Goal: Task Accomplishment & Management: Use online tool/utility

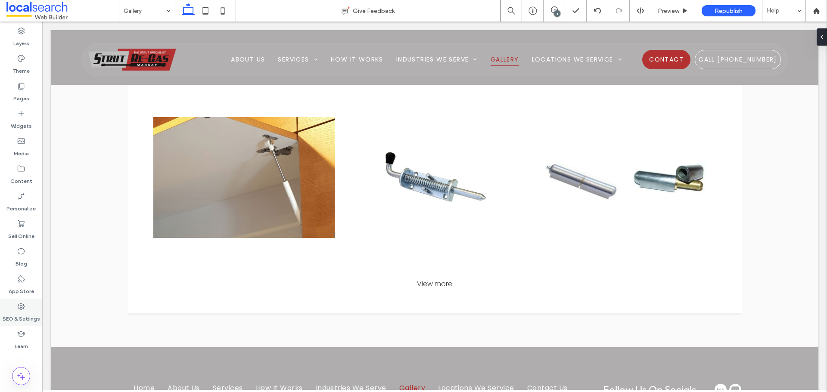
click at [23, 317] on label "SEO & Settings" at bounding box center [21, 317] width 37 height 12
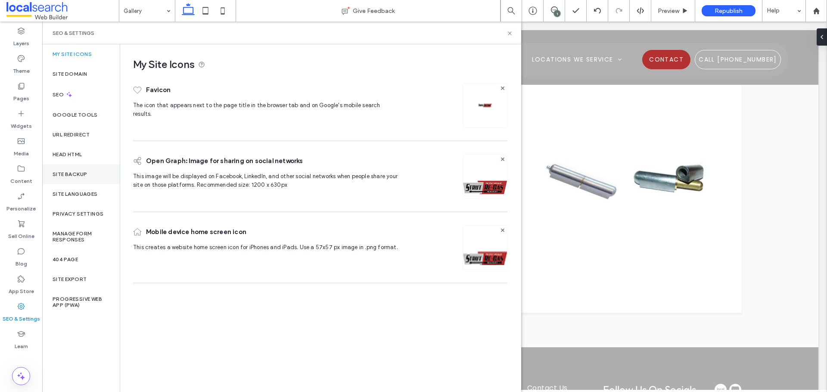
click at [65, 168] on div "Site Backup" at bounding box center [81, 175] width 78 height 20
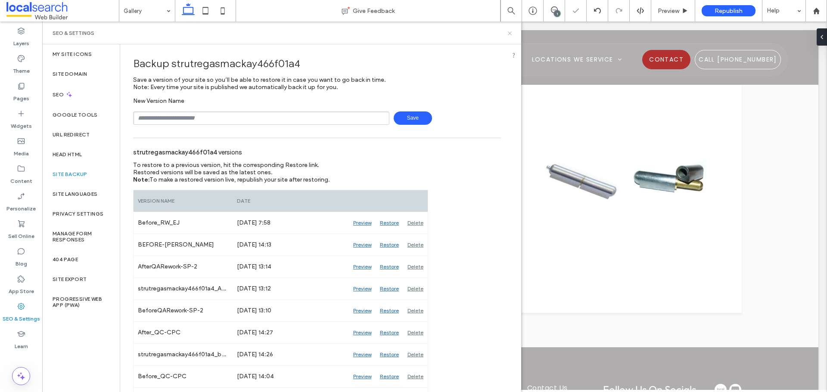
click at [510, 34] on icon at bounding box center [510, 33] width 6 height 6
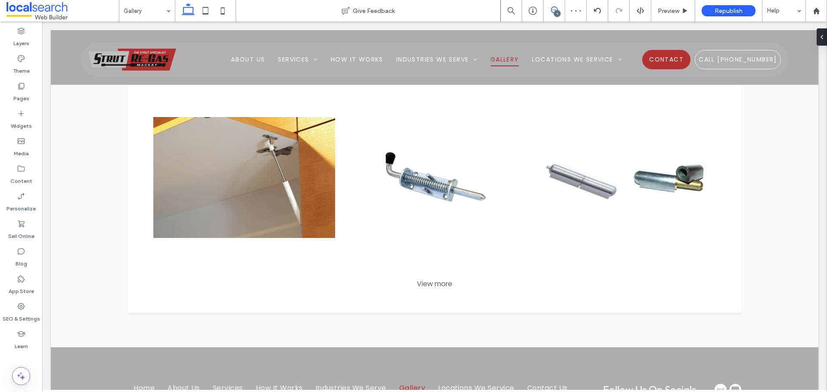
click at [553, 10] on use at bounding box center [554, 9] width 7 height 7
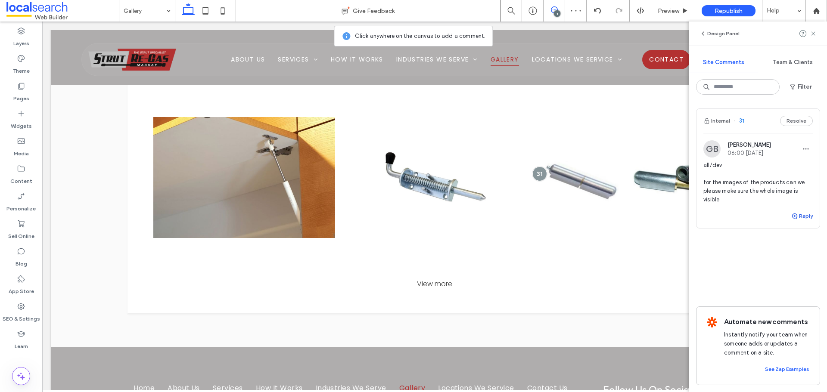
click at [800, 215] on button "Reply" at bounding box center [802, 216] width 22 height 10
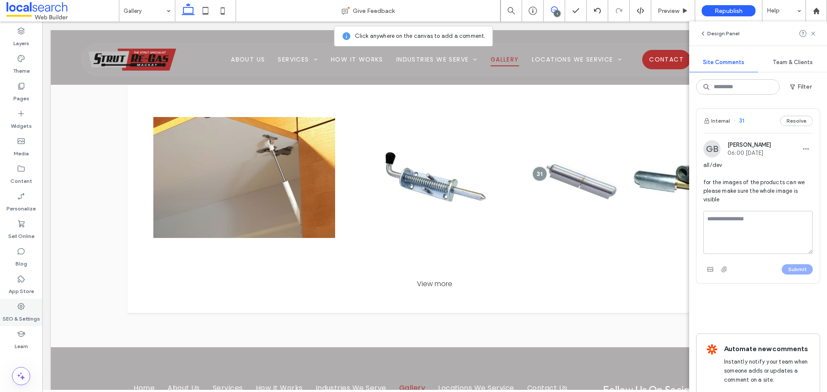
click at [27, 312] on label "SEO & Settings" at bounding box center [21, 317] width 37 height 12
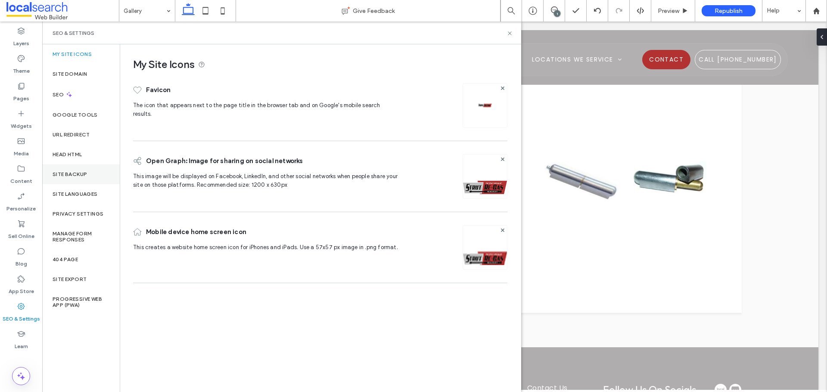
click at [82, 174] on label "Site Backup" at bounding box center [70, 174] width 34 height 6
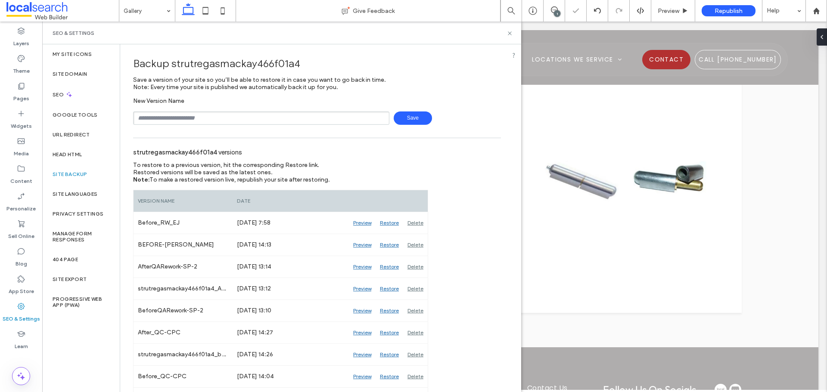
click at [222, 117] on input "text" at bounding box center [261, 118] width 256 height 13
type input "**********"
click at [506, 35] on div "SEO & Settings" at bounding box center [282, 33] width 458 height 7
click at [512, 34] on icon at bounding box center [510, 33] width 6 height 6
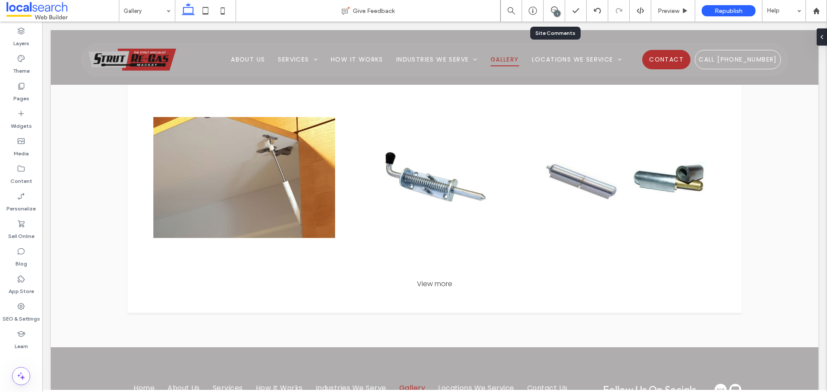
click at [554, 12] on div "1" at bounding box center [557, 13] width 6 height 6
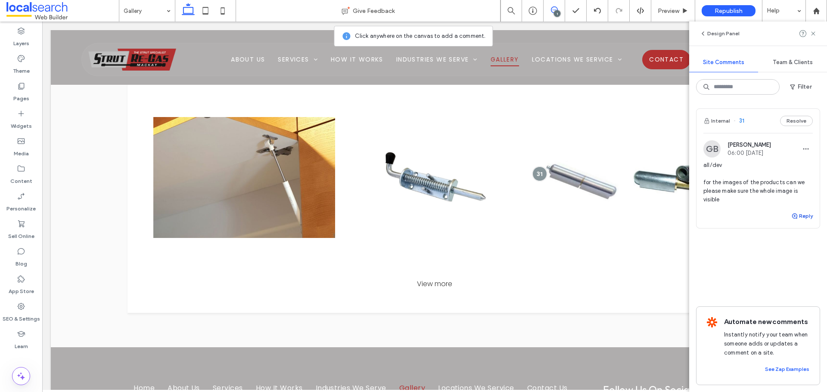
click at [804, 218] on button "Reply" at bounding box center [802, 216] width 22 height 10
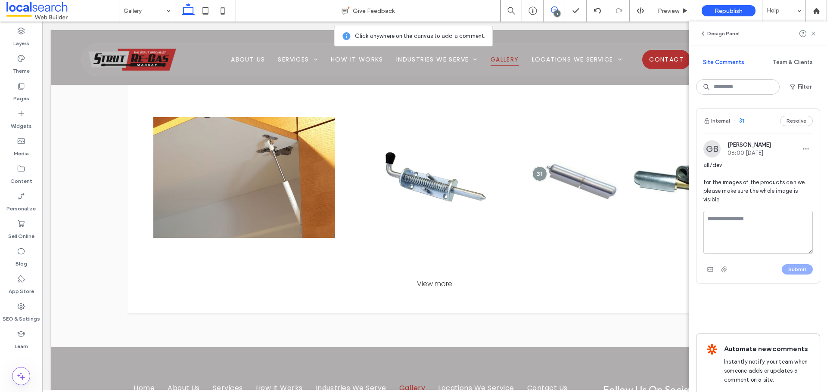
click at [753, 242] on textarea at bounding box center [757, 232] width 109 height 43
type textarea "**********"
click at [792, 269] on button "Submit" at bounding box center [797, 269] width 31 height 10
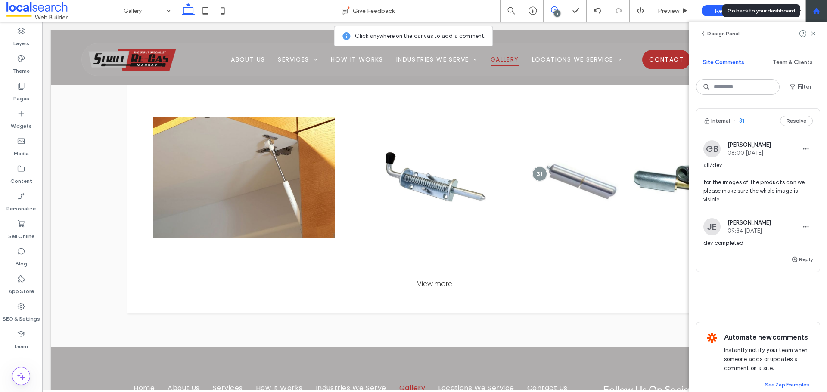
click at [823, 14] on div at bounding box center [816, 10] width 21 height 7
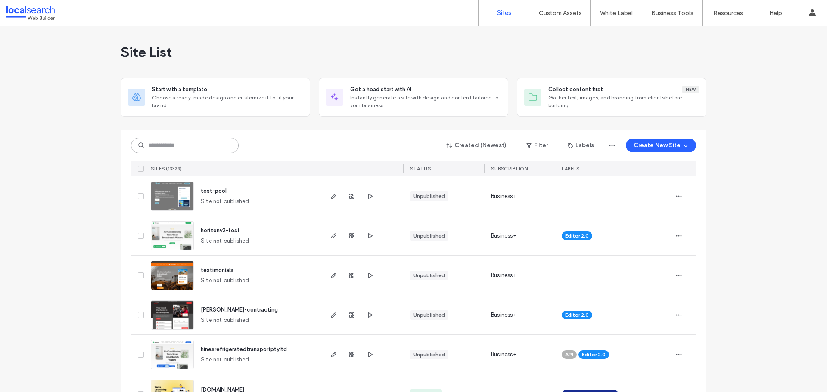
click at [156, 148] on input at bounding box center [185, 146] width 108 height 16
paste input "********"
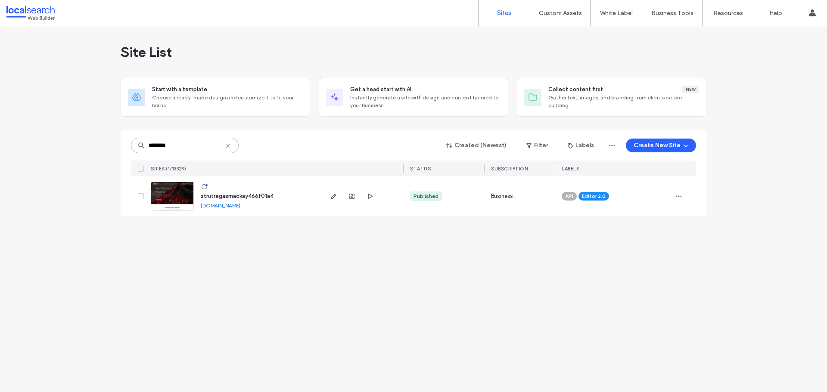
type input "********"
click at [184, 194] on img at bounding box center [172, 211] width 42 height 59
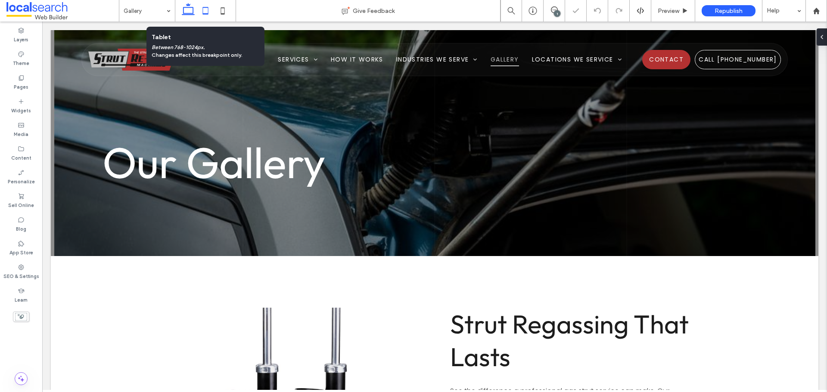
click at [205, 9] on icon at bounding box center [205, 10] width 17 height 17
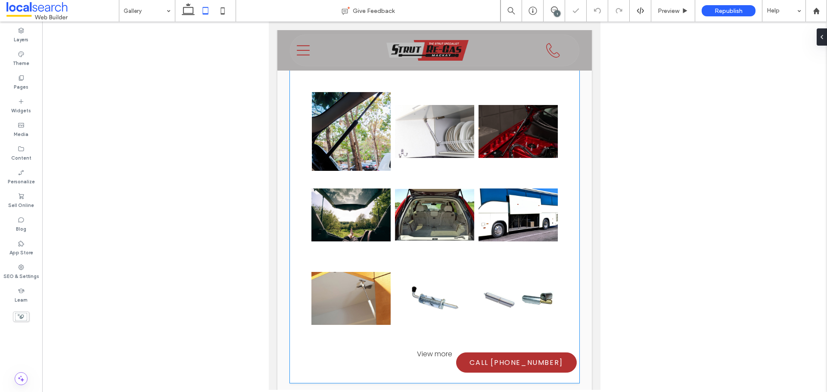
scroll to position [517, 0]
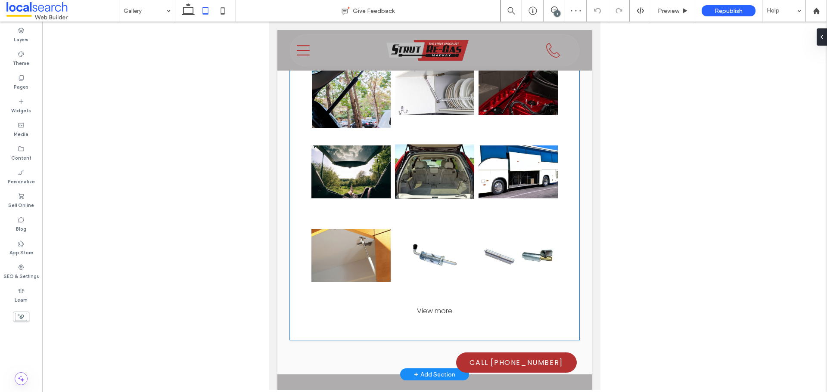
click at [414, 199] on link at bounding box center [435, 172] width 84 height 84
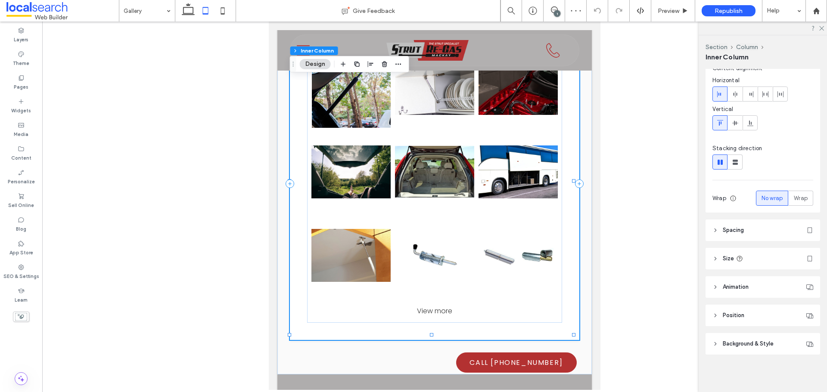
scroll to position [59, 0]
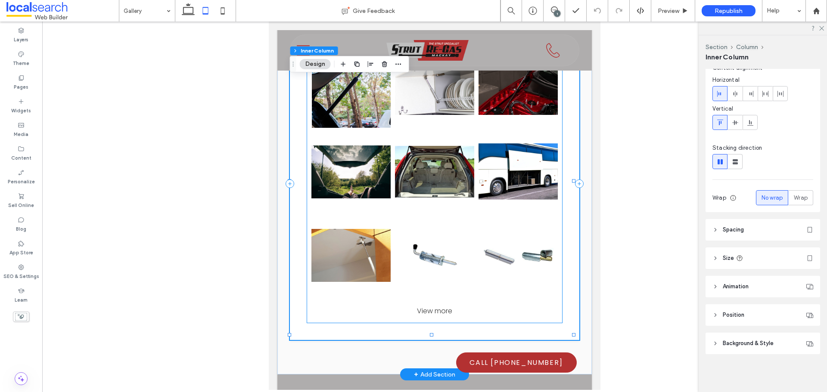
click at [510, 166] on link at bounding box center [518, 172] width 84 height 84
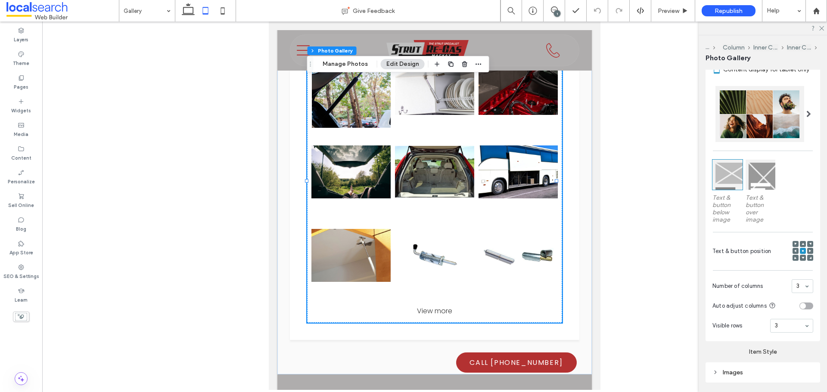
scroll to position [215, 0]
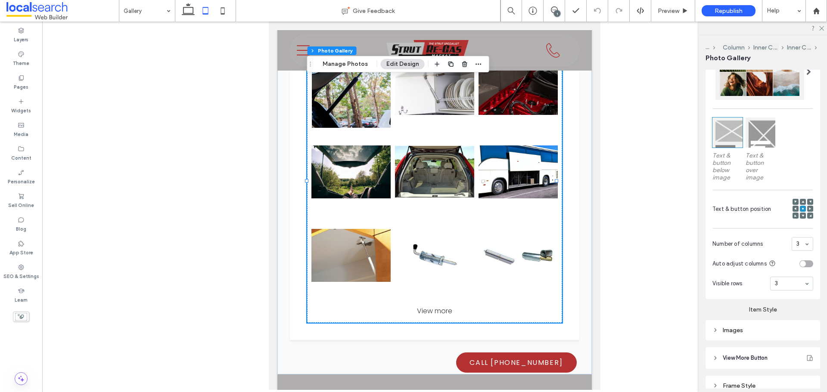
click at [745, 333] on div "Images" at bounding box center [762, 330] width 101 height 7
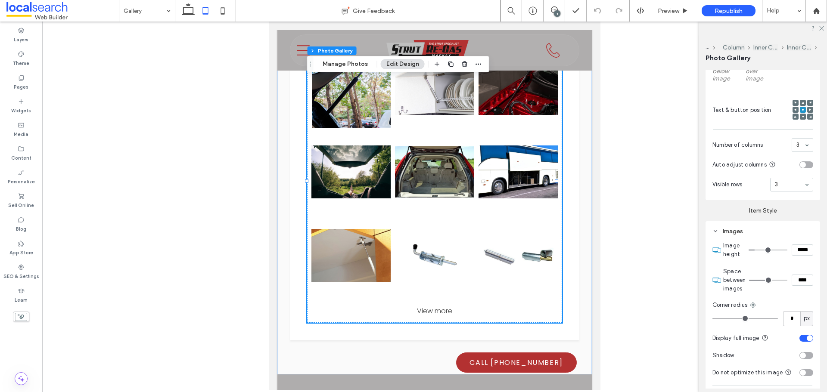
scroll to position [302, 0]
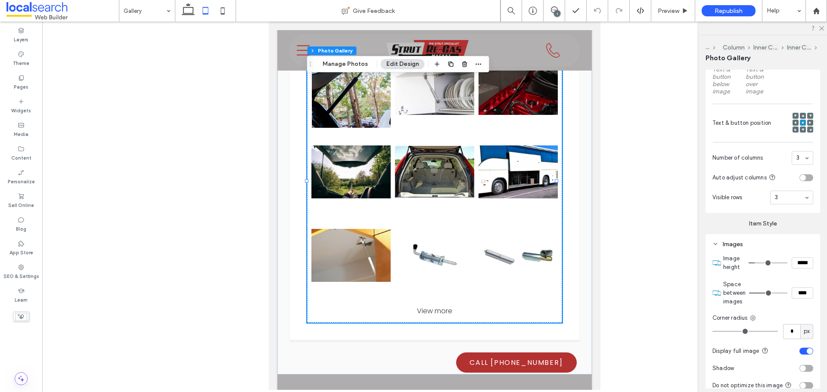
click at [792, 261] on input "*****" at bounding box center [803, 263] width 22 height 11
type input "*****"
type input "***"
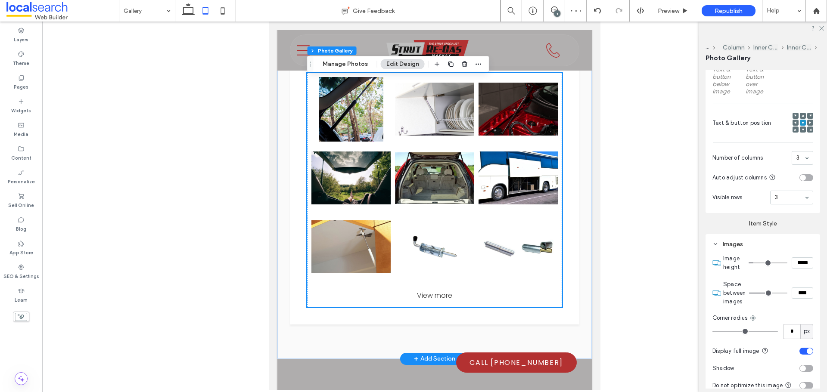
scroll to position [431, 0]
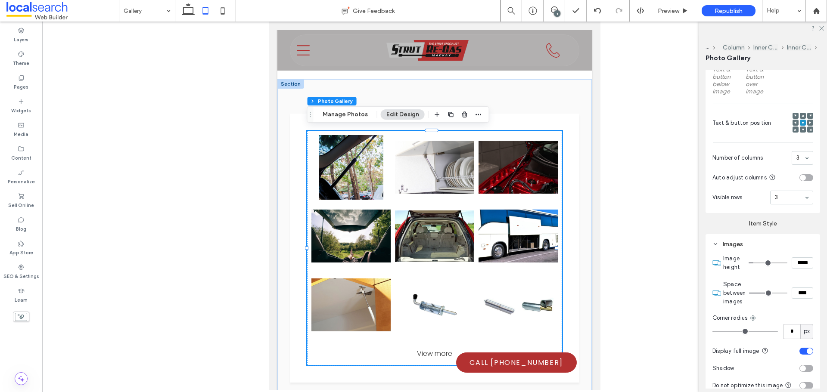
click at [798, 291] on input "****" at bounding box center [803, 293] width 22 height 11
type input "**"
drag, startPoint x: 221, startPoint y: 6, endPoint x: 235, endPoint y: 46, distance: 42.0
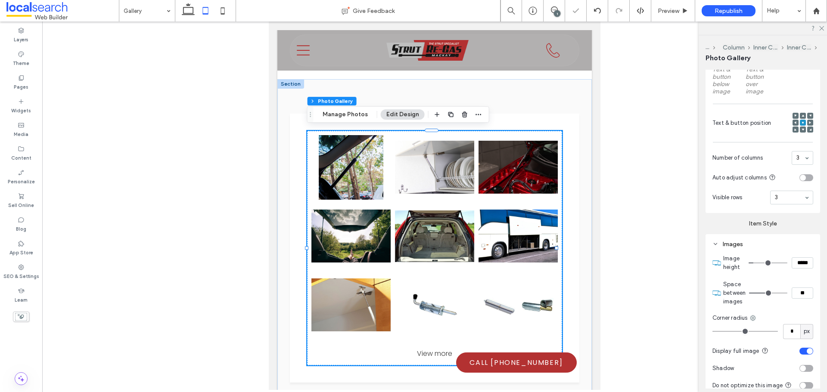
click at [222, 6] on icon at bounding box center [222, 10] width 17 height 17
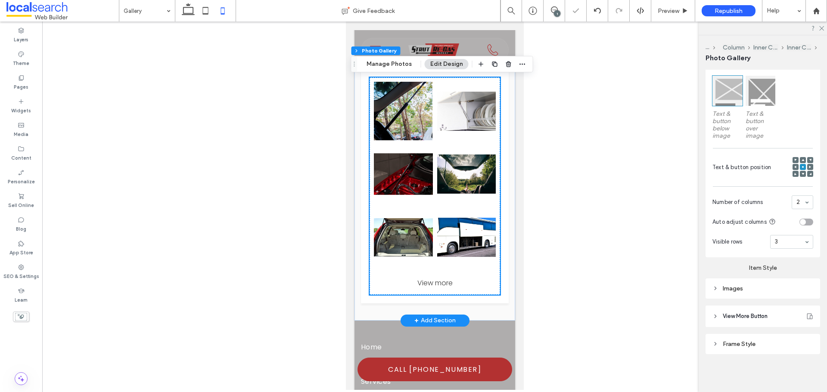
scroll to position [370, 0]
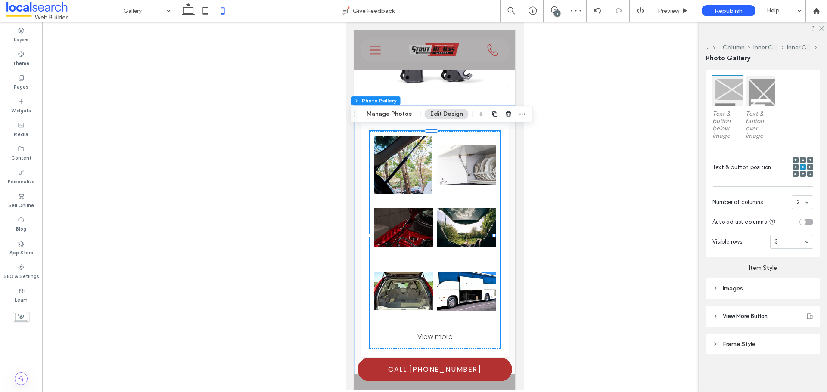
click at [761, 292] on div "Images" at bounding box center [762, 289] width 101 height 12
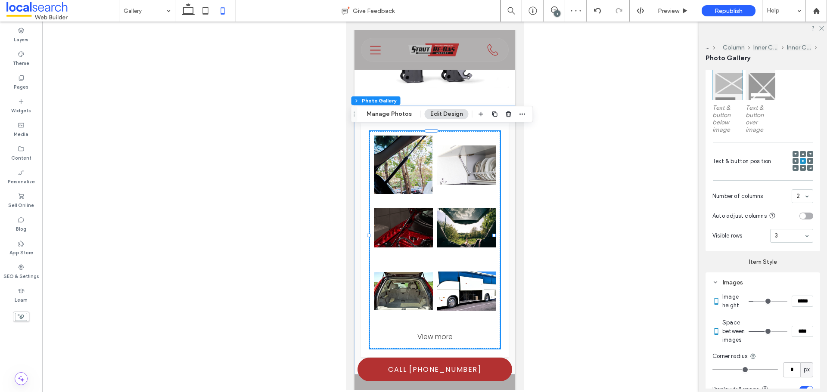
scroll to position [302, 0]
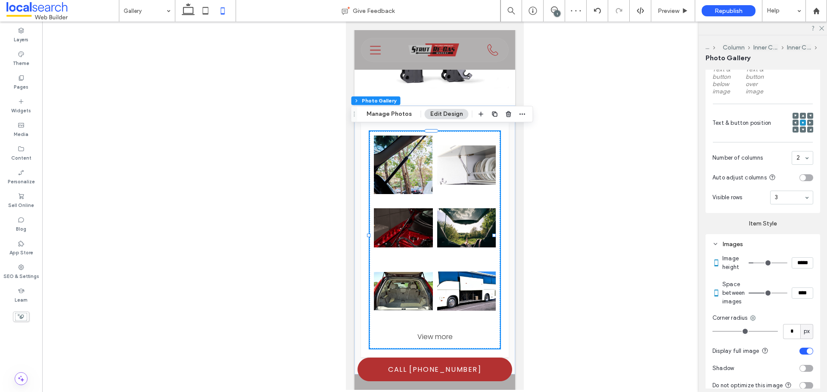
click at [802, 269] on input "*****" at bounding box center [803, 263] width 22 height 11
click at [802, 268] on input "*****" at bounding box center [803, 263] width 22 height 11
type input "*****"
type input "***"
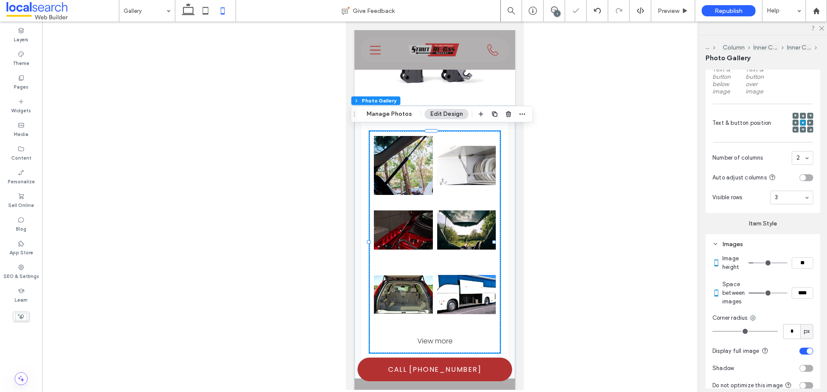
type input "*"
type input "*****"
type input "***"
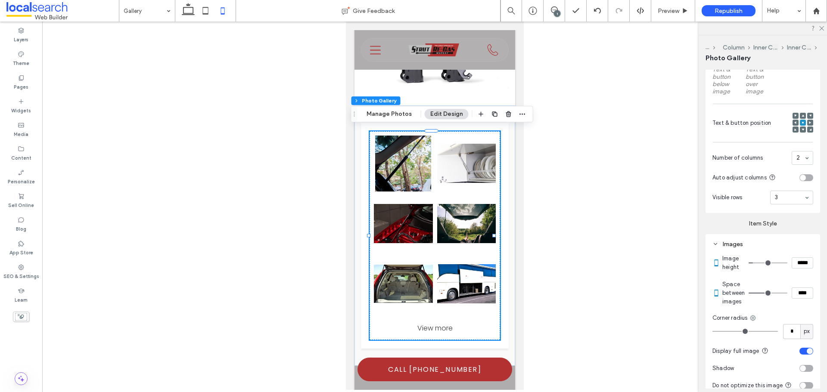
click at [798, 269] on input "*****" at bounding box center [803, 263] width 22 height 11
type input "*****"
type input "***"
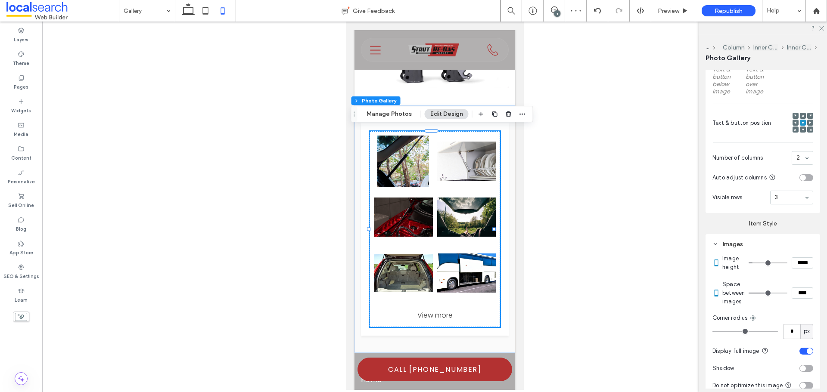
click at [798, 299] on input "****" at bounding box center [803, 293] width 22 height 11
type input "**"
click at [673, 259] on div at bounding box center [434, 206] width 785 height 369
click at [191, 18] on icon at bounding box center [188, 10] width 17 height 17
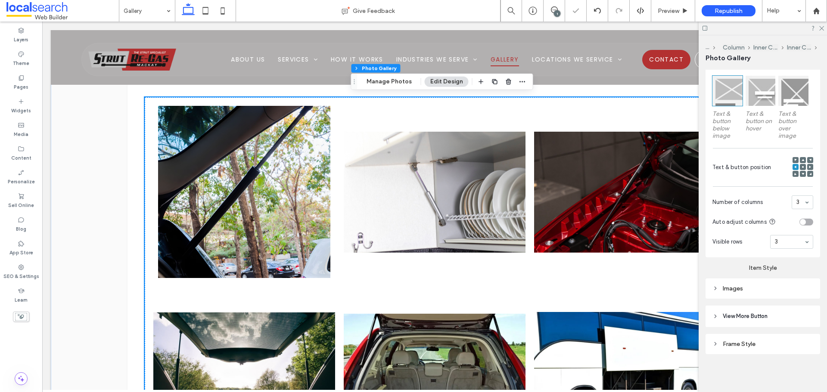
scroll to position [263, 0]
click at [824, 12] on div at bounding box center [816, 10] width 21 height 7
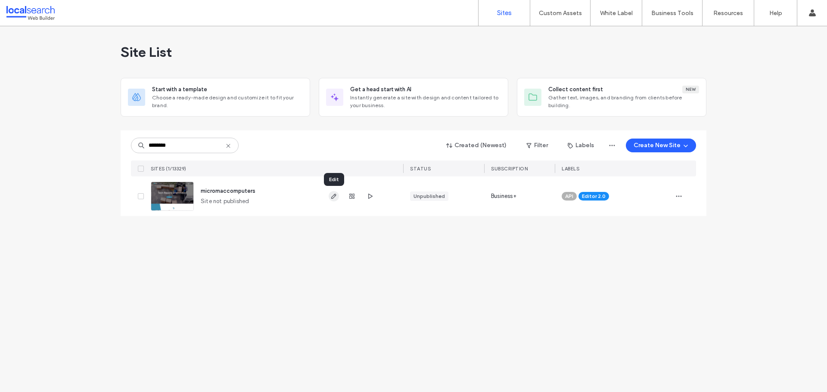
type input "********"
click at [330, 198] on span "button" at bounding box center [334, 196] width 10 height 10
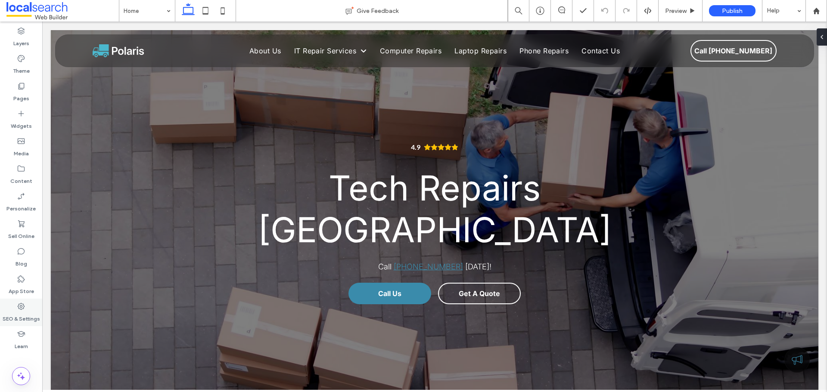
click at [20, 311] on label "SEO & Settings" at bounding box center [21, 317] width 37 height 12
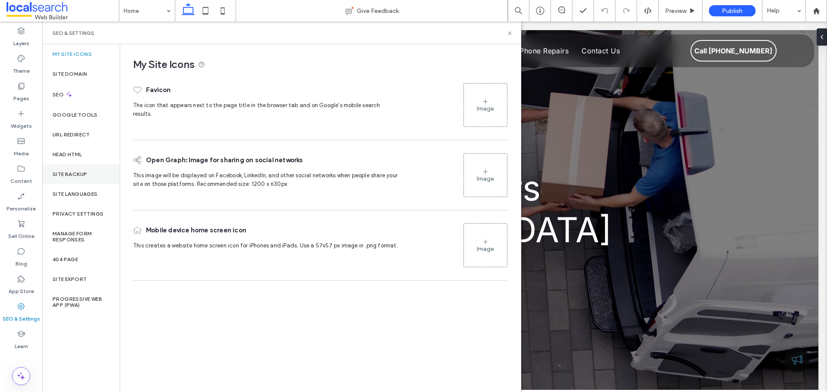
click at [73, 177] on label "Site Backup" at bounding box center [70, 174] width 34 height 6
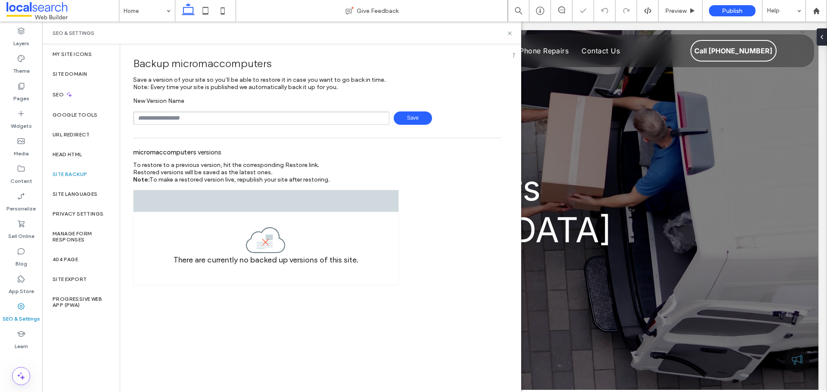
click at [207, 116] on input "text" at bounding box center [261, 118] width 256 height 13
type input "**********"
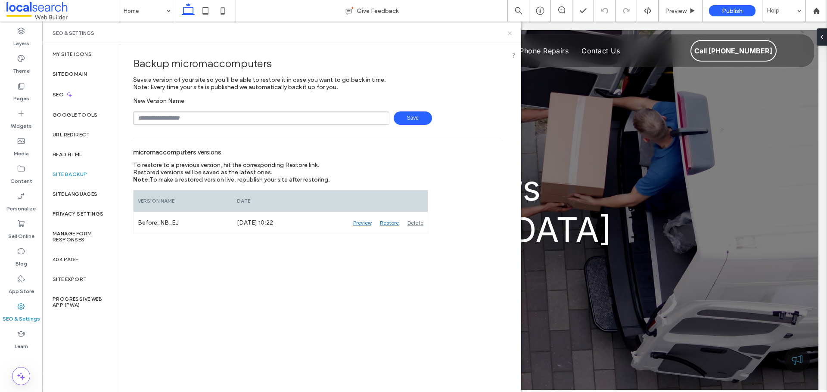
click at [511, 35] on icon at bounding box center [510, 33] width 6 height 6
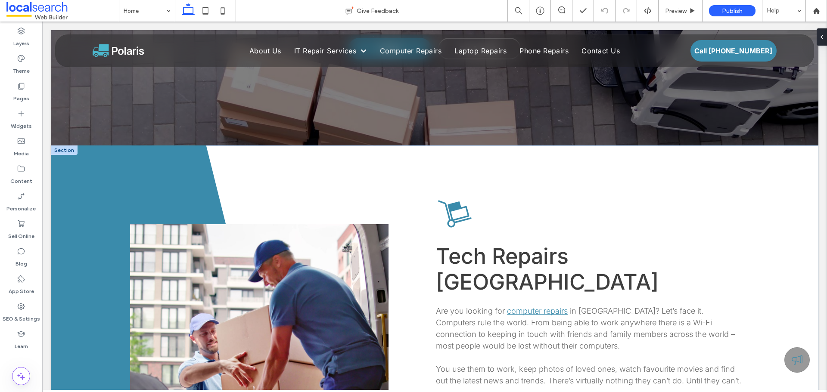
scroll to position [258, 0]
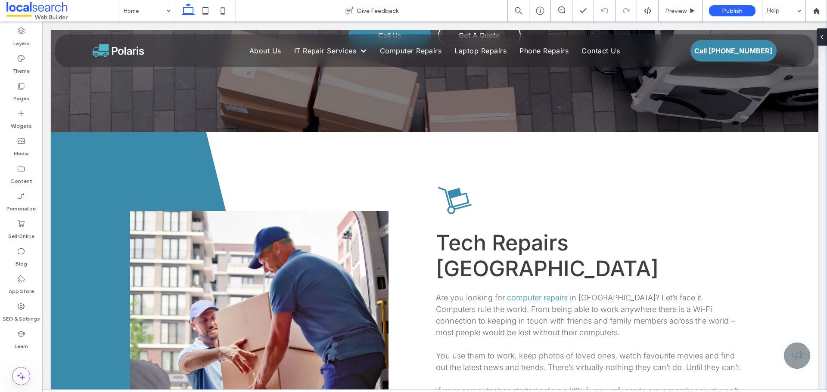
click at [796, 360] on div at bounding box center [796, 355] width 25 height 25
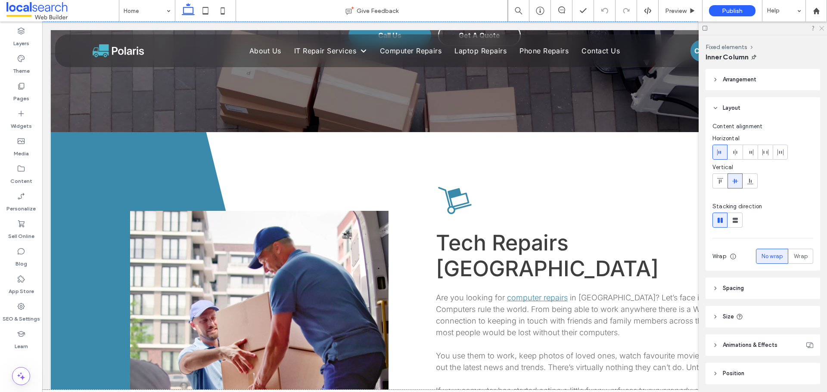
click at [823, 29] on icon at bounding box center [821, 28] width 6 height 6
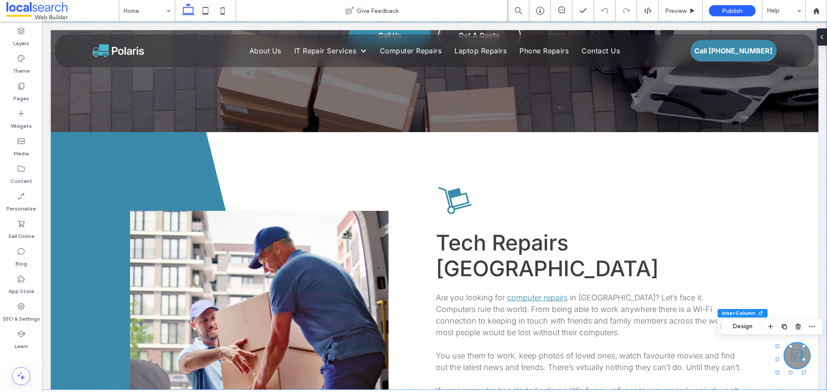
click at [793, 358] on icon at bounding box center [797, 356] width 11 height 11
click at [712, 338] on button "Manage Icon" at bounding box center [698, 336] width 48 height 10
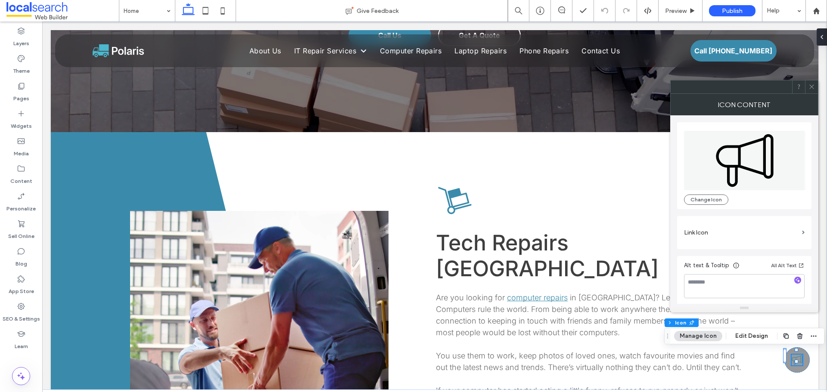
click at [809, 90] on span at bounding box center [812, 87] width 6 height 13
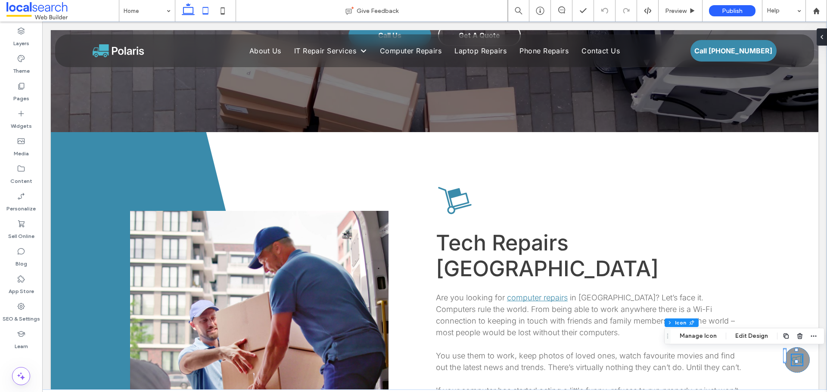
click at [210, 9] on icon at bounding box center [205, 10] width 17 height 17
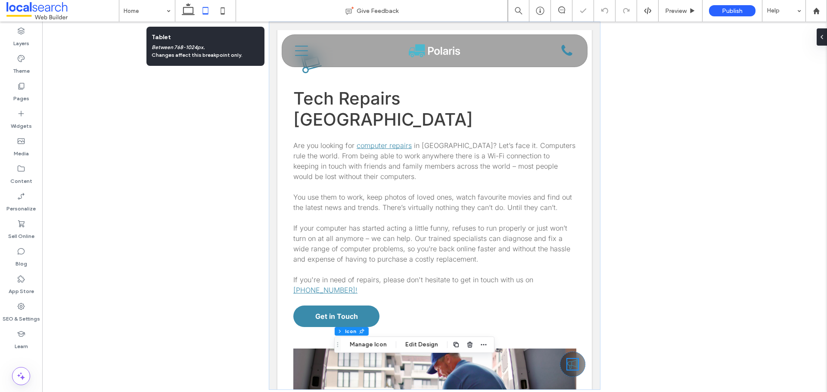
scroll to position [178, 0]
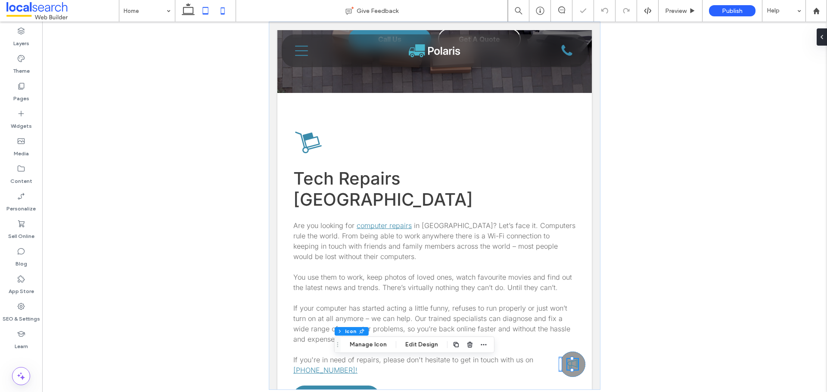
click at [218, 8] on icon at bounding box center [222, 10] width 17 height 17
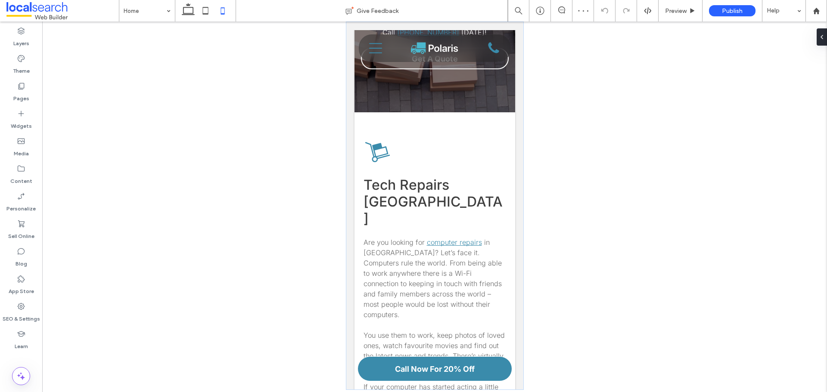
type input "**"
type input "****"
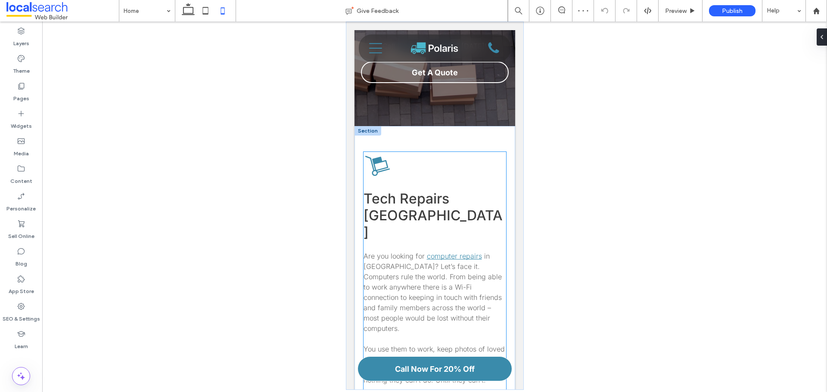
scroll to position [92, 0]
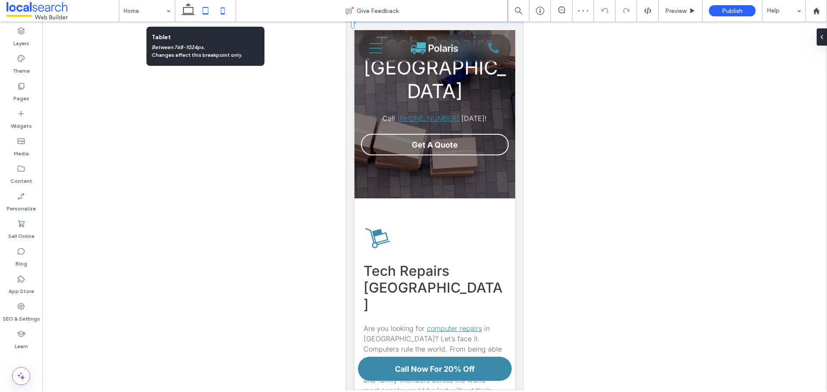
click at [205, 9] on icon at bounding box center [205, 10] width 17 height 17
type input "**"
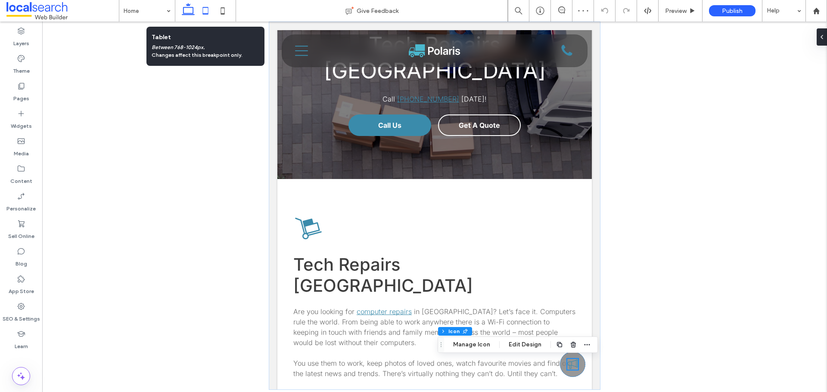
scroll to position [0, 0]
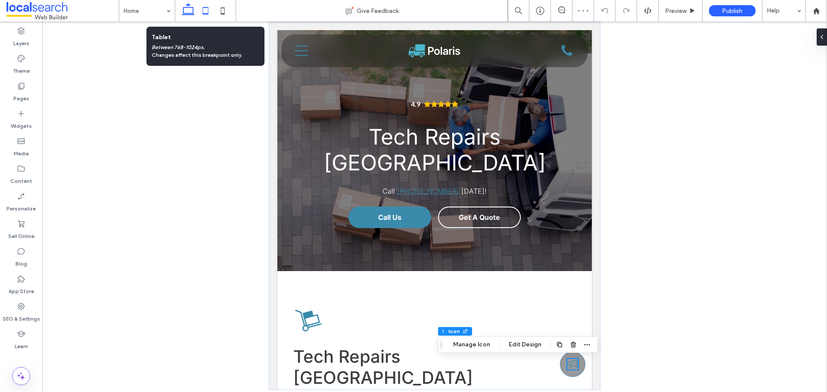
click at [195, 12] on icon at bounding box center [188, 10] width 17 height 17
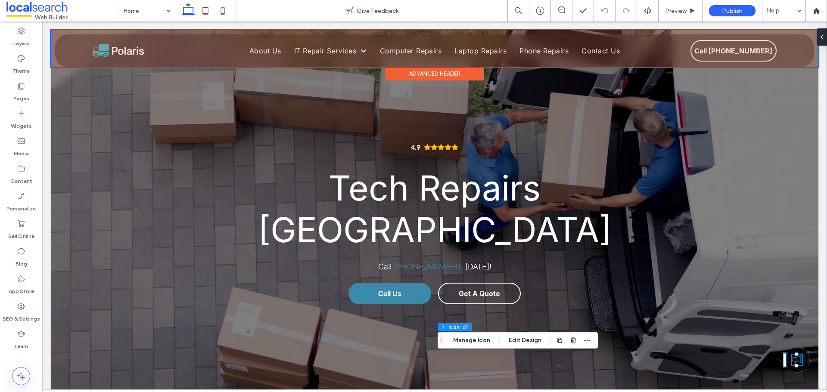
click at [295, 43] on div at bounding box center [435, 48] width 768 height 37
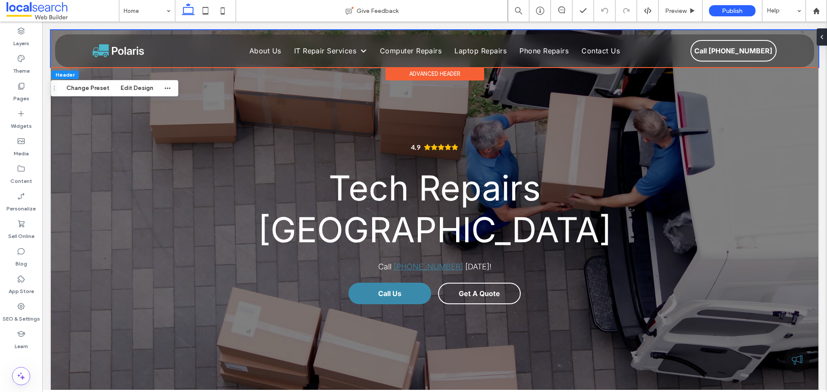
click at [63, 34] on div "Home About Us IT Repair Services Anti Virus Data Recovery NBN Connection Comput…" at bounding box center [435, 48] width 768 height 37
click at [165, 90] on icon "button" at bounding box center [167, 88] width 7 height 7
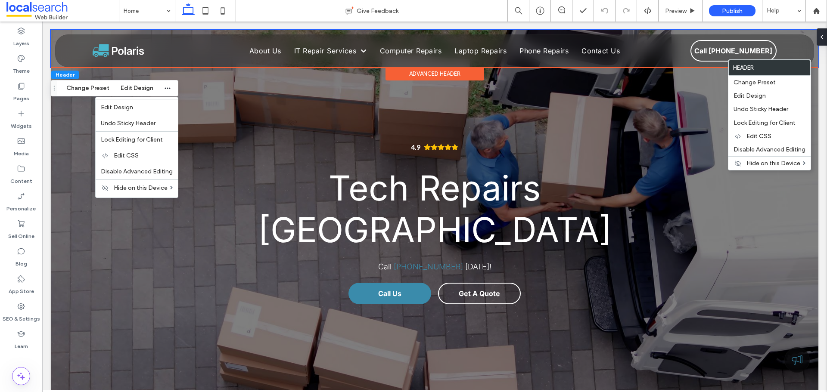
click at [56, 32] on div "Home About Us IT Repair Services Anti Virus Data Recovery NBN Connection Comput…" at bounding box center [435, 48] width 768 height 37
click at [54, 38] on div "Home About Us IT Repair Services Anti Virus Data Recovery NBN Connection Comput…" at bounding box center [435, 48] width 768 height 37
click at [254, 95] on div "4.9 Tech Repairs Charmhaven Call (02) 4392 8000 today! Call Us Get A Quote" at bounding box center [434, 210] width 517 height 361
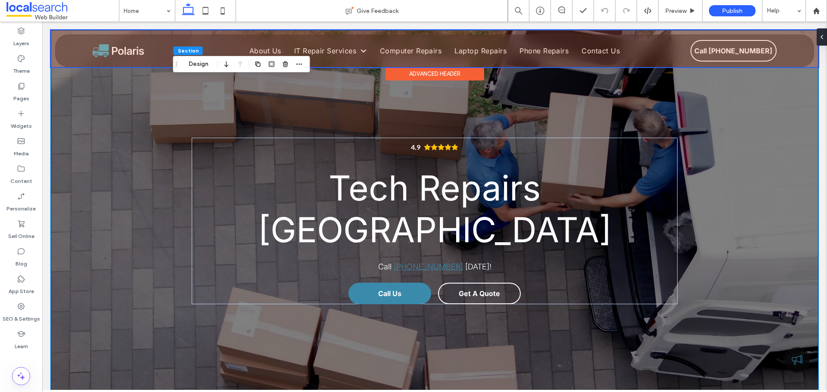
click at [56, 33] on div at bounding box center [435, 48] width 768 height 37
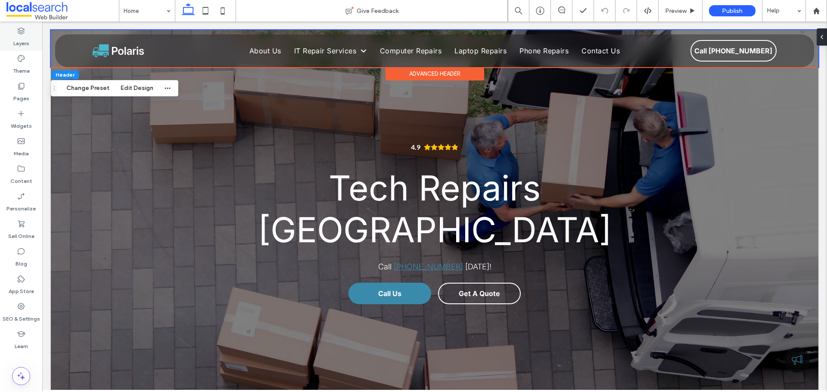
click at [22, 27] on icon at bounding box center [21, 31] width 9 height 9
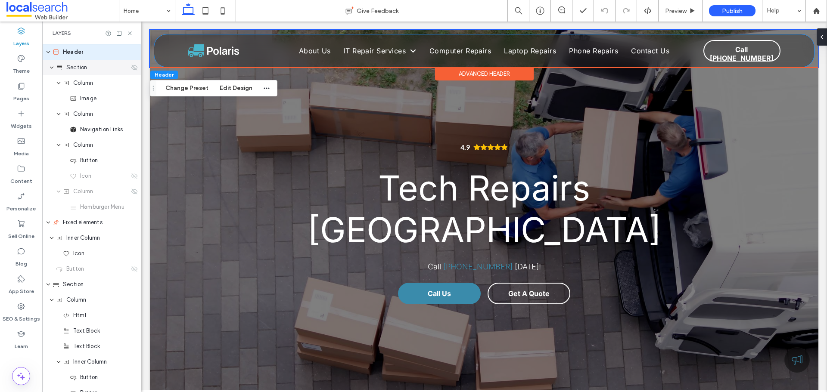
click at [88, 75] on div "Section" at bounding box center [91, 68] width 99 height 16
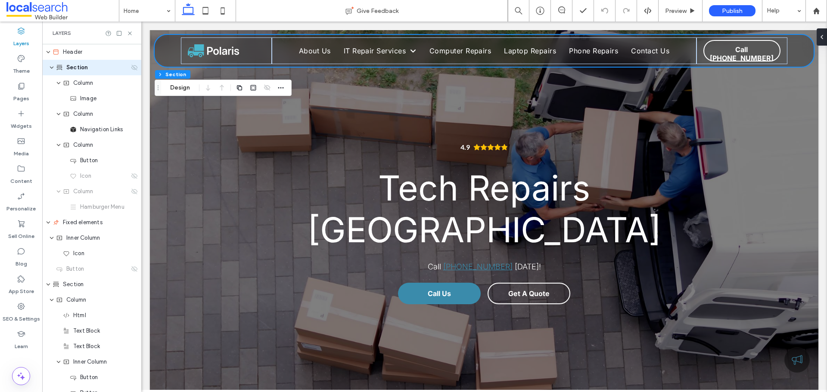
click at [83, 69] on span "Section" at bounding box center [77, 67] width 22 height 9
click at [240, 87] on icon "button" at bounding box center [239, 87] width 7 height 7
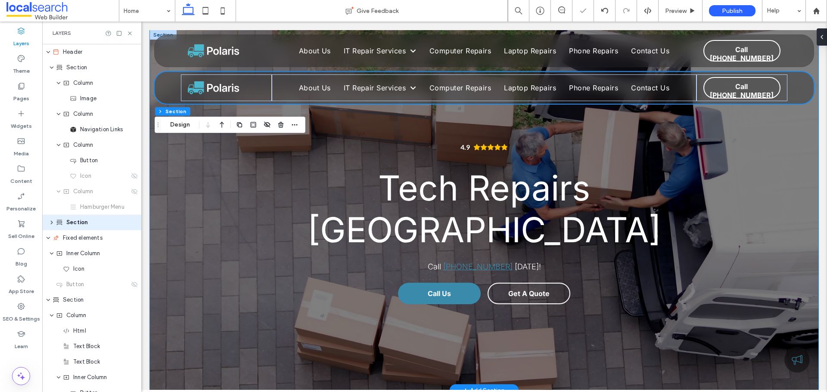
scroll to position [4, 0]
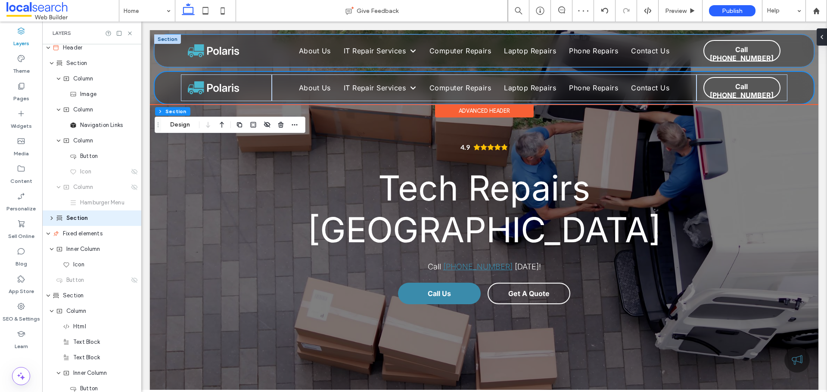
click at [165, 59] on div "Home About Us IT Repair Services Anti Virus Data Recovery NBN Connection Comput…" at bounding box center [484, 51] width 659 height 32
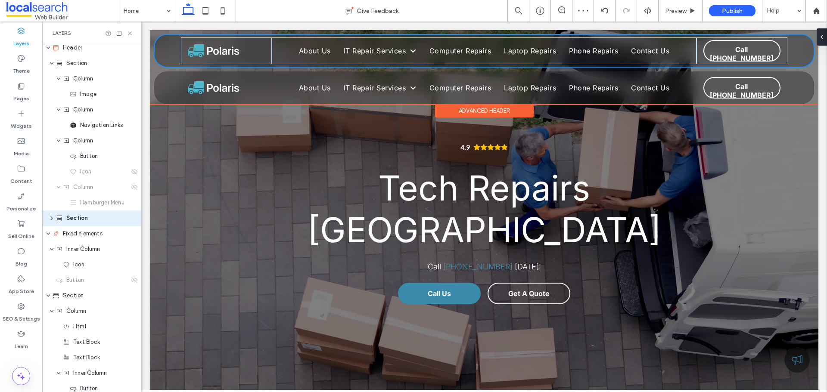
scroll to position [0, 0]
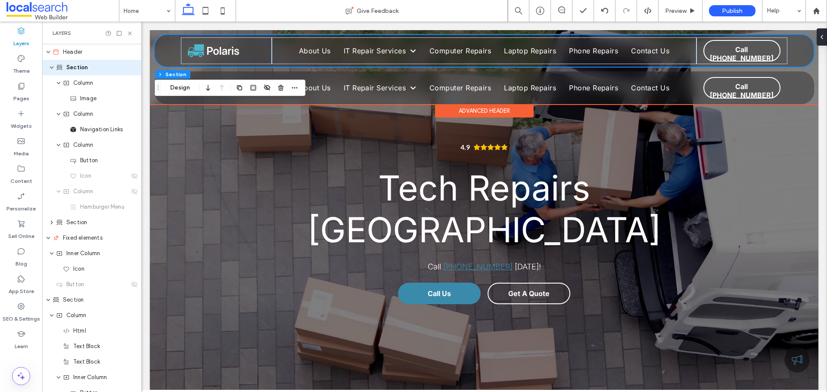
click at [165, 54] on div "Home About Us IT Repair Services Anti Virus Data Recovery NBN Connection Comput…" at bounding box center [484, 51] width 659 height 32
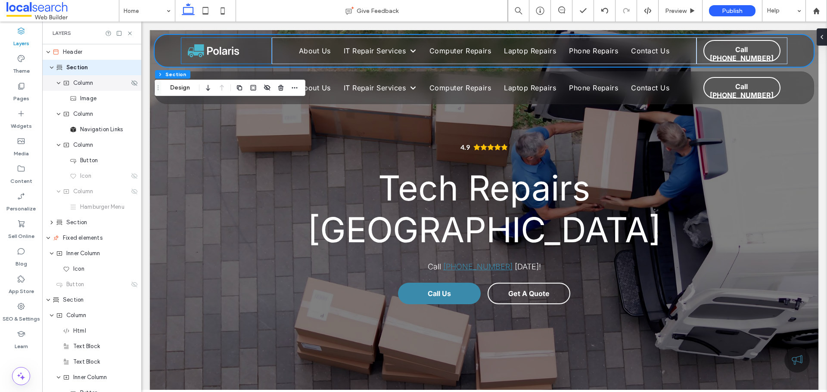
click at [90, 84] on span "Column" at bounding box center [83, 83] width 20 height 9
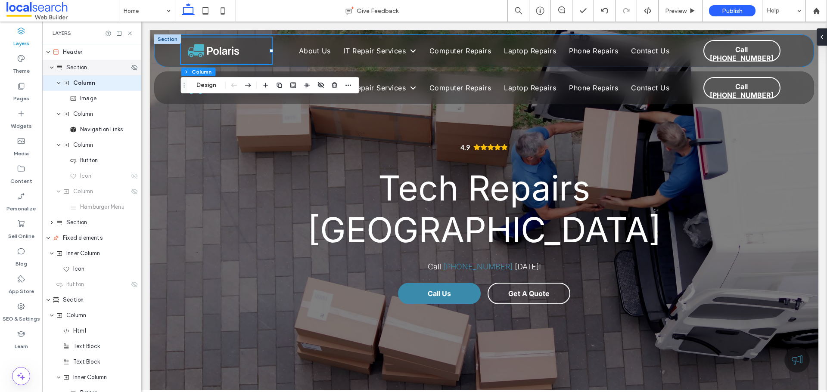
click at [88, 71] on div "Section" at bounding box center [92, 67] width 73 height 9
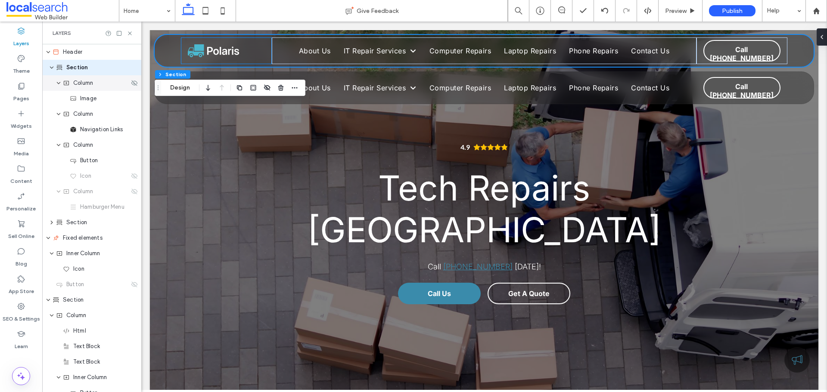
click at [84, 88] on div "Column" at bounding box center [91, 83] width 99 height 16
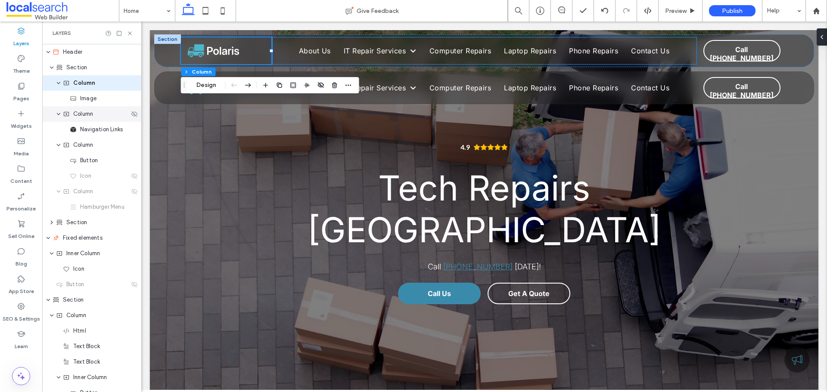
click at [82, 117] on span "Column" at bounding box center [83, 114] width 20 height 9
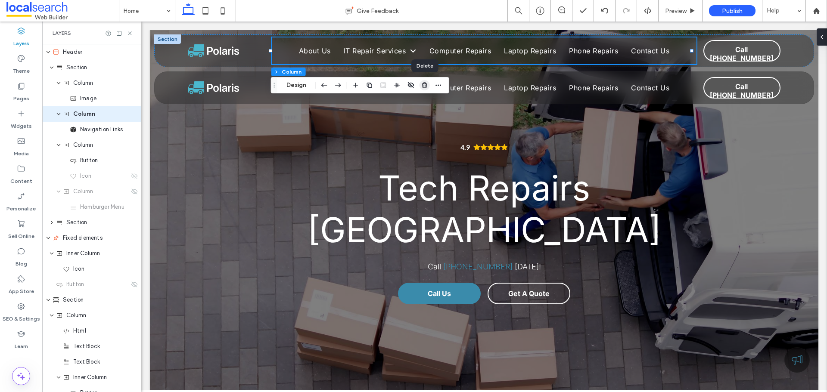
click at [424, 85] on use "button" at bounding box center [424, 85] width 5 height 6
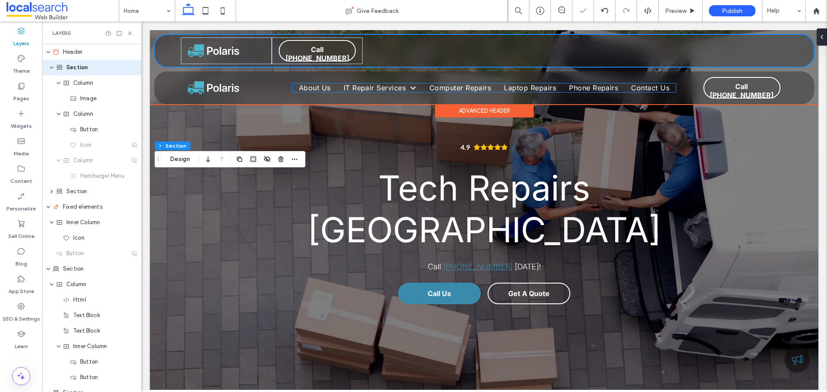
type input "***"
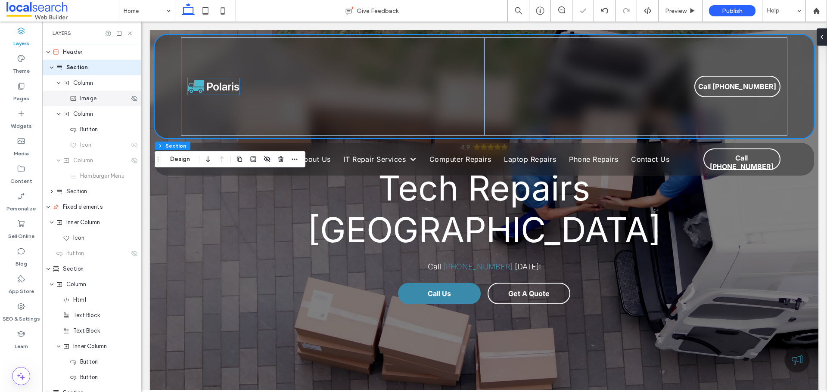
click at [79, 101] on div "Image" at bounding box center [99, 98] width 59 height 9
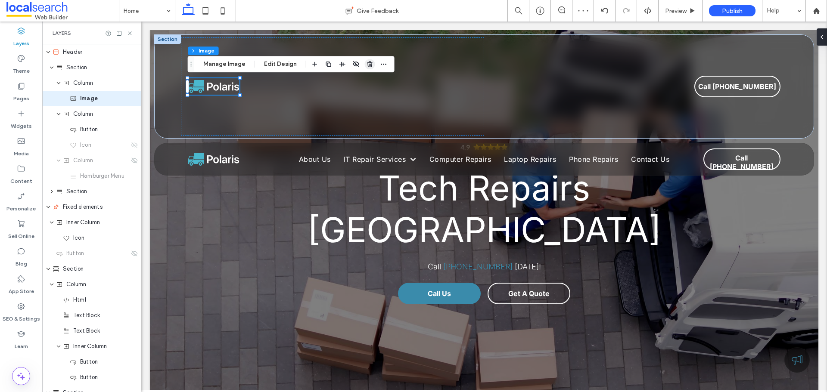
click at [367, 64] on icon "button" at bounding box center [370, 64] width 7 height 7
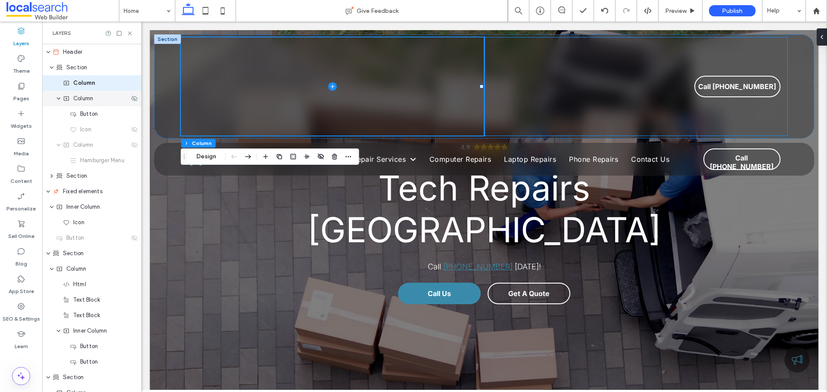
click at [88, 106] on div "Column" at bounding box center [91, 99] width 99 height 16
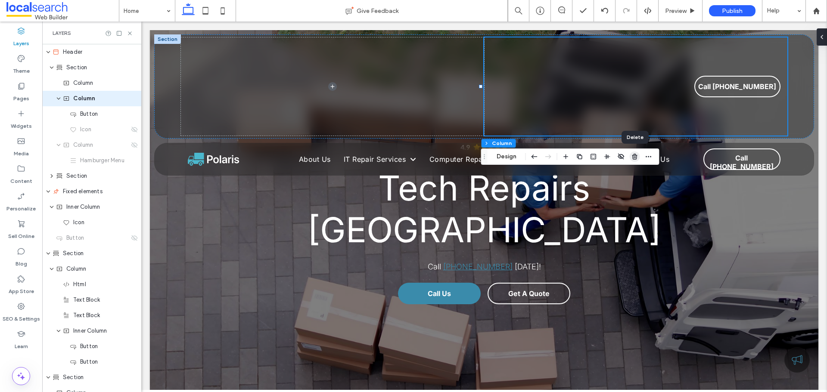
drag, startPoint x: 632, startPoint y: 156, endPoint x: 489, endPoint y: 134, distance: 143.8
click at [632, 156] on icon "button" at bounding box center [635, 156] width 7 height 7
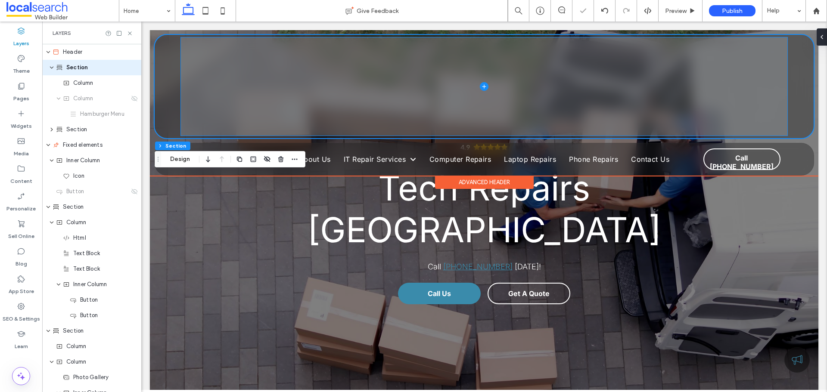
click at [248, 87] on span at bounding box center [484, 86] width 607 height 98
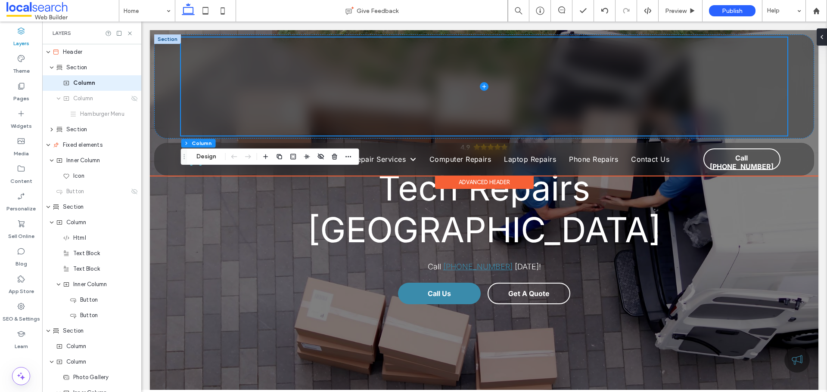
click at [166, 39] on div at bounding box center [167, 38] width 27 height 9
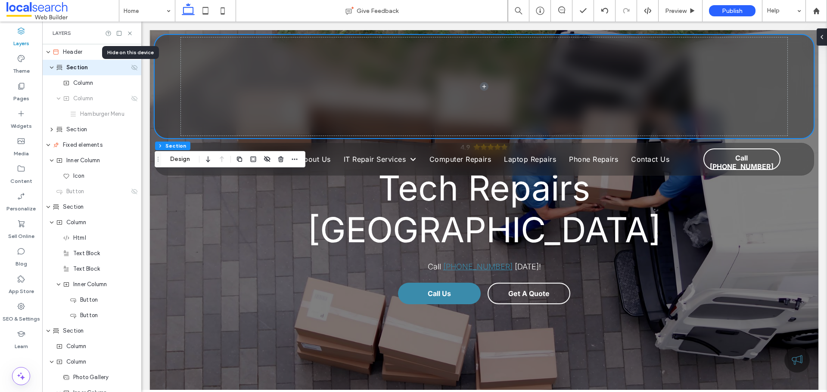
click at [131, 68] on use at bounding box center [134, 68] width 6 height 6
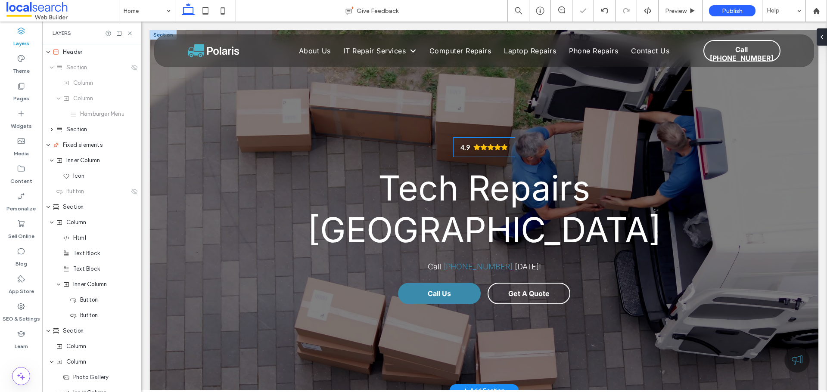
click at [489, 147] on icon "Rating: 4.9 out of 5" at bounding box center [491, 147] width 6 height 6
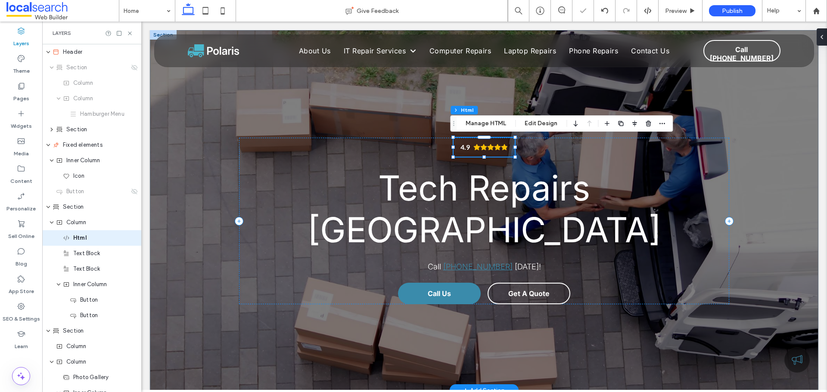
scroll to position [20, 0]
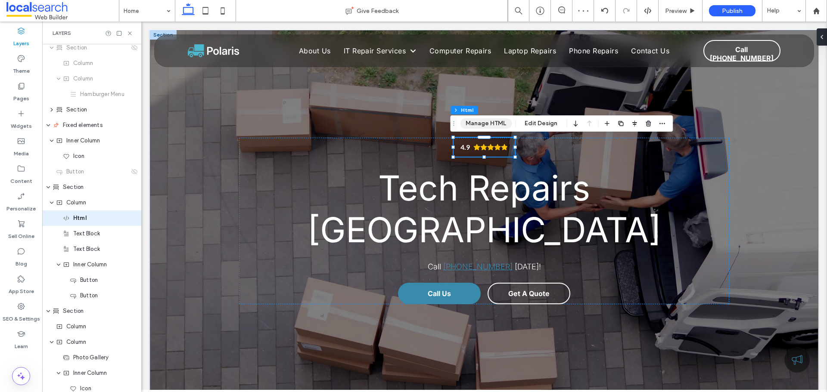
click at [493, 124] on button "Manage HTML" at bounding box center [486, 123] width 52 height 10
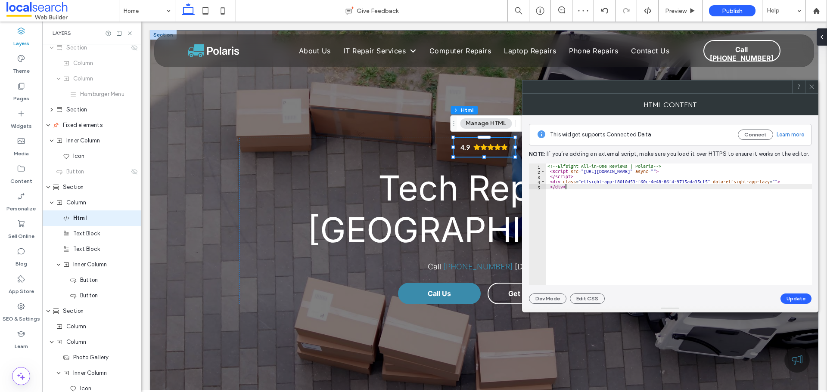
click at [620, 203] on div "<!-- Elfsight All-in-One Reviews | Polaris --> < script src = "https://static.e…" at bounding box center [679, 230] width 266 height 132
type textarea "**********"
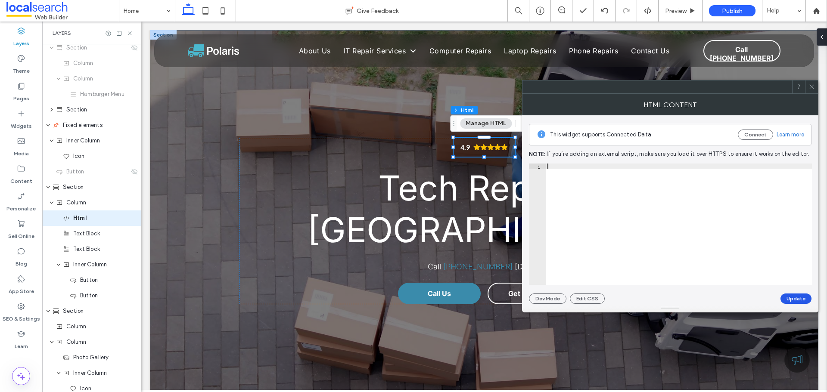
click at [791, 299] on button "Update" at bounding box center [796, 299] width 31 height 10
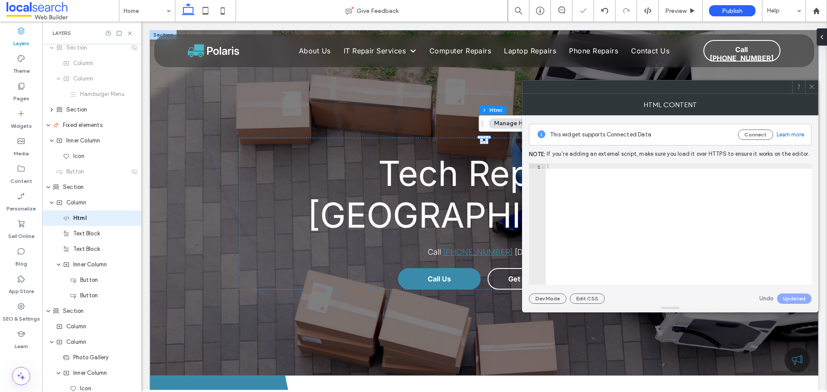
click at [811, 87] on use at bounding box center [811, 87] width 4 height 4
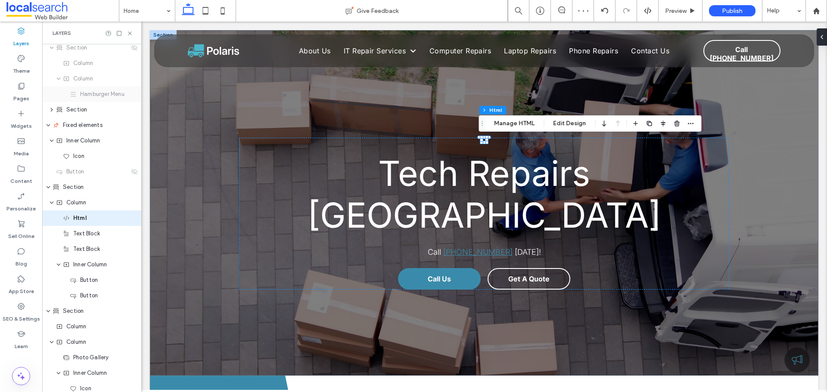
scroll to position [0, 0]
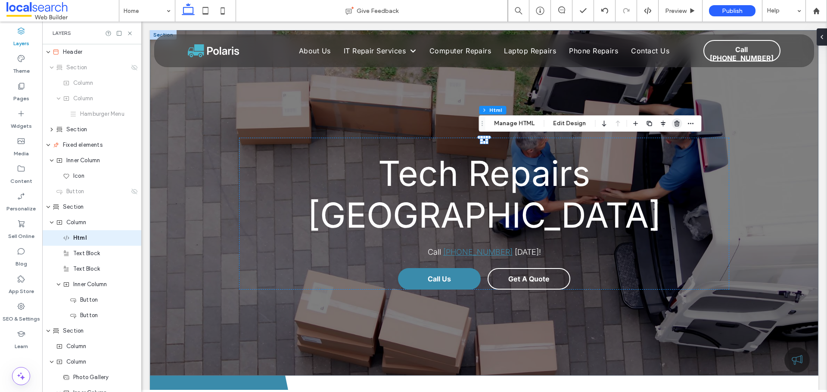
click at [674, 123] on icon "button" at bounding box center [677, 123] width 7 height 7
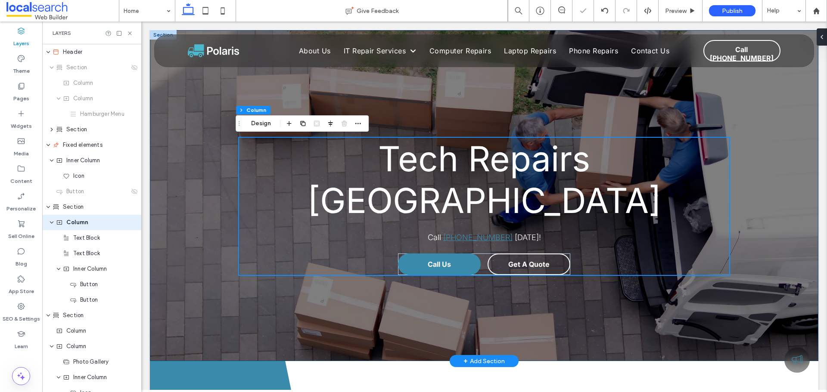
scroll to position [4, 0]
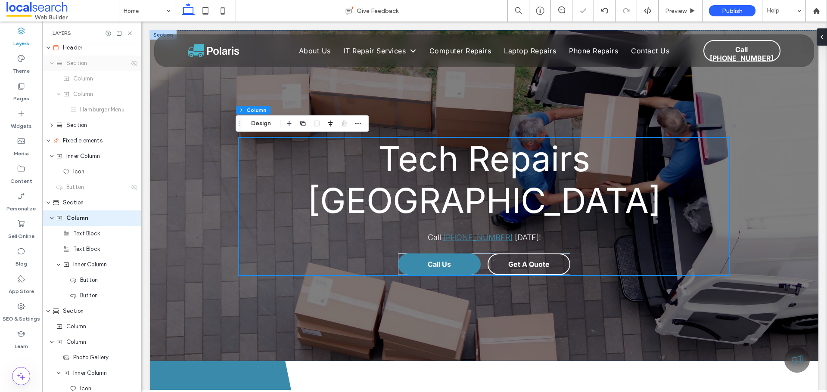
click at [91, 67] on div "Section" at bounding box center [92, 63] width 73 height 9
click at [131, 62] on icon at bounding box center [134, 63] width 7 height 7
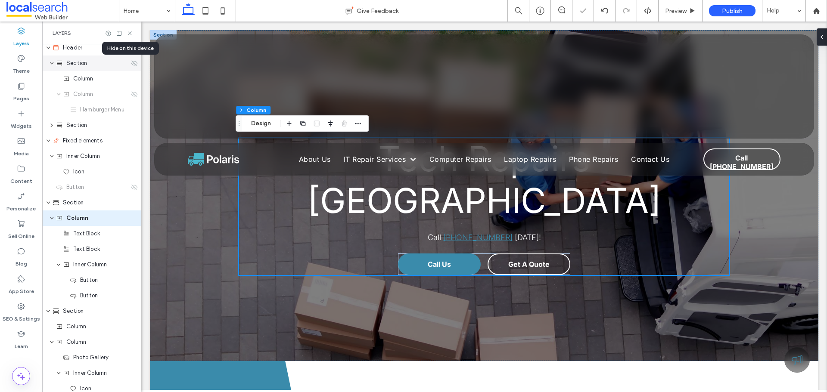
click at [131, 62] on icon at bounding box center [134, 63] width 7 height 7
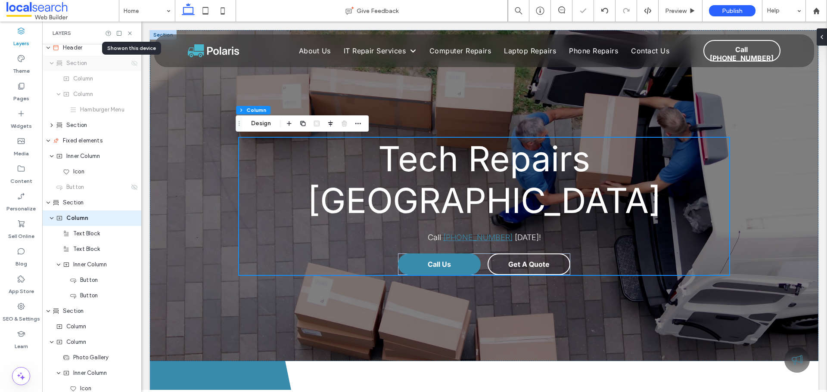
click at [131, 62] on icon at bounding box center [134, 63] width 7 height 7
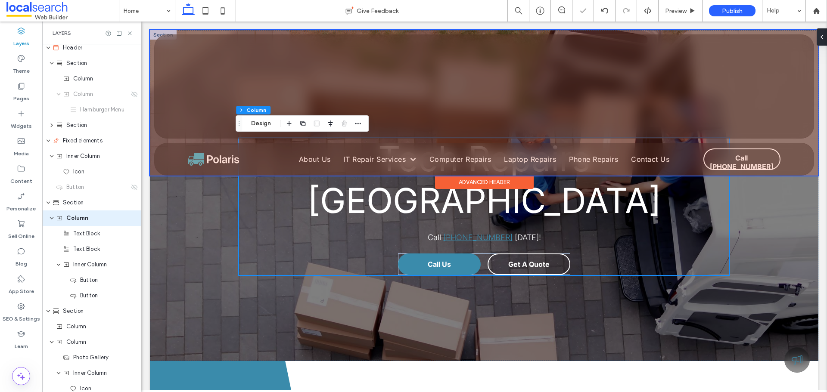
click at [402, 84] on div at bounding box center [484, 103] width 669 height 146
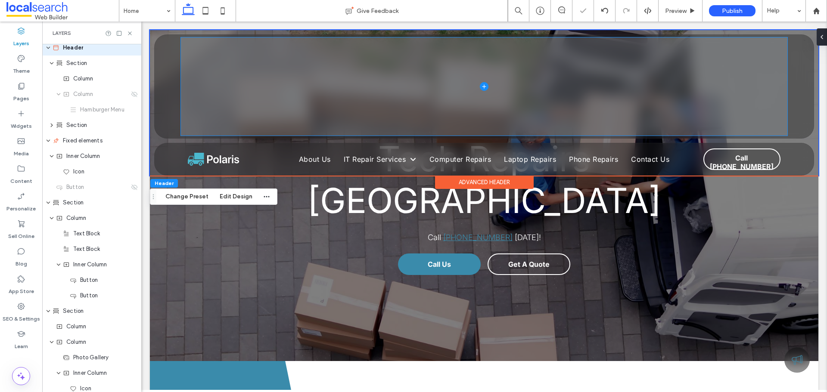
scroll to position [0, 0]
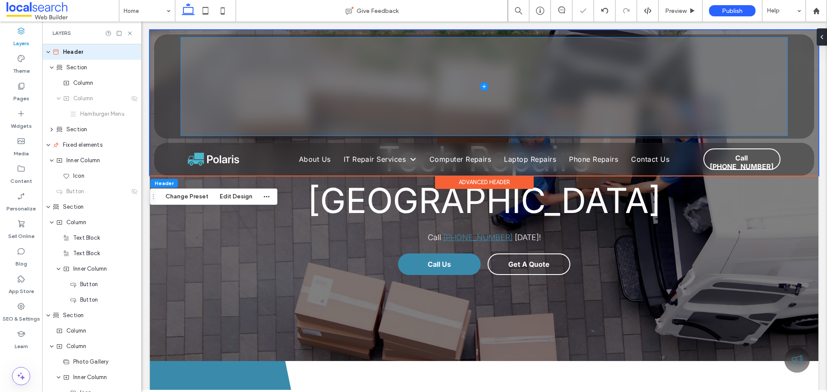
click at [423, 80] on span at bounding box center [484, 86] width 607 height 98
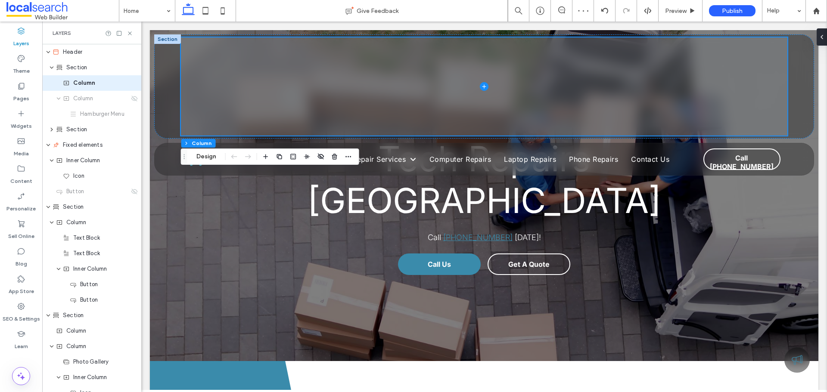
click at [473, 87] on span at bounding box center [484, 86] width 607 height 98
click at [482, 86] on icon at bounding box center [484, 86] width 9 height 9
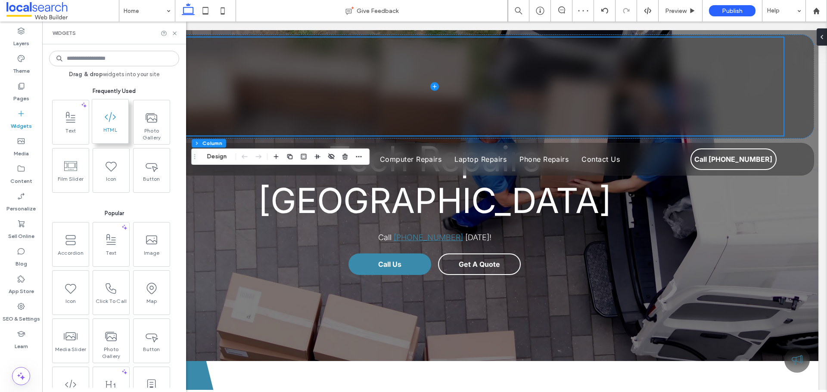
click at [102, 124] on span at bounding box center [110, 116] width 36 height 19
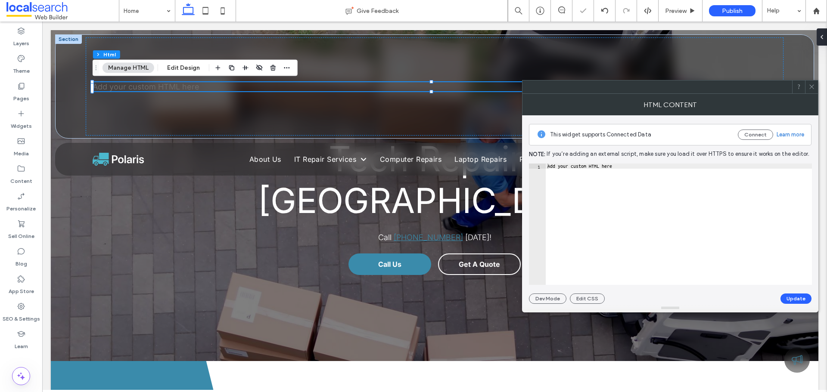
click at [612, 163] on div "This widget supports Connected Data Connect Learn more Note: If you’re adding a…" at bounding box center [670, 209] width 283 height 189
click at [616, 167] on div "Add your custom HTML here" at bounding box center [679, 230] width 266 height 132
paste textarea "Cursor at row 1"
type textarea "******"
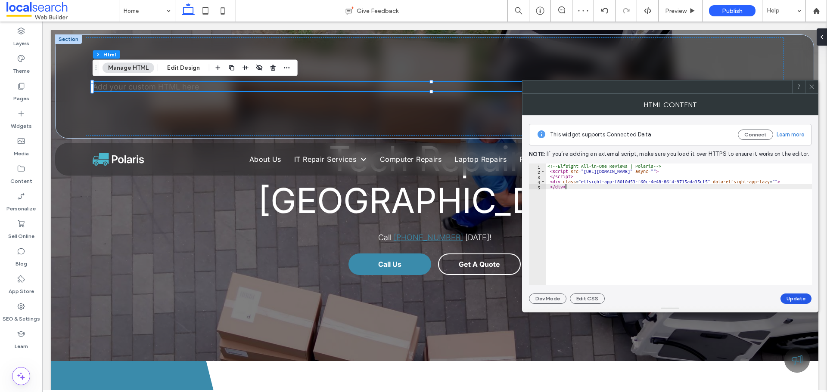
click at [789, 298] on button "Update" at bounding box center [796, 299] width 31 height 10
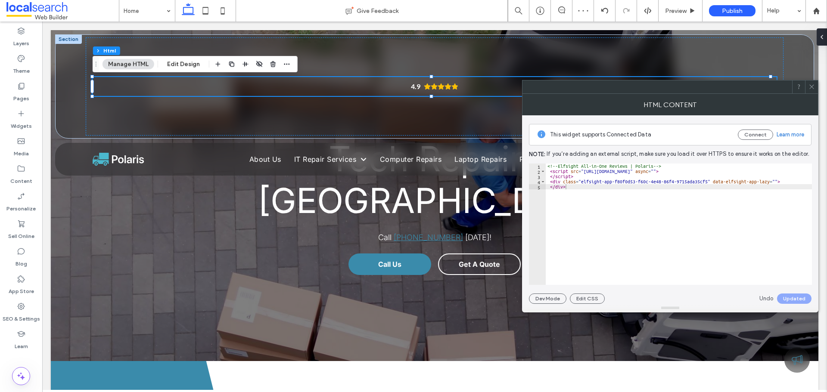
click at [809, 87] on div at bounding box center [811, 87] width 13 height 13
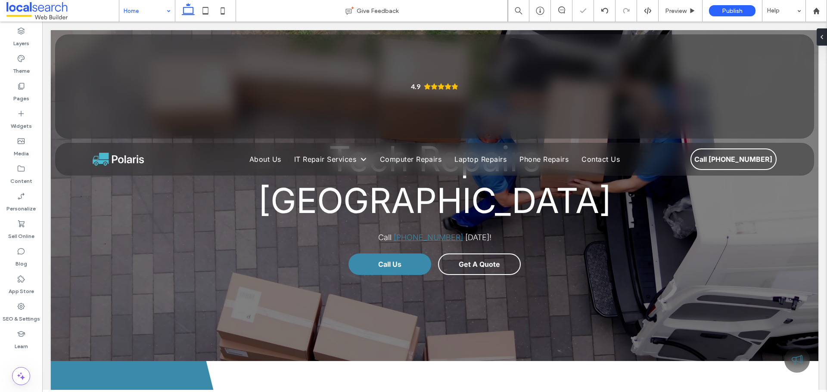
click at [271, 176] on div at bounding box center [434, 176] width 759 height 0
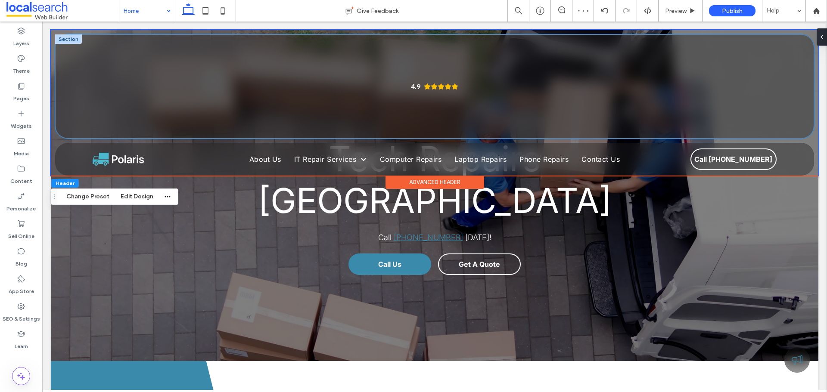
click at [72, 50] on div "4.9 Menu" at bounding box center [435, 86] width 758 height 103
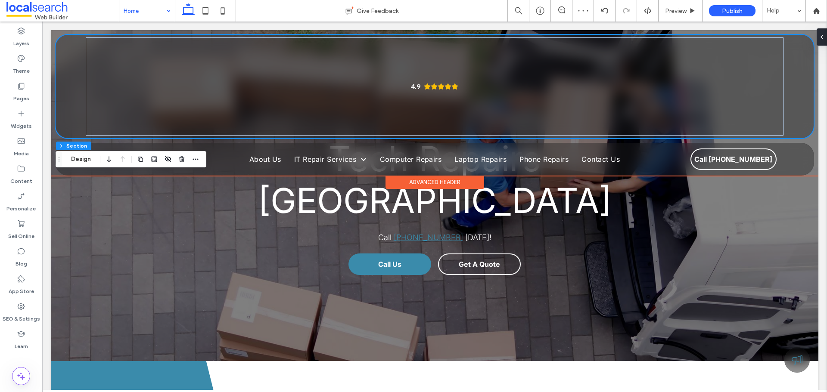
click at [72, 50] on div "4.9 Menu" at bounding box center [435, 86] width 758 height 103
click at [64, 43] on div "4.9 Menu" at bounding box center [435, 86] width 758 height 103
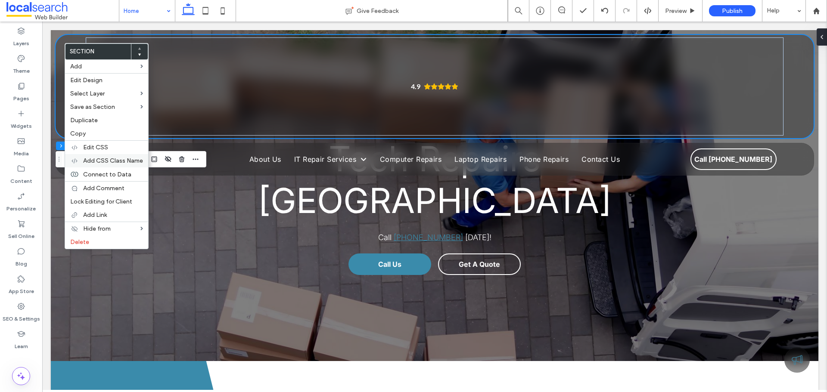
click at [106, 157] on span "Add CSS Class Name" at bounding box center [113, 160] width 60 height 7
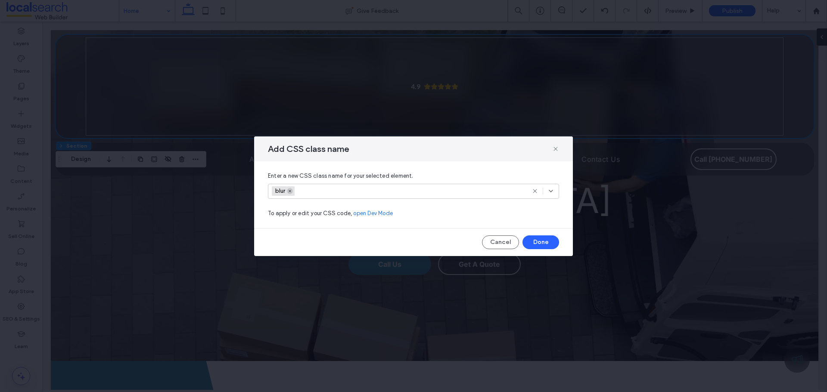
click at [290, 189] on icon at bounding box center [290, 191] width 4 height 4
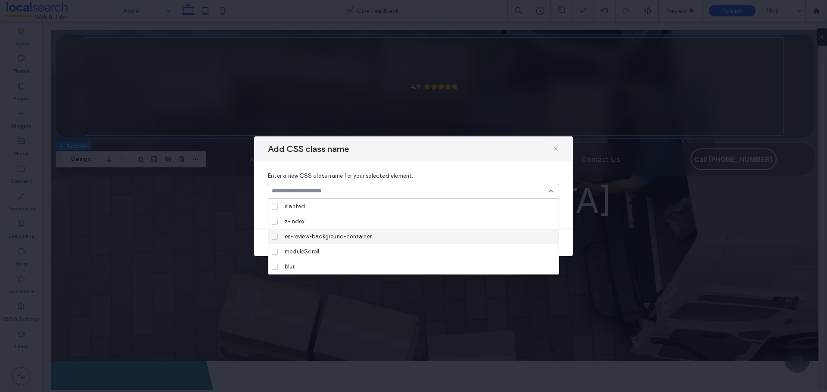
click at [554, 172] on span "Enter a new CSS class name for your selected element." at bounding box center [413, 176] width 291 height 9
click at [552, 191] on use at bounding box center [550, 191] width 3 height 2
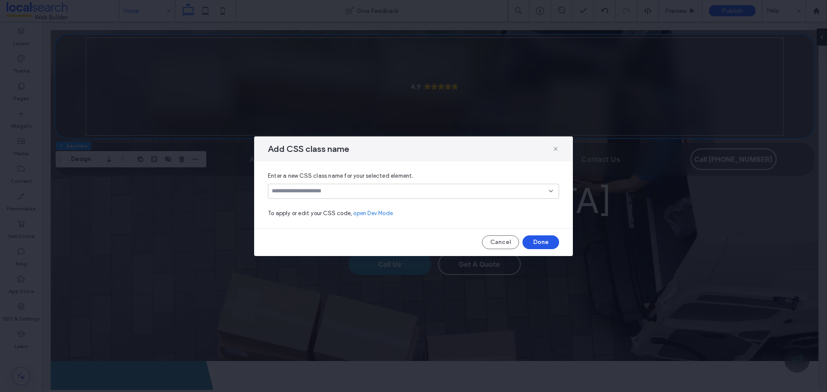
click at [535, 238] on button "Done" at bounding box center [541, 243] width 37 height 14
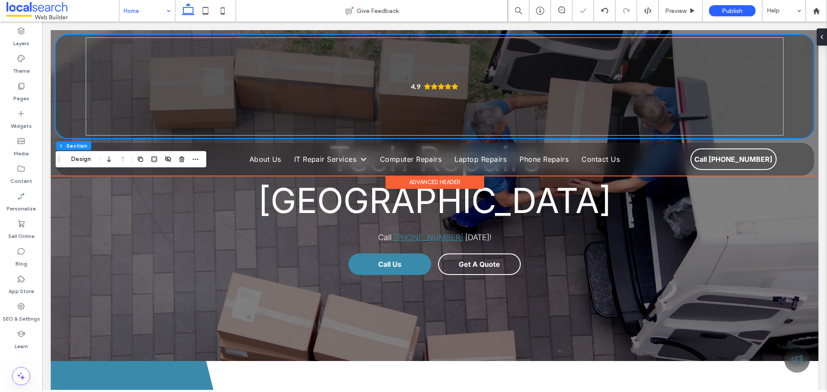
click at [59, 76] on div "4.9 Menu" at bounding box center [435, 86] width 758 height 103
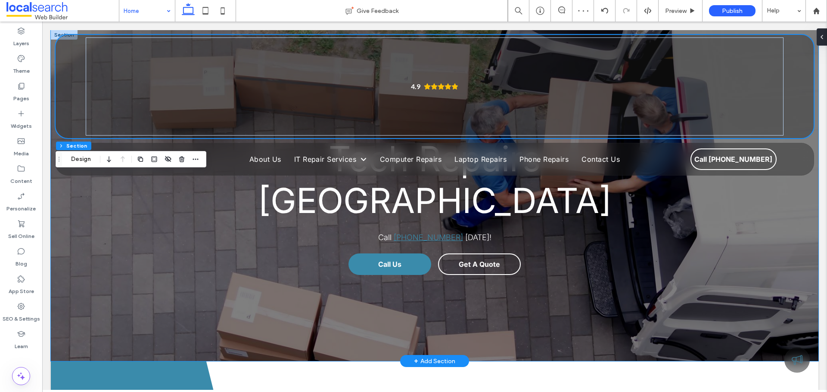
click at [342, 252] on div "Tech Repairs Charmhaven Call (02) 4392 8000 today! Call Us Get A Quote" at bounding box center [434, 195] width 517 height 331
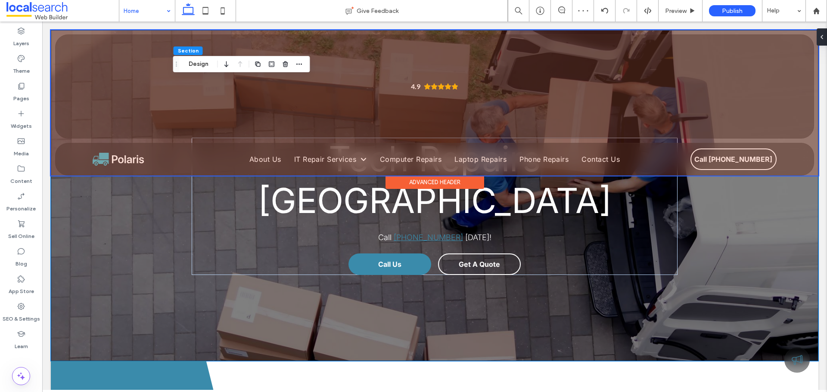
click at [70, 124] on div at bounding box center [435, 103] width 768 height 146
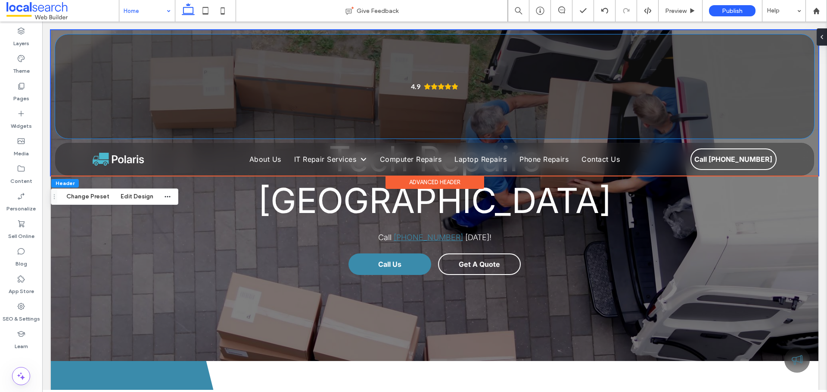
click at [70, 124] on div "4.9 Menu" at bounding box center [435, 86] width 758 height 103
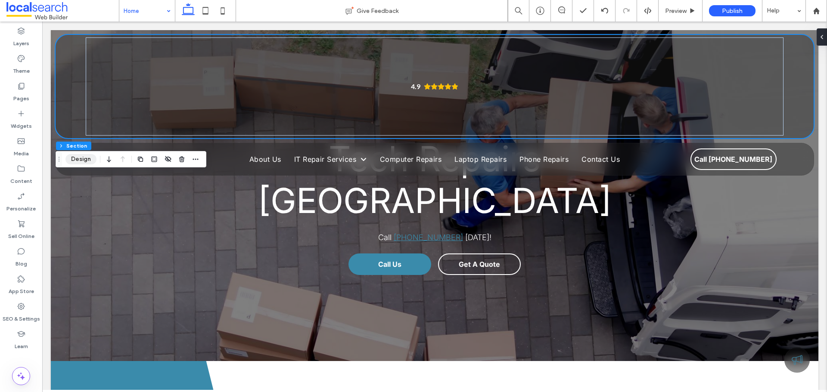
click at [81, 162] on button "Design" at bounding box center [80, 159] width 31 height 10
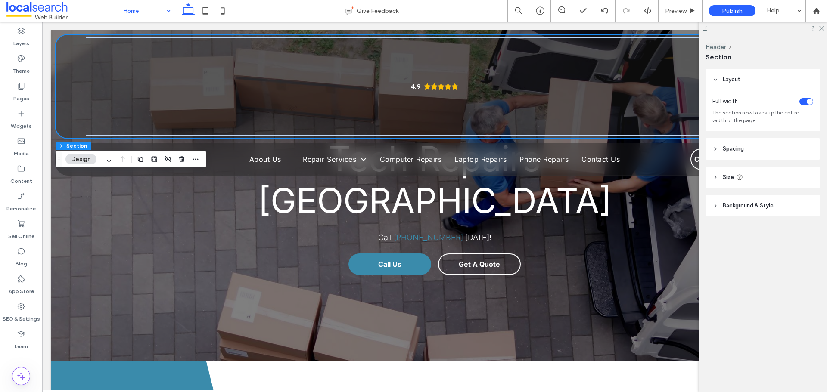
click at [741, 203] on span "Background & Style" at bounding box center [748, 206] width 51 height 9
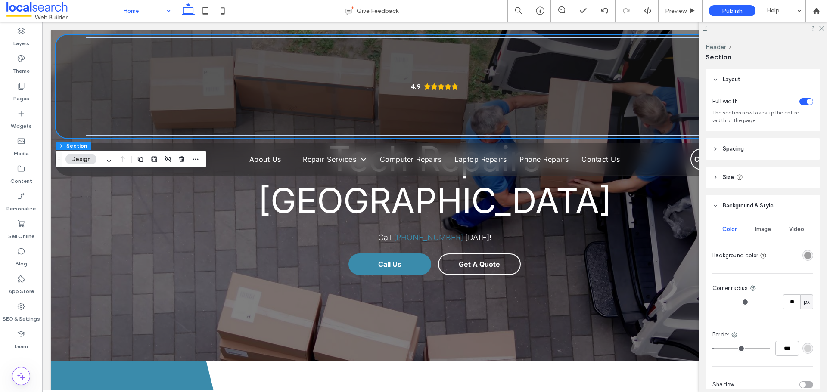
drag, startPoint x: 806, startPoint y: 261, endPoint x: 806, endPoint y: 256, distance: 4.8
click at [806, 259] on div at bounding box center [791, 255] width 43 height 15
click at [805, 255] on div "rgba(30, 30, 30, 0.4)" at bounding box center [807, 255] width 7 height 7
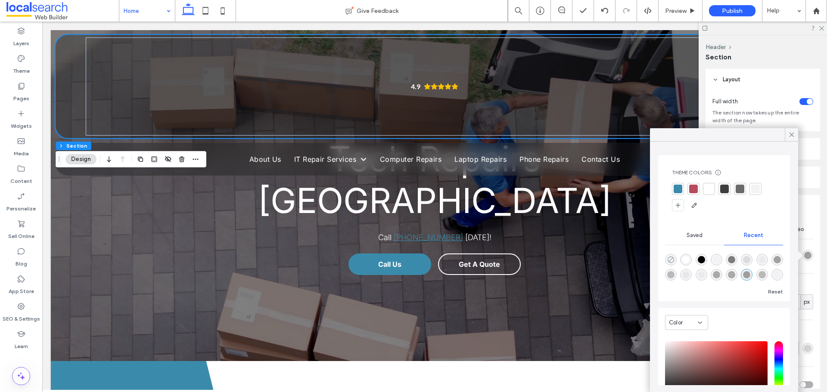
click at [671, 260] on use "rgba(0, 0, 0, 0)" at bounding box center [671, 260] width 6 height 6
type input "*******"
type input "*"
type input "**"
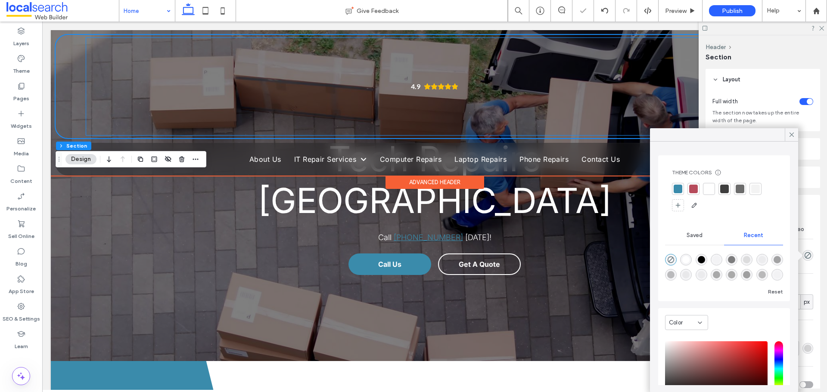
click at [135, 65] on div "4.9" at bounding box center [434, 86] width 697 height 98
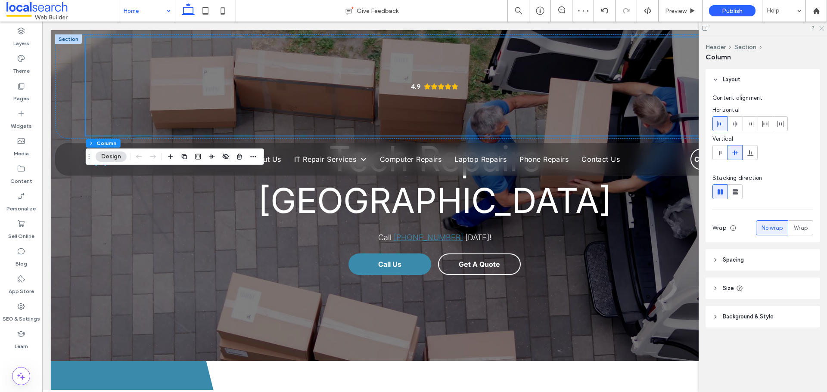
click at [821, 28] on use at bounding box center [821, 28] width 5 height 5
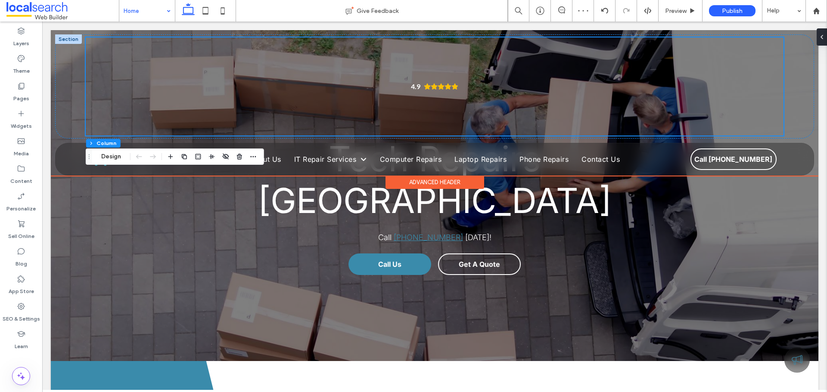
click at [675, 73] on div "4.9" at bounding box center [434, 86] width 697 height 98
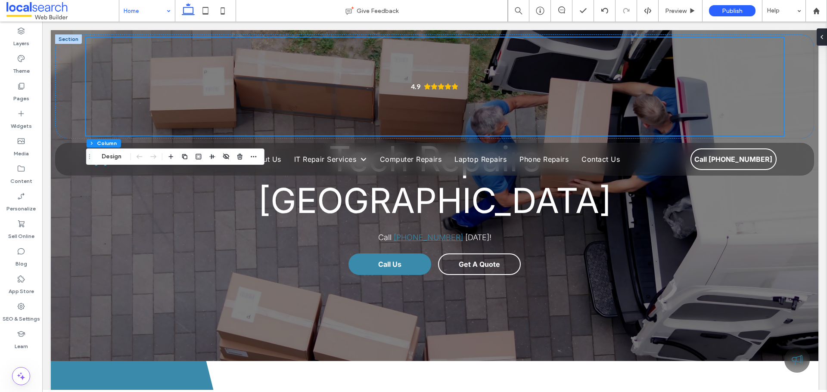
click at [95, 158] on span "Drag" at bounding box center [90, 157] width 16 height 6
click at [114, 158] on button "Design" at bounding box center [111, 157] width 31 height 10
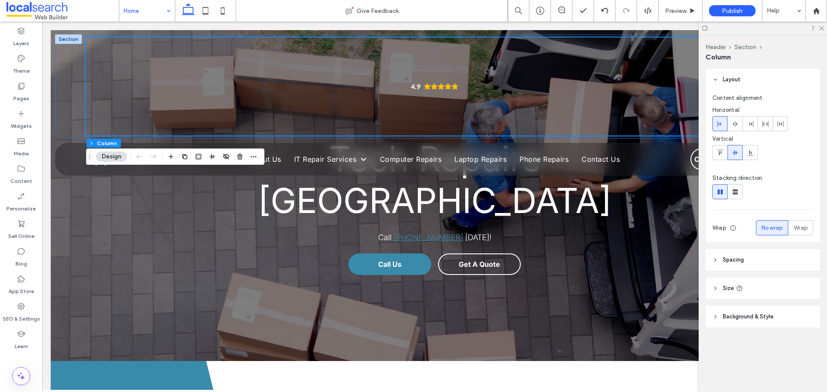
click at [725, 289] on span "Size" at bounding box center [728, 288] width 11 height 9
click at [753, 49] on button "Section" at bounding box center [745, 47] width 22 height 7
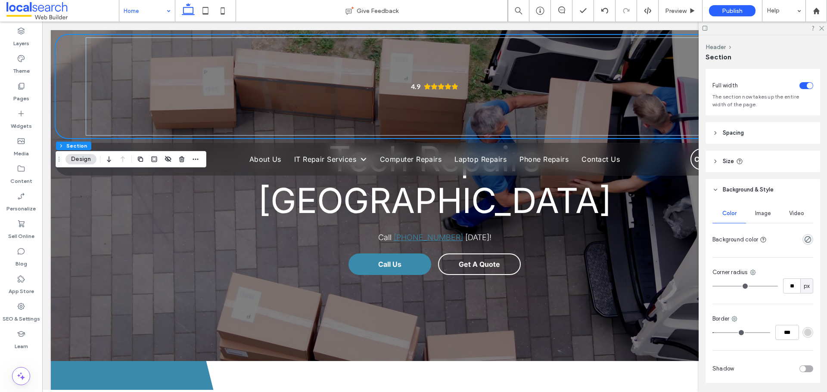
scroll to position [2, 0]
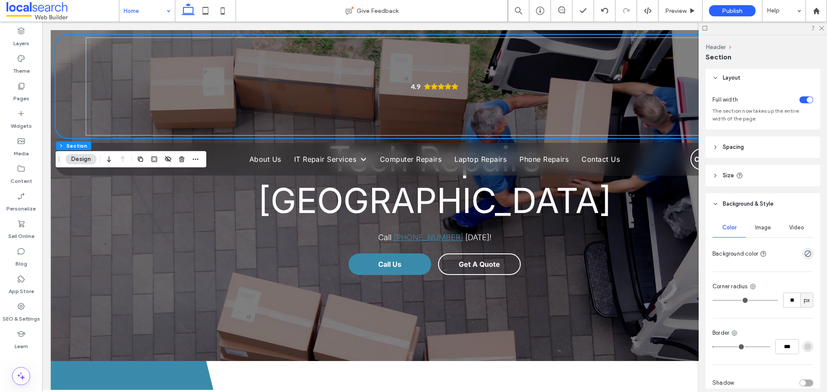
click at [747, 177] on header "Size" at bounding box center [763, 176] width 115 height 22
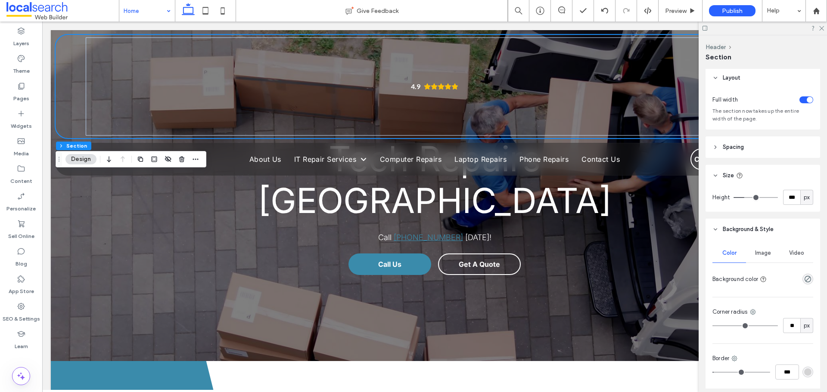
type input "***"
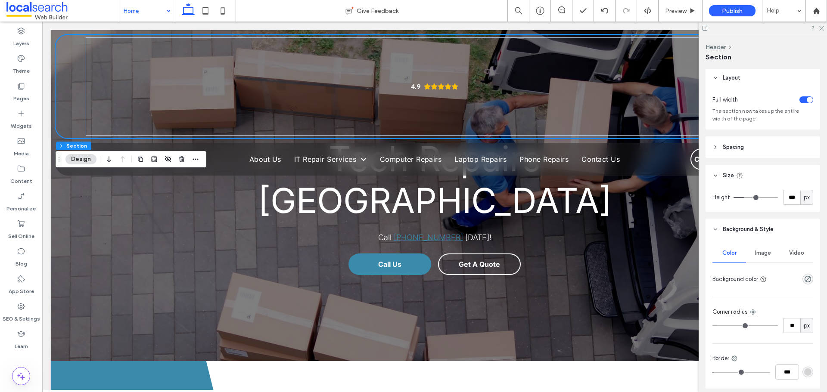
type input "***"
type input "**"
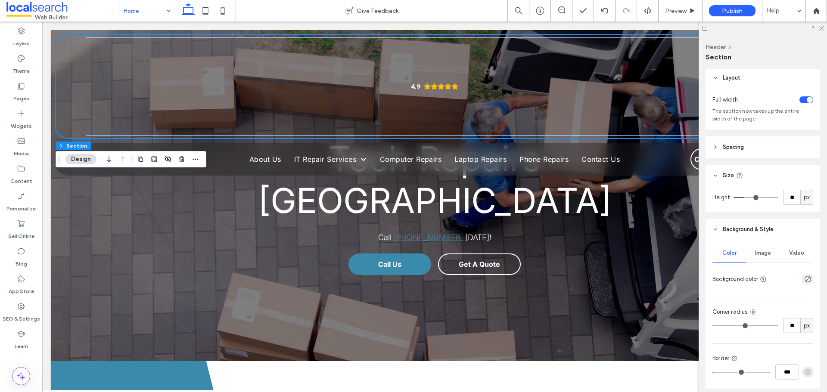
type input "*"
drag, startPoint x: 746, startPoint y: 197, endPoint x: 722, endPoint y: 203, distance: 25.0
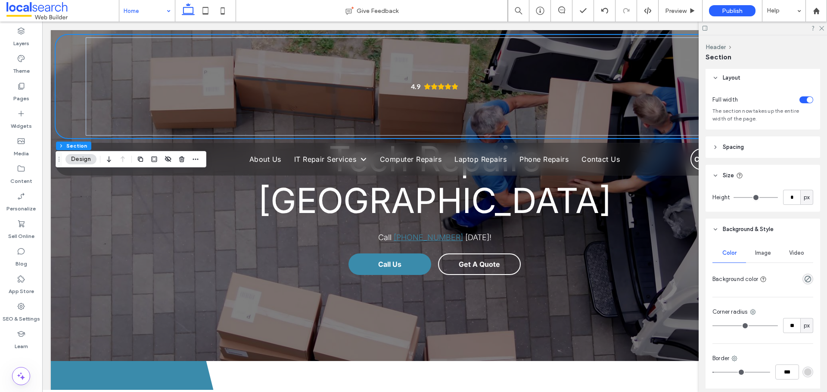
type input "*"
click at [734, 198] on input "range" at bounding box center [756, 197] width 44 height 1
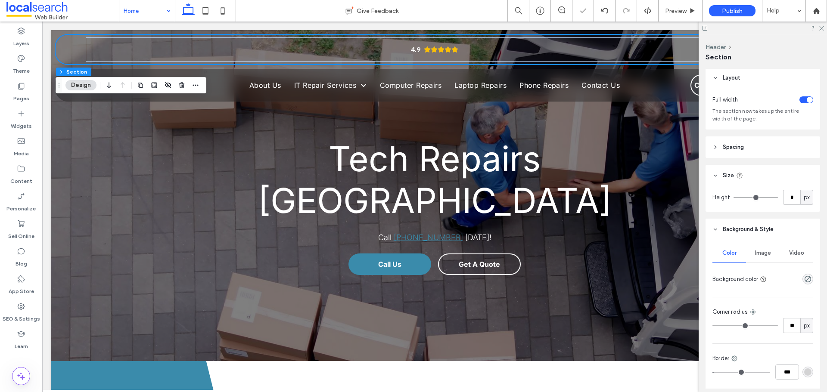
drag, startPoint x: 740, startPoint y: 341, endPoint x: 745, endPoint y: 311, distance: 30.2
click at [740, 340] on div "Color Image Video Background color Corner radius ** px Border *** Shadow" at bounding box center [763, 331] width 115 height 183
click at [672, 8] on span "Preview" at bounding box center [676, 10] width 22 height 7
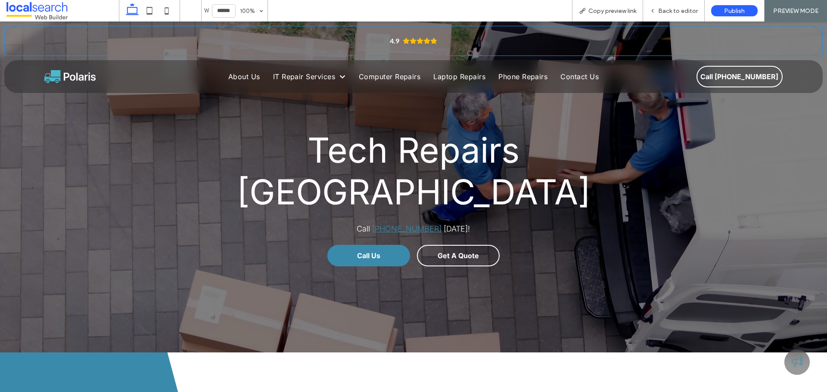
click at [673, 8] on span "Back to editor" at bounding box center [678, 10] width 40 height 7
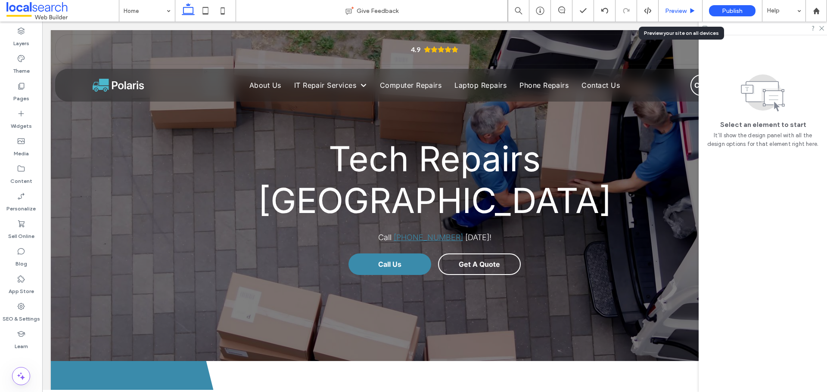
drag, startPoint x: 675, startPoint y: 11, endPoint x: 601, endPoint y: 18, distance: 74.9
click at [675, 11] on span "Preview" at bounding box center [676, 10] width 22 height 7
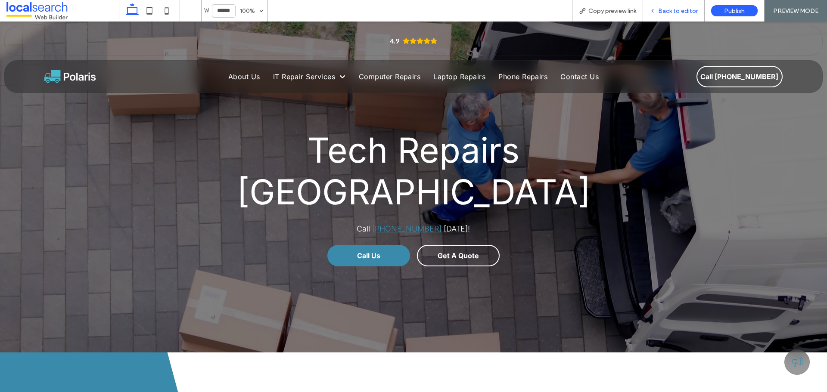
click at [683, 13] on span "Back to editor" at bounding box center [678, 10] width 40 height 7
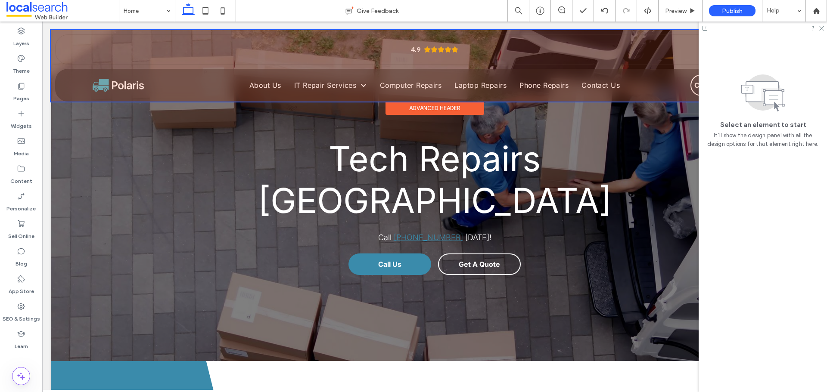
click at [661, 54] on div at bounding box center [435, 66] width 768 height 72
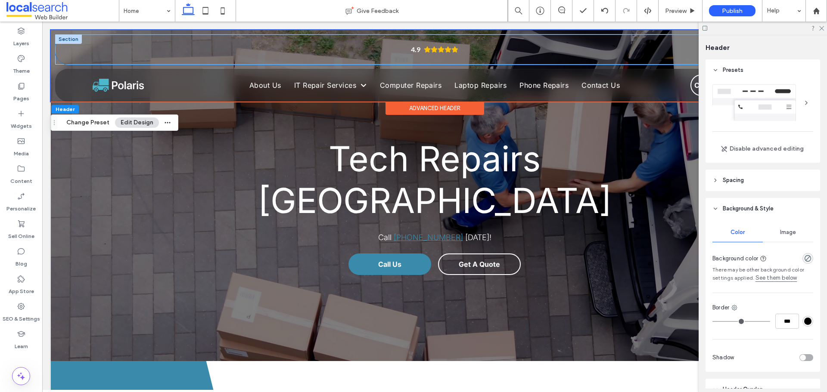
click at [65, 53] on div "4.9 Menu" at bounding box center [435, 49] width 758 height 29
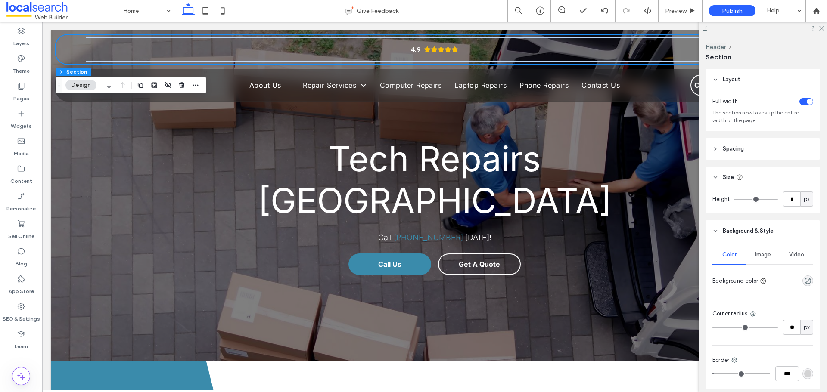
scroll to position [43, 0]
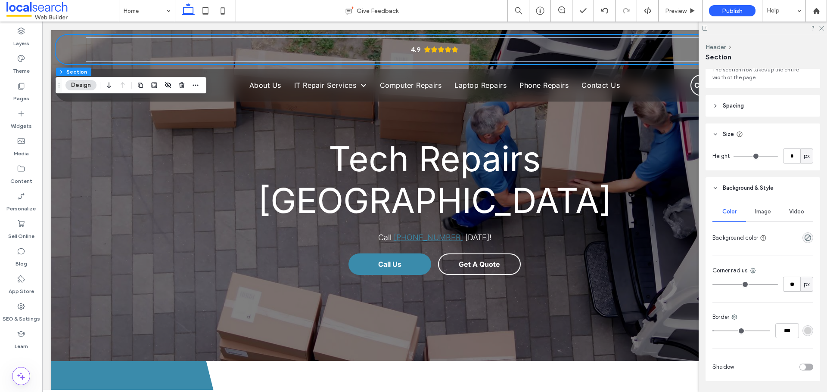
click at [808, 334] on div "rgba(62, 62, 62, 0.19)" at bounding box center [808, 331] width 11 height 11
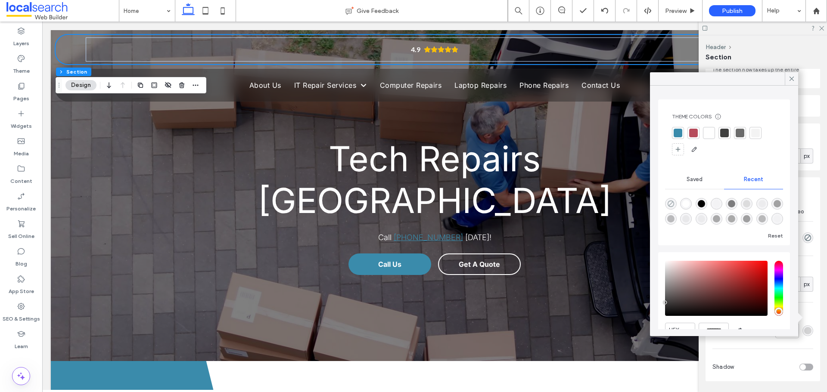
click at [672, 204] on icon "rgba(0, 0, 0, 0)" at bounding box center [670, 203] width 7 height 7
type input "*******"
type input "*"
type input "**"
click at [741, 345] on div "Color Image Video Background color Corner radius ** px Border *** Shadow" at bounding box center [763, 290] width 115 height 183
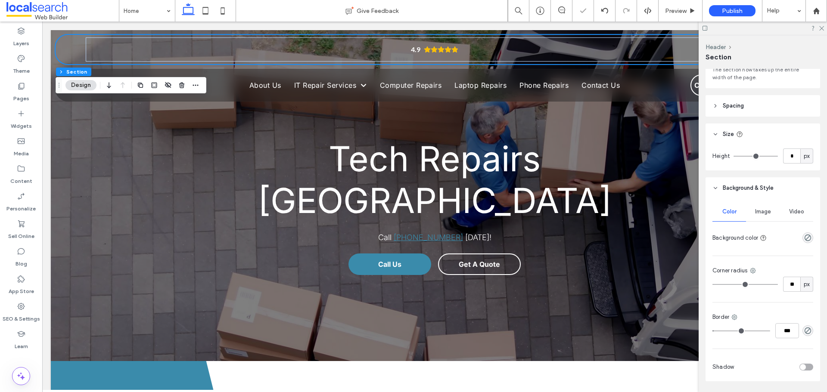
type input "*"
type input "***"
type input "*"
type input "***"
type input "*"
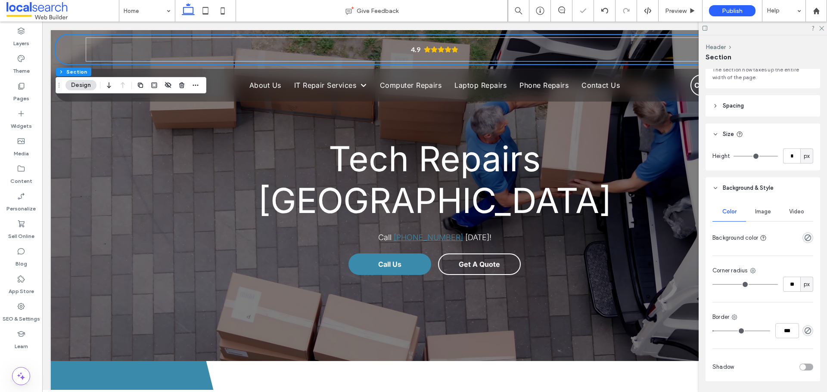
type input "***"
type input "*"
type input "***"
drag, startPoint x: 714, startPoint y: 332, endPoint x: 707, endPoint y: 336, distance: 8.1
type input "*"
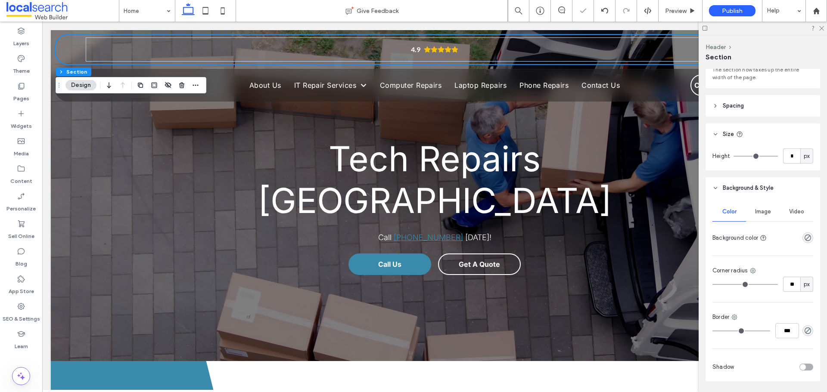
click at [712, 332] on input "range" at bounding box center [741, 331] width 58 height 1
click at [733, 341] on div "Color Image Video Background color Corner radius ** px Border *** Shadow" at bounding box center [763, 290] width 115 height 183
click at [824, 31] on div at bounding box center [763, 28] width 128 height 13
click at [663, 3] on div "Preview" at bounding box center [681, 11] width 44 height 22
click at [675, 14] on span "Preview" at bounding box center [676, 10] width 22 height 7
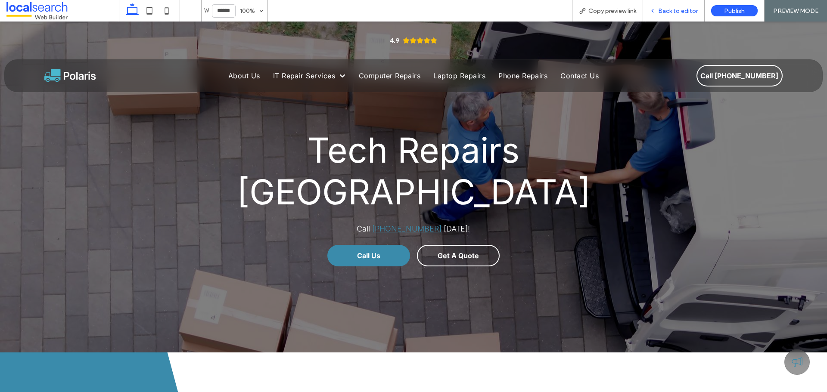
click at [678, 10] on span "Back to editor" at bounding box center [678, 10] width 40 height 7
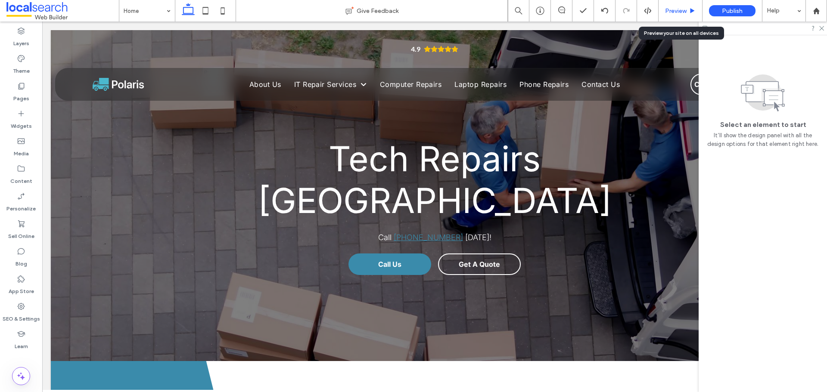
click at [676, 8] on span "Preview" at bounding box center [676, 10] width 22 height 7
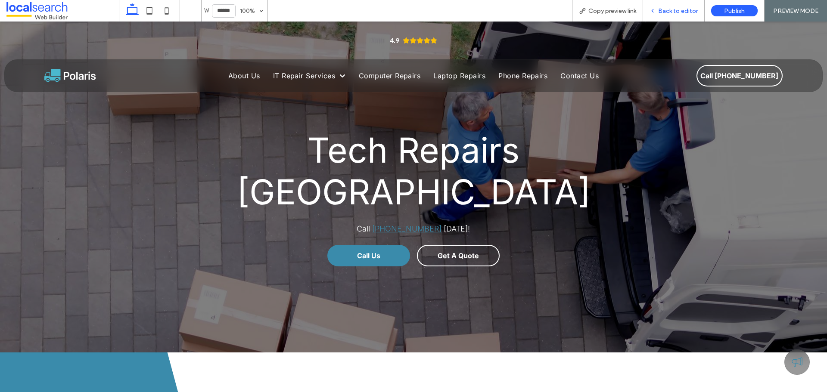
click at [681, 8] on span "Back to editor" at bounding box center [678, 10] width 40 height 7
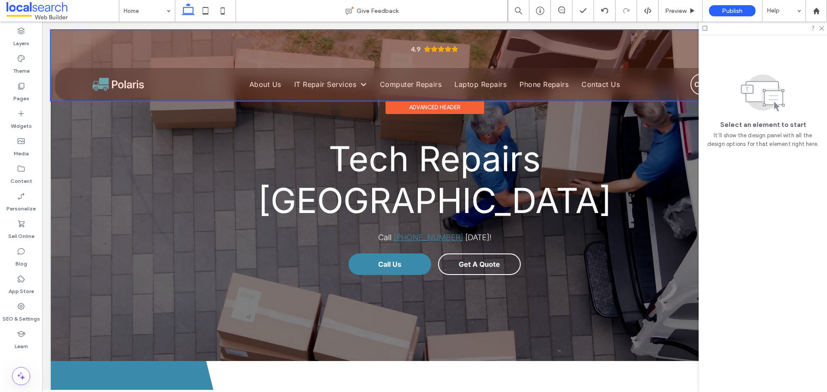
click at [67, 44] on div at bounding box center [435, 65] width 768 height 71
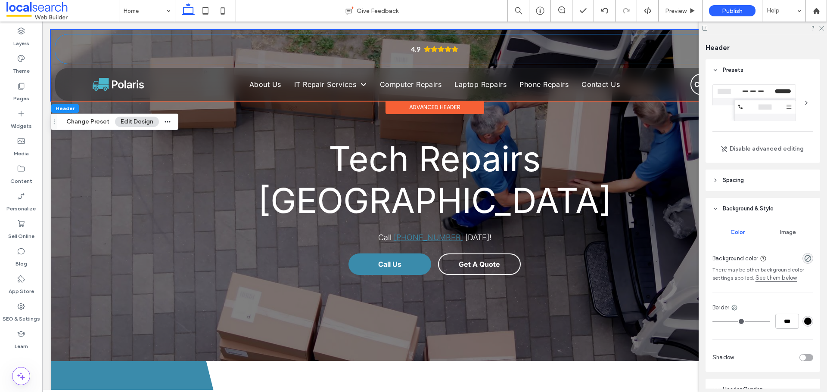
click at [67, 44] on div "4.9 Menu" at bounding box center [434, 48] width 759 height 29
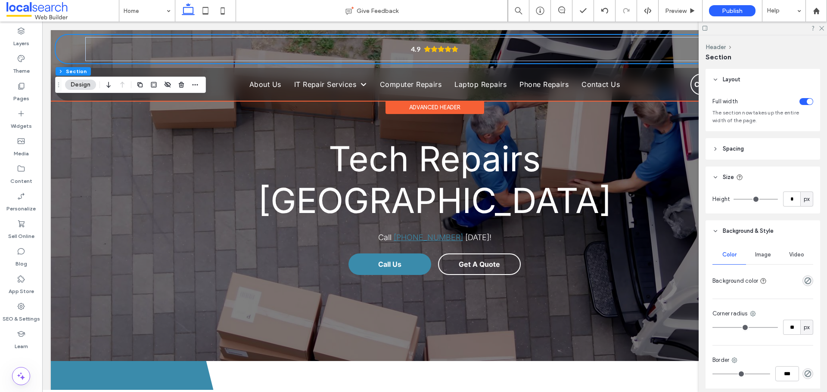
click at [63, 40] on div "4.9 Menu" at bounding box center [434, 48] width 759 height 29
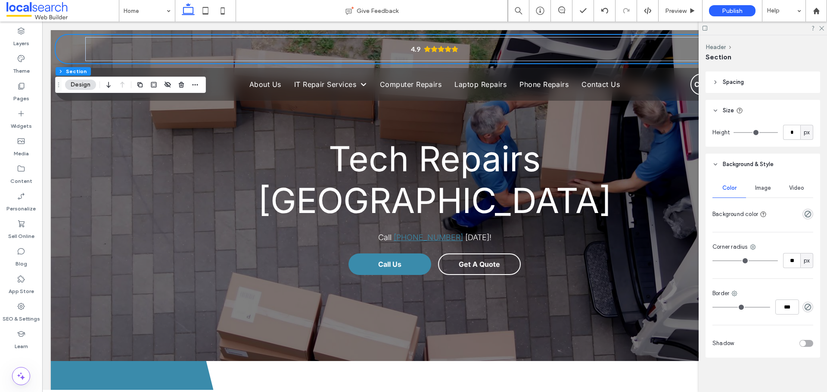
scroll to position [70, 0]
type input "**"
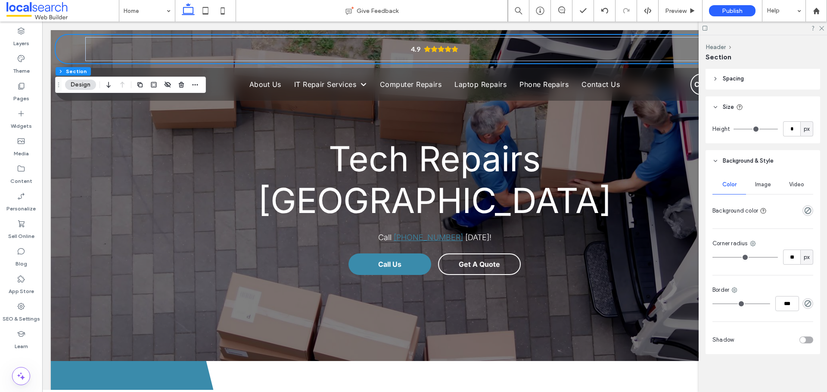
type input "*"
drag, startPoint x: 732, startPoint y: 258, endPoint x: 684, endPoint y: 262, distance: 48.9
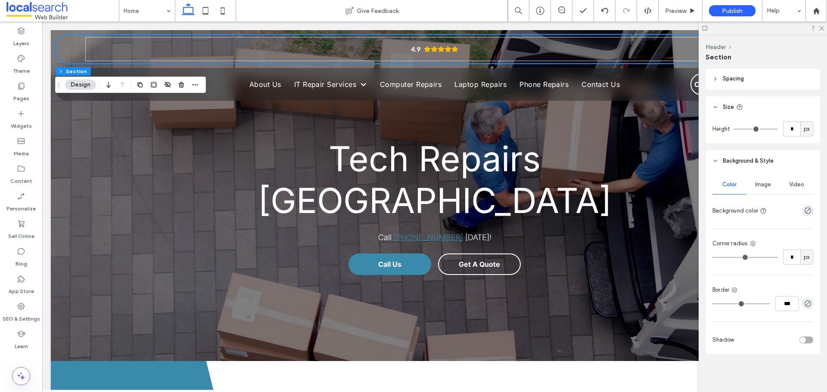
type input "*"
click at [712, 258] on input "range" at bounding box center [744, 257] width 65 height 1
click at [756, 370] on div "Layout Full width The section now takes up the entire width of the page. Spacin…" at bounding box center [766, 229] width 120 height 320
click at [804, 213] on icon "rgba(0, 0, 0, 0)" at bounding box center [807, 210] width 7 height 7
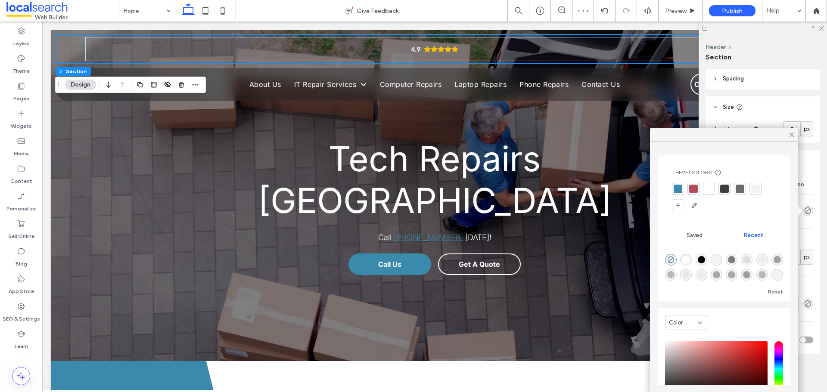
click at [682, 188] on div at bounding box center [678, 189] width 12 height 12
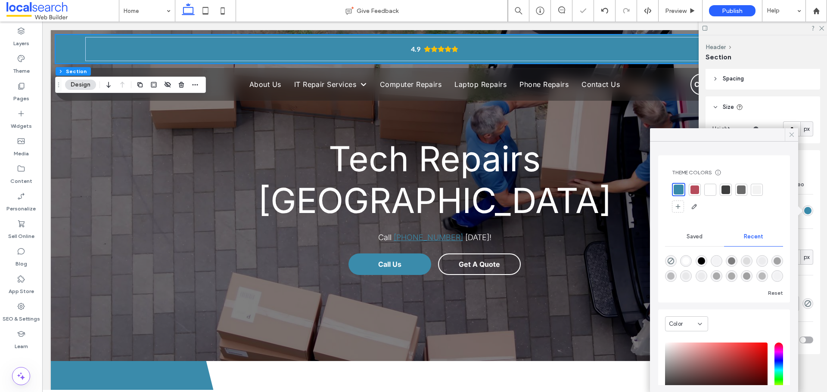
click at [795, 136] on icon at bounding box center [792, 135] width 8 height 8
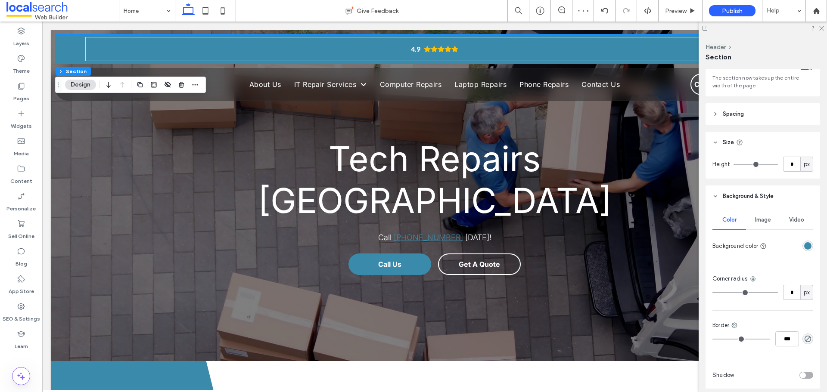
scroll to position [0, 0]
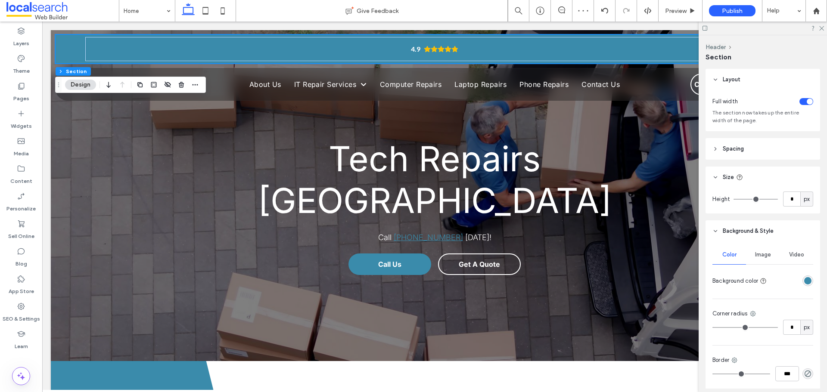
click at [741, 146] on span "Spacing" at bounding box center [733, 149] width 21 height 9
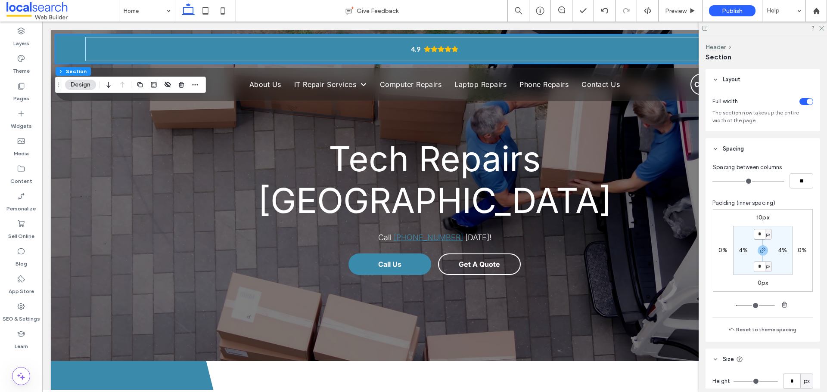
click at [758, 233] on input "*" at bounding box center [759, 234] width 11 height 11
type input "*"
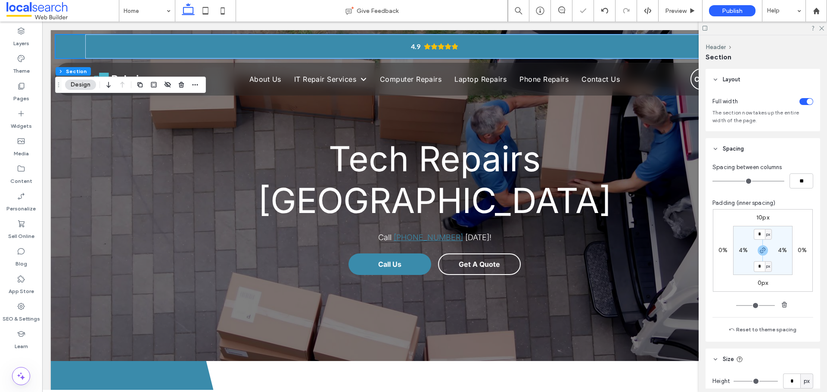
click at [762, 218] on label "10px" at bounding box center [762, 217] width 13 height 7
type input "**"
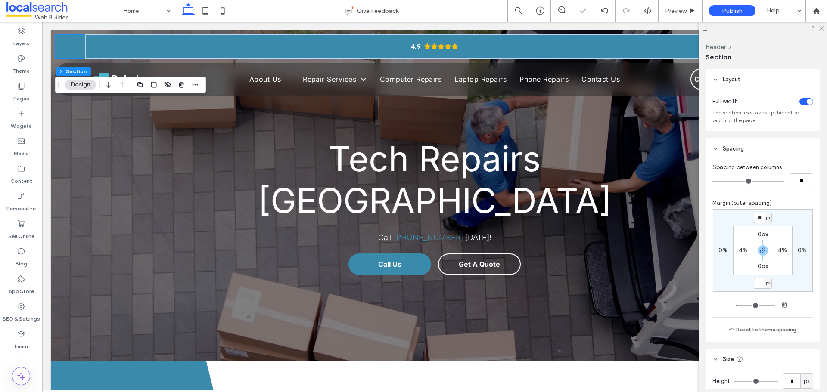
type input "*"
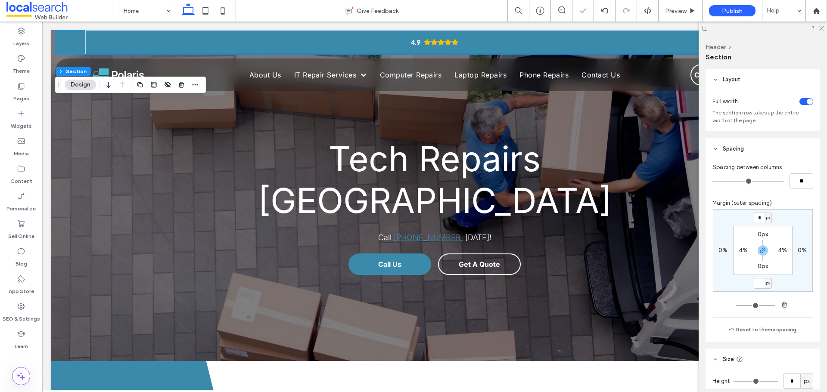
click at [817, 322] on div "Layout Full width The section now takes up the entire width of the page. Spacin…" at bounding box center [766, 229] width 120 height 320
click at [824, 27] on icon at bounding box center [821, 28] width 6 height 6
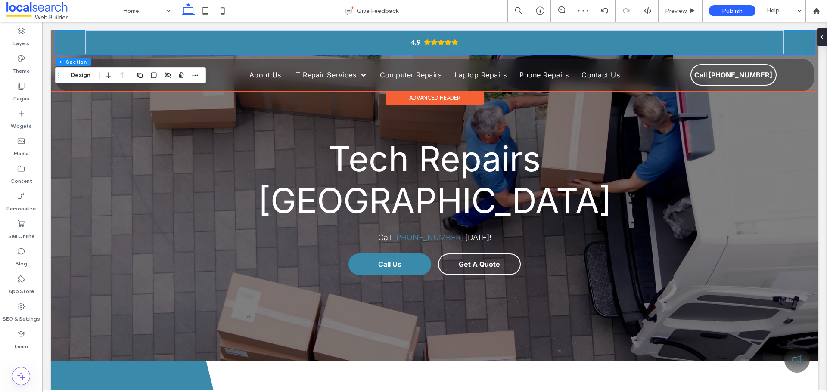
click at [809, 62] on div "4.9 Menu Section Home About Us IT Repair Services Anti Virus Data Recovery NBN …" at bounding box center [435, 60] width 768 height 61
click at [810, 65] on div "4.9 Menu Section Home About Us IT Repair Services Anti Virus Data Recovery NBN …" at bounding box center [435, 60] width 768 height 61
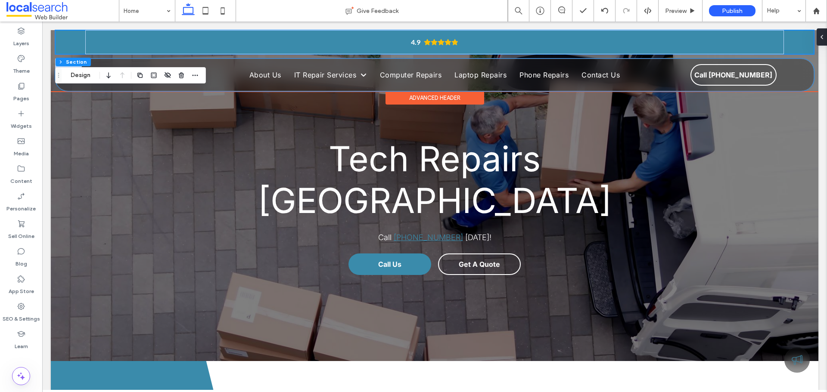
click at [799, 66] on div "Home About Us IT Repair Services Anti Virus Data Recovery NBN Connection Comput…" at bounding box center [435, 75] width 758 height 32
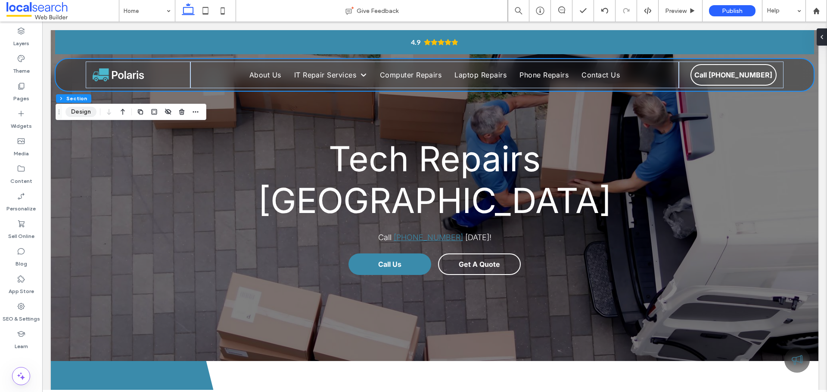
click at [86, 110] on button "Design" at bounding box center [80, 112] width 31 height 10
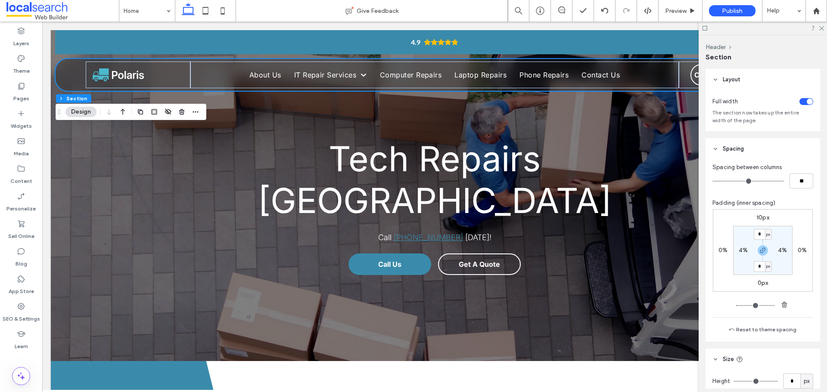
click at [759, 219] on label "10px" at bounding box center [762, 217] width 13 height 7
type input "**"
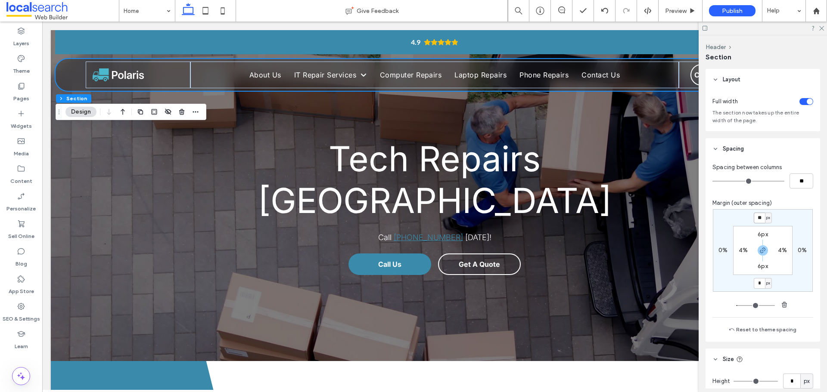
click at [759, 219] on input "**" at bounding box center [759, 218] width 11 height 11
click at [760, 253] on icon "button" at bounding box center [762, 250] width 7 height 7
click at [757, 217] on input "**" at bounding box center [759, 218] width 11 height 11
type input "*"
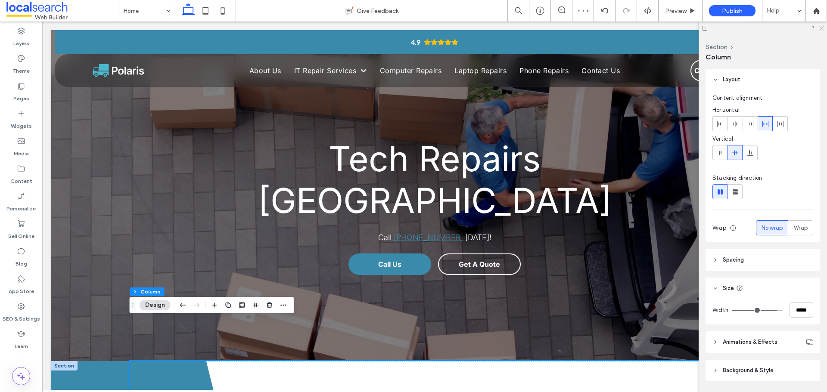
click at [818, 26] on icon at bounding box center [821, 28] width 6 height 6
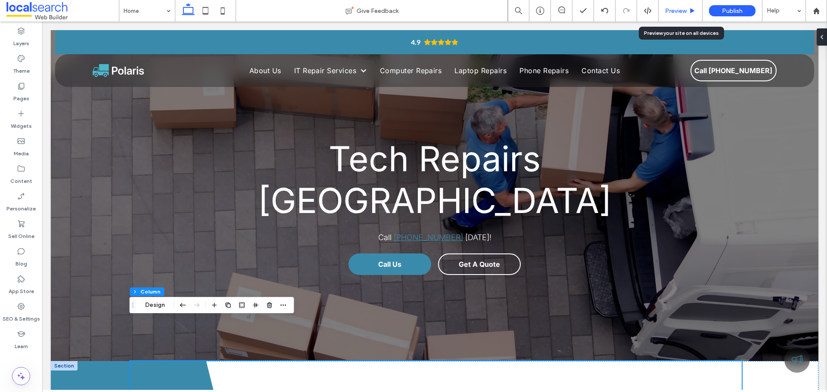
click at [669, 9] on span "Preview" at bounding box center [676, 10] width 22 height 7
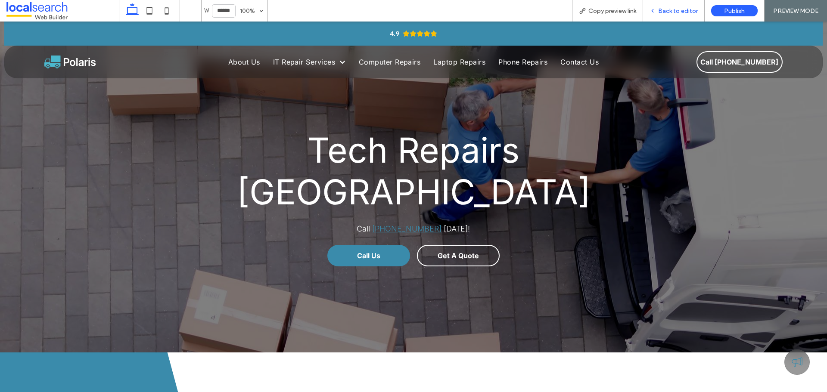
click at [680, 9] on span "Back to editor" at bounding box center [678, 10] width 40 height 7
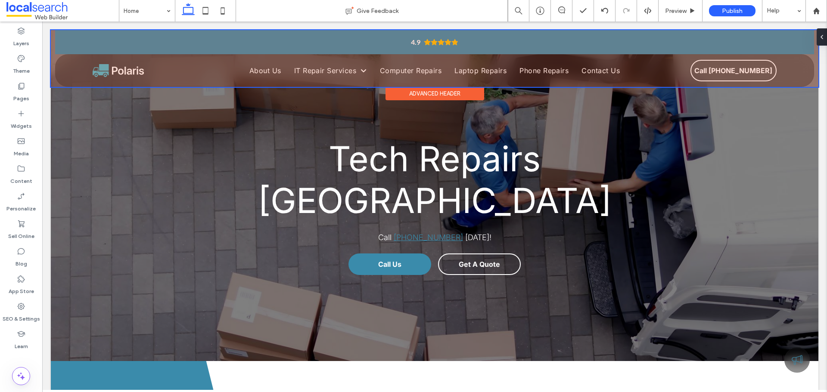
click at [367, 73] on div at bounding box center [435, 58] width 768 height 57
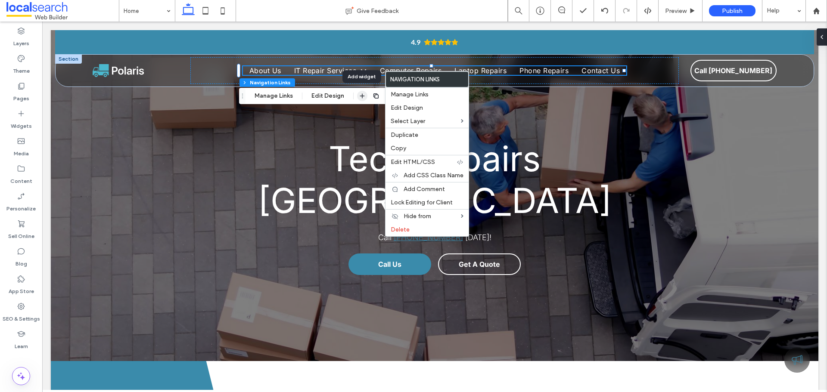
click at [363, 95] on icon "button" at bounding box center [362, 96] width 7 height 7
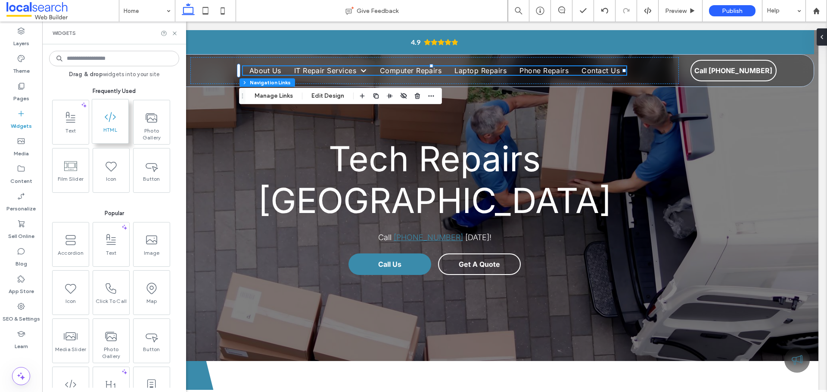
click at [116, 111] on icon at bounding box center [110, 117] width 14 height 14
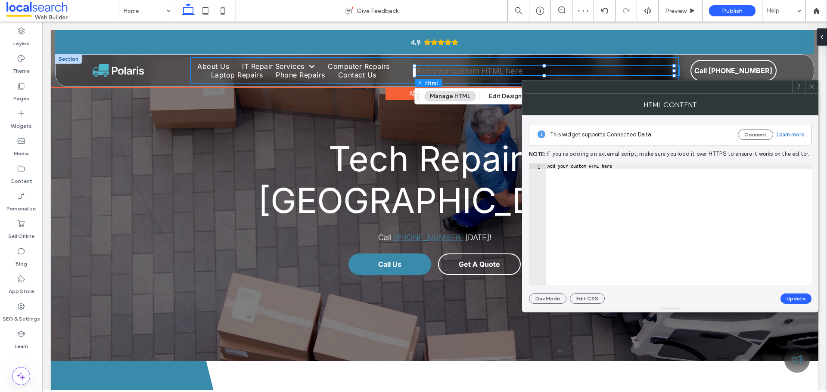
click at [657, 62] on div "Home About Us IT Repair Services Anti Virus Data Recovery NBN Connection Comput…" at bounding box center [434, 70] width 488 height 27
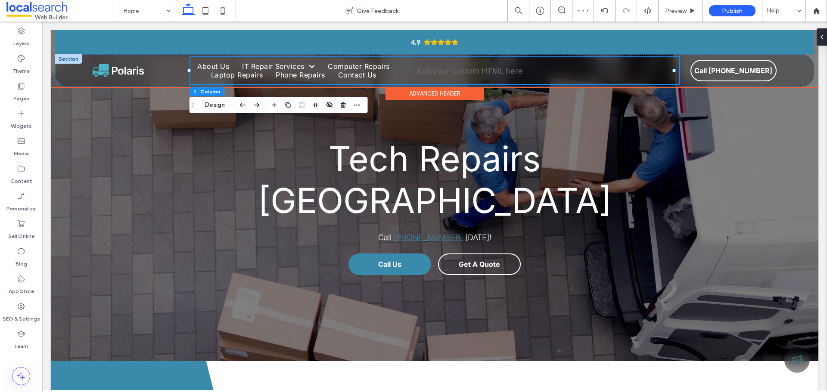
click at [661, 62] on div "Home About Us IT Repair Services Anti Virus Data Recovery NBN Connection Comput…" at bounding box center [434, 70] width 488 height 27
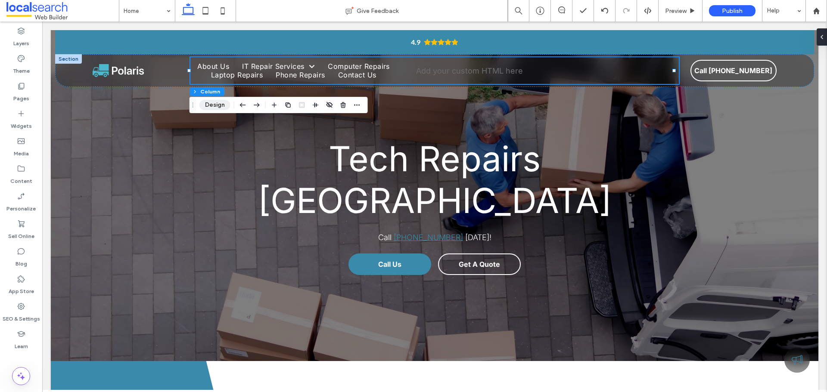
click at [216, 102] on button "Design" at bounding box center [214, 105] width 31 height 10
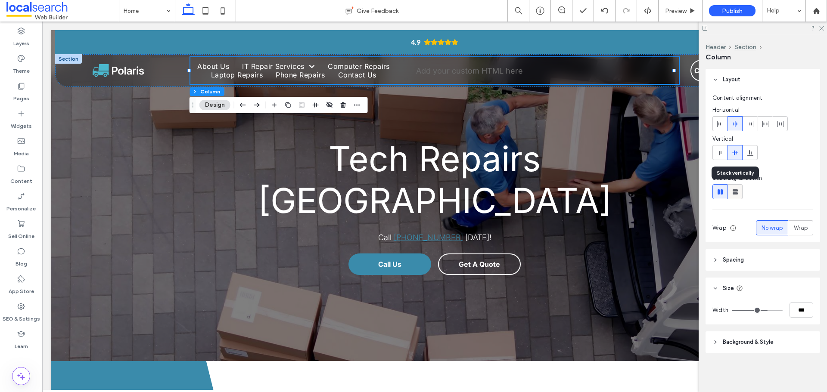
click at [738, 194] on icon at bounding box center [735, 192] width 9 height 9
type input "**"
type input "****"
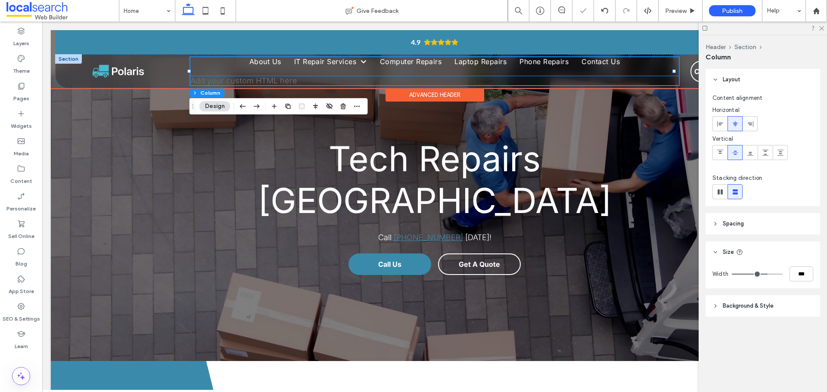
click at [317, 79] on div "Add your custom HTML here" at bounding box center [434, 80] width 488 height 9
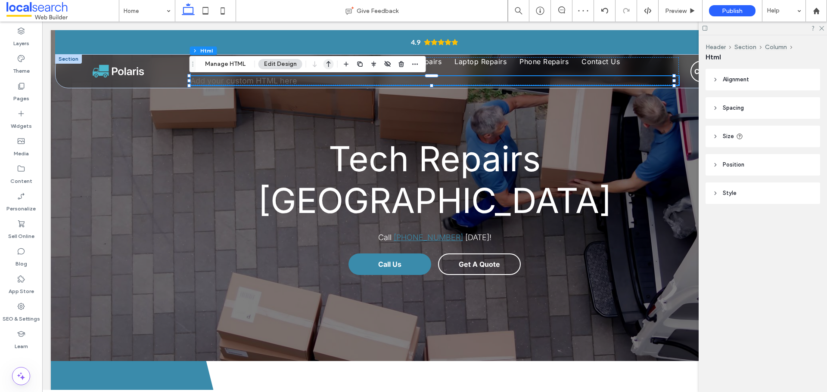
click at [327, 65] on use "button" at bounding box center [329, 64] width 4 height 6
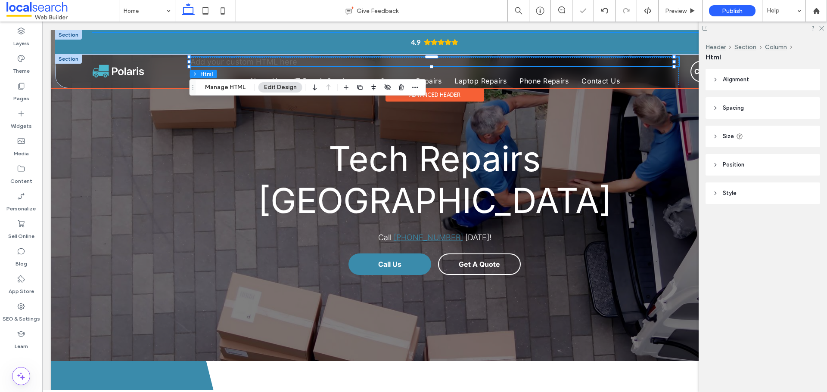
click at [438, 44] on icon "Rating: 4.9 out of 5" at bounding box center [441, 42] width 7 height 7
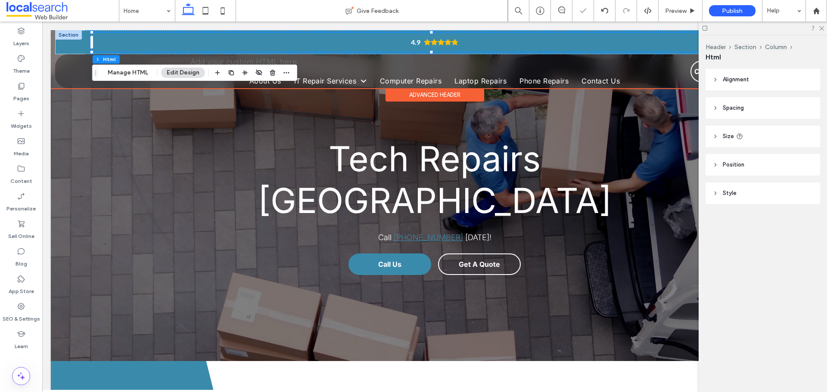
click at [438, 44] on icon "Rating: 4.9 out of 5" at bounding box center [441, 42] width 7 height 7
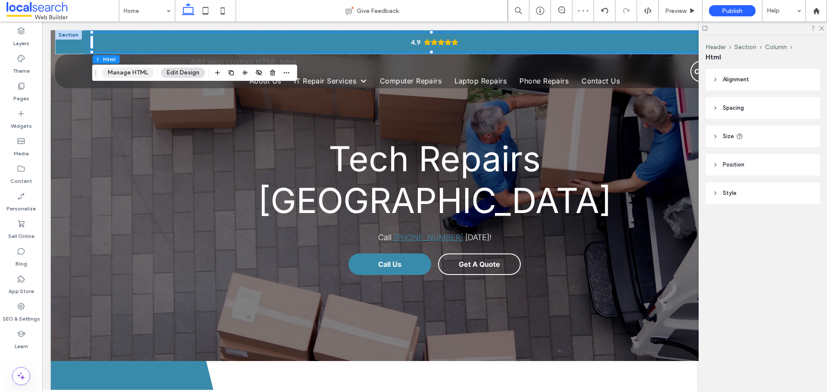
click at [134, 75] on button "Manage HTML" at bounding box center [128, 73] width 52 height 10
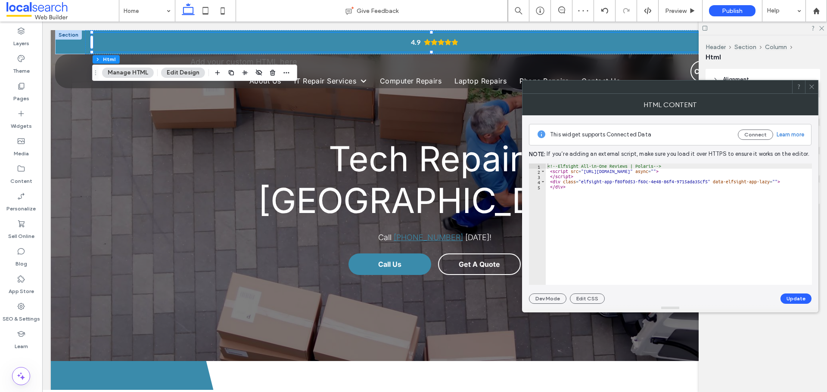
click at [574, 187] on div "<!-- Elfsight All-in-One Reviews | Polaris --> < script src = "https://static.e…" at bounding box center [679, 230] width 266 height 132
type textarea "**********"
click at [812, 87] on icon at bounding box center [812, 87] width 6 height 6
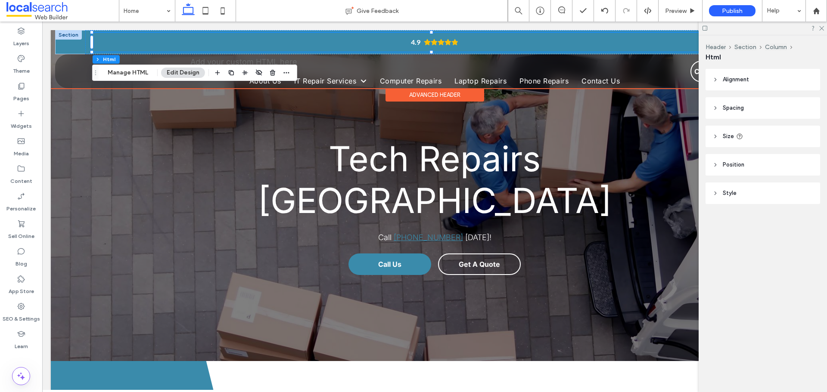
click at [413, 44] on div "4.9" at bounding box center [415, 42] width 9 height 9
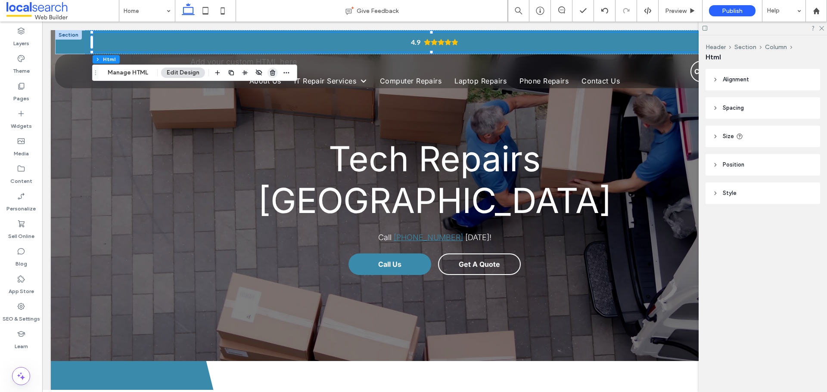
click at [273, 71] on icon "button" at bounding box center [272, 72] width 7 height 7
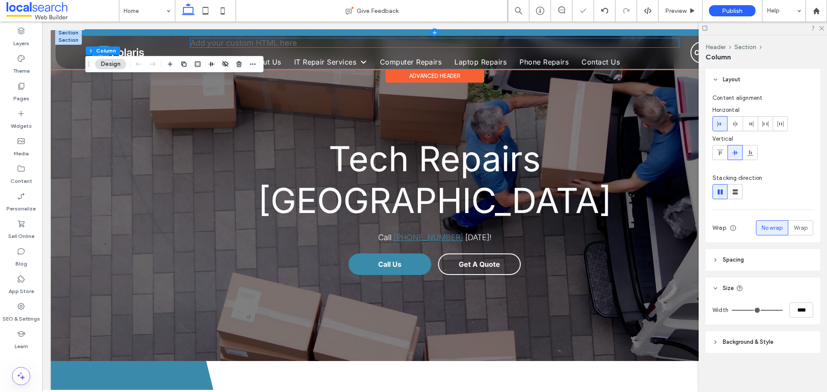
click at [271, 45] on div "Add your custom HTML here" at bounding box center [434, 42] width 488 height 9
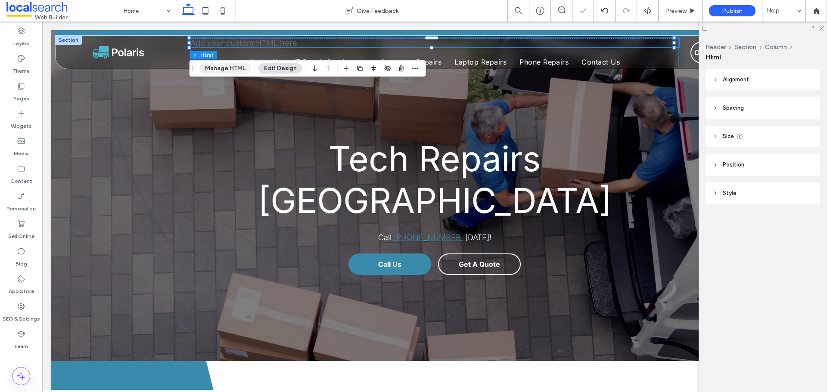
click at [238, 67] on button "Manage HTML" at bounding box center [225, 68] width 52 height 10
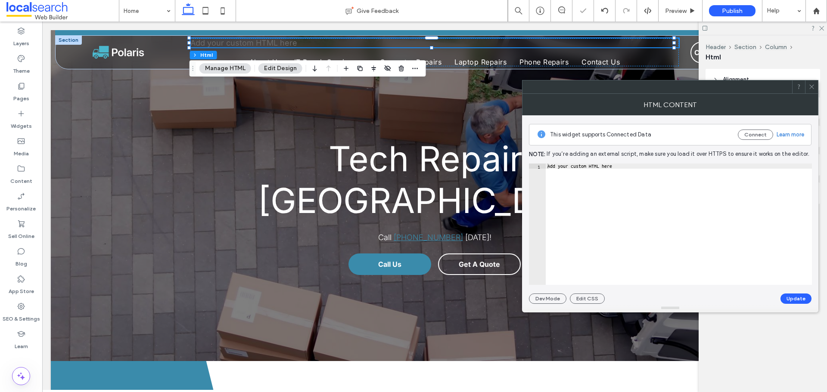
click at [608, 177] on div "Add your custom HTML here" at bounding box center [679, 230] width 266 height 132
paste textarea "Cursor at row 1"
type textarea "******"
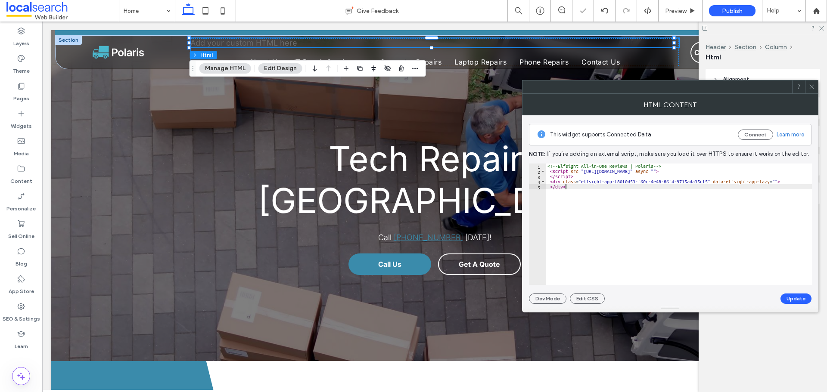
click at [785, 297] on button "Update" at bounding box center [796, 299] width 31 height 10
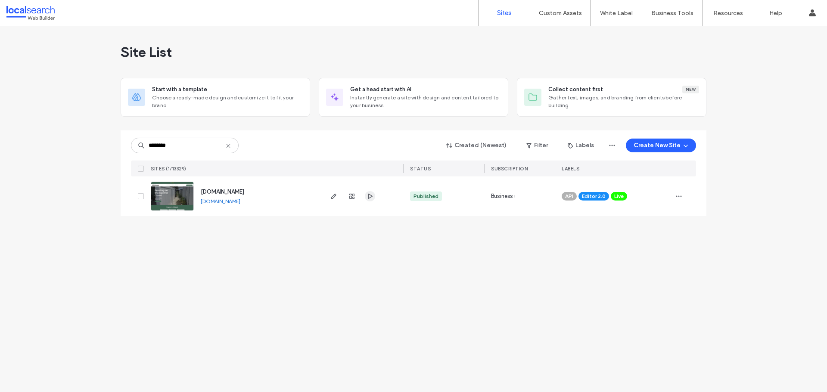
type input "********"
click at [370, 198] on use "button" at bounding box center [370, 196] width 4 height 5
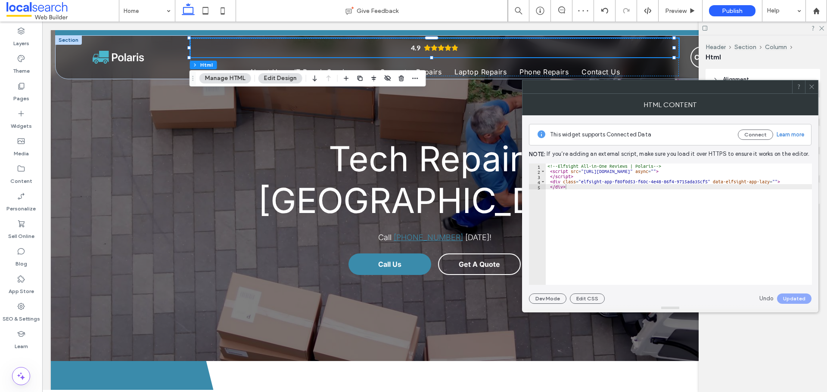
click at [811, 92] on span at bounding box center [812, 87] width 6 height 13
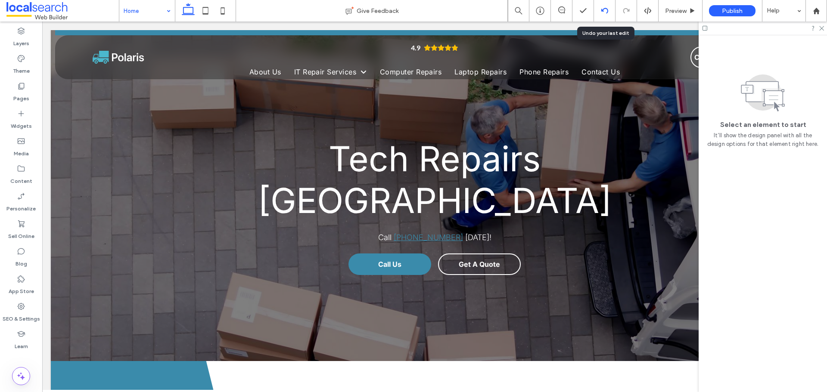
click at [607, 10] on use at bounding box center [604, 11] width 7 height 6
click at [607, 12] on icon at bounding box center [604, 10] width 7 height 7
click at [604, 9] on use at bounding box center [604, 11] width 7 height 6
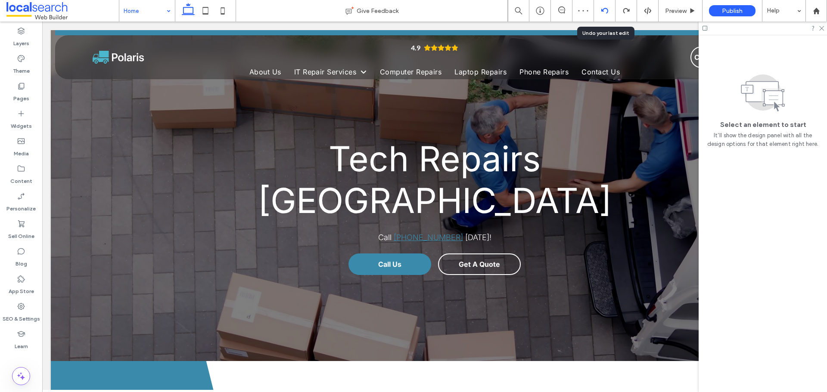
click at [609, 6] on div at bounding box center [605, 11] width 22 height 22
drag, startPoint x: 602, startPoint y: 8, endPoint x: 606, endPoint y: 3, distance: 6.1
click at [604, 7] on icon at bounding box center [604, 10] width 7 height 7
click at [607, 9] on use at bounding box center [604, 11] width 7 height 6
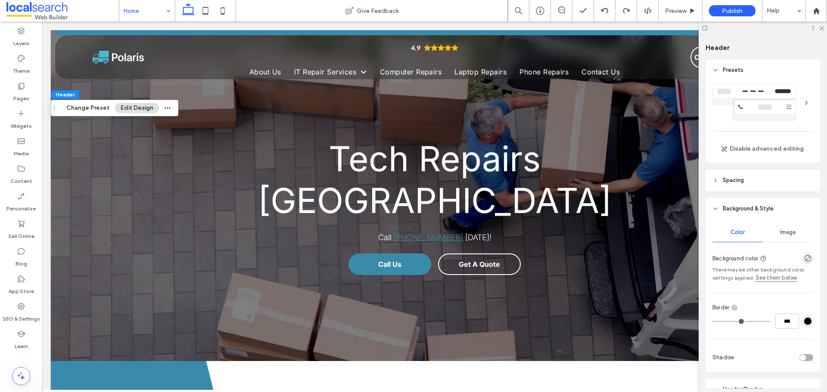
click at [745, 185] on header "Spacing" at bounding box center [763, 181] width 115 height 22
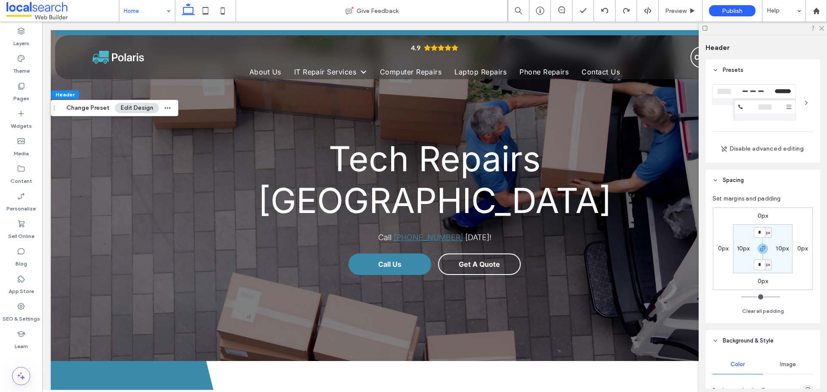
click at [743, 249] on label "10px" at bounding box center [743, 248] width 13 height 7
type input "**"
type input "*"
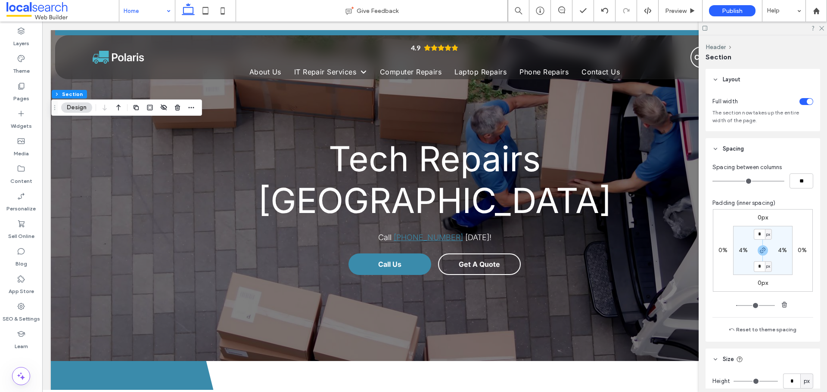
click at [723, 249] on label "0%" at bounding box center [723, 250] width 9 height 7
type input "*"
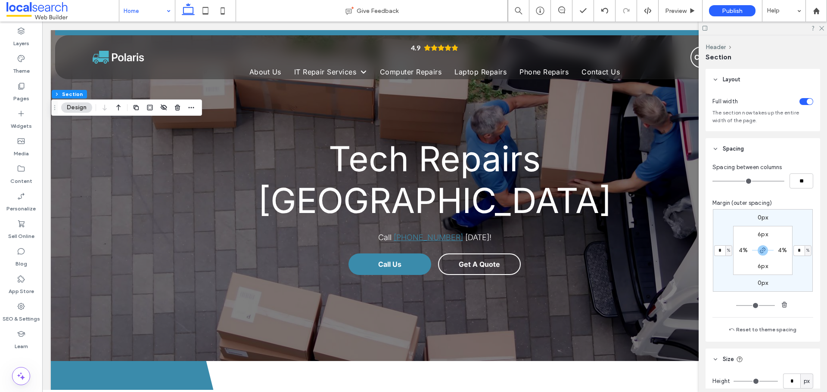
click at [727, 251] on span "%" at bounding box center [728, 250] width 3 height 9
click at [726, 264] on span "px" at bounding box center [724, 264] width 6 height 9
click at [719, 252] on input "*" at bounding box center [719, 251] width 11 height 11
click at [728, 252] on span "%" at bounding box center [728, 250] width 3 height 9
click at [725, 264] on span "px" at bounding box center [724, 264] width 6 height 9
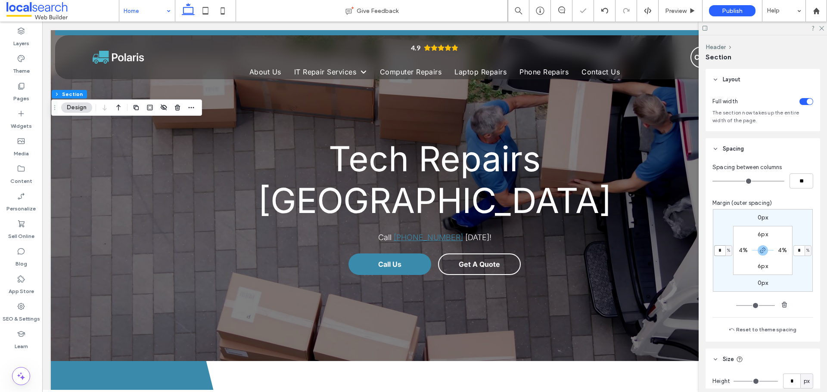
click at [721, 250] on input "*" at bounding box center [719, 251] width 11 height 11
type input "**"
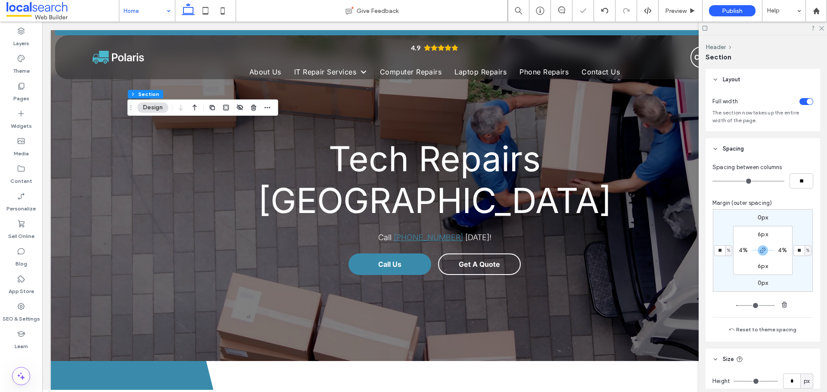
click at [727, 249] on span "%" at bounding box center [728, 250] width 3 height 9
click at [723, 262] on span "px" at bounding box center [724, 264] width 6 height 9
type input "***"
type input "*****"
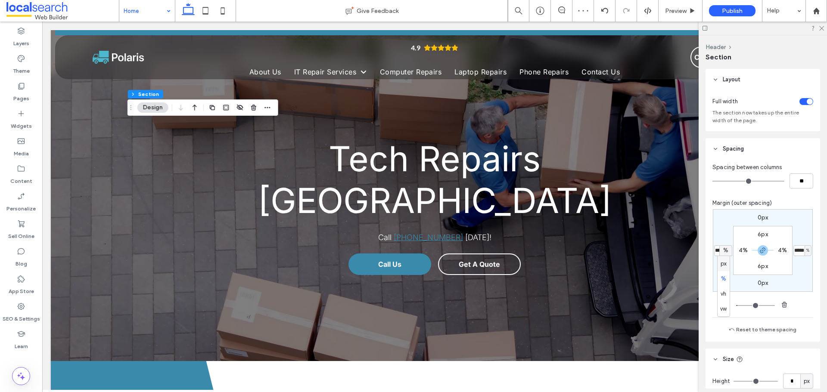
type input "***"
click at [719, 253] on input "*****" at bounding box center [719, 251] width 11 height 11
type input "**"
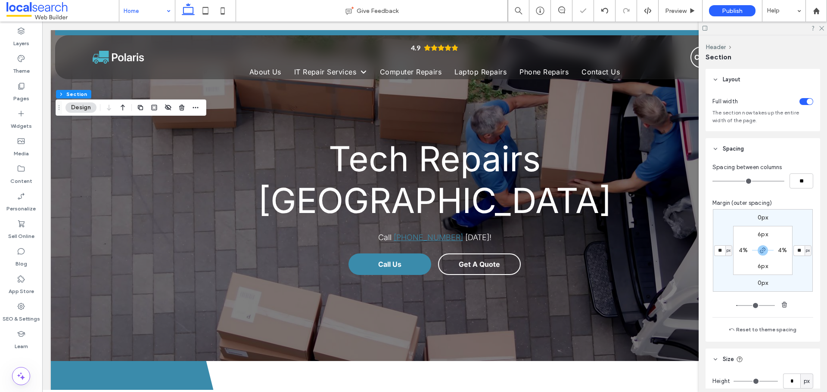
click at [824, 29] on div at bounding box center [763, 28] width 128 height 13
click at [675, 5] on div "Preview" at bounding box center [681, 11] width 44 height 22
click at [675, 12] on span "Preview" at bounding box center [676, 10] width 22 height 7
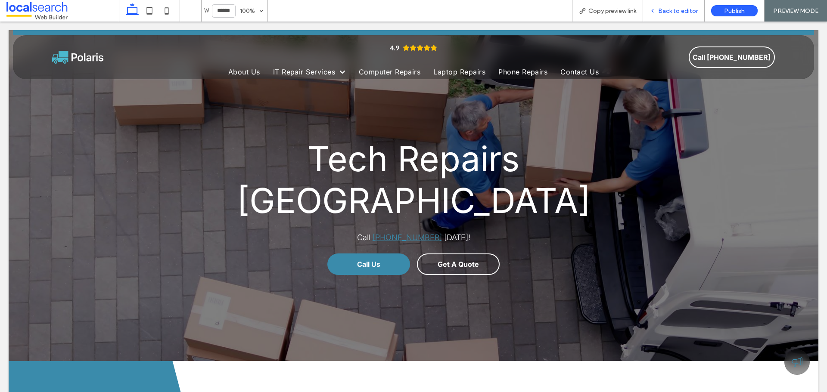
click at [686, 11] on span "Back to editor" at bounding box center [678, 10] width 40 height 7
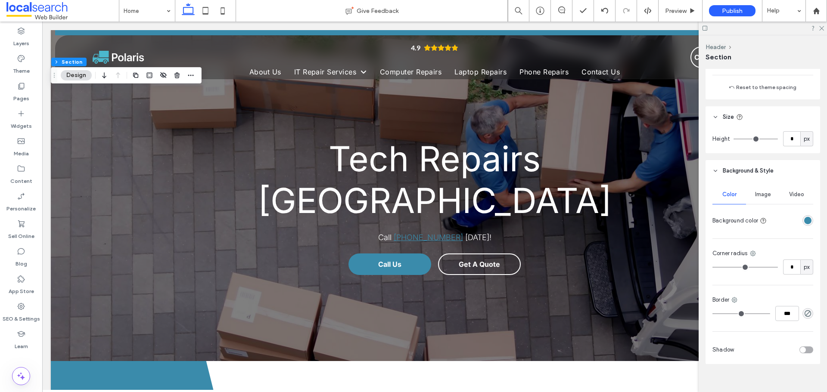
scroll to position [252, 0]
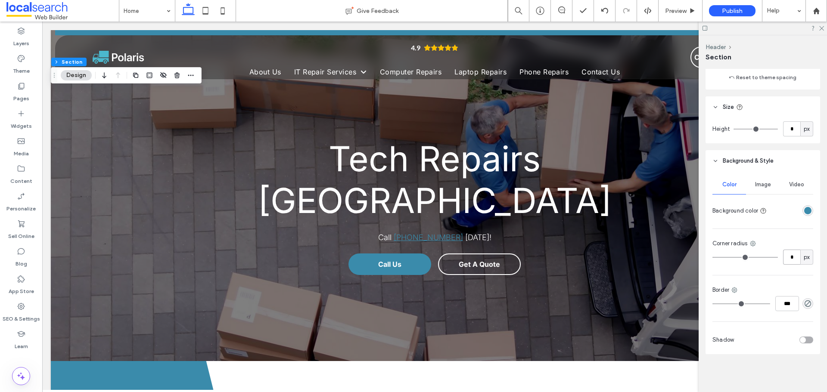
click at [793, 259] on input "*" at bounding box center [791, 257] width 17 height 15
type input "**"
type input "*"
type input "**"
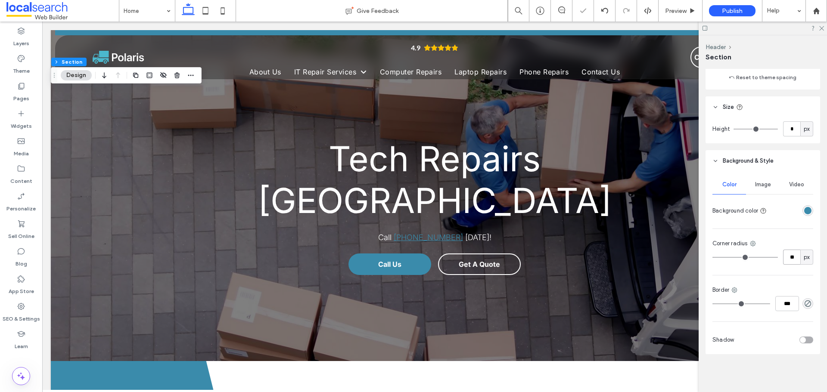
type input "**"
click at [789, 261] on input "**" at bounding box center [791, 257] width 17 height 15
type input "**"
click at [678, 13] on span "Preview" at bounding box center [676, 10] width 22 height 7
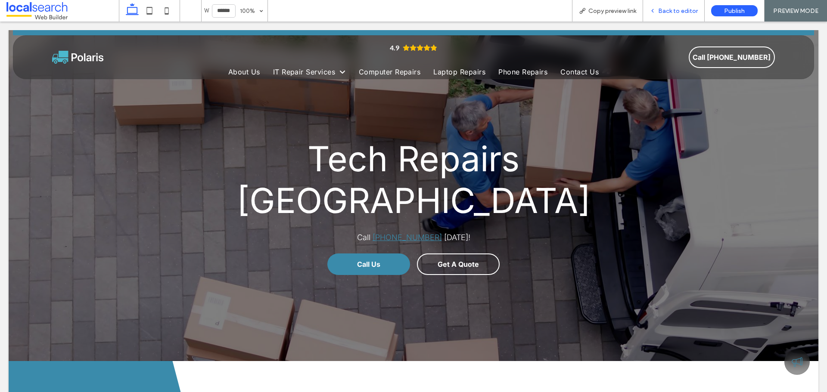
click at [667, 11] on span "Back to editor" at bounding box center [678, 10] width 40 height 7
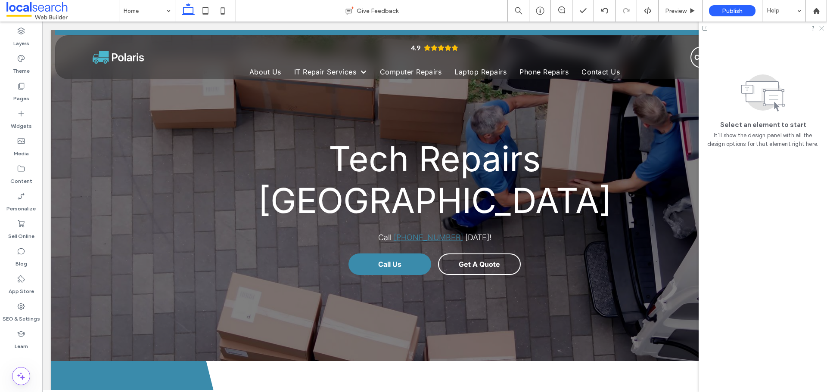
click at [824, 30] on use at bounding box center [821, 28] width 5 height 5
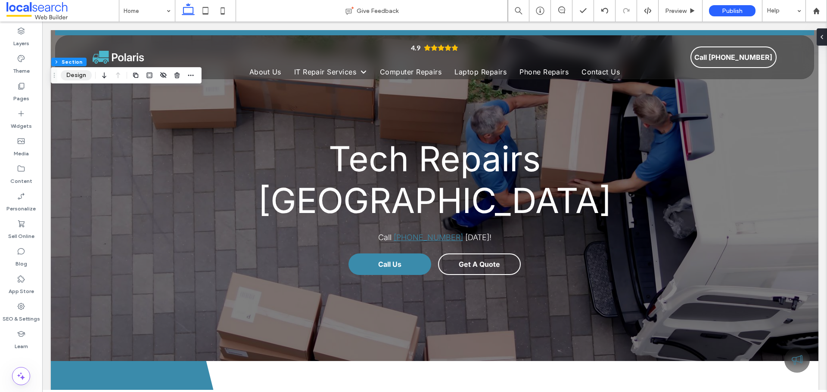
click at [68, 71] on button "Design" at bounding box center [76, 75] width 31 height 10
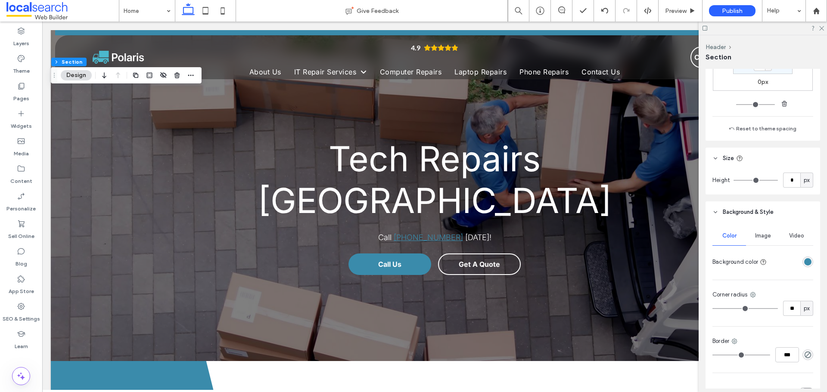
scroll to position [215, 0]
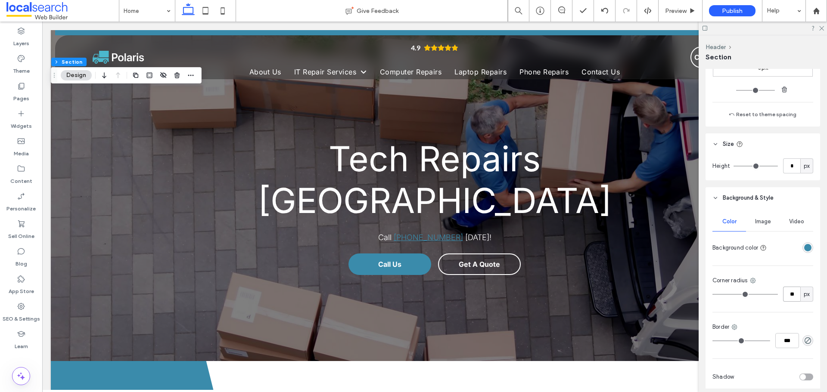
click at [793, 295] on input "**" at bounding box center [791, 294] width 17 height 15
type input "*"
click at [824, 29] on div at bounding box center [763, 28] width 128 height 13
click at [823, 29] on icon at bounding box center [821, 28] width 6 height 6
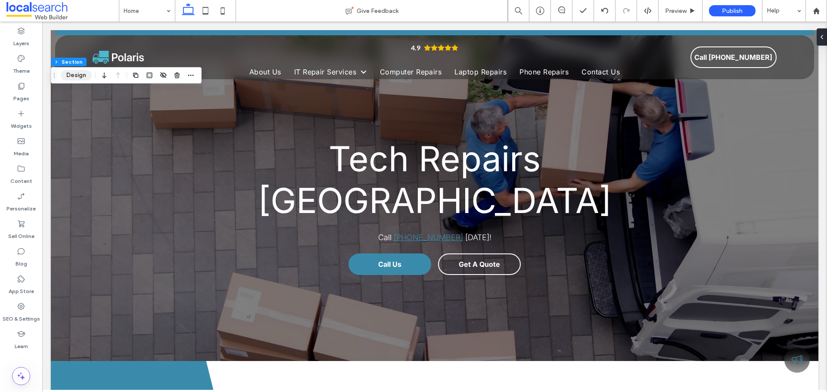
click at [72, 70] on button "Design" at bounding box center [76, 75] width 31 height 10
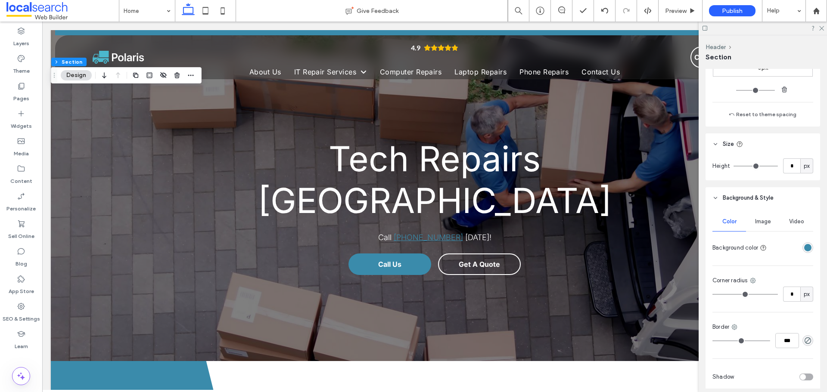
click at [804, 249] on div "rgba(58,139,171,1)" at bounding box center [807, 247] width 7 height 7
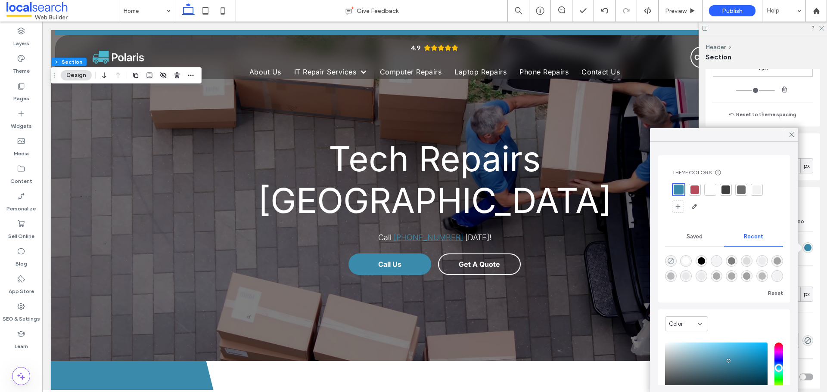
click at [669, 263] on use "rgba(0, 0, 0, 0)" at bounding box center [671, 261] width 6 height 6
type input "*******"
type input "*"
type input "**"
click at [792, 133] on icon at bounding box center [792, 135] width 8 height 8
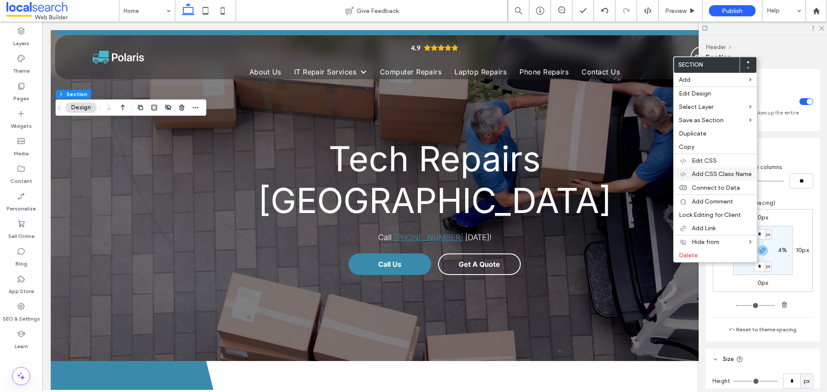
click at [712, 174] on span "Add CSS Class Name" at bounding box center [722, 174] width 60 height 7
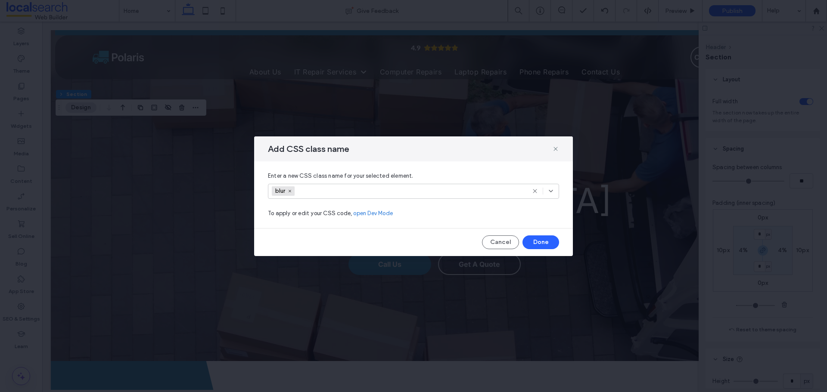
click at [560, 148] on div "Add CSS class name" at bounding box center [413, 149] width 319 height 25
click at [557, 148] on use at bounding box center [556, 149] width 4 height 4
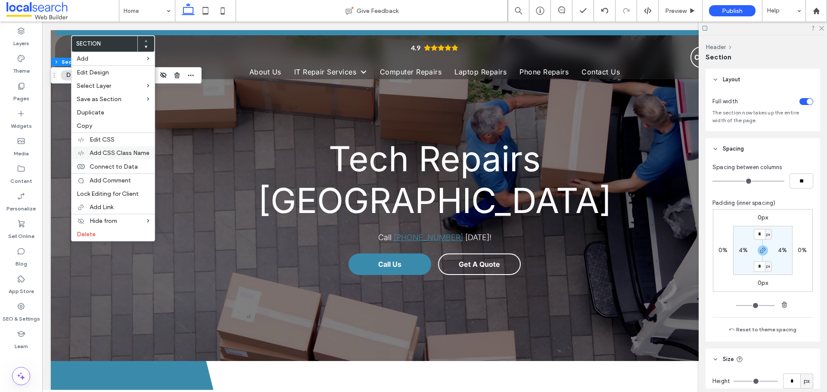
click at [107, 152] on span "Add CSS Class Name" at bounding box center [120, 152] width 60 height 7
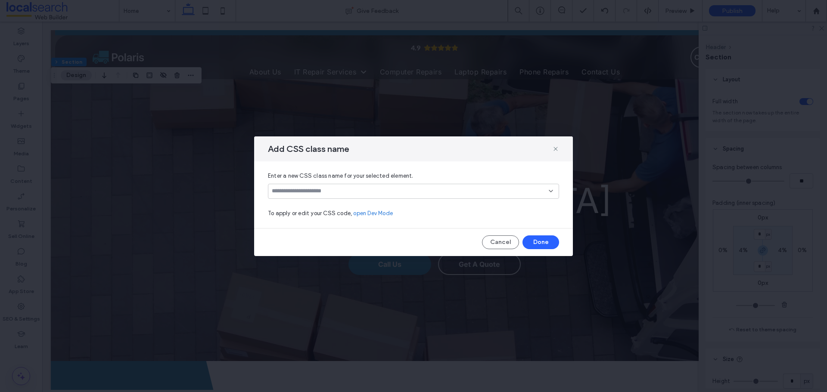
click at [289, 192] on input at bounding box center [410, 191] width 277 height 7
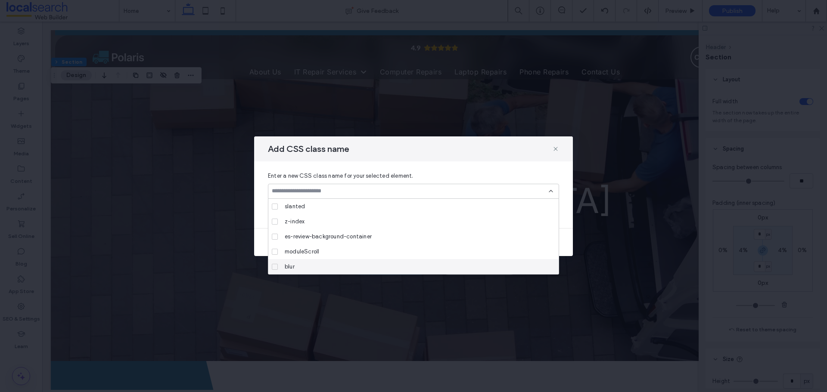
click at [305, 261] on div "blur" at bounding box center [416, 266] width 271 height 15
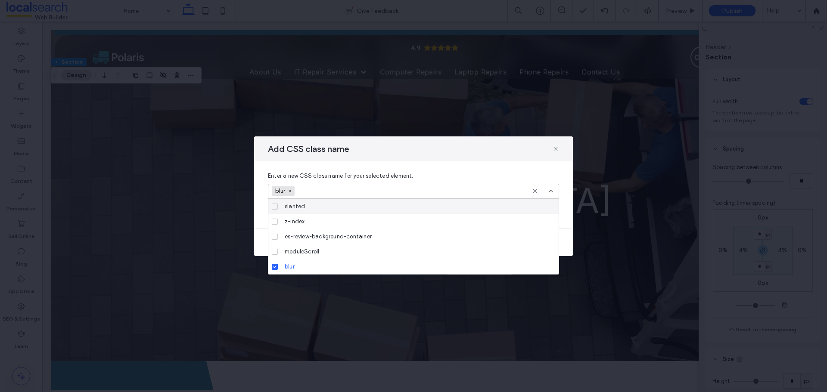
click at [552, 188] on icon at bounding box center [551, 191] width 7 height 7
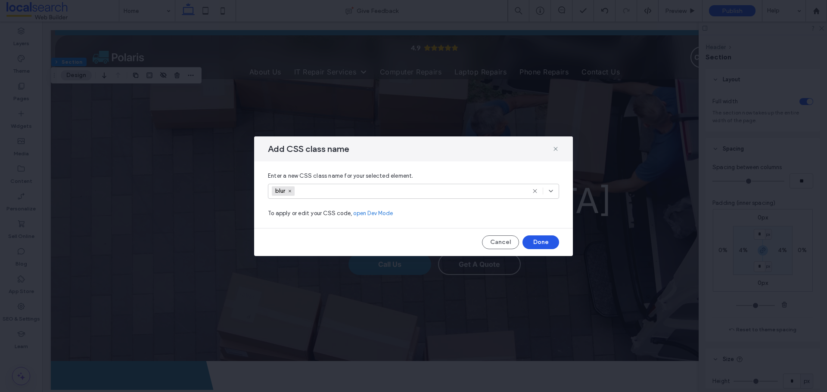
click at [548, 243] on button "Done" at bounding box center [541, 243] width 37 height 14
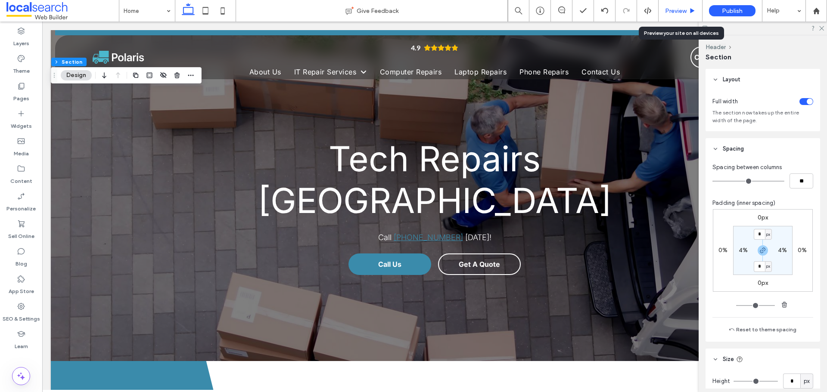
click at [673, 12] on span "Preview" at bounding box center [676, 10] width 22 height 7
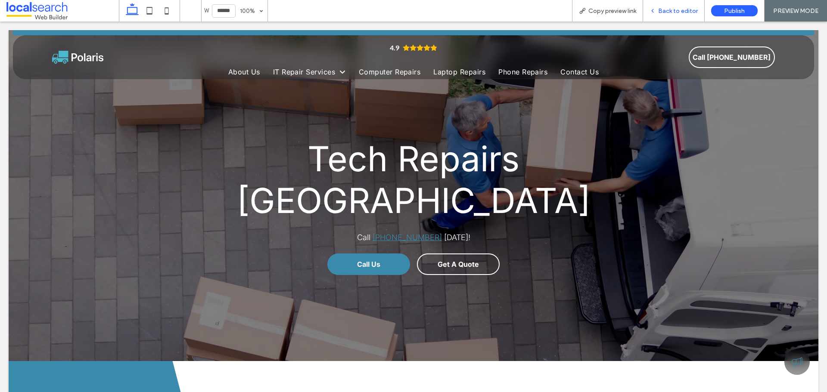
click at [675, 9] on span "Back to editor" at bounding box center [678, 10] width 40 height 7
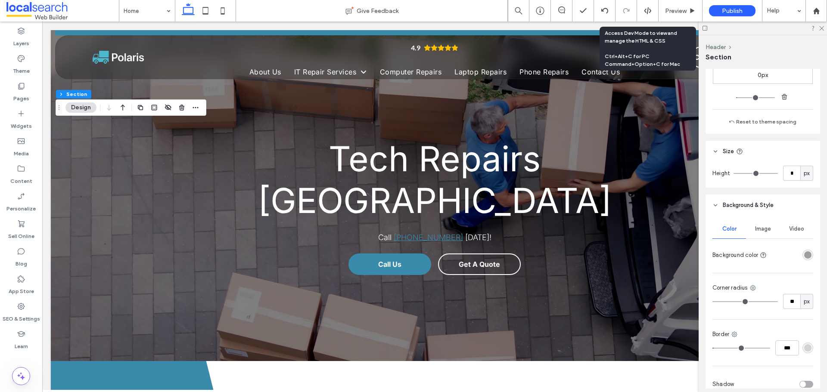
scroll to position [215, 0]
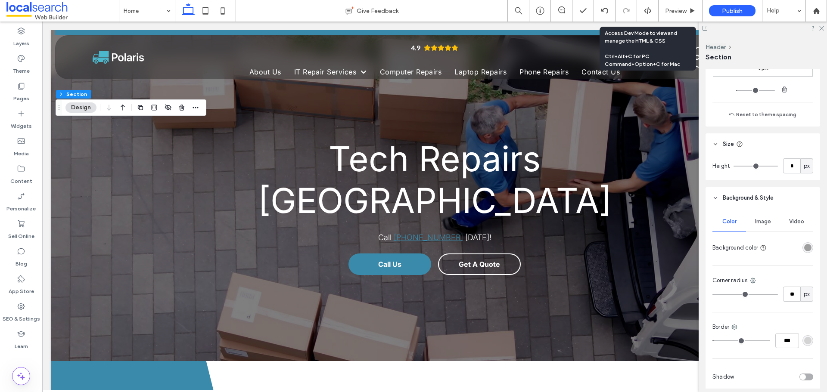
click at [804, 248] on div "rgba(30, 30, 30, 0.4)" at bounding box center [807, 247] width 7 height 7
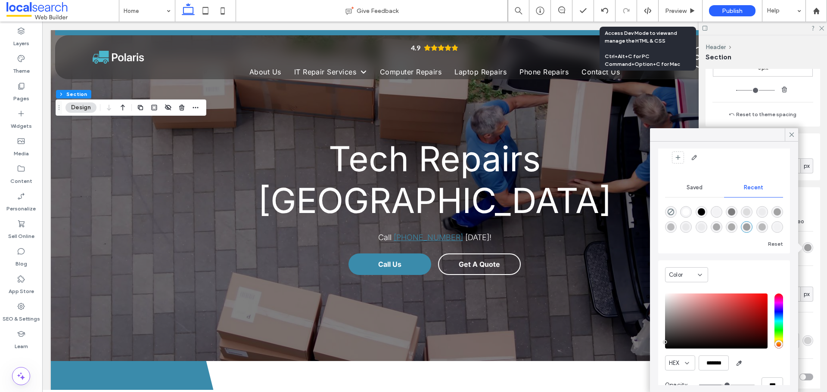
scroll to position [66, 0]
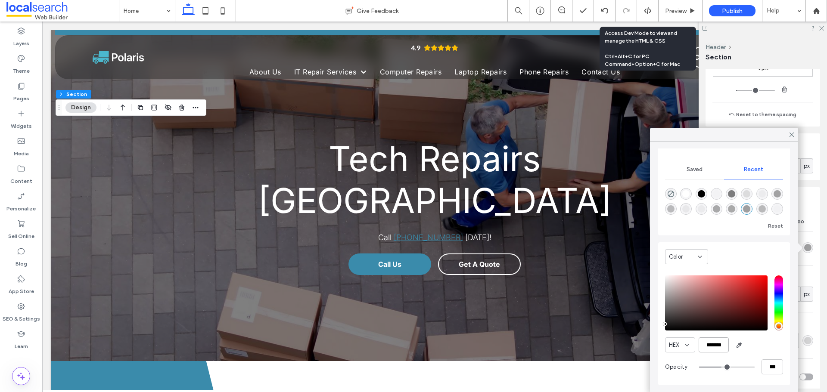
click at [714, 348] on input "*******" at bounding box center [714, 345] width 30 height 15
click at [790, 135] on icon at bounding box center [792, 135] width 8 height 8
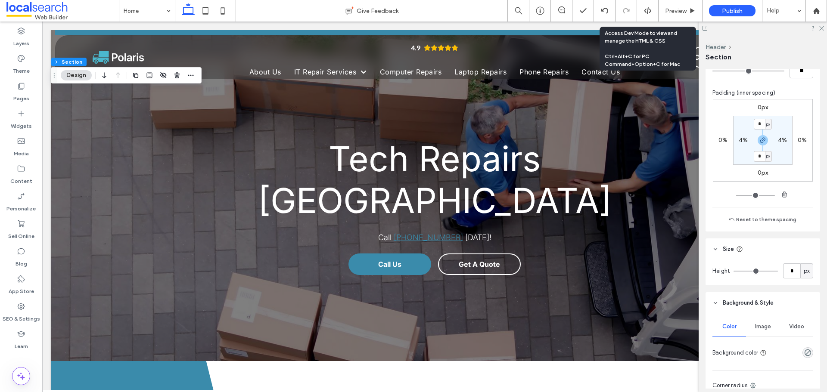
scroll to position [172, 0]
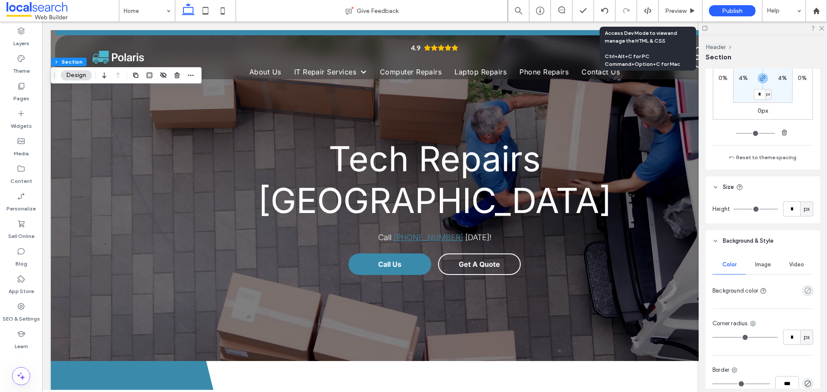
click at [807, 292] on icon "rgba(0, 0, 0, 0)" at bounding box center [807, 290] width 7 height 7
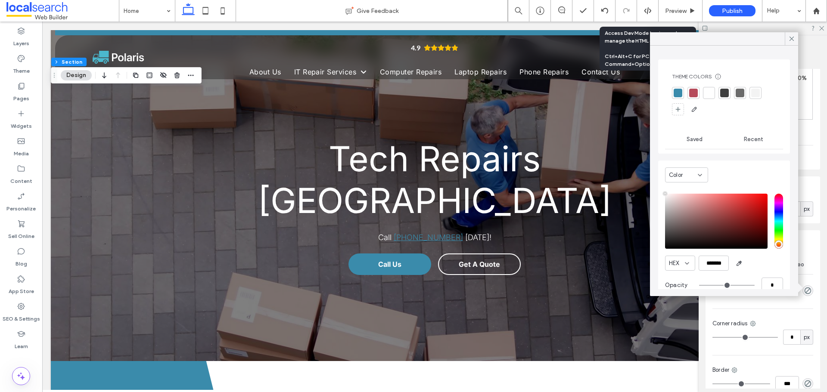
type input "**"
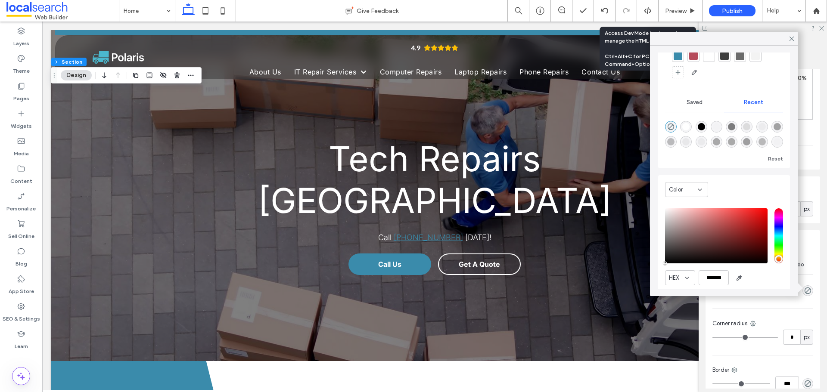
scroll to position [66, 0]
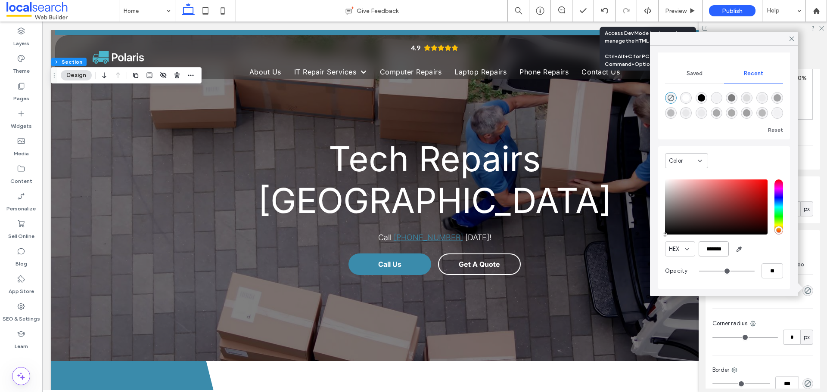
click at [720, 247] on input "*******" at bounding box center [714, 249] width 30 height 15
paste input "color picker textbox"
type input "*******"
type input "***"
type input "****"
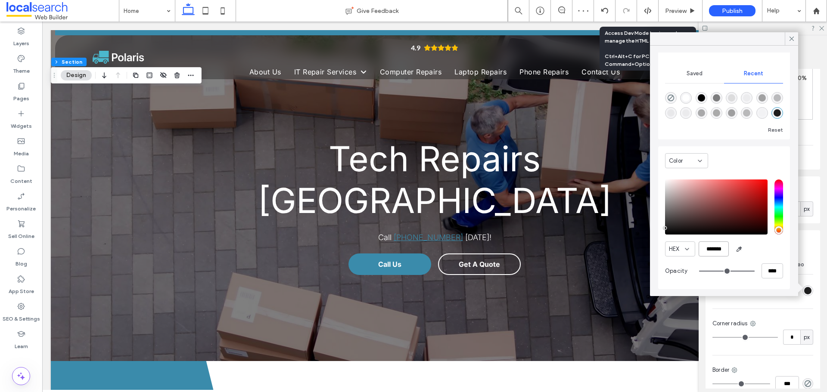
type input "*******"
click at [762, 271] on input "****" at bounding box center [773, 271] width 22 height 15
type input "*"
type input "**"
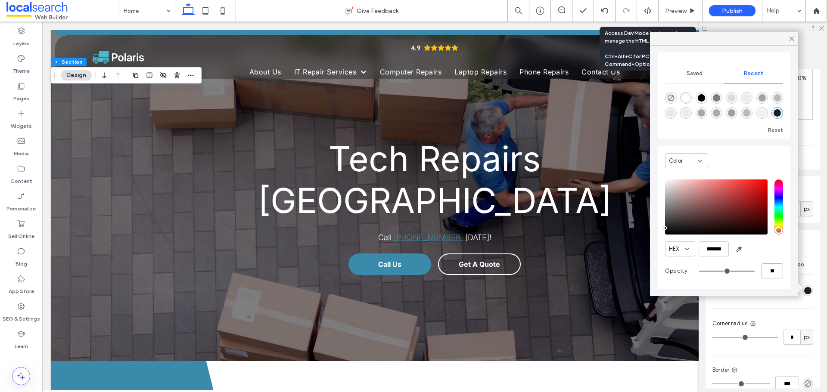
type input "**"
type input "***"
click at [789, 39] on icon at bounding box center [792, 39] width 8 height 8
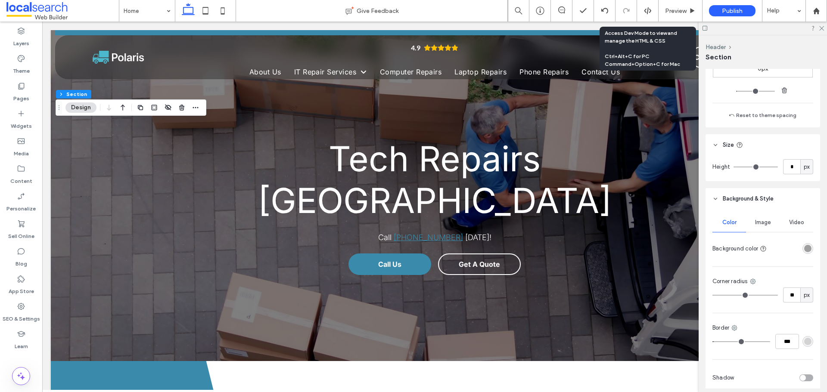
scroll to position [215, 0]
click at [804, 244] on div "rgba(30, 30, 30, 0.4)" at bounding box center [807, 247] width 7 height 7
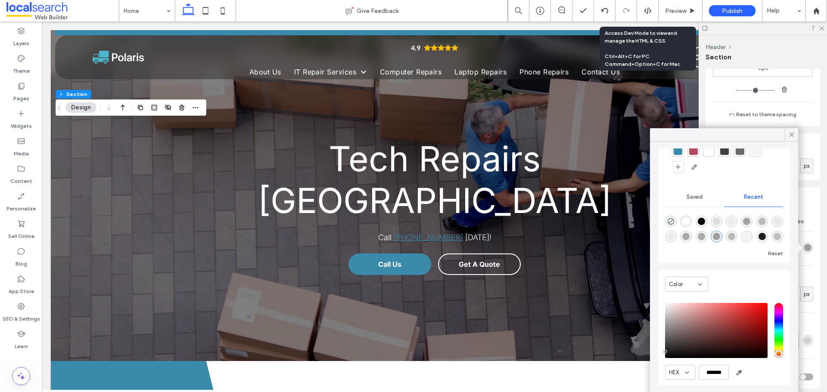
scroll to position [66, 0]
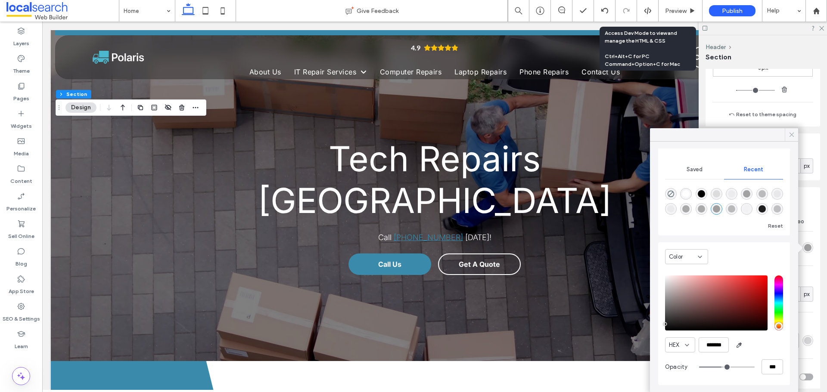
click at [789, 132] on icon at bounding box center [792, 135] width 8 height 8
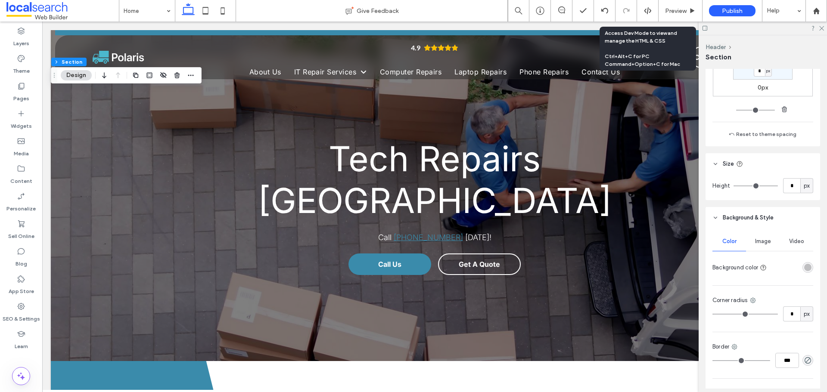
scroll to position [215, 0]
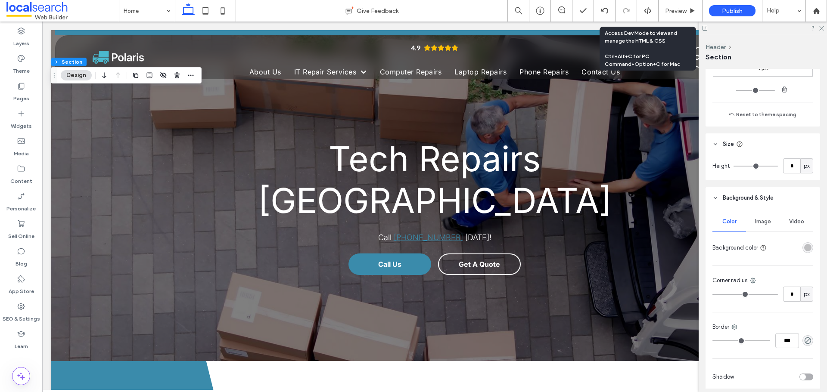
click at [804, 249] on div "rgba(30, 30, 30, 0.25)" at bounding box center [807, 247] width 7 height 7
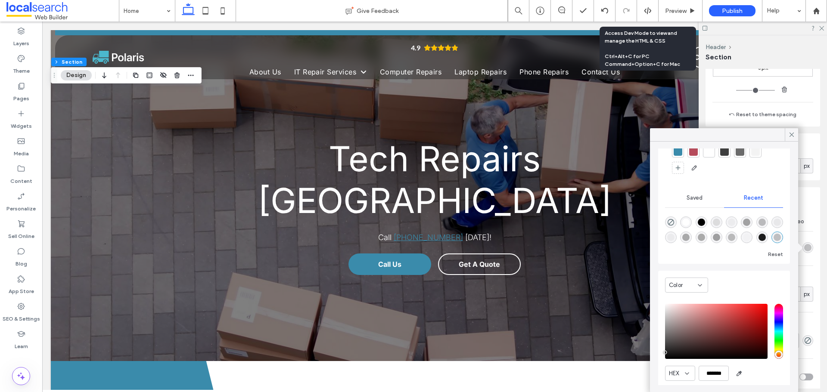
scroll to position [66, 0]
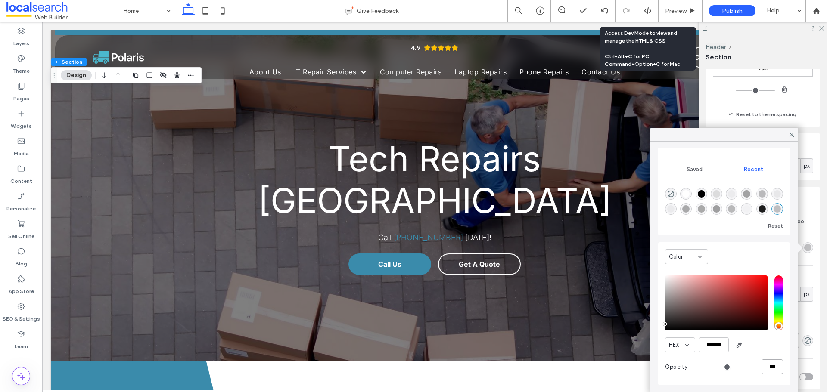
click at [767, 366] on input "***" at bounding box center [773, 367] width 22 height 15
click at [764, 368] on input "***" at bounding box center [773, 367] width 22 height 15
type input "*"
type input "**"
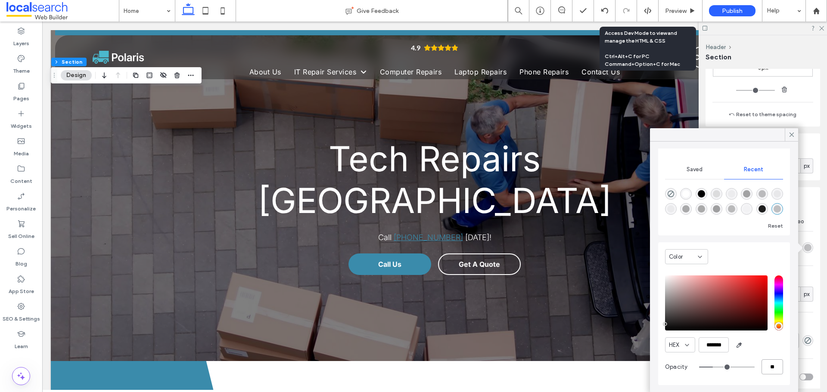
type input "**"
type input "***"
click at [791, 133] on icon at bounding box center [792, 135] width 8 height 8
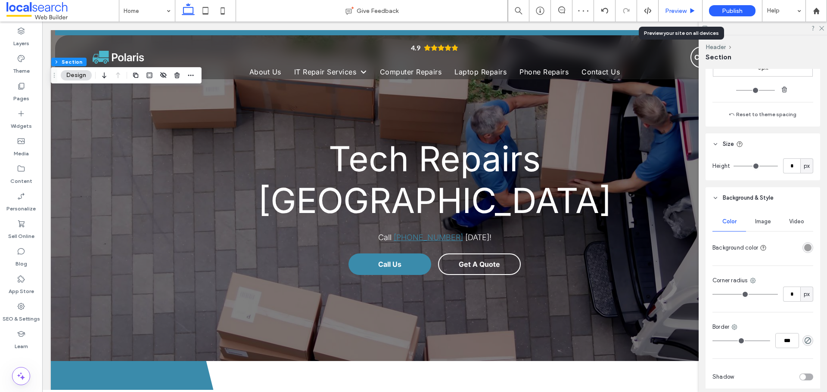
click at [680, 14] on span "Preview" at bounding box center [676, 10] width 22 height 7
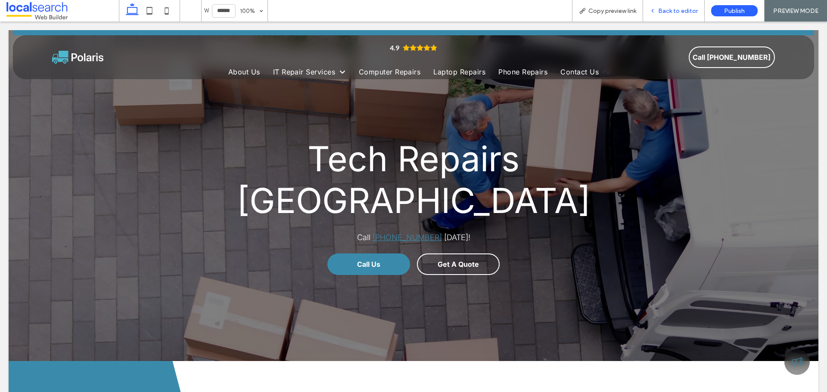
click at [660, 11] on span "Back to editor" at bounding box center [678, 10] width 40 height 7
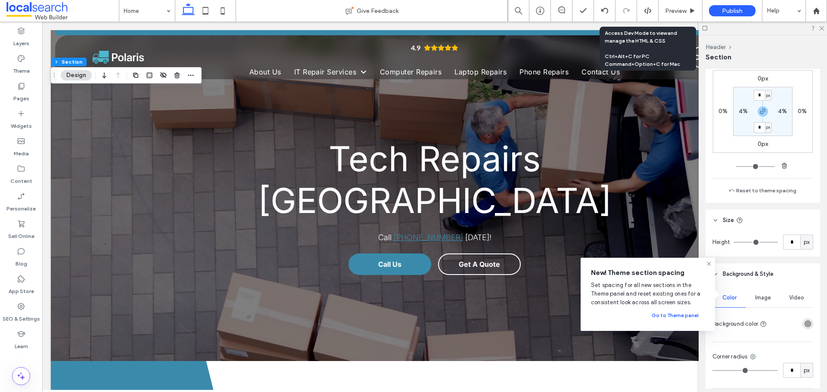
scroll to position [215, 0]
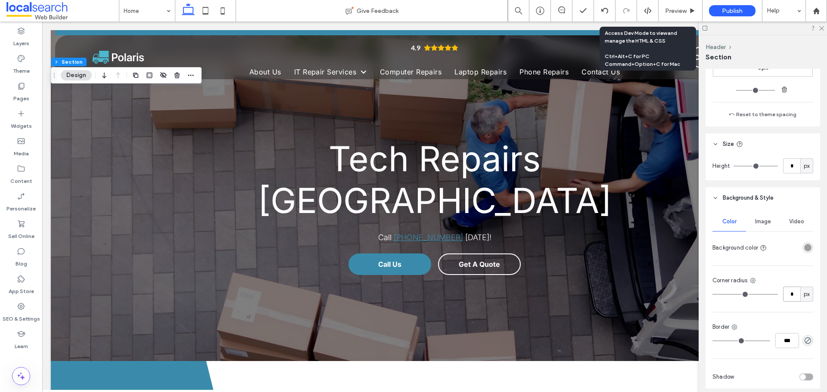
click at [787, 298] on input "*" at bounding box center [791, 294] width 17 height 15
type input "**"
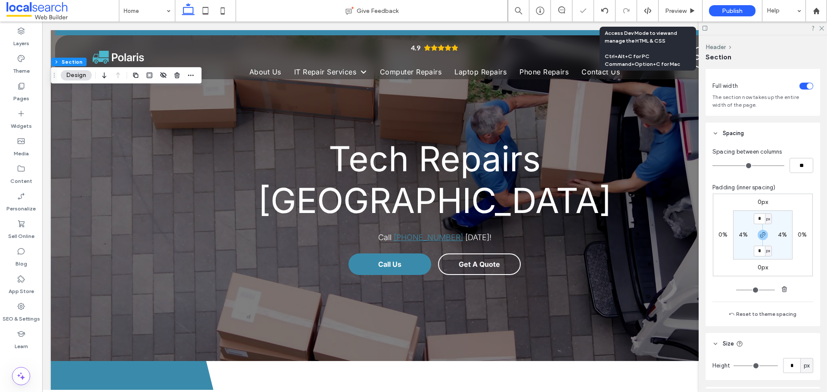
scroll to position [0, 0]
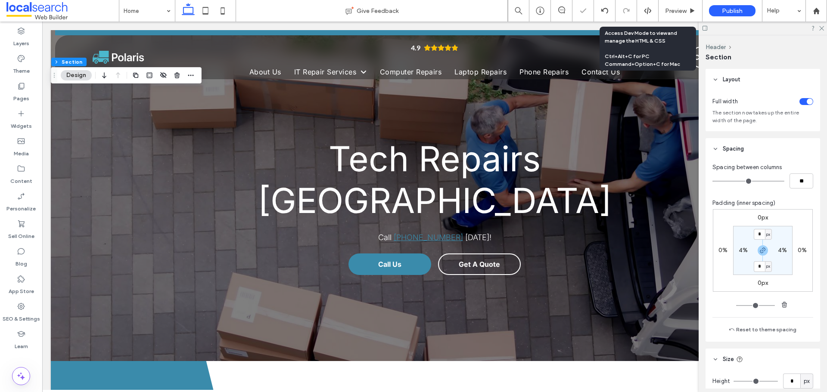
click at [719, 249] on label "0%" at bounding box center [723, 250] width 9 height 7
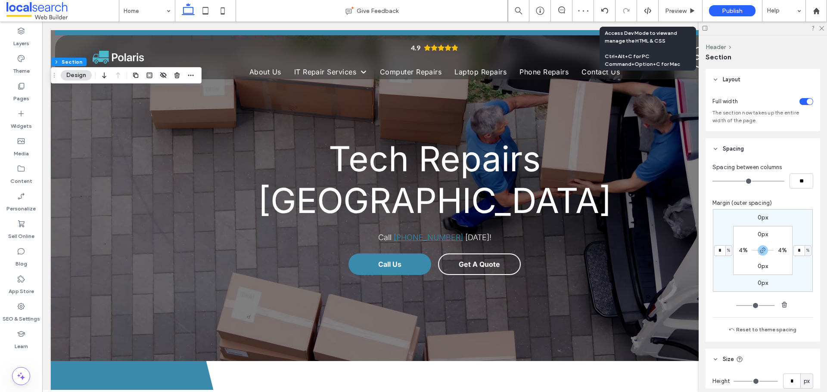
click at [727, 253] on span "%" at bounding box center [728, 250] width 3 height 9
click at [725, 264] on span "px" at bounding box center [724, 264] width 6 height 9
click at [719, 252] on input "*" at bounding box center [719, 251] width 11 height 11
type input "**"
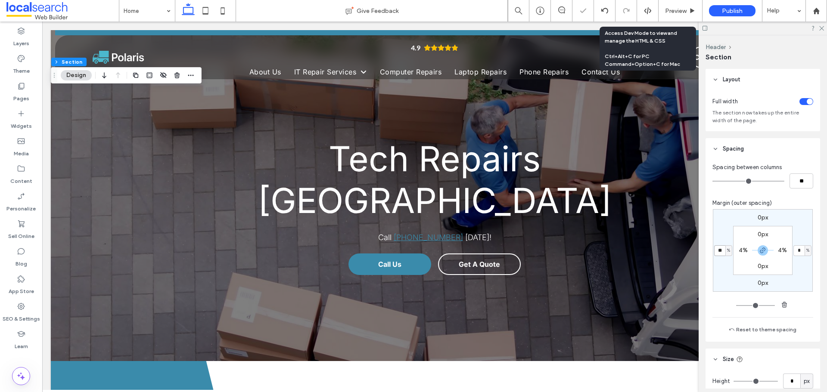
type input "**"
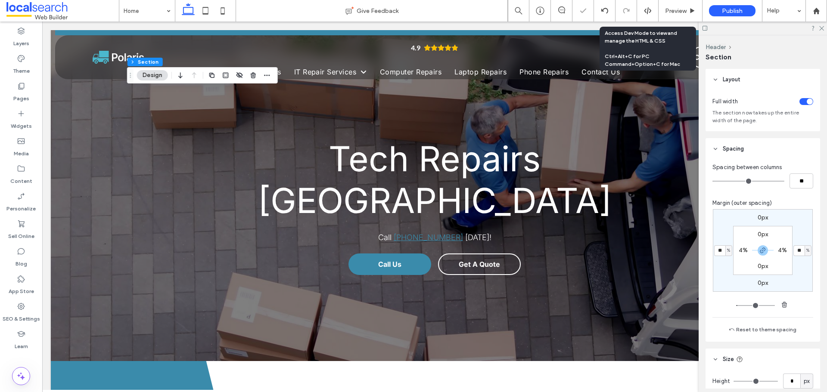
click at [727, 249] on span "%" at bounding box center [728, 250] width 3 height 9
click at [724, 268] on div "px" at bounding box center [724, 263] width 12 height 15
type input "***"
type input "*****"
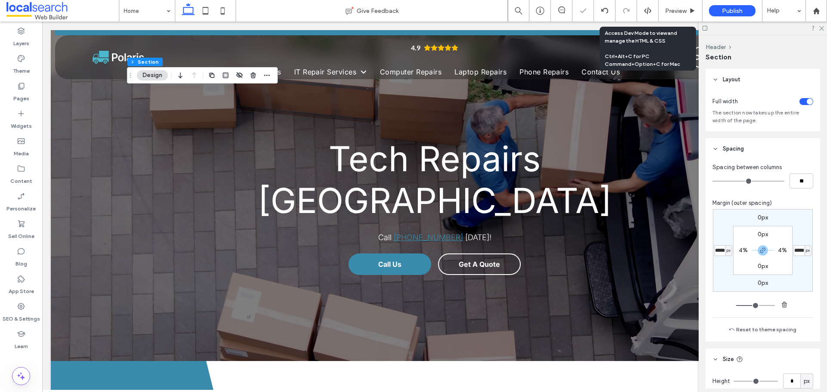
type input "***"
click at [721, 250] on input "*****" at bounding box center [719, 251] width 11 height 11
type input "**"
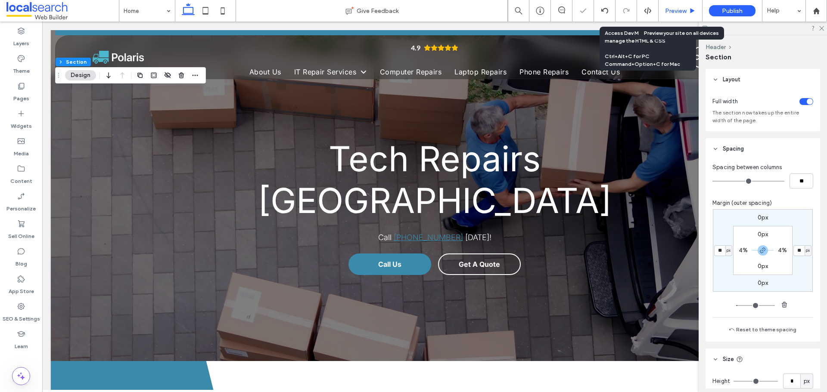
click at [684, 10] on span "Preview" at bounding box center [676, 10] width 22 height 7
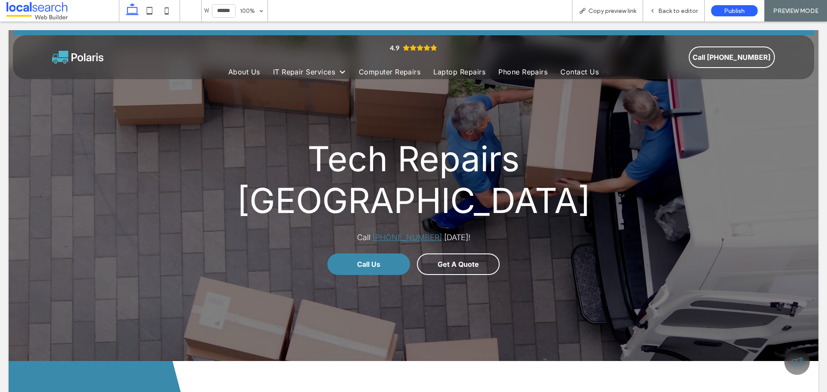
click at [684, 10] on span "Back to editor" at bounding box center [678, 10] width 40 height 7
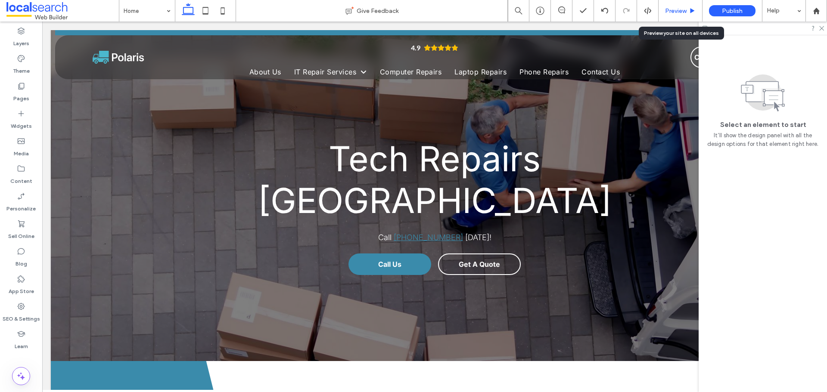
click at [678, 11] on span "Preview" at bounding box center [676, 10] width 22 height 7
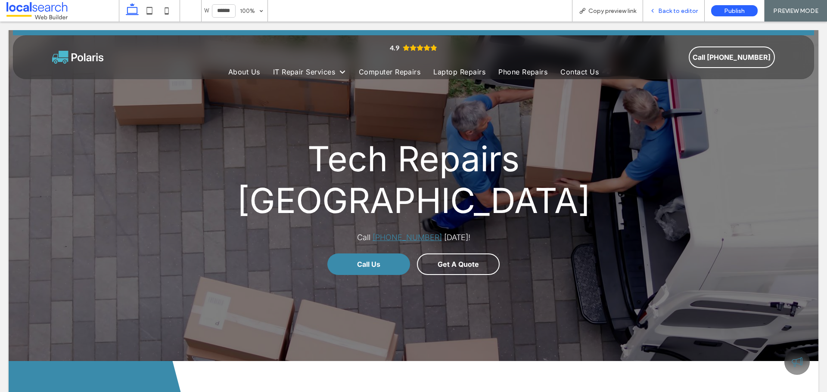
click at [684, 11] on span "Back to editor" at bounding box center [678, 10] width 40 height 7
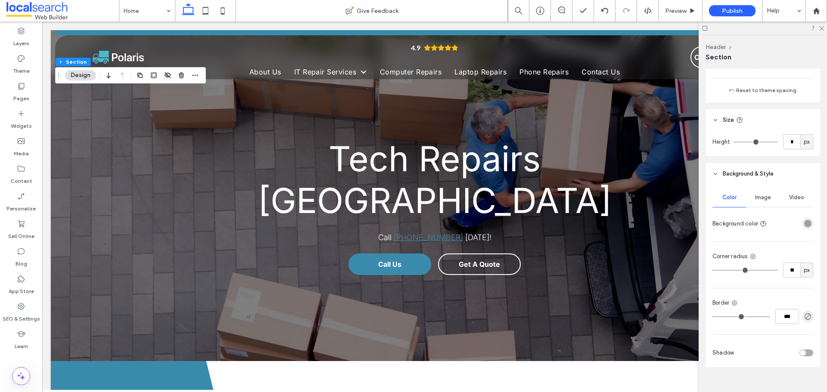
scroll to position [252, 0]
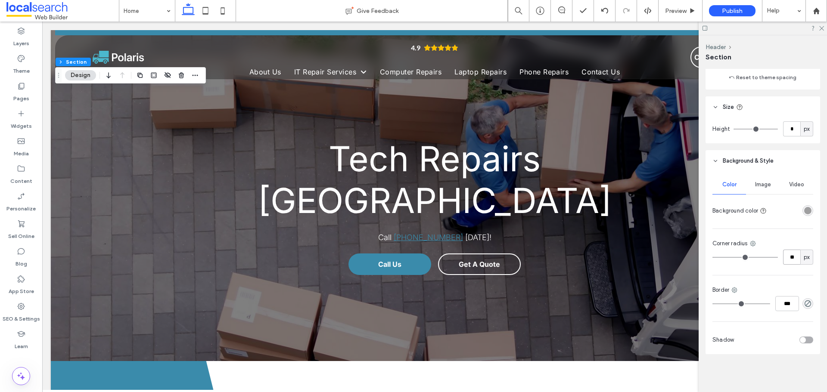
click at [790, 263] on input "**" at bounding box center [791, 257] width 17 height 15
type input "*"
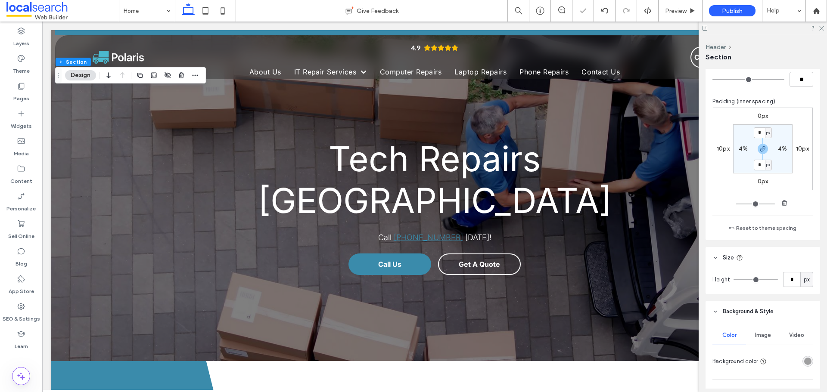
scroll to position [80, 0]
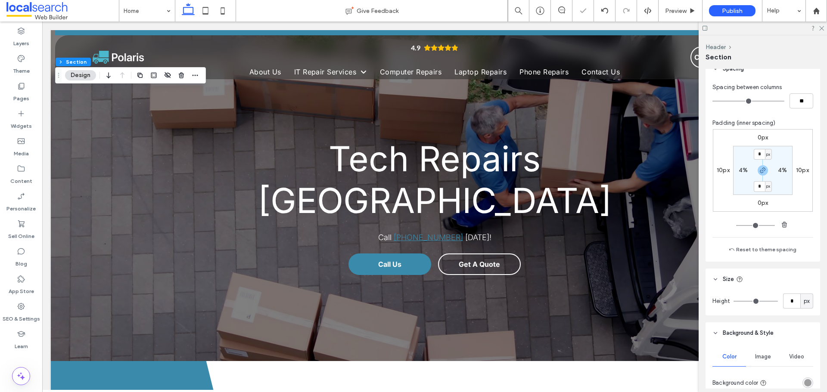
click at [722, 171] on label "10px" at bounding box center [723, 170] width 13 height 7
type input "**"
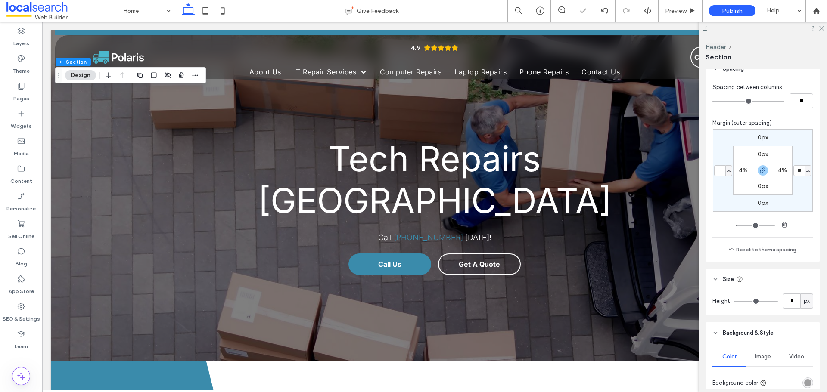
type input "*"
click at [745, 239] on div "Spacing between columns ** Margin (outer spacing) 0px * % 0px * % 0px 4% 0px 4%…" at bounding box center [763, 171] width 115 height 182
click at [819, 30] on icon at bounding box center [821, 28] width 6 height 6
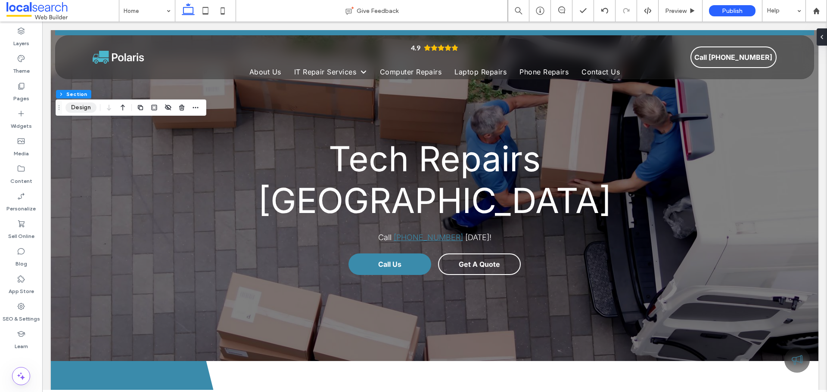
click at [85, 110] on button "Design" at bounding box center [80, 108] width 31 height 10
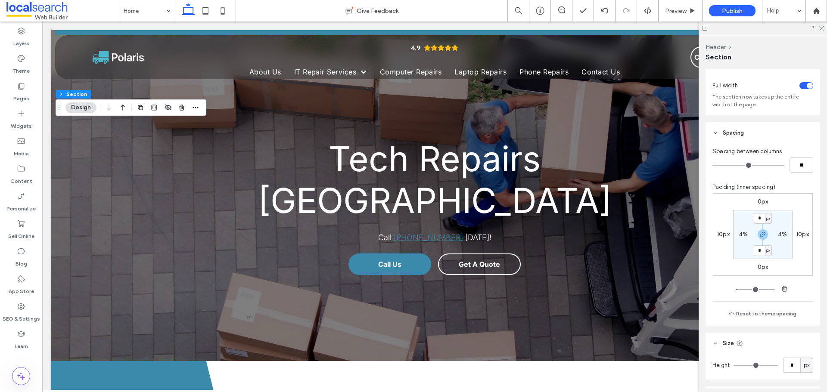
scroll to position [43, 0]
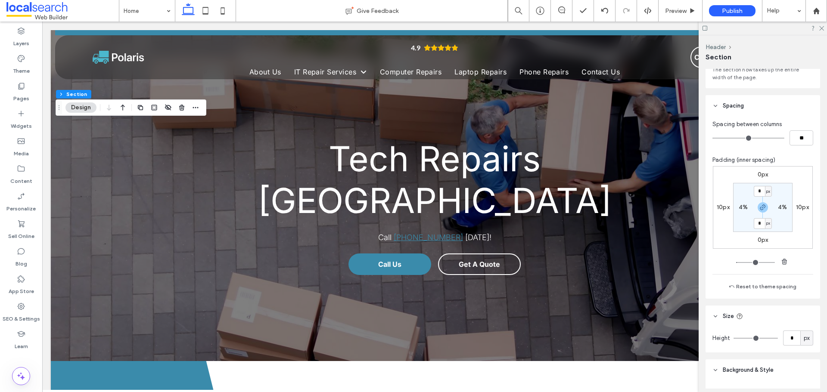
click at [723, 206] on label "10px" at bounding box center [723, 207] width 13 height 7
type input "**"
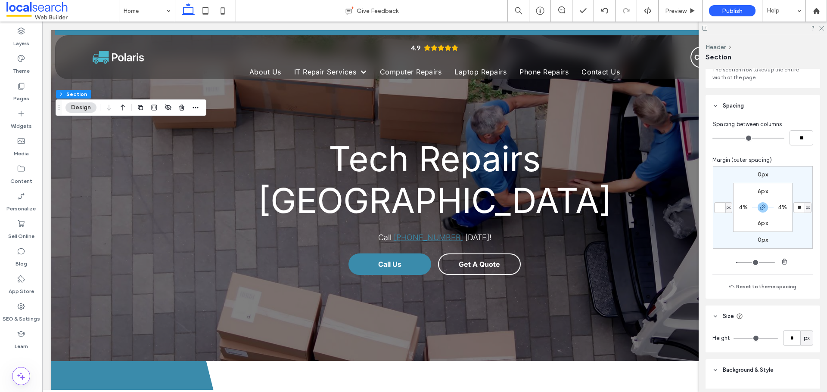
type input "*"
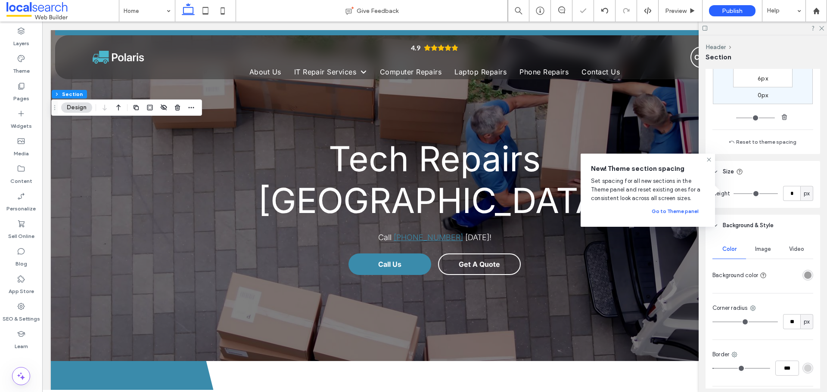
scroll to position [215, 0]
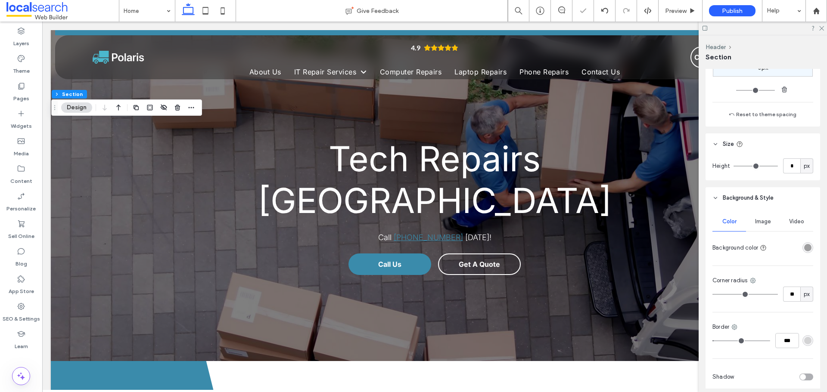
click at [780, 261] on div "Color Image Video Background color Corner radius ** px Border *** Shadow" at bounding box center [763, 300] width 115 height 183
click at [790, 292] on input "**" at bounding box center [791, 294] width 17 height 15
type input "*"
click at [793, 270] on div "Color Image Video Background color Corner radius * px Border *** Shadow" at bounding box center [763, 300] width 115 height 183
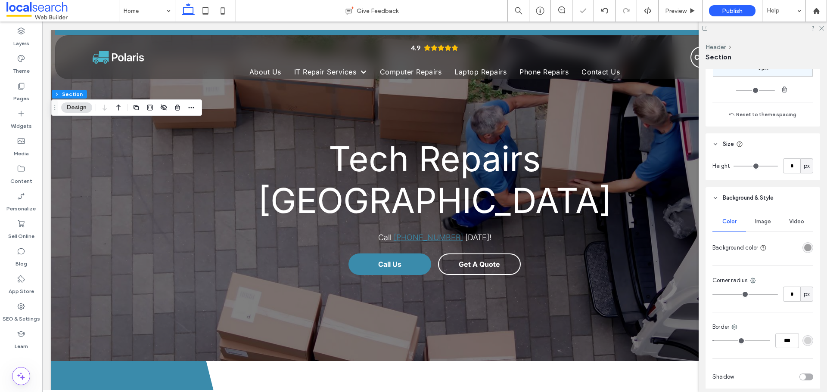
click at [820, 31] on div at bounding box center [763, 28] width 128 height 13
drag, startPoint x: 824, startPoint y: 28, endPoint x: 807, endPoint y: 28, distance: 17.2
click at [824, 29] on div at bounding box center [763, 28] width 128 height 13
click at [822, 28] on use at bounding box center [821, 28] width 5 height 5
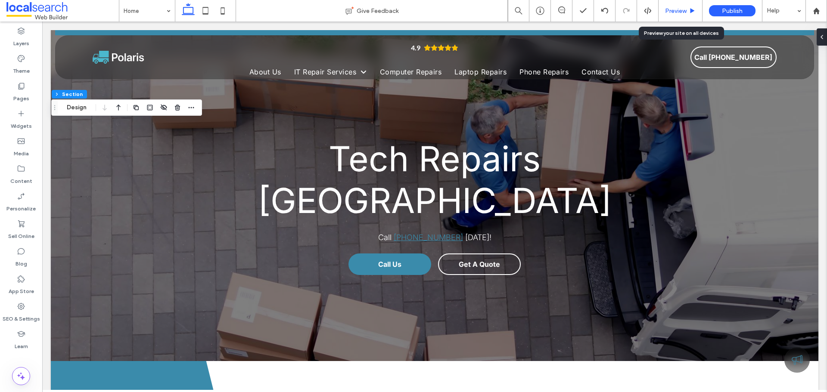
click at [669, 8] on span "Preview" at bounding box center [676, 10] width 22 height 7
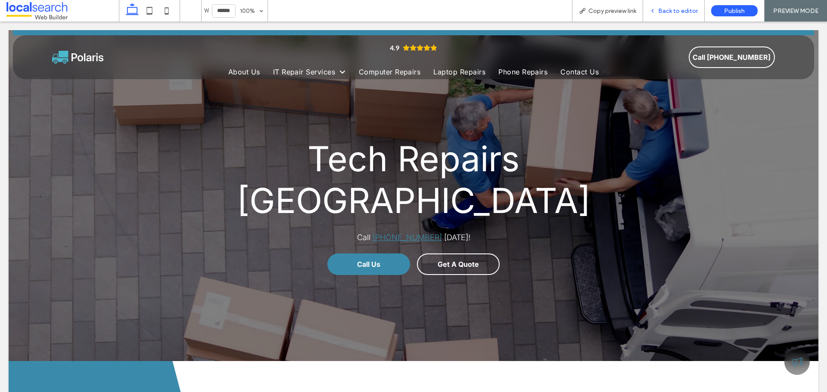
click at [673, 12] on span "Back to editor" at bounding box center [678, 10] width 40 height 7
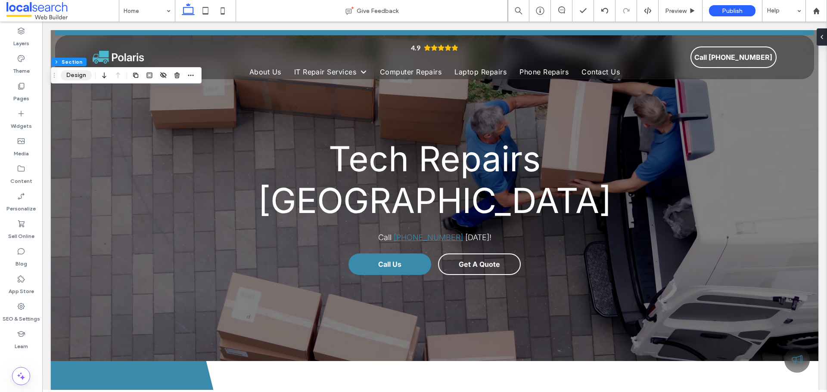
click at [72, 74] on button "Design" at bounding box center [76, 75] width 31 height 10
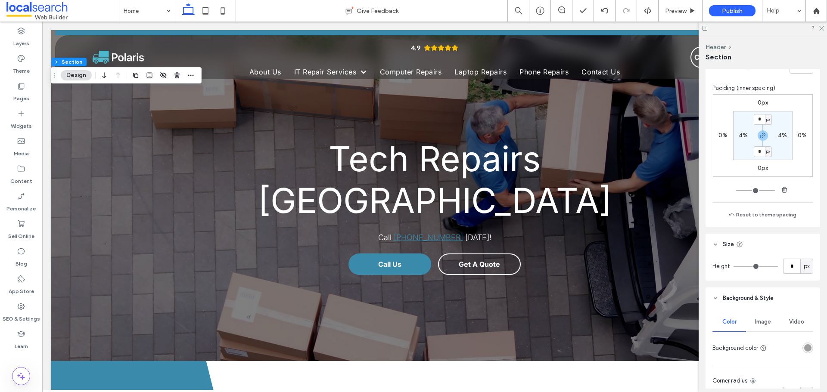
scroll to position [129, 0]
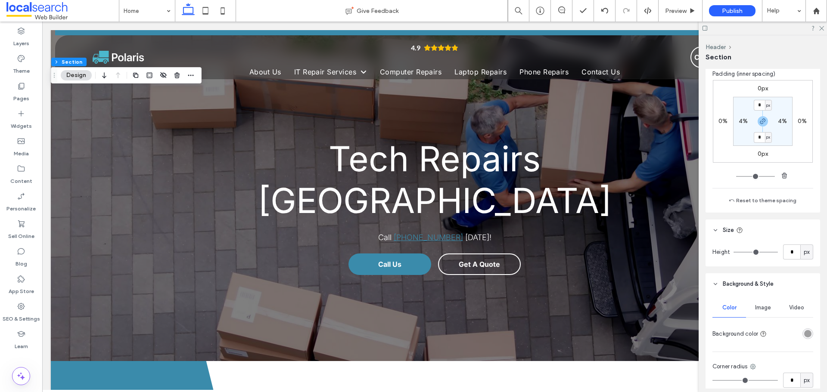
click at [803, 338] on div "rgba(30, 30, 30, 0.4)" at bounding box center [808, 334] width 11 height 11
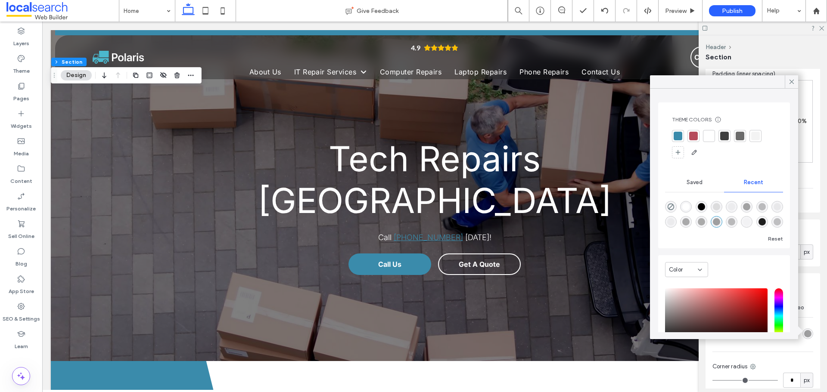
click at [681, 134] on div at bounding box center [678, 136] width 9 height 9
click at [794, 86] on span at bounding box center [792, 81] width 8 height 13
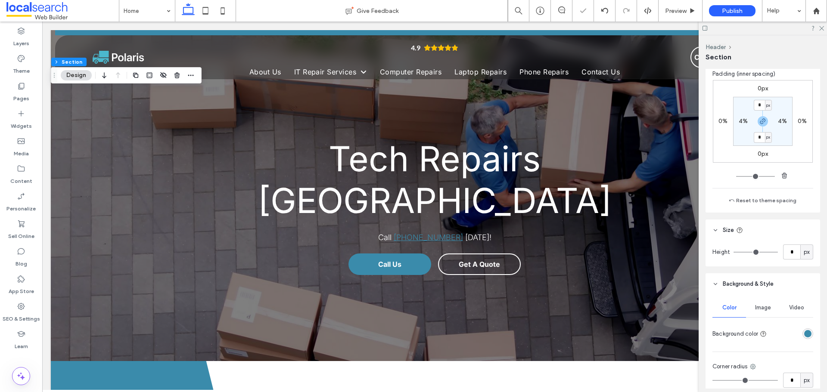
click at [826, 29] on div at bounding box center [763, 28] width 128 height 13
click at [678, 6] on div "Preview" at bounding box center [681, 11] width 44 height 22
click at [669, 10] on span "Preview" at bounding box center [676, 10] width 22 height 7
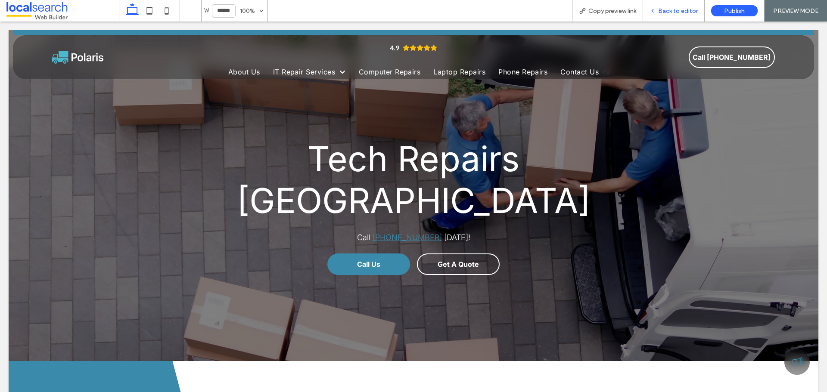
click at [689, 8] on span "Back to editor" at bounding box center [678, 10] width 40 height 7
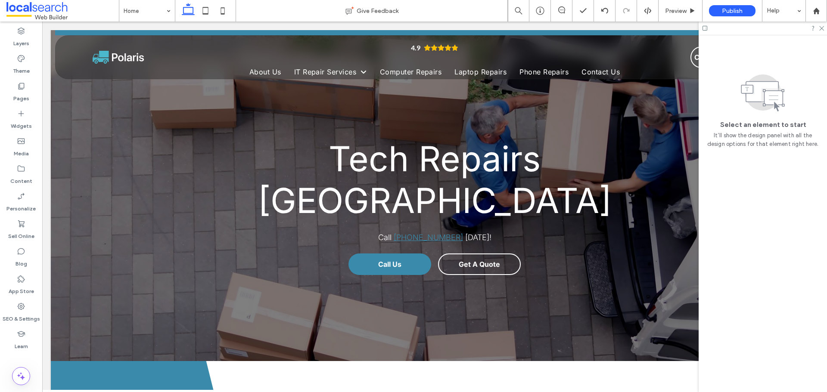
click at [823, 28] on icon at bounding box center [821, 28] width 6 height 6
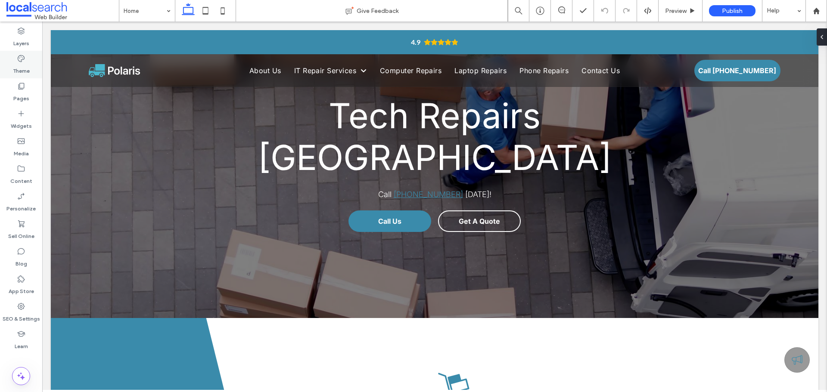
click at [19, 62] on icon at bounding box center [21, 58] width 9 height 9
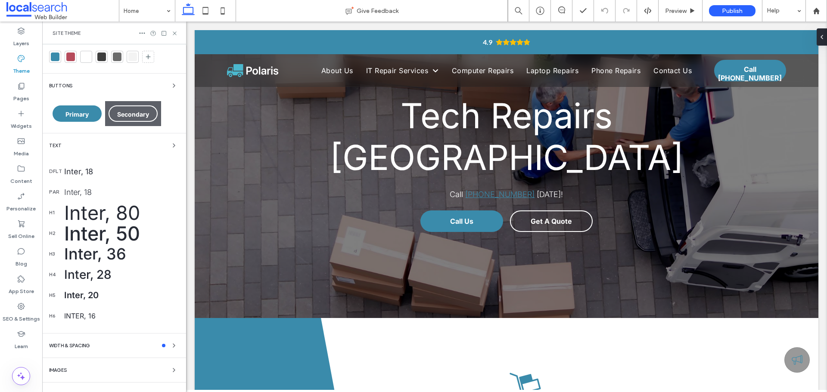
scroll to position [106, 0]
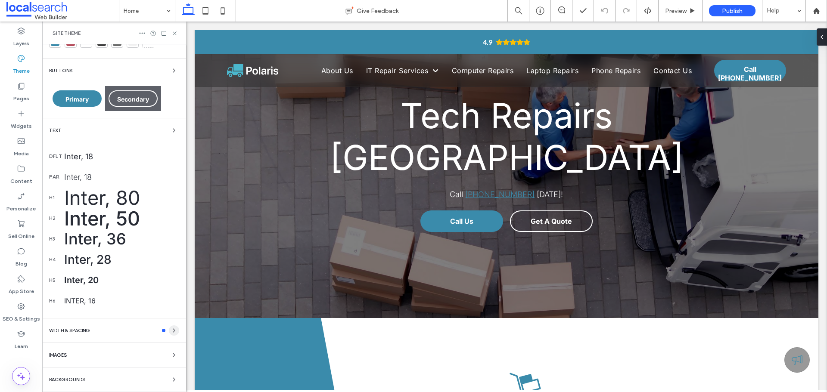
click at [172, 330] on icon "button" at bounding box center [174, 330] width 7 height 7
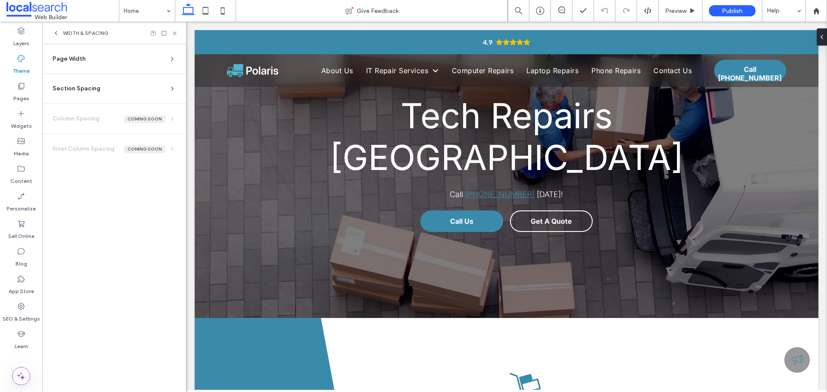
scroll to position [0, 0]
click at [173, 90] on icon at bounding box center [172, 88] width 7 height 7
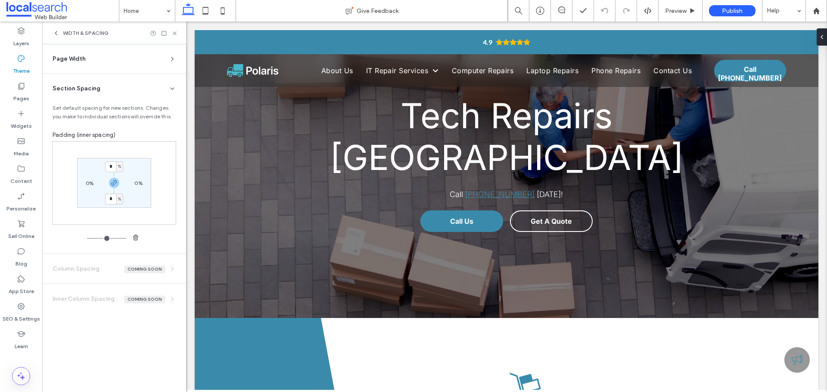
click at [166, 59] on div "Page Width" at bounding box center [111, 59] width 116 height 9
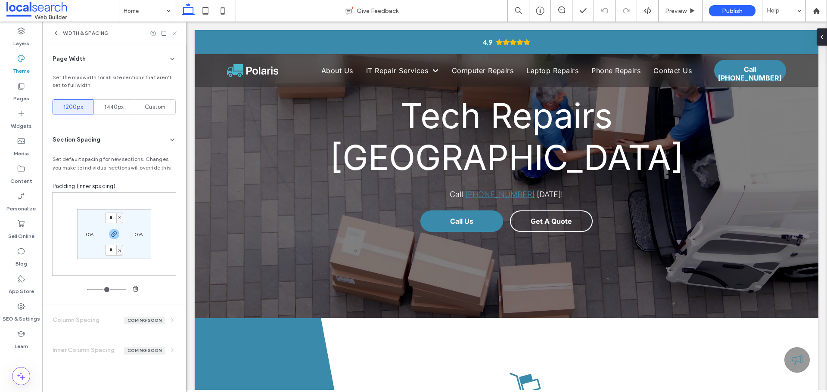
click at [175, 32] on use at bounding box center [174, 32] width 3 height 3
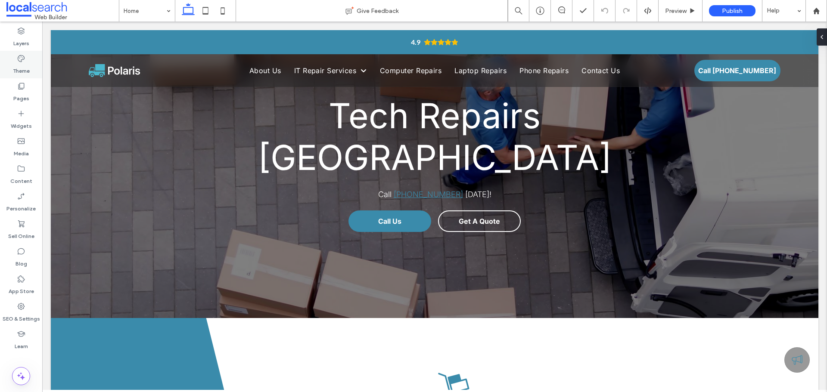
click at [28, 63] on label "Theme" at bounding box center [21, 69] width 17 height 12
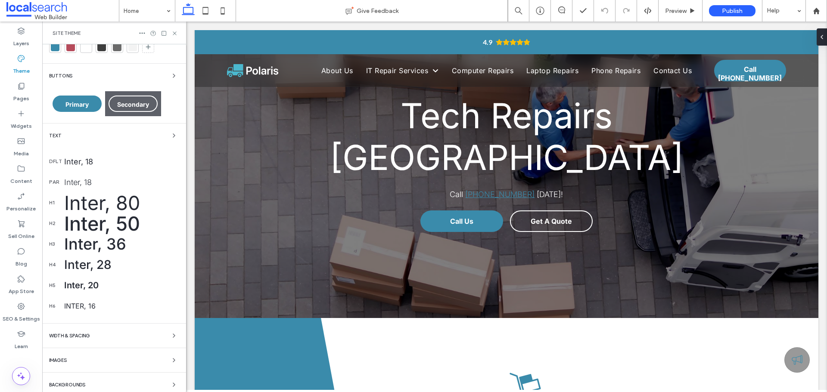
scroll to position [106, 0]
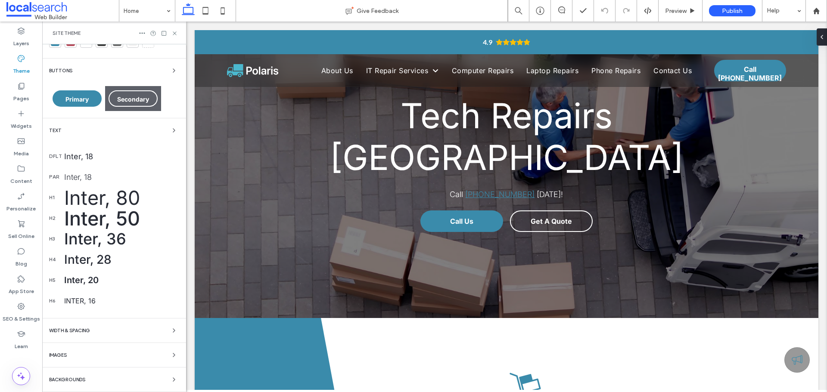
click at [144, 327] on div "WIDTH & SPACING" at bounding box center [114, 331] width 130 height 10
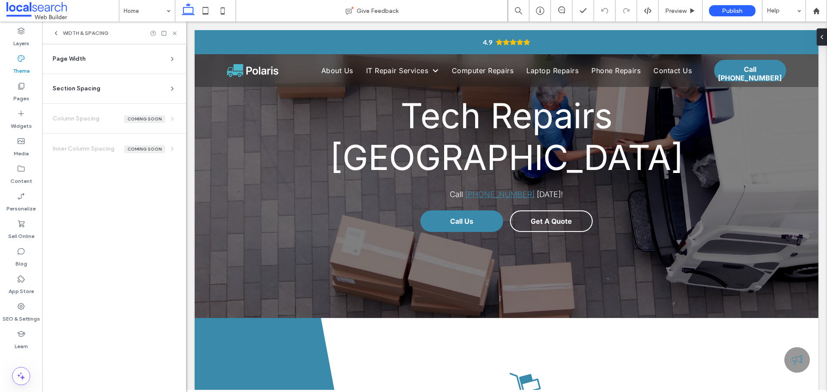
scroll to position [0, 0]
click at [171, 87] on icon at bounding box center [172, 88] width 7 height 7
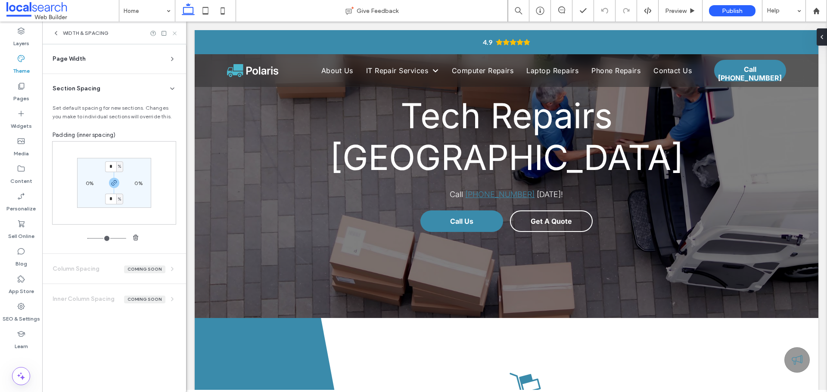
drag, startPoint x: 176, startPoint y: 32, endPoint x: 42, endPoint y: 12, distance: 135.9
click at [176, 32] on use at bounding box center [174, 32] width 3 height 3
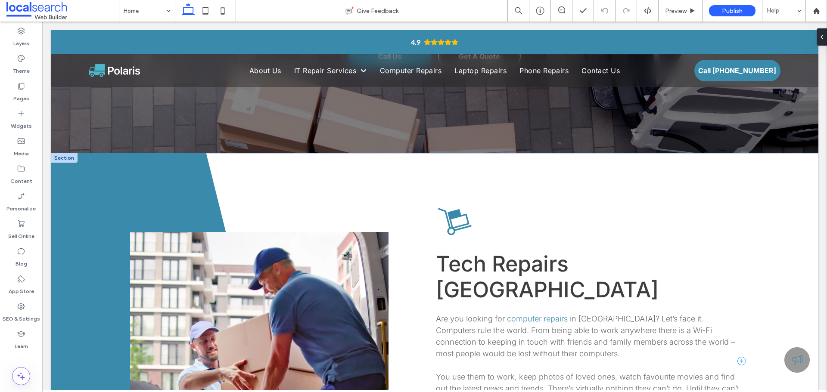
scroll to position [215, 0]
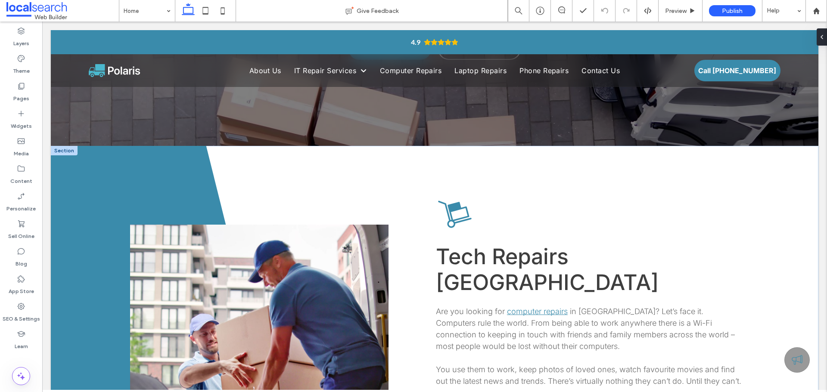
click at [65, 146] on div at bounding box center [64, 150] width 27 height 9
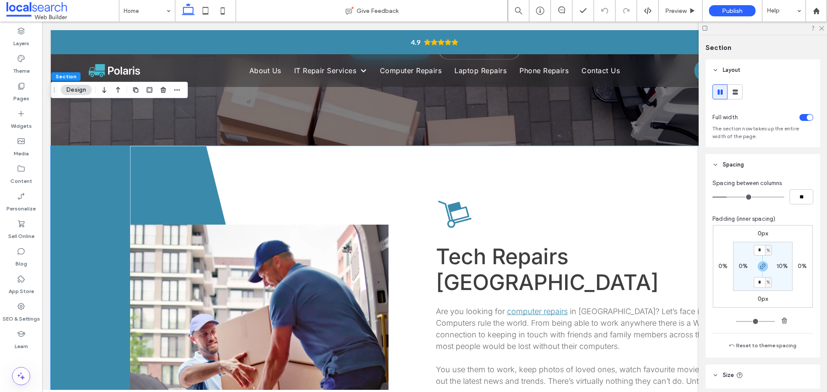
scroll to position [43, 0]
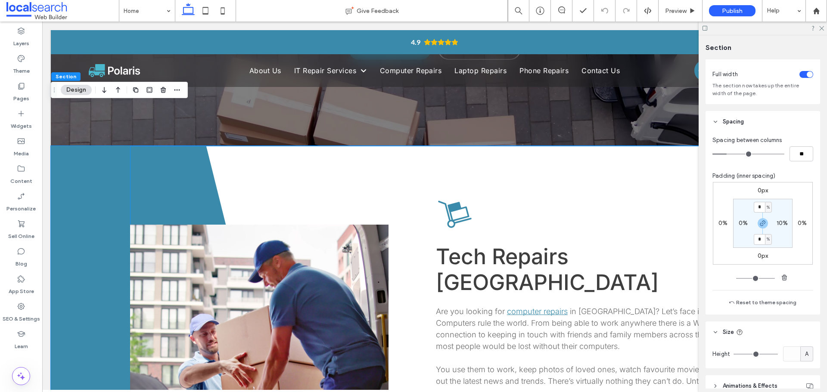
click at [158, 146] on div "Button Tech Repairs Central Coast Are you looking for computer repairs in Centr…" at bounding box center [436, 354] width 612 height 416
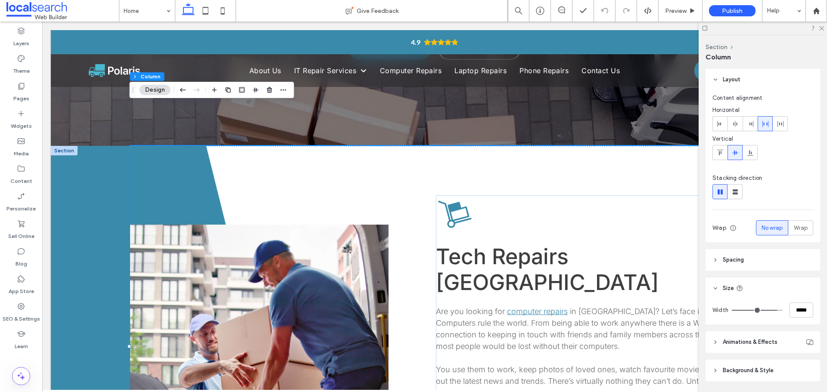
scroll to position [27, 0]
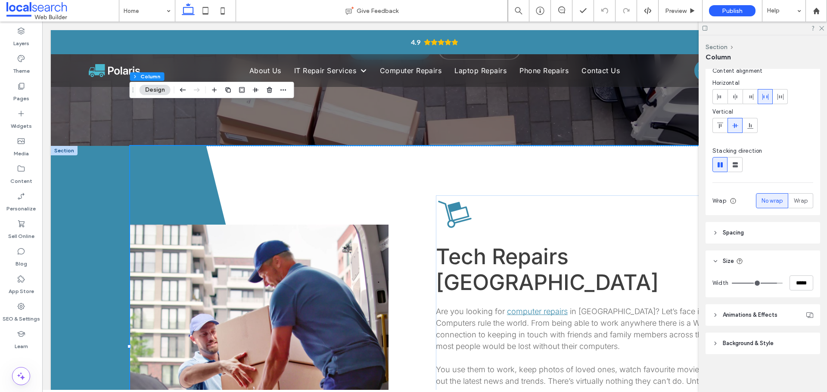
click at [736, 224] on header "Spacing" at bounding box center [763, 233] width 115 height 22
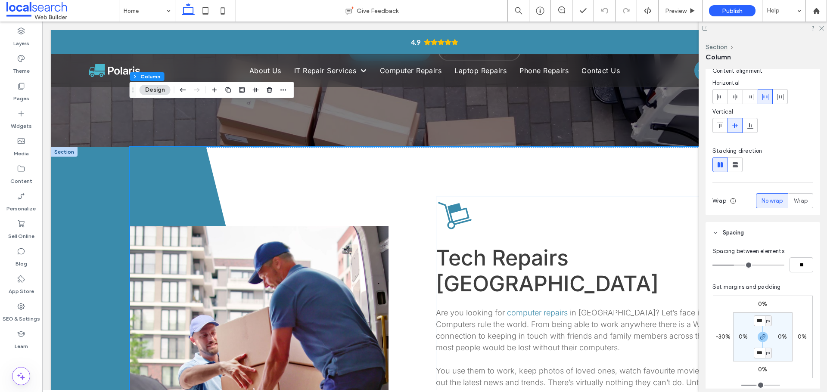
scroll to position [215, 0]
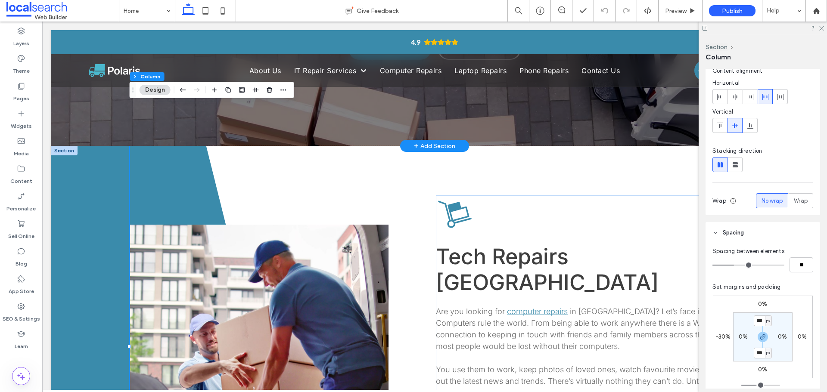
click at [424, 141] on div "+ Add Section" at bounding box center [434, 145] width 41 height 9
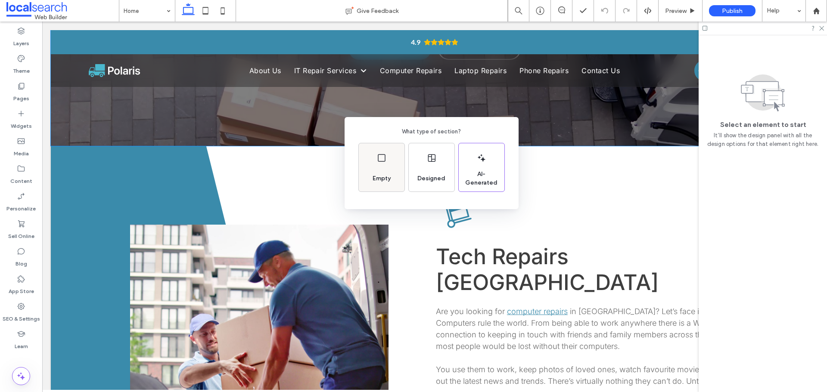
click at [392, 158] on div "Empty" at bounding box center [382, 167] width 46 height 48
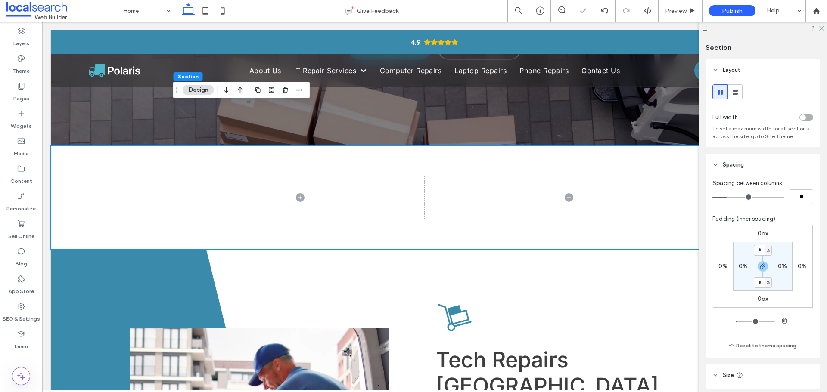
click at [412, 196] on div at bounding box center [434, 197] width 517 height 103
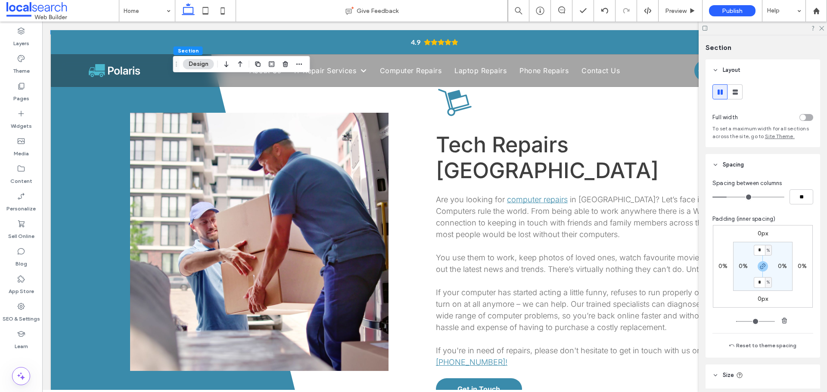
scroll to position [172, 0]
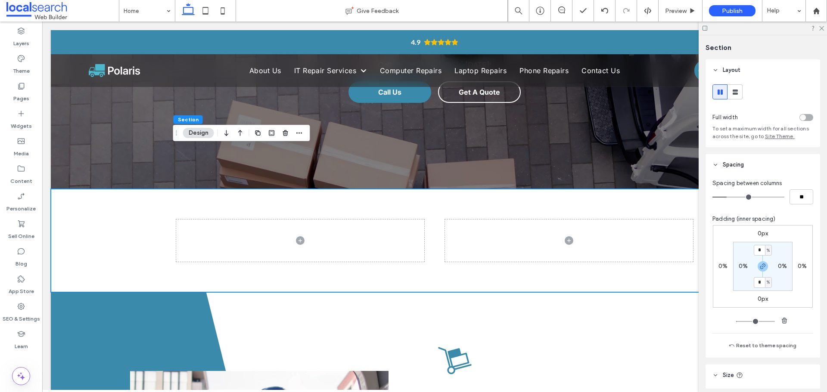
click at [765, 255] on div "%" at bounding box center [768, 250] width 7 height 11
click at [764, 263] on span "px" at bounding box center [763, 263] width 6 height 9
type input "****"
type input "**"
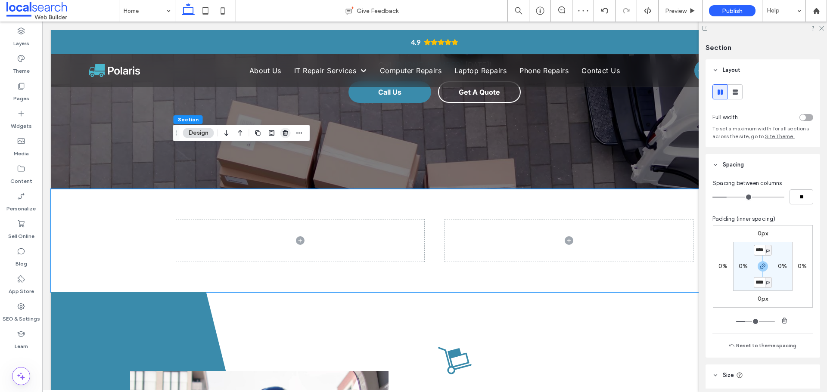
click at [287, 135] on use "button" at bounding box center [285, 133] width 5 height 6
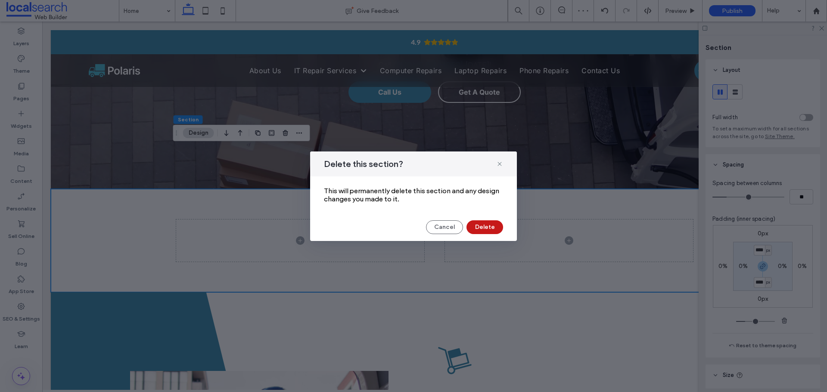
click at [498, 230] on button "Delete" at bounding box center [485, 228] width 37 height 14
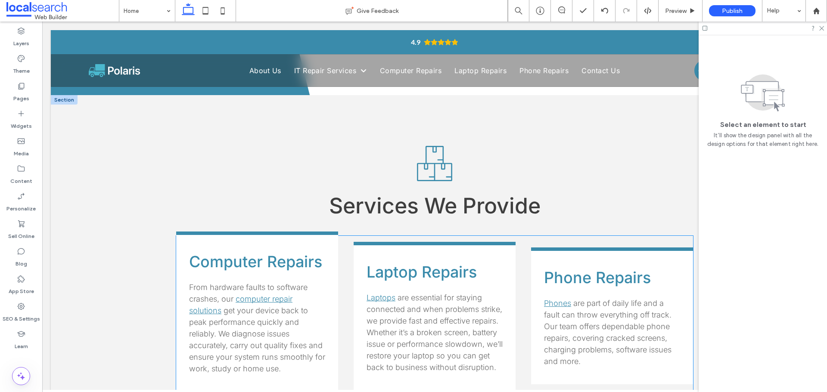
scroll to position [775, 0]
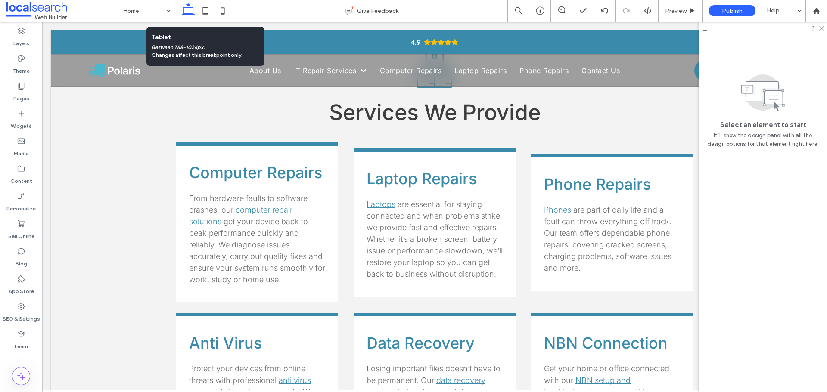
drag, startPoint x: 220, startPoint y: 12, endPoint x: 224, endPoint y: 39, distance: 27.5
click at [220, 12] on icon at bounding box center [222, 10] width 17 height 17
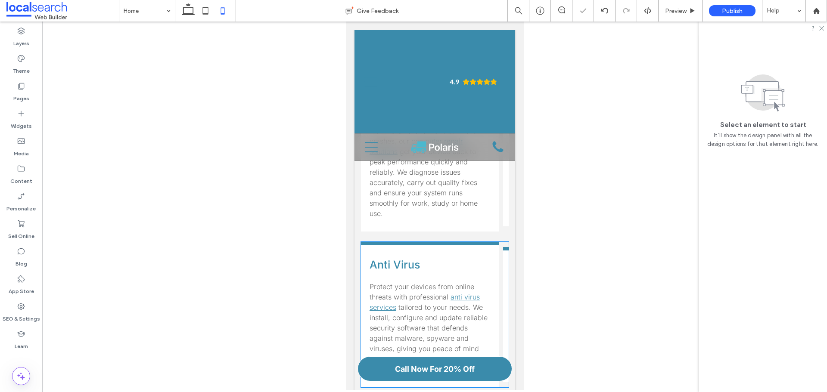
scroll to position [835, 0]
click at [204, 9] on icon at bounding box center [205, 10] width 17 height 17
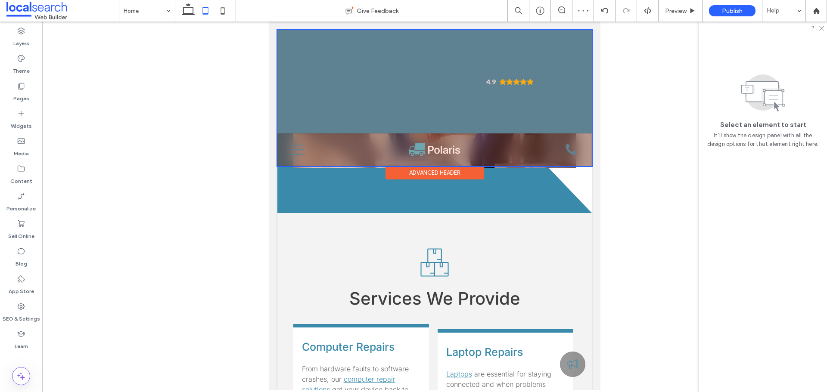
click at [349, 87] on div at bounding box center [434, 98] width 314 height 136
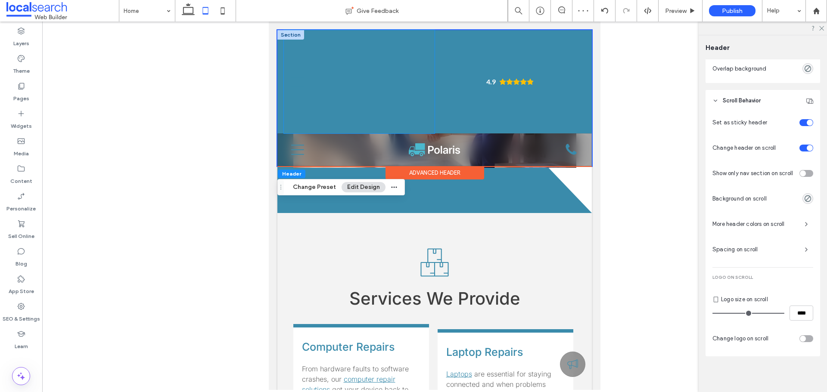
scroll to position [505, 0]
click at [438, 79] on div "4.9" at bounding box center [510, 81] width 151 height 103
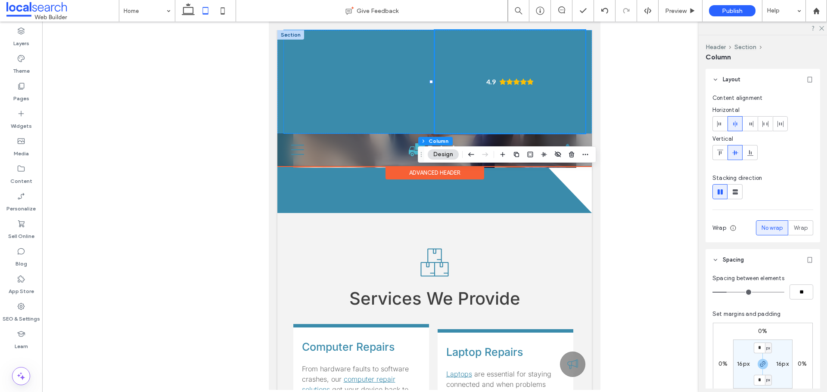
click at [389, 76] on div "Menu" at bounding box center [359, 81] width 151 height 103
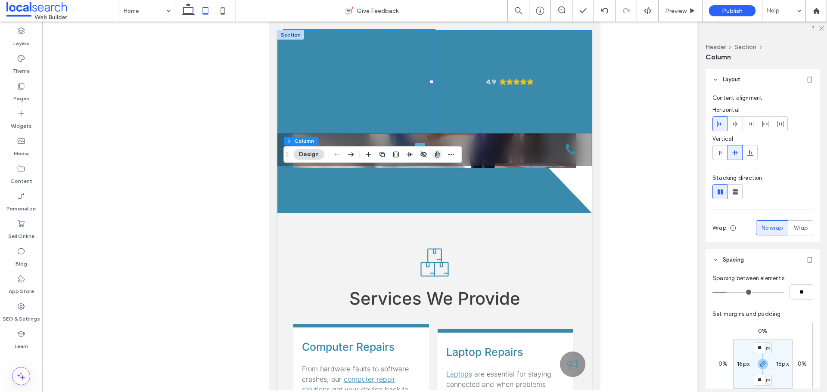
drag, startPoint x: 436, startPoint y: 156, endPoint x: 166, endPoint y: 131, distance: 270.9
click at [436, 156] on icon "button" at bounding box center [437, 154] width 7 height 7
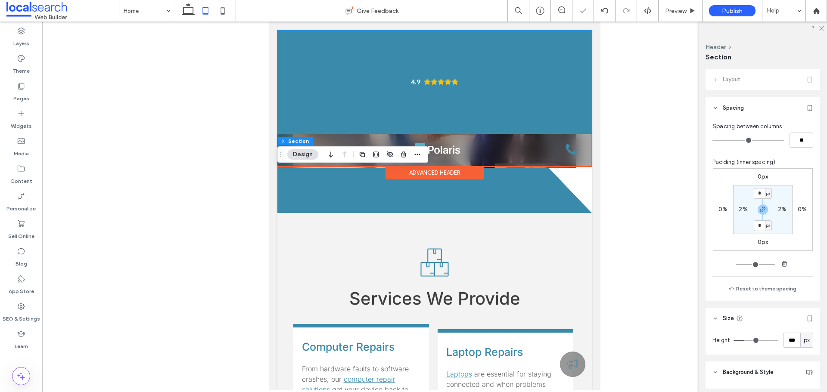
click at [511, 53] on div "4.9" at bounding box center [435, 81] width 302 height 103
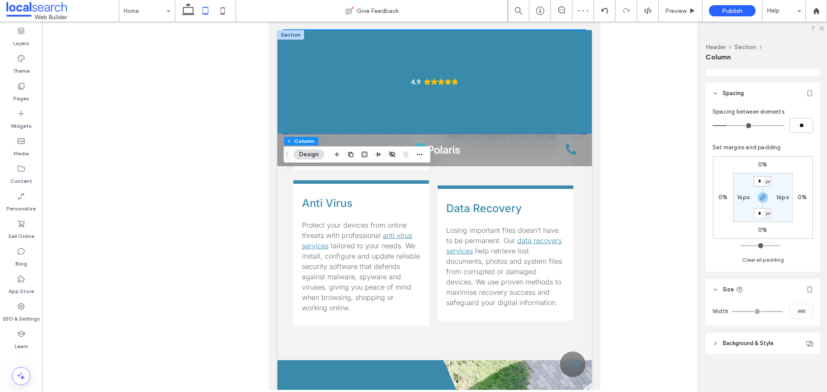
scroll to position [888, 0]
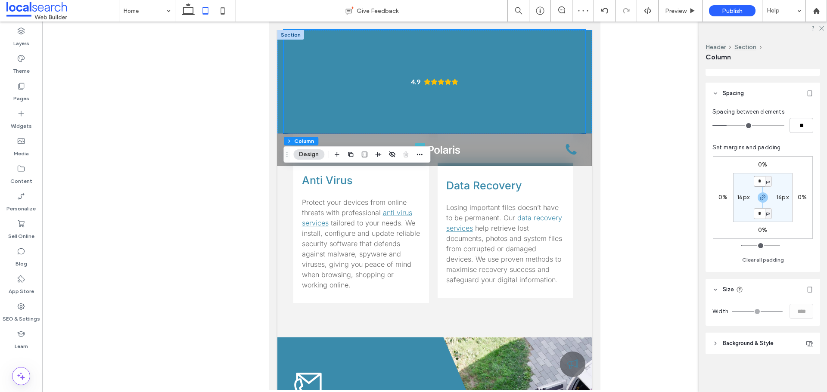
click at [757, 184] on input "*" at bounding box center [759, 181] width 11 height 11
type input "*"
click at [771, 290] on header "Size" at bounding box center [763, 290] width 115 height 22
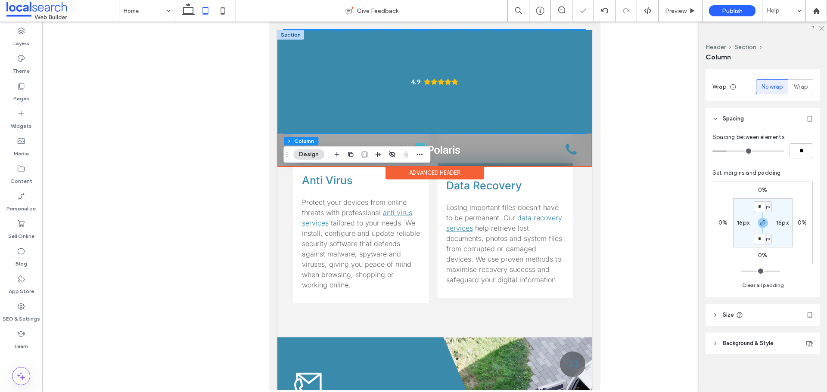
scroll to position [141, 0]
click at [539, 60] on div "4.9" at bounding box center [435, 81] width 302 height 103
click at [734, 314] on header "Size" at bounding box center [763, 316] width 115 height 22
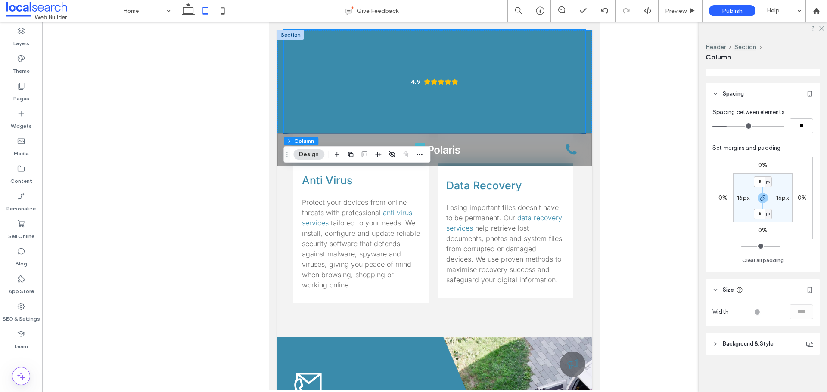
scroll to position [167, 0]
click at [749, 50] on button "Section" at bounding box center [745, 47] width 22 height 7
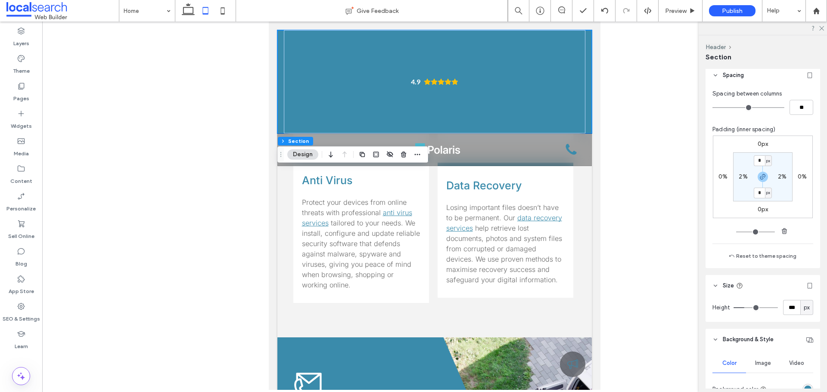
scroll to position [86, 0]
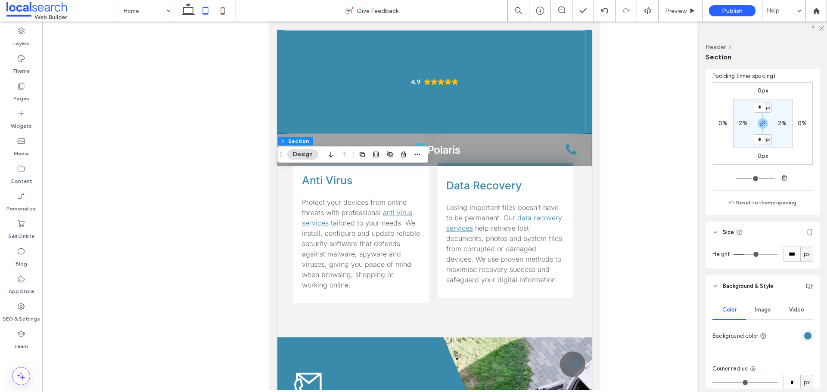
type input "***"
type input "**"
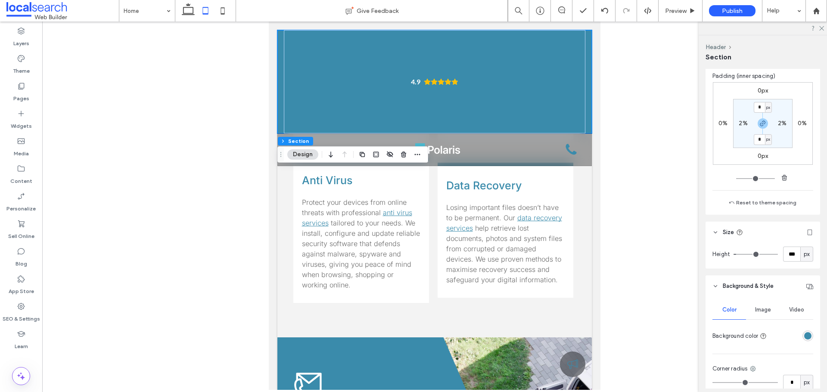
type input "**"
type input "*"
drag, startPoint x: 744, startPoint y: 253, endPoint x: 672, endPoint y: 251, distance: 72.0
type input "*"
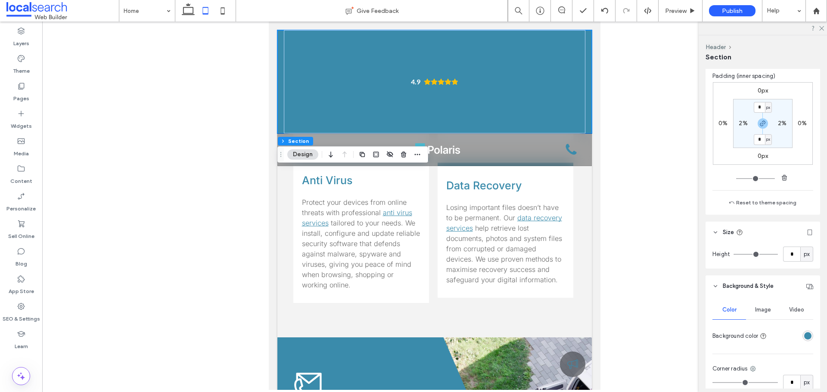
click at [734, 254] on input "range" at bounding box center [756, 254] width 44 height 1
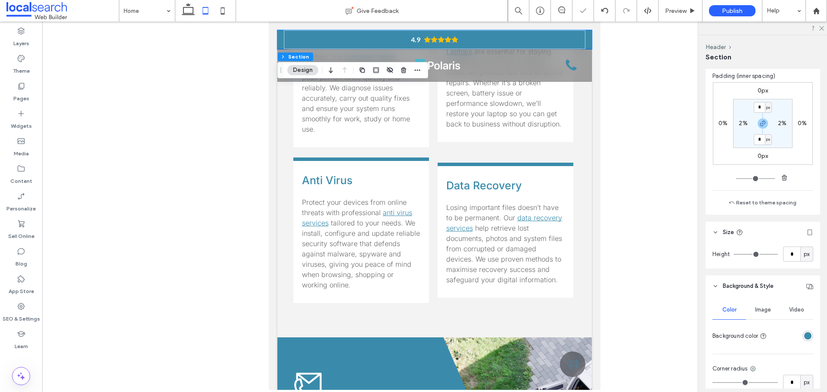
click at [760, 227] on header "Size" at bounding box center [763, 233] width 115 height 22
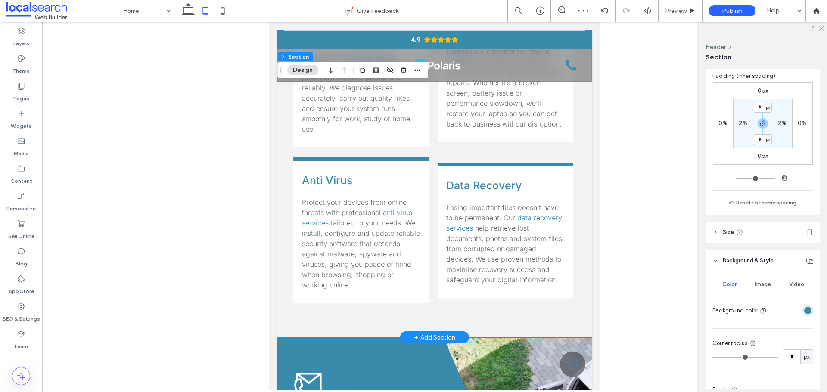
click at [581, 112] on div "Services We Provide Computer Repairs From hardware faults to software crashes, …" at bounding box center [434, 114] width 314 height 447
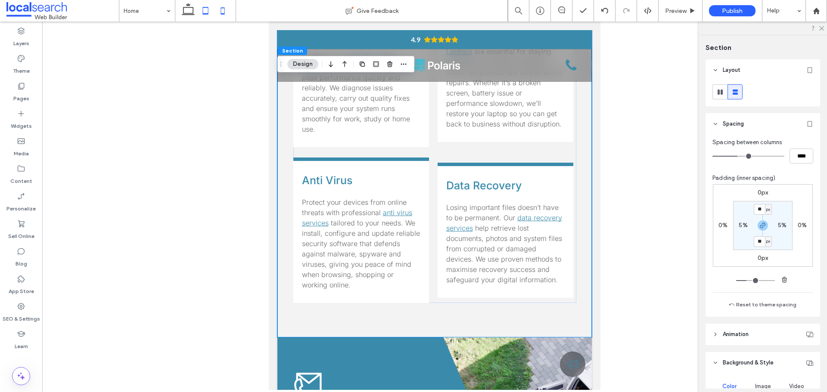
click at [226, 8] on icon at bounding box center [222, 10] width 17 height 17
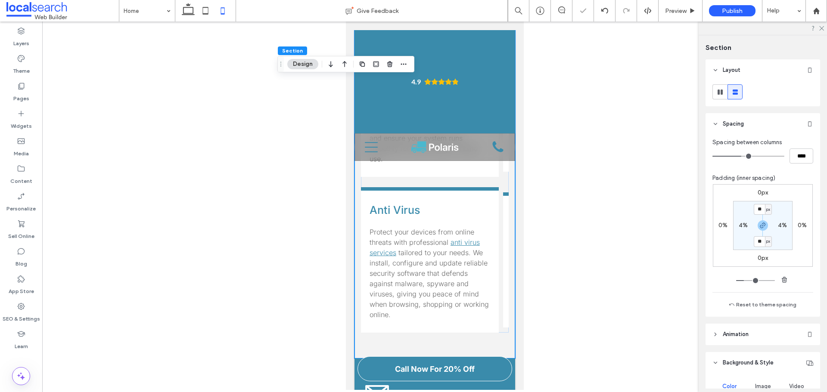
type input "**"
type input "****"
type input "**"
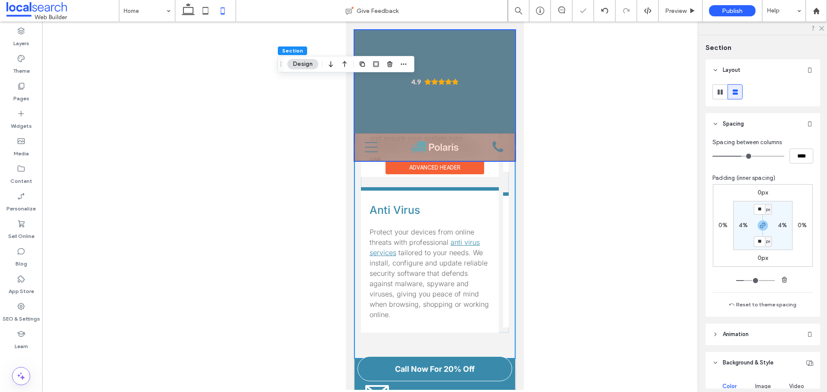
click at [463, 111] on div at bounding box center [434, 95] width 161 height 131
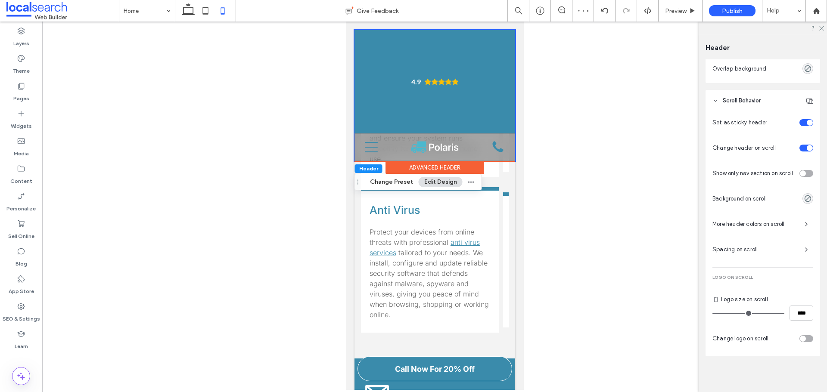
scroll to position [505, 0]
click at [484, 112] on div "4.9" at bounding box center [434, 81] width 154 height 103
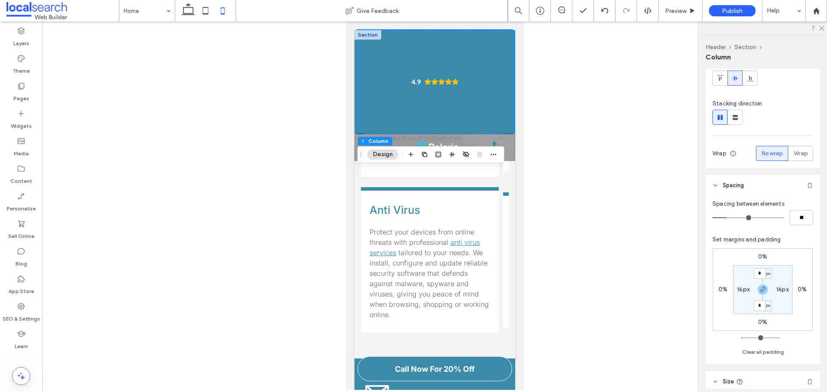
scroll to position [167, 0]
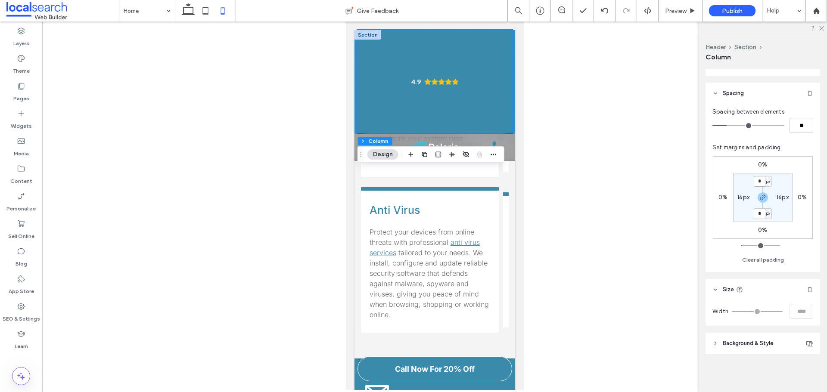
click at [759, 182] on input "*" at bounding box center [759, 181] width 11 height 11
type input "*"
click at [796, 148] on div "Set margins and padding 0% 0% 0% 0% * px 16px * px 16px Clear all padding" at bounding box center [762, 204] width 101 height 122
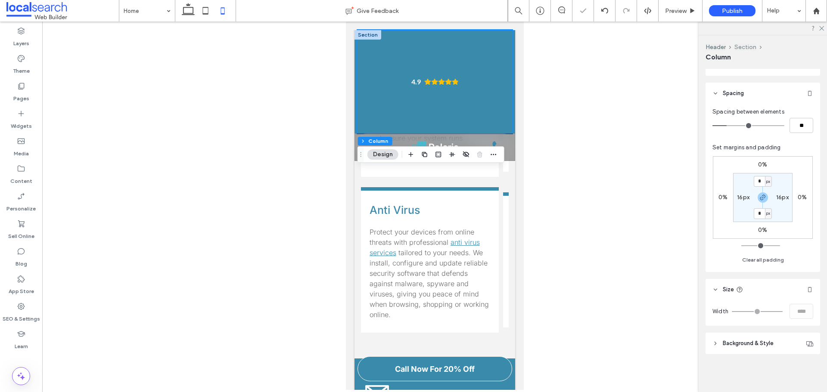
click at [749, 45] on button "Section" at bounding box center [745, 47] width 22 height 7
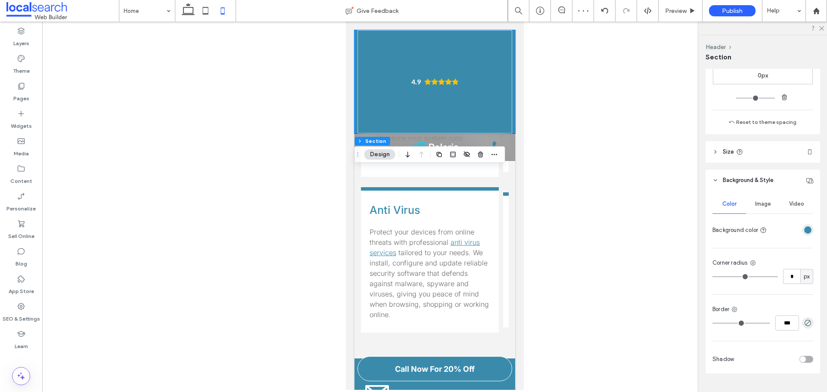
scroll to position [172, 0]
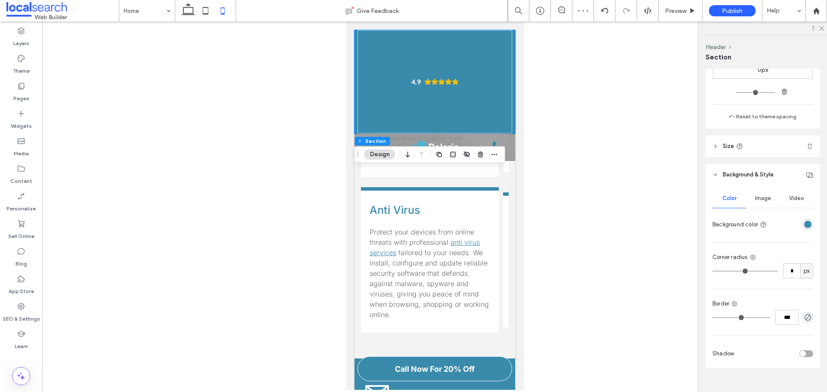
click at [720, 146] on header "Size" at bounding box center [763, 147] width 115 height 22
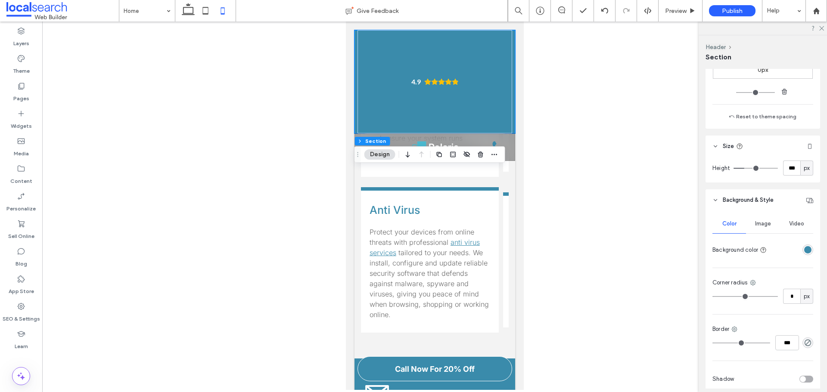
type input "***"
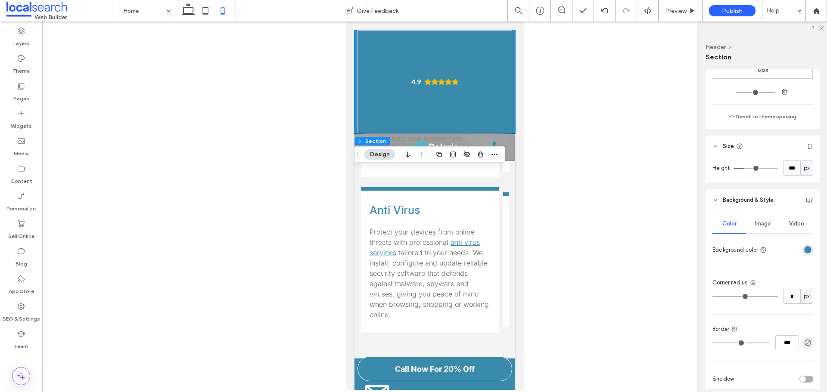
type input "***"
type input "**"
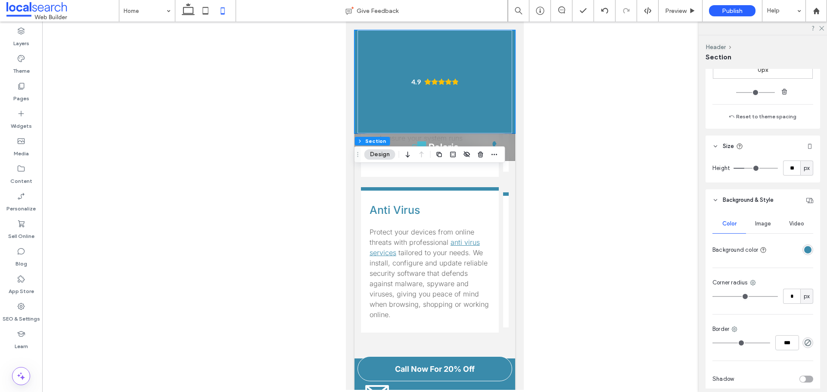
type input "**"
type input "*"
drag, startPoint x: 744, startPoint y: 168, endPoint x: 694, endPoint y: 175, distance: 50.9
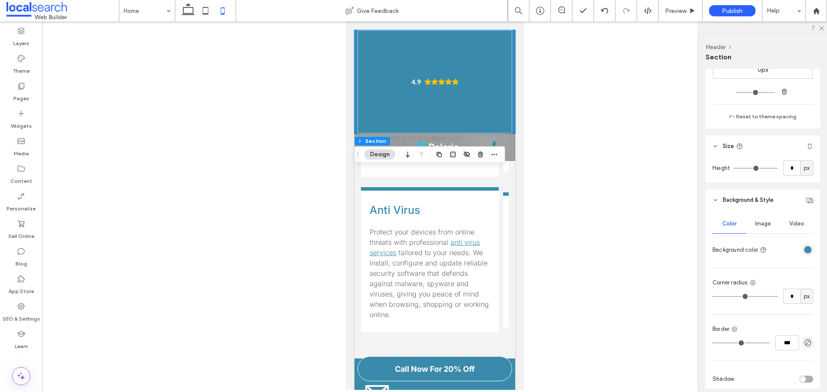
type input "*"
click at [734, 169] on input "range" at bounding box center [756, 168] width 44 height 1
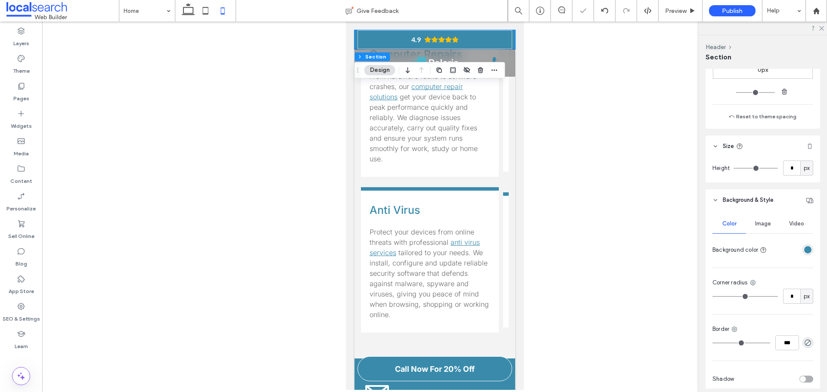
click at [767, 142] on header "Size" at bounding box center [763, 147] width 115 height 22
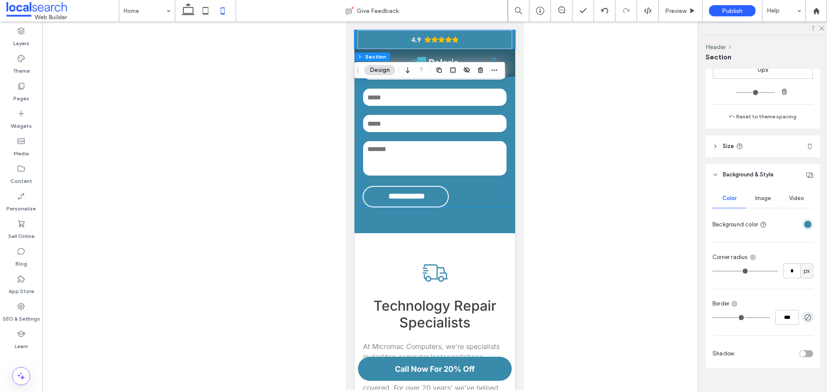
scroll to position [1146, 0]
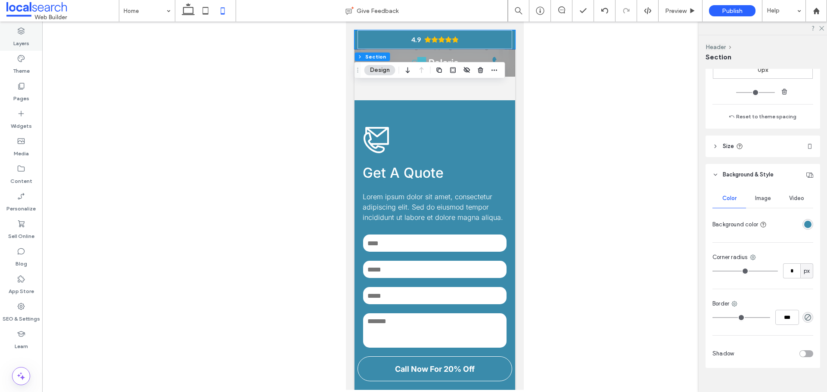
click at [23, 45] on label "Layers" at bounding box center [21, 41] width 16 height 12
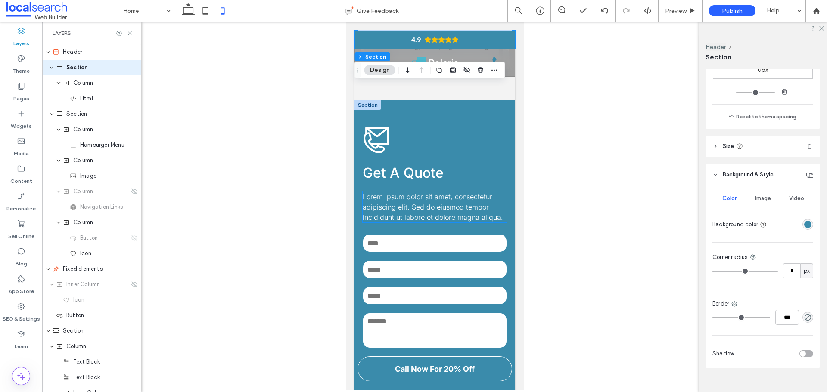
click at [420, 193] on span "Lorem ipsum dolor sit amet, consectetur adipiscing elit. Sed do eiusmod tempor …" at bounding box center [432, 207] width 140 height 29
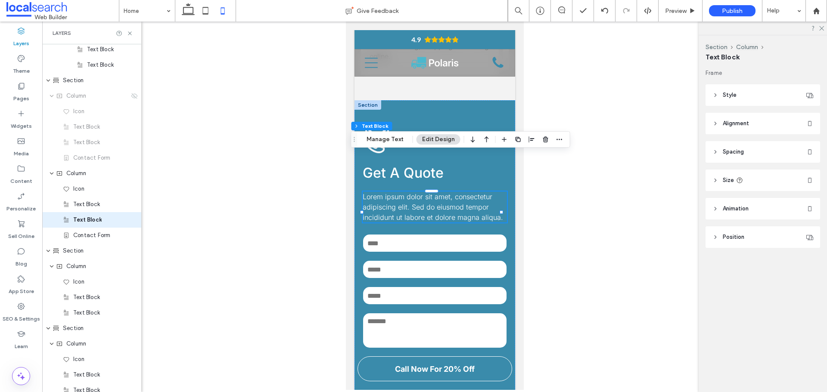
scroll to position [888, 0]
click at [132, 93] on use at bounding box center [134, 94] width 6 height 6
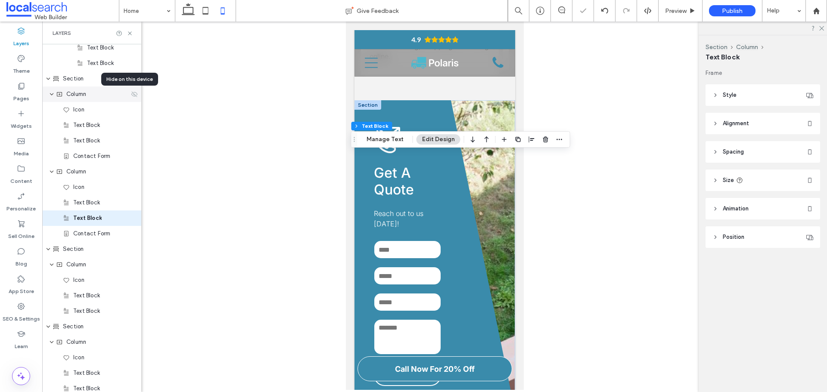
click at [132, 93] on use at bounding box center [134, 94] width 6 height 6
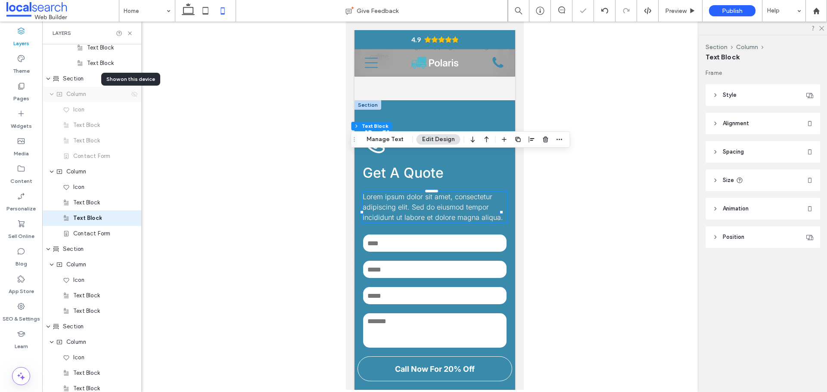
click at [132, 93] on use at bounding box center [134, 94] width 6 height 6
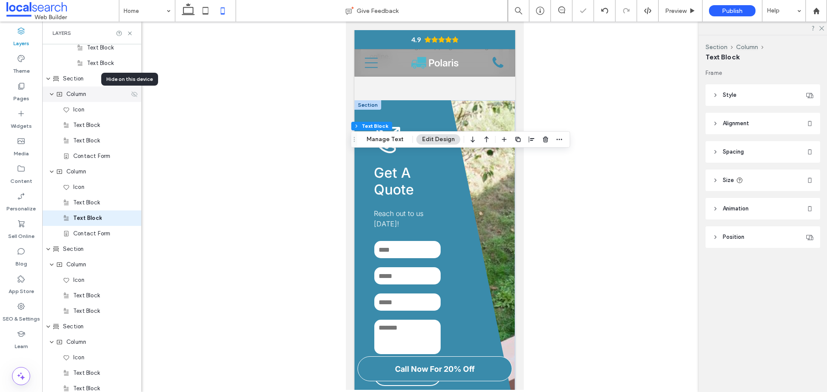
click at [132, 93] on use at bounding box center [134, 94] width 6 height 6
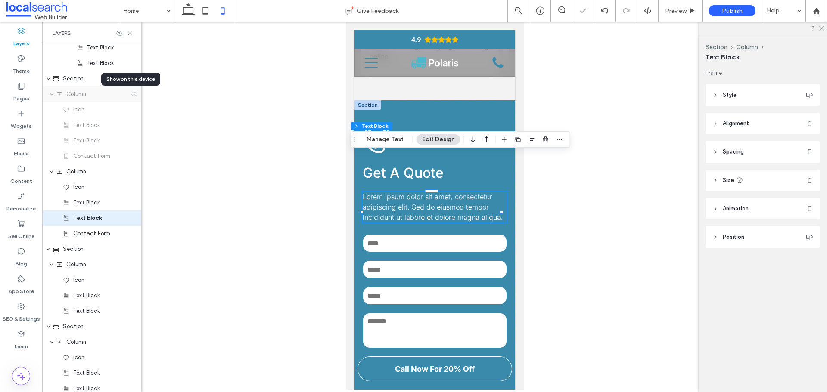
click at [132, 93] on use at bounding box center [134, 94] width 6 height 6
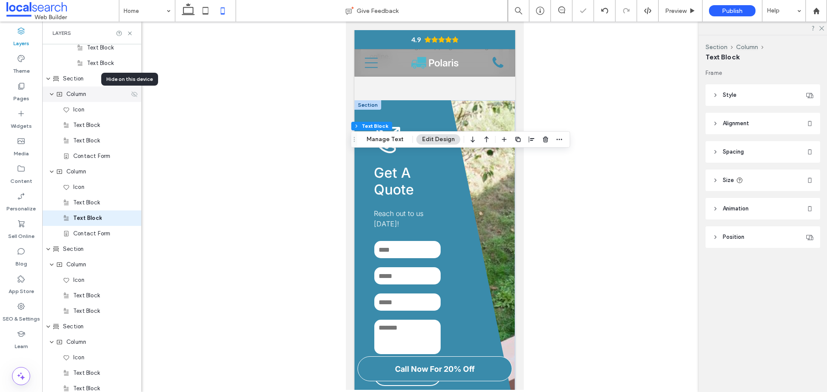
click at [132, 93] on use at bounding box center [134, 94] width 6 height 6
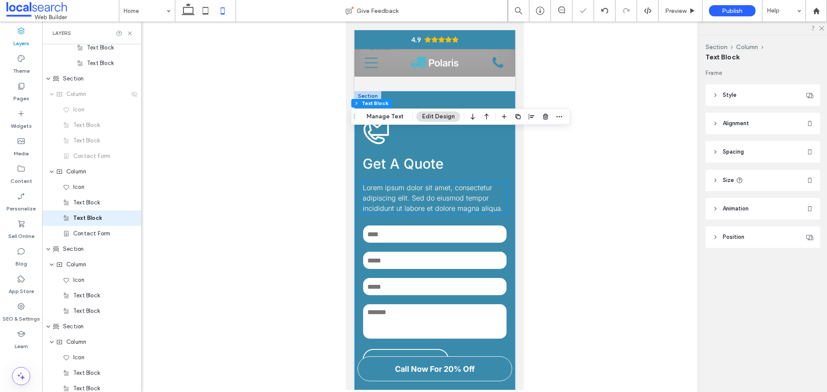
scroll to position [1146, 0]
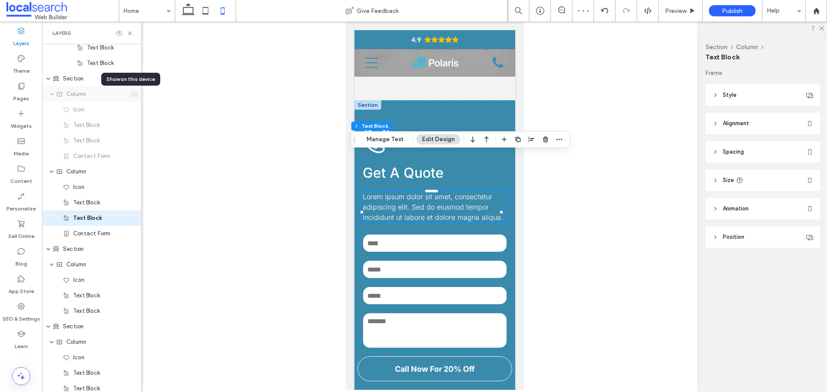
click at [131, 97] on icon at bounding box center [134, 94] width 7 height 7
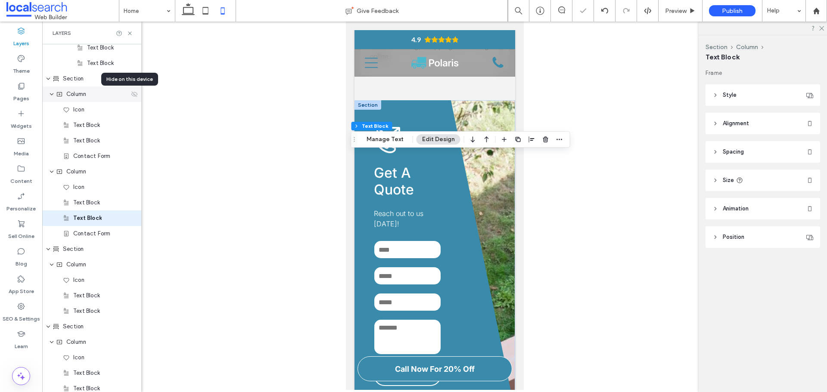
click at [131, 97] on icon at bounding box center [134, 94] width 7 height 7
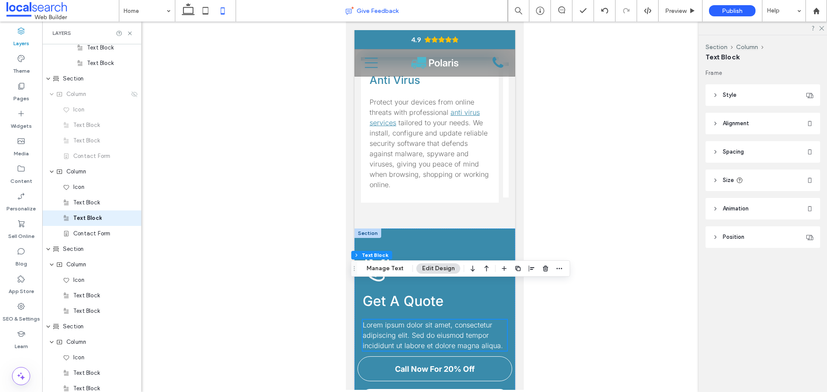
scroll to position [1017, 0]
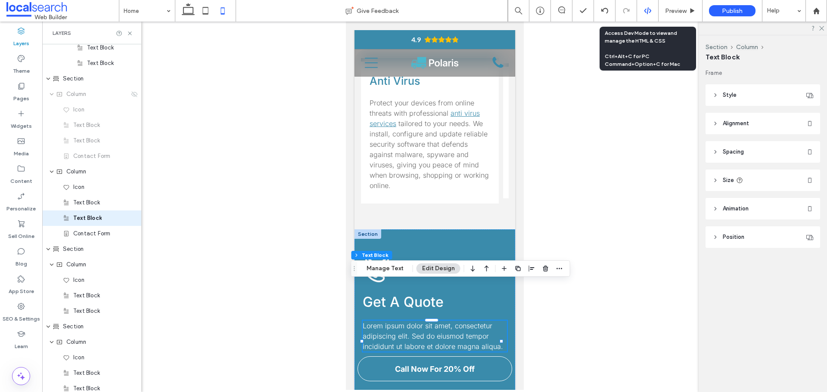
click at [652, 7] on div at bounding box center [647, 11] width 21 height 8
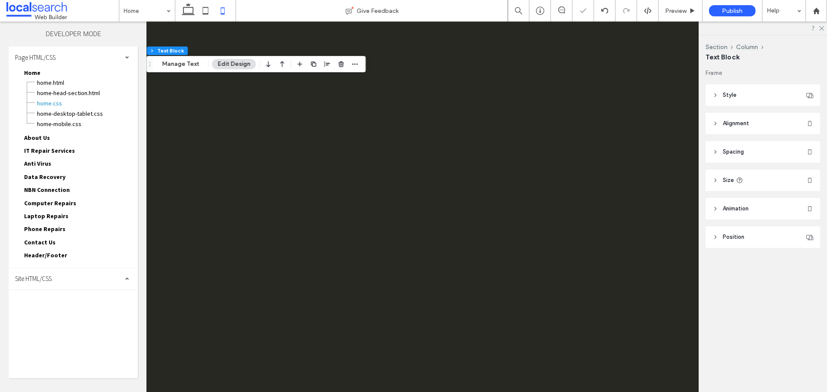
scroll to position [0, 0]
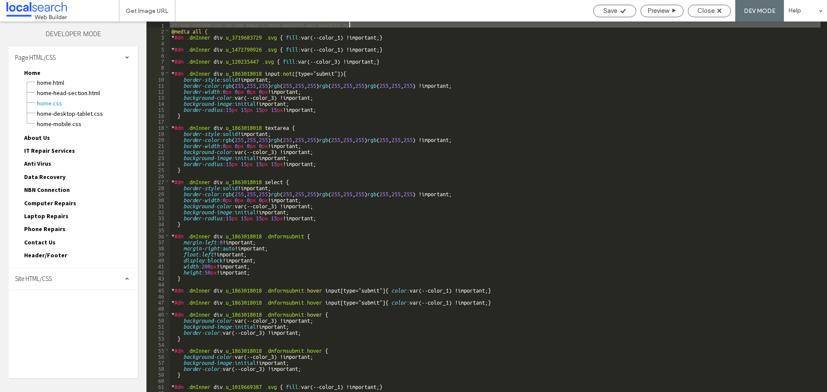
click at [123, 59] on div "Page HTML/CSS" at bounding box center [73, 58] width 129 height 22
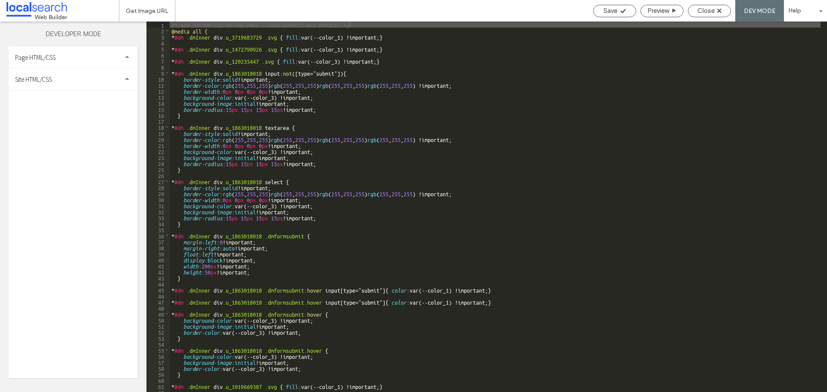
click at [109, 87] on div "Site HTML/CSS" at bounding box center [73, 79] width 129 height 22
click at [82, 112] on div "site.css" at bounding box center [89, 116] width 98 height 10
click at [75, 115] on span "site.css" at bounding box center [89, 116] width 98 height 9
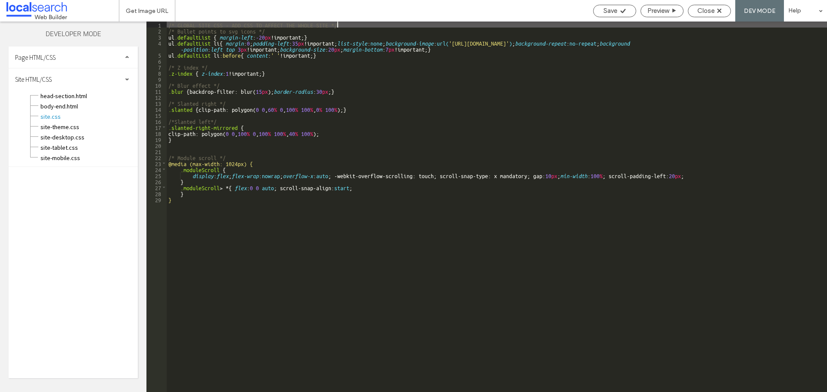
click at [236, 207] on div "/* GLOBAL SITE CSS - ADD CSS TO AFFECT THE WHOLE SITE */ /* Bullet points to sv…" at bounding box center [497, 213] width 660 height 383
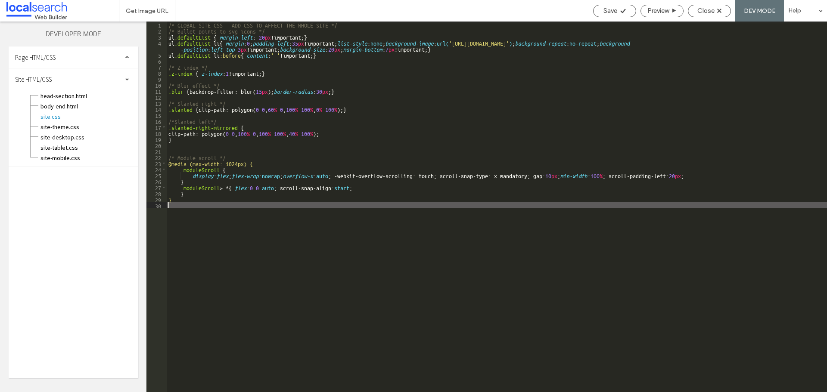
type textarea "**"
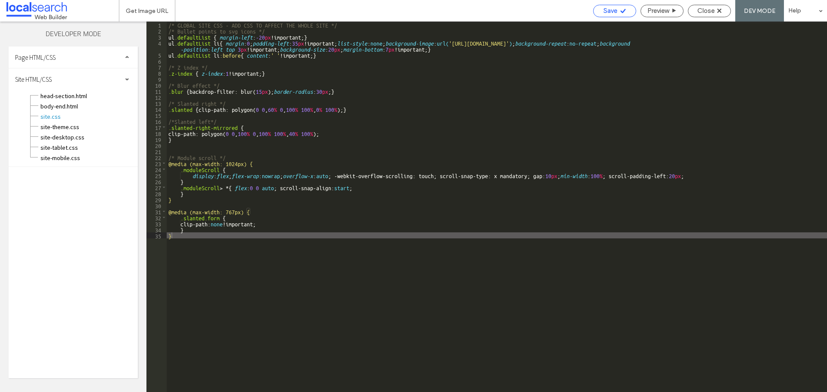
click at [606, 9] on span "Save" at bounding box center [611, 11] width 14 height 8
click at [717, 8] on div "Close" at bounding box center [709, 11] width 42 height 8
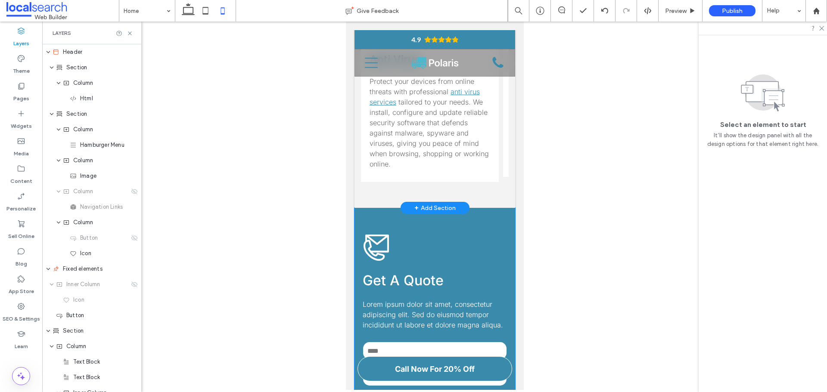
scroll to position [1120, 0]
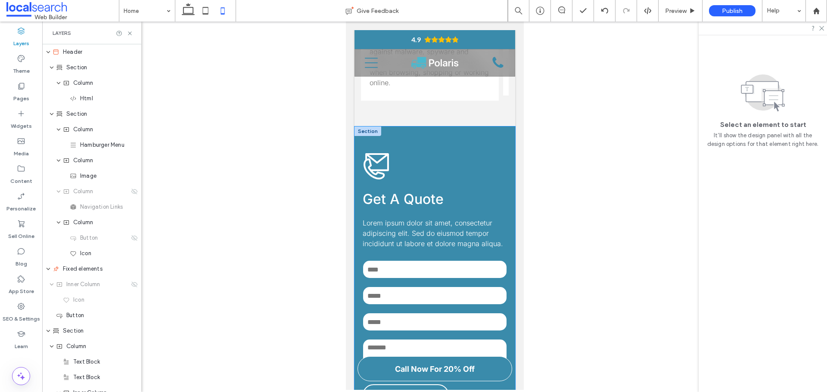
click at [442, 127] on div "**********" at bounding box center [434, 279] width 161 height 305
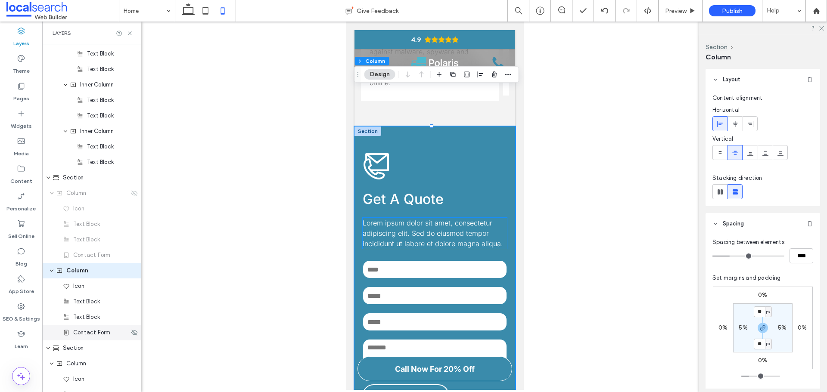
scroll to position [842, 0]
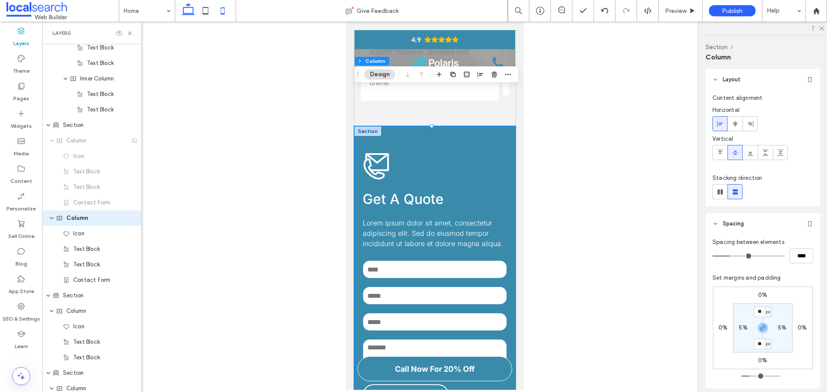
drag, startPoint x: 191, startPoint y: 11, endPoint x: 184, endPoint y: 38, distance: 27.5
click at [191, 11] on icon at bounding box center [188, 10] width 17 height 17
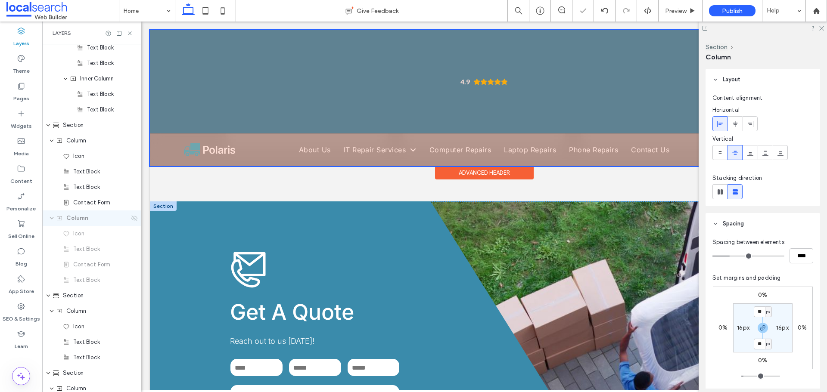
type input "**"
type input "*****"
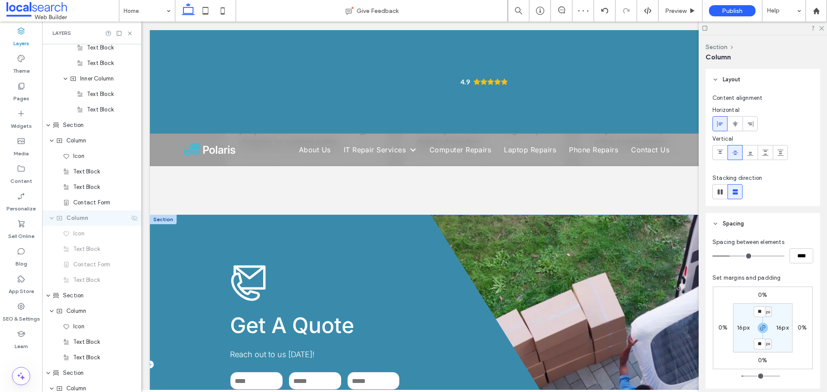
scroll to position [1102, 0]
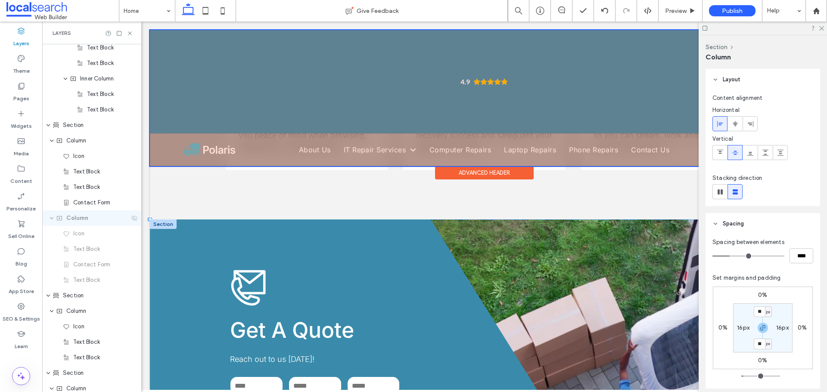
click at [292, 56] on div at bounding box center [484, 98] width 669 height 136
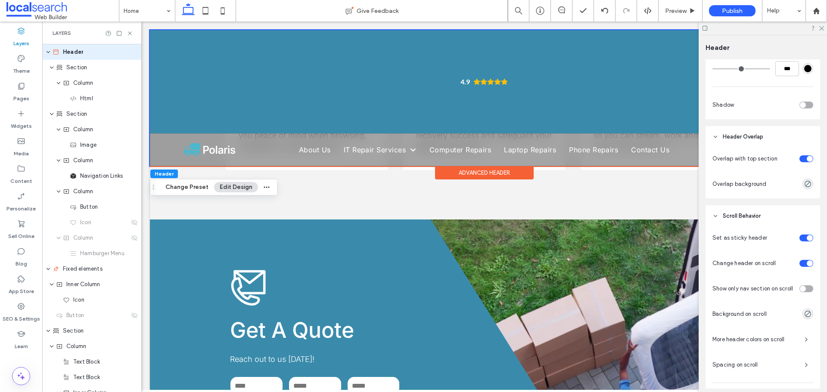
scroll to position [376, 0]
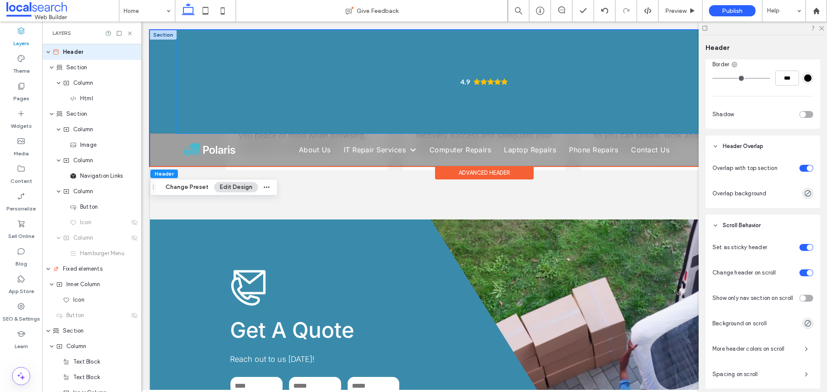
click at [616, 60] on div "4.9" at bounding box center [484, 81] width 615 height 103
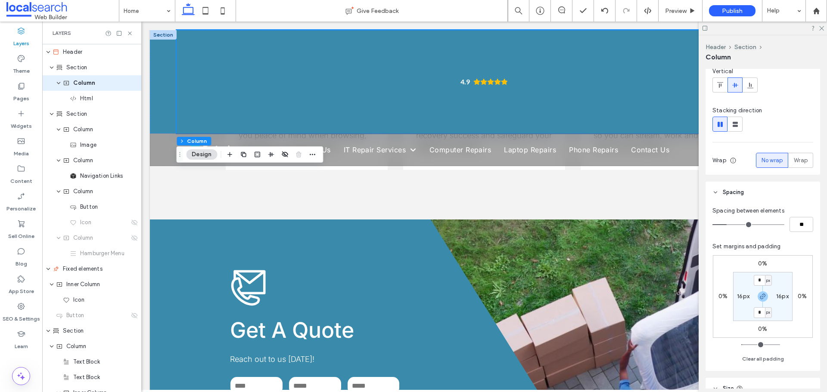
scroll to position [167, 0]
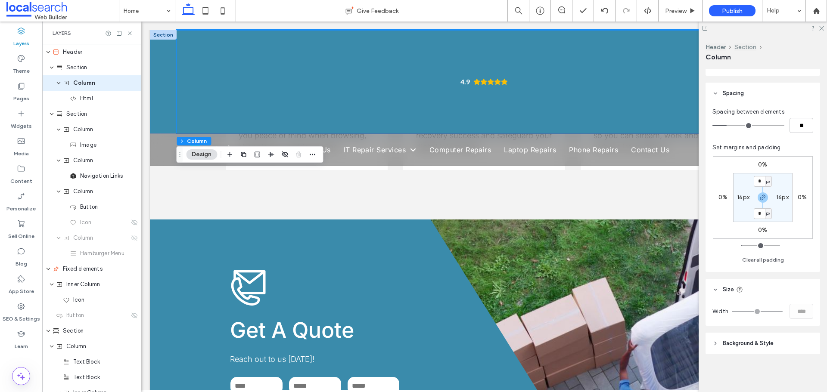
click at [738, 46] on button "Section" at bounding box center [745, 47] width 22 height 7
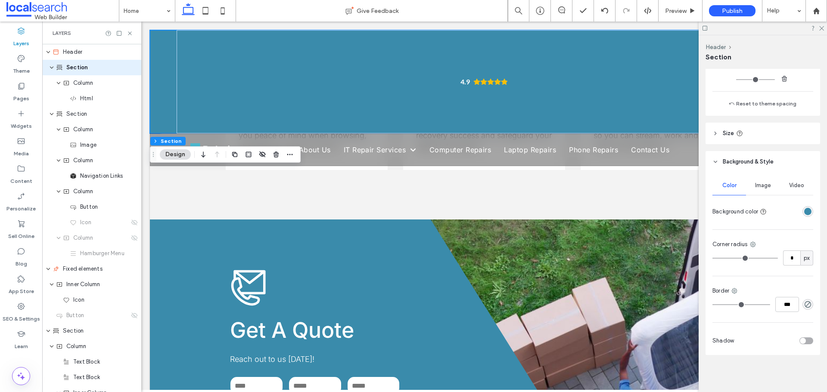
scroll to position [227, 0]
click at [752, 130] on header "Size" at bounding box center [763, 133] width 115 height 22
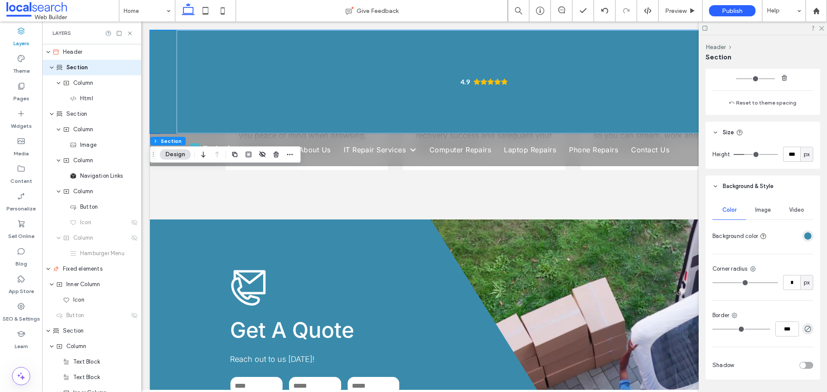
type input "***"
type input "**"
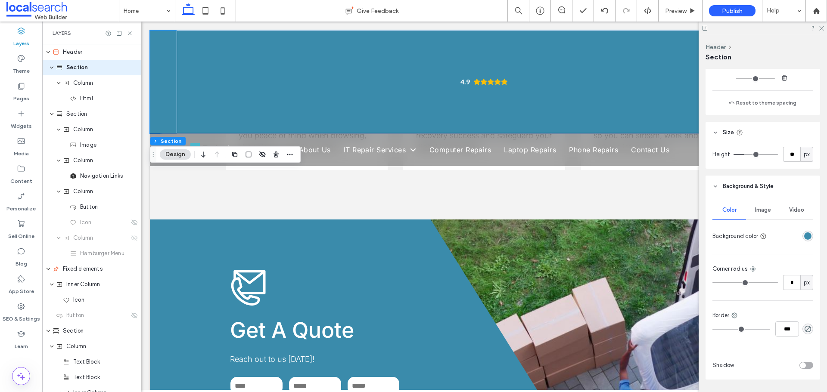
type input "**"
type input "*"
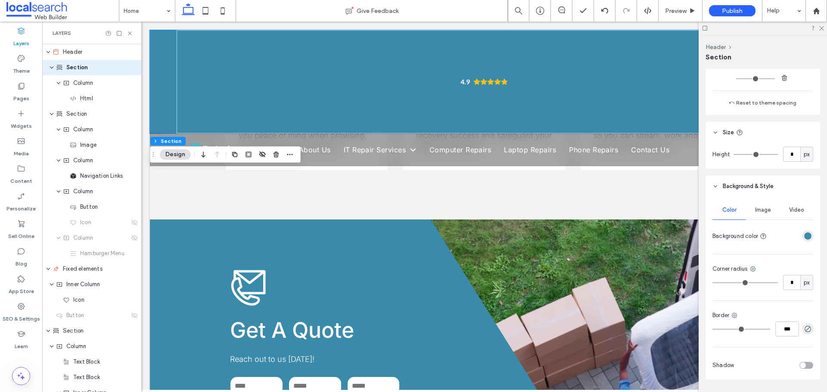
type input "*"
click at [734, 155] on input "range" at bounding box center [756, 154] width 44 height 1
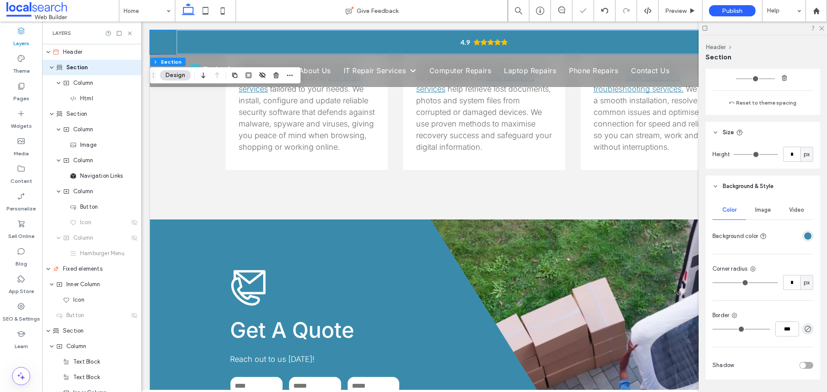
click at [762, 137] on header "Size" at bounding box center [763, 133] width 115 height 22
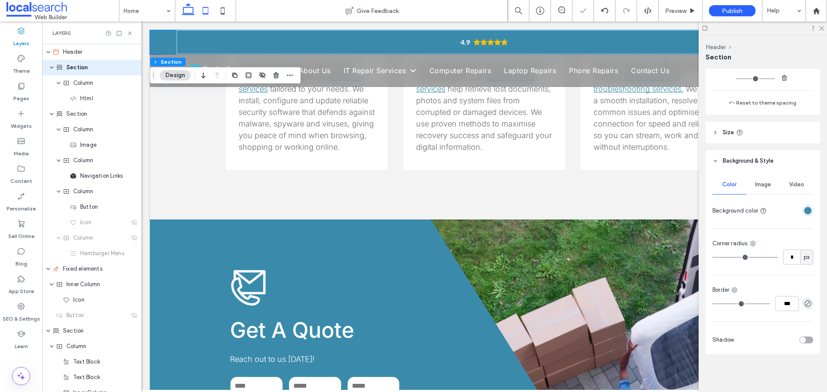
click at [198, 7] on icon at bounding box center [205, 10] width 17 height 17
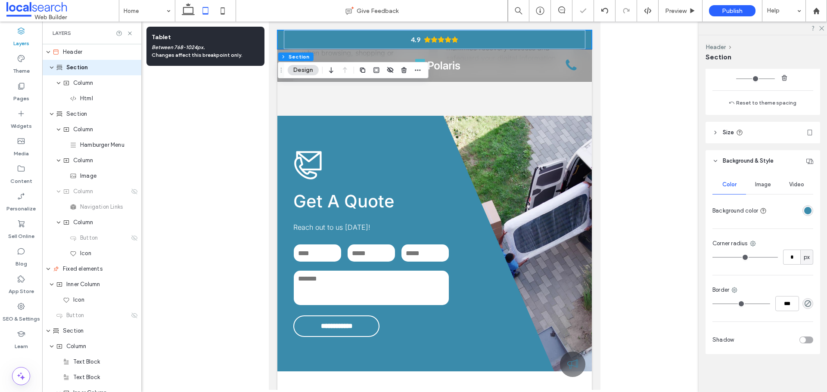
scroll to position [186, 0]
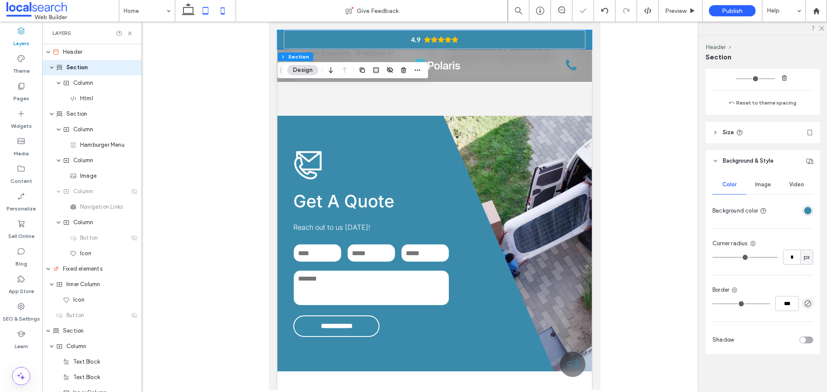
click at [218, 13] on icon at bounding box center [222, 10] width 17 height 17
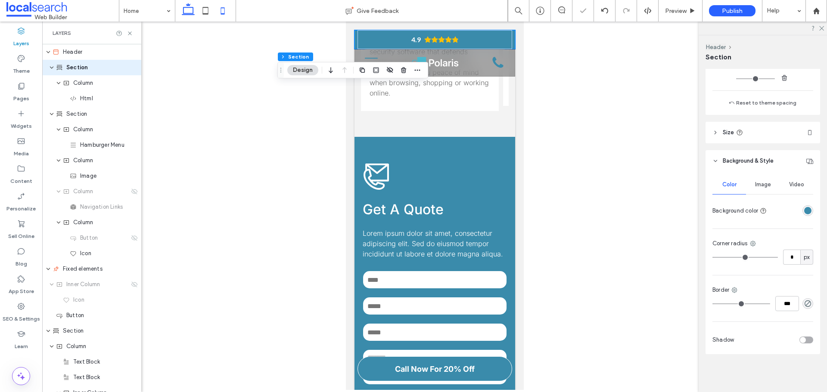
click at [184, 11] on icon at bounding box center [188, 10] width 17 height 17
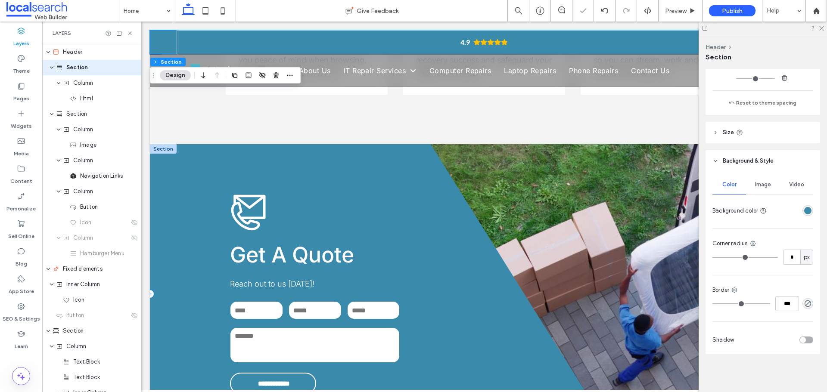
scroll to position [1190, 0]
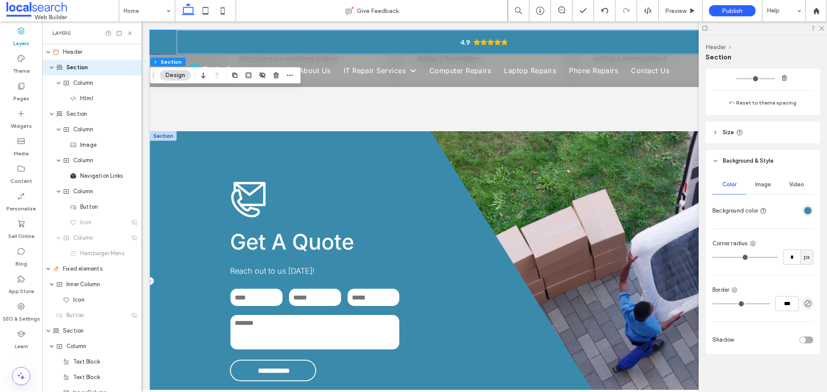
click at [347, 191] on div "**********" at bounding box center [384, 281] width 468 height 300
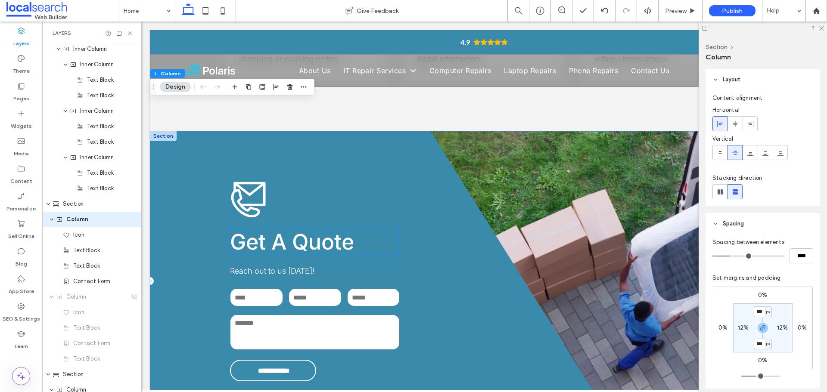
scroll to position [764, 0]
click at [399, 231] on div "**********" at bounding box center [384, 281] width 468 height 300
click at [131, 296] on icon at bounding box center [134, 295] width 7 height 7
type input "**"
type input "***"
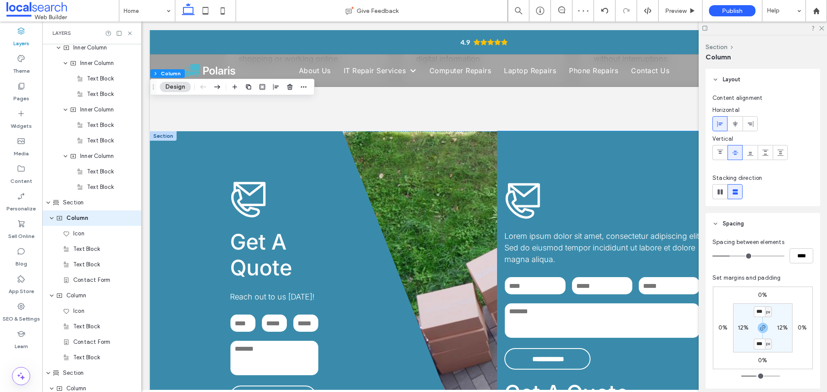
click at [513, 131] on div "**********" at bounding box center [658, 294] width 321 height 326
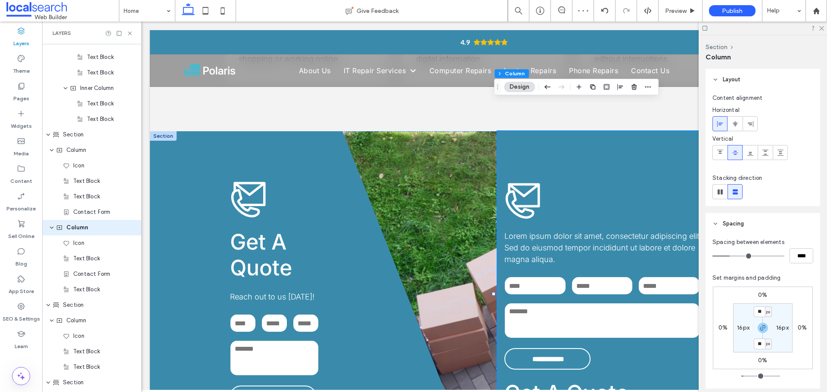
scroll to position [842, 0]
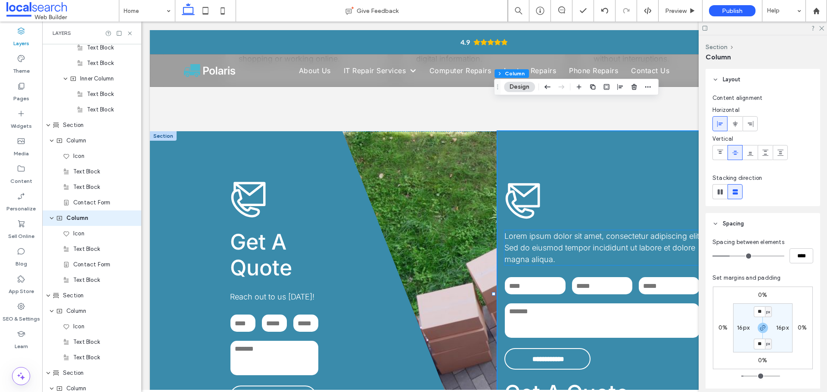
click at [529, 232] on span "Lorem ipsum dolor sit amet, consectetur adipiscing elit. Sed do eiusmod tempor …" at bounding box center [602, 248] width 197 height 32
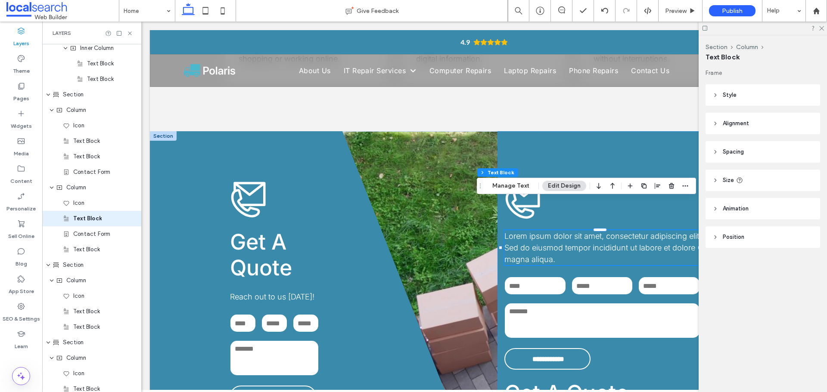
scroll to position [873, 0]
drag, startPoint x: 669, startPoint y: 184, endPoint x: 523, endPoint y: 166, distance: 147.5
click at [669, 184] on use "button" at bounding box center [671, 186] width 5 height 6
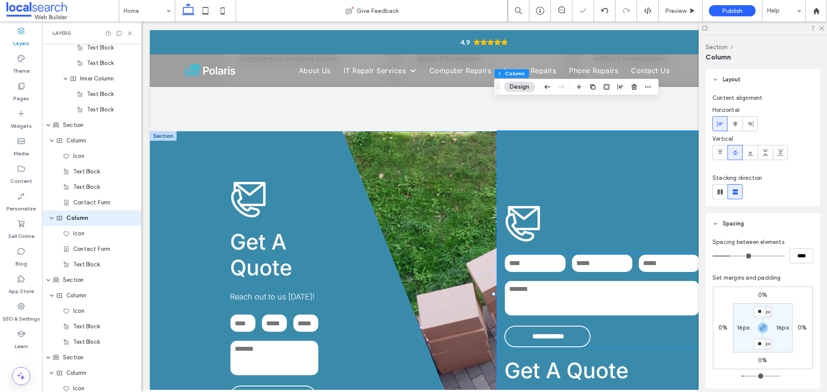
click at [571, 250] on div "Phone:" at bounding box center [602, 263] width 67 height 26
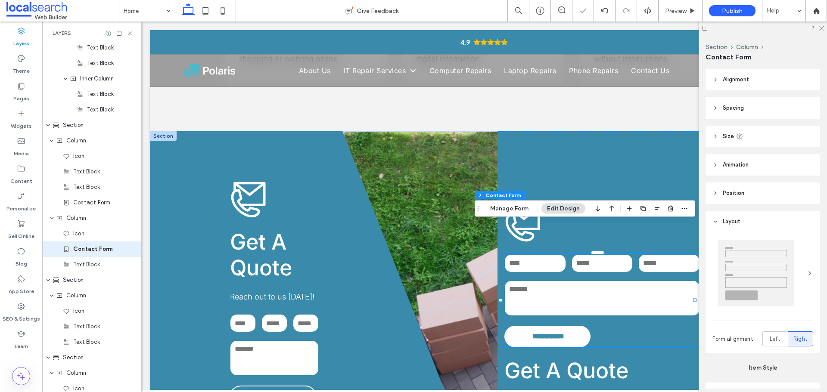
type input "**"
type input "*"
type input "***"
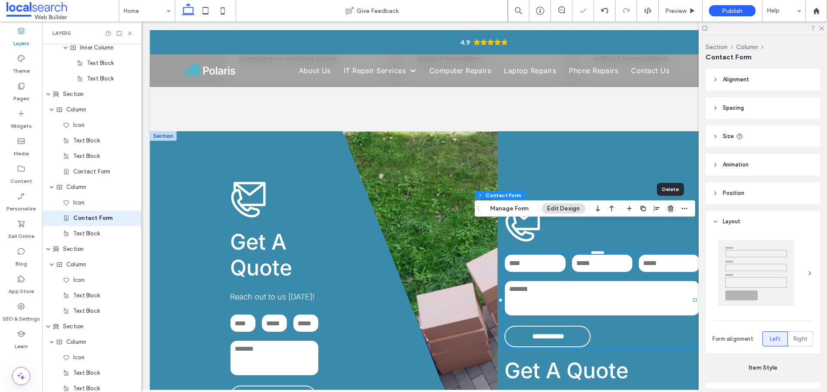
drag, startPoint x: 671, startPoint y: 207, endPoint x: 448, endPoint y: 180, distance: 224.8
click at [671, 207] on use "button" at bounding box center [670, 209] width 5 height 6
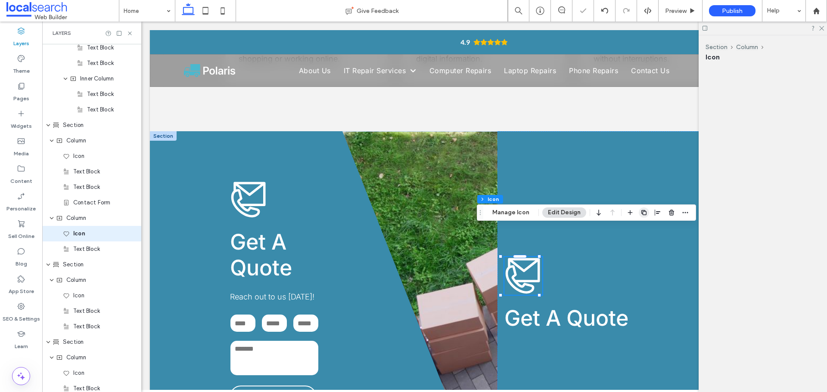
scroll to position [857, 0]
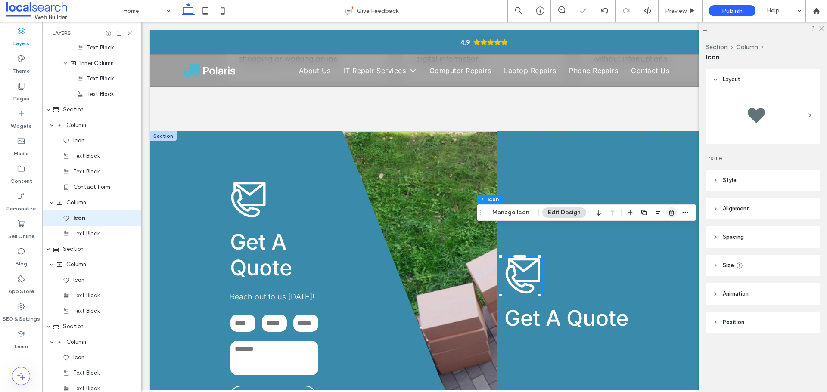
drag, startPoint x: 671, startPoint y: 213, endPoint x: 457, endPoint y: 223, distance: 213.5
click at [671, 213] on icon "button" at bounding box center [671, 212] width 7 height 7
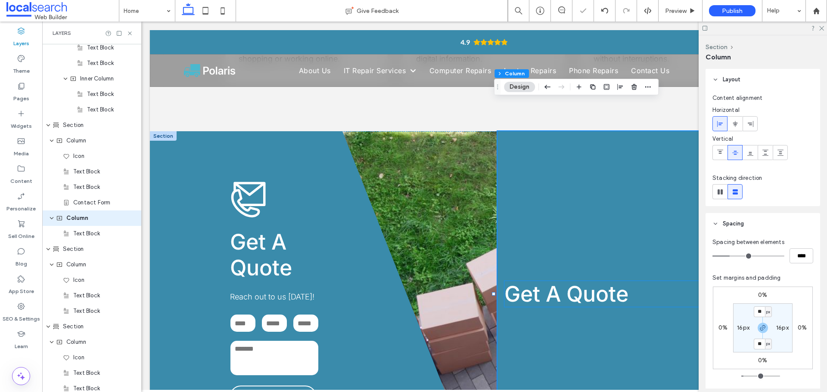
click at [566, 281] on span "Get A Quote" at bounding box center [566, 294] width 124 height 26
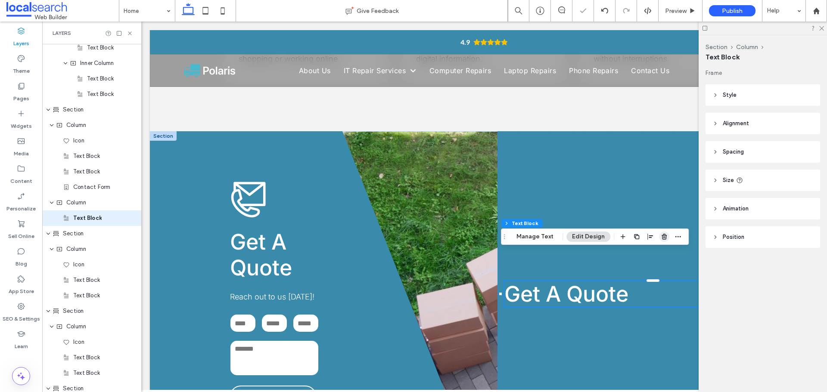
drag, startPoint x: 666, startPoint y: 239, endPoint x: 464, endPoint y: 248, distance: 202.2
click at [666, 239] on span "button" at bounding box center [664, 237] width 10 height 10
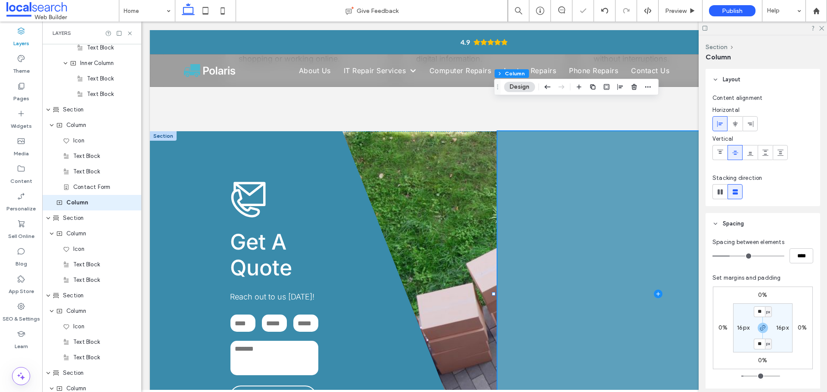
scroll to position [842, 0]
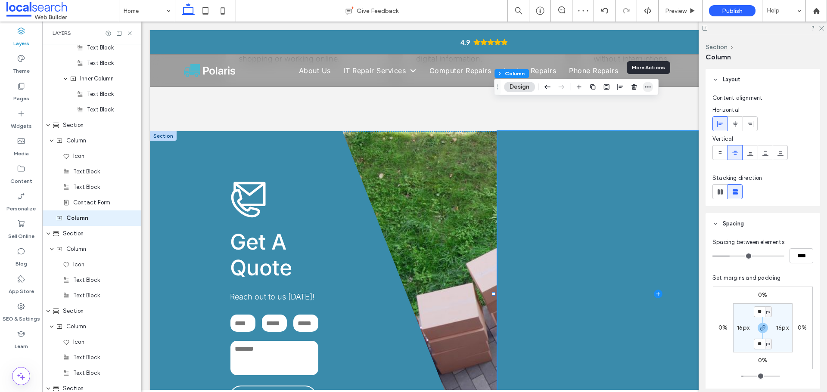
click at [649, 88] on icon "button" at bounding box center [647, 87] width 7 height 7
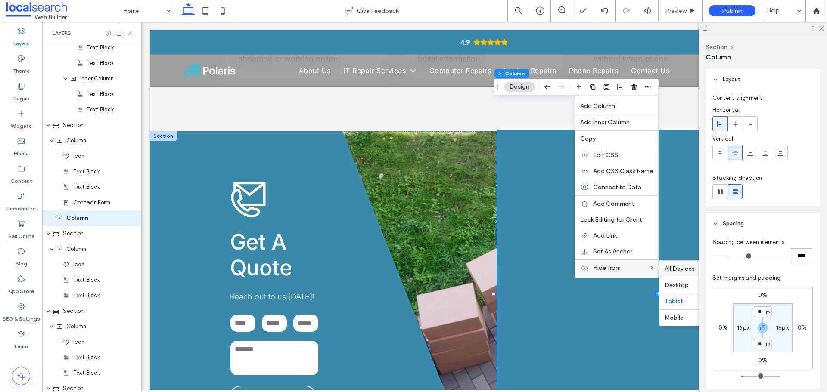
drag, startPoint x: 676, startPoint y: 269, endPoint x: 535, endPoint y: 247, distance: 142.6
click at [676, 269] on span "All Devices" at bounding box center [680, 268] width 30 height 7
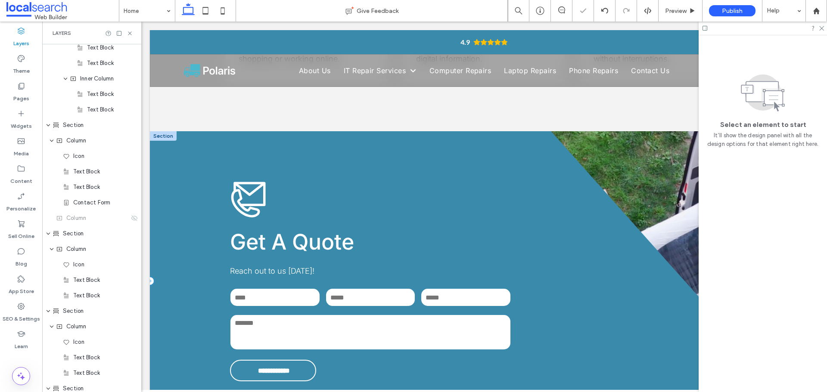
click at [633, 231] on div "**********" at bounding box center [484, 281] width 669 height 300
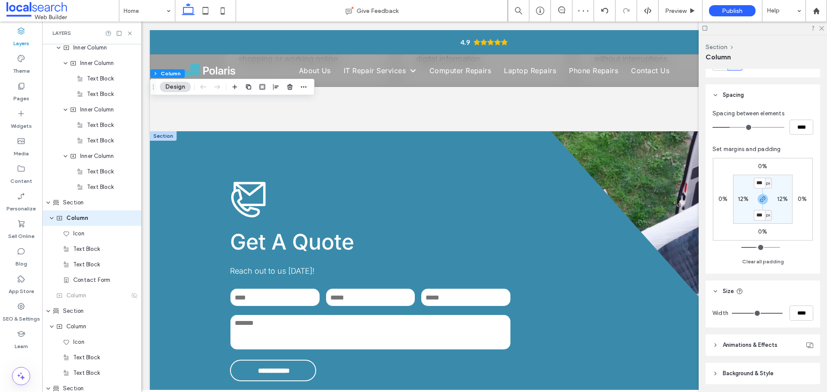
scroll to position [129, 0]
click at [797, 319] on input "****" at bounding box center [802, 312] width 24 height 15
type input "**"
type input "***"
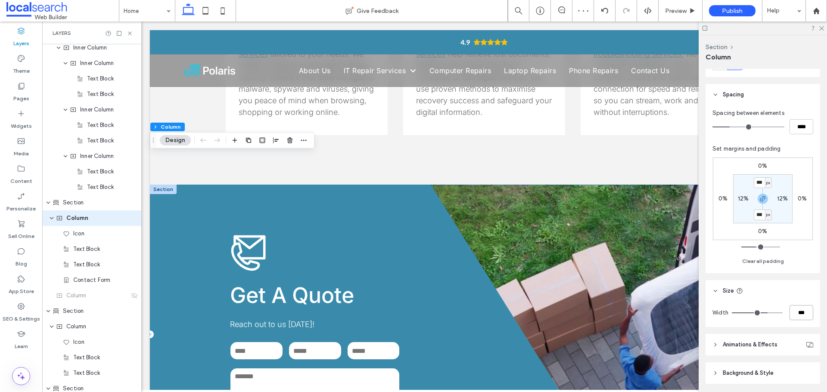
scroll to position [1190, 0]
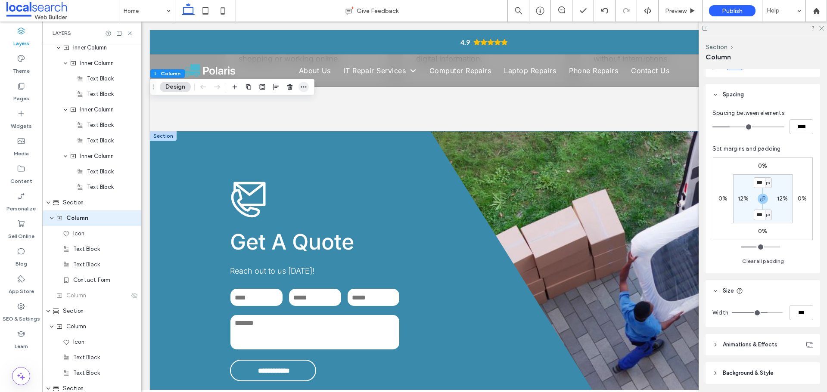
click at [304, 82] on span "button" at bounding box center [304, 87] width 10 height 10
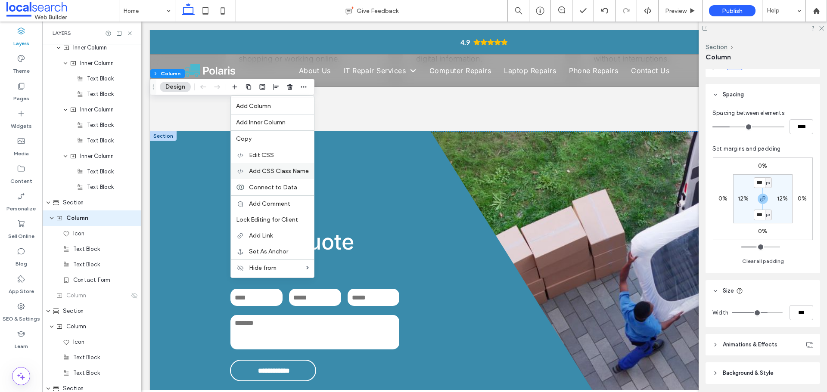
click at [286, 172] on span "Add CSS Class Name" at bounding box center [279, 171] width 60 height 7
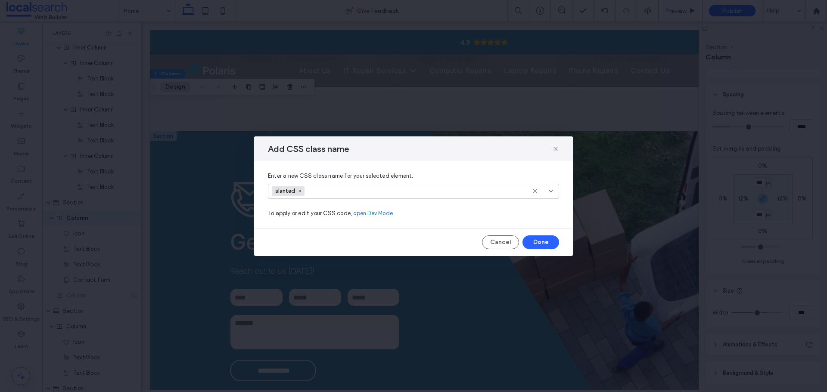
click at [336, 189] on input at bounding box center [338, 191] width 59 height 13
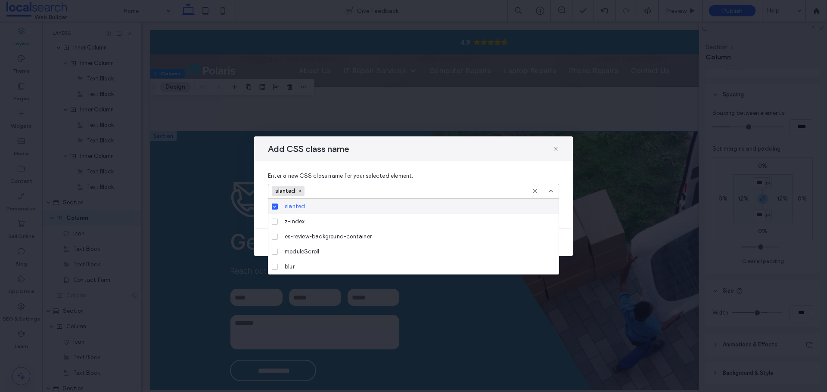
click at [328, 194] on input at bounding box center [338, 191] width 59 height 13
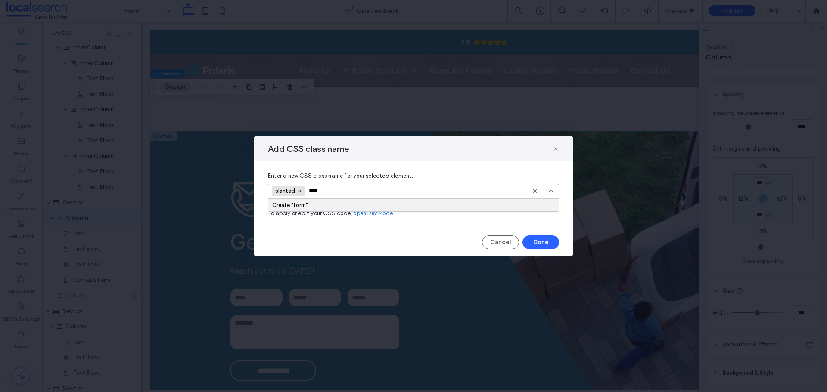
type input "****"
click at [377, 201] on div "Create "form"" at bounding box center [413, 205] width 290 height 12
click at [317, 205] on div "Create "form"" at bounding box center [413, 205] width 283 height 6
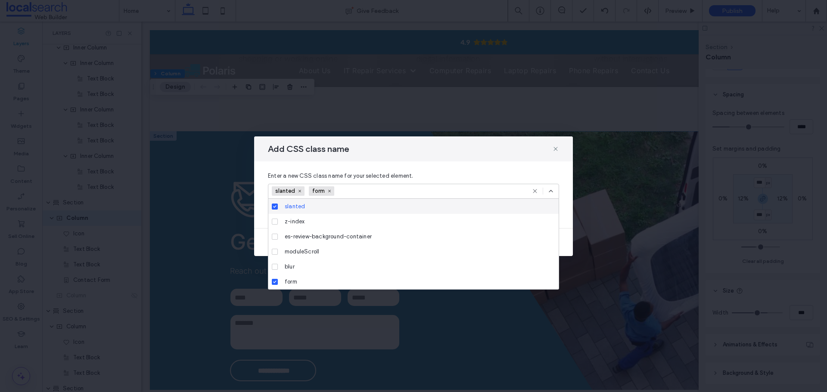
click at [552, 189] on icon at bounding box center [551, 191] width 7 height 7
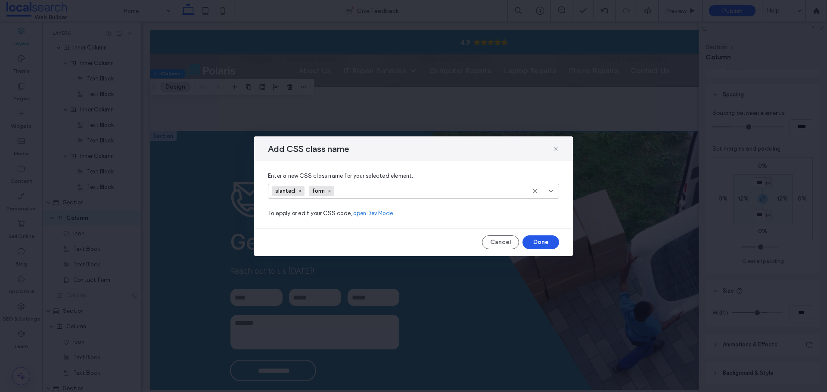
click at [544, 242] on button "Done" at bounding box center [541, 243] width 37 height 14
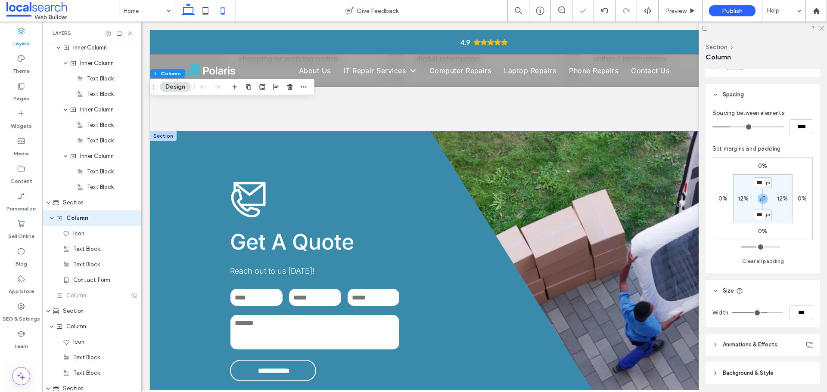
click at [229, 9] on icon at bounding box center [222, 10] width 17 height 17
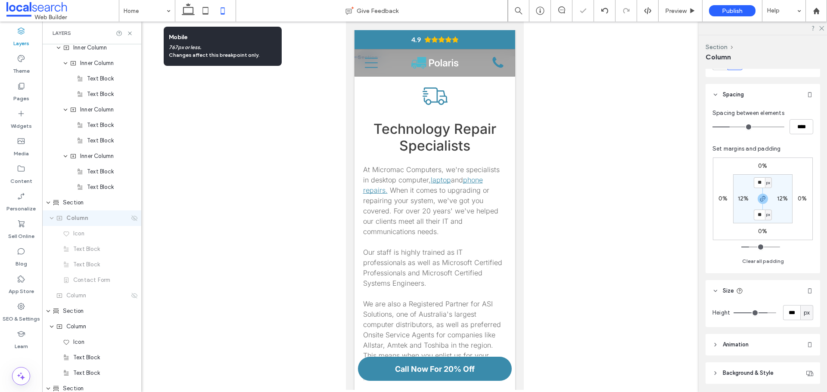
type input "**"
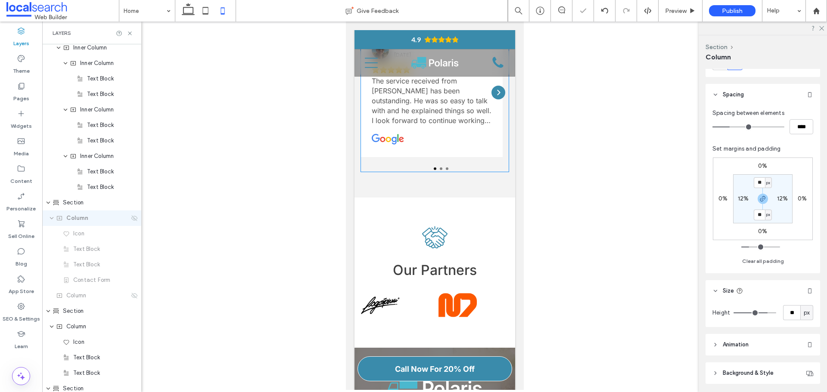
scroll to position [2075, 0]
click at [131, 218] on icon at bounding box center [134, 218] width 7 height 7
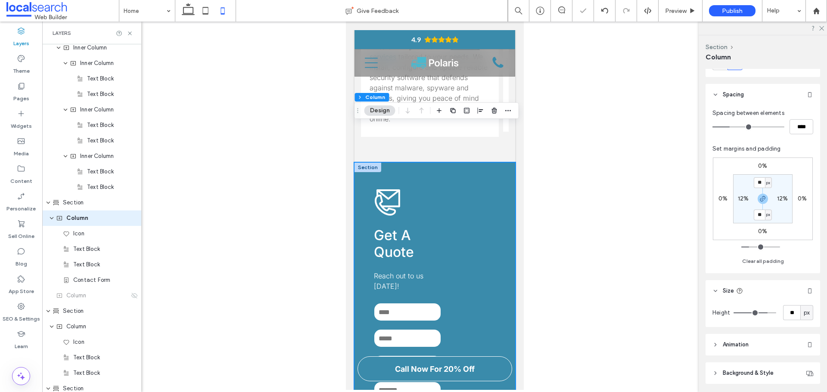
scroll to position [1159, 0]
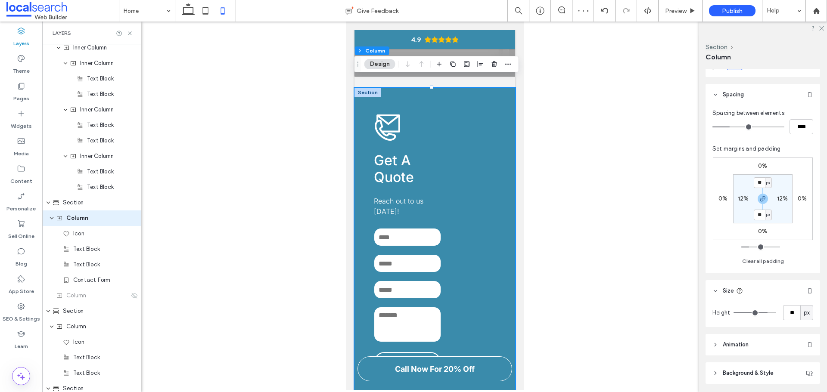
click at [450, 214] on div "**********" at bounding box center [434, 244] width 161 height 312
click at [416, 251] on div "Phone:" at bounding box center [406, 264] width 73 height 26
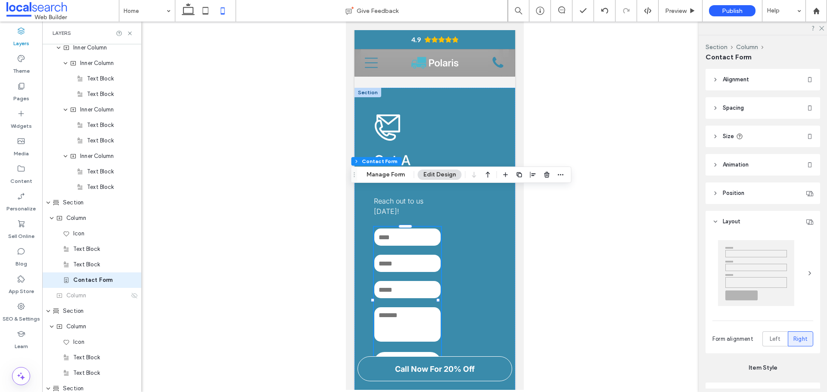
type input "*"
type input "***"
type input "**"
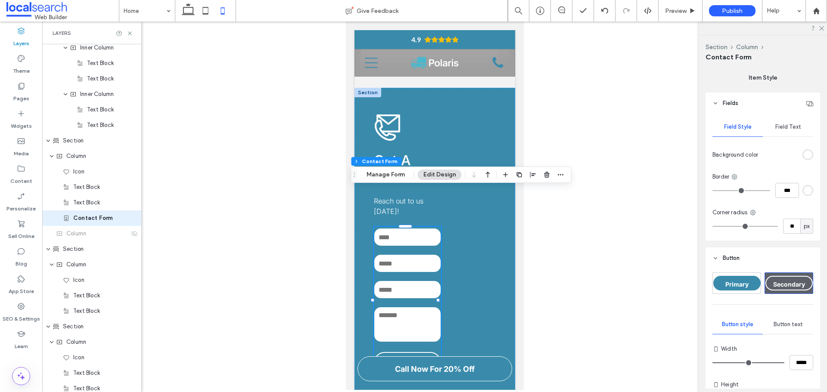
scroll to position [388, 0]
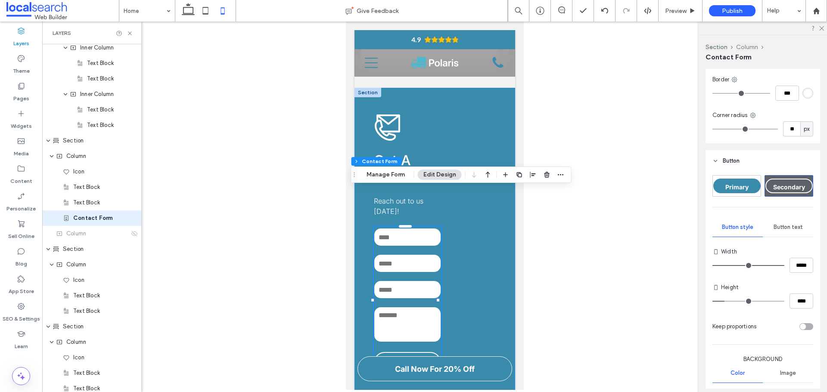
click at [753, 47] on button "Column" at bounding box center [747, 47] width 22 height 7
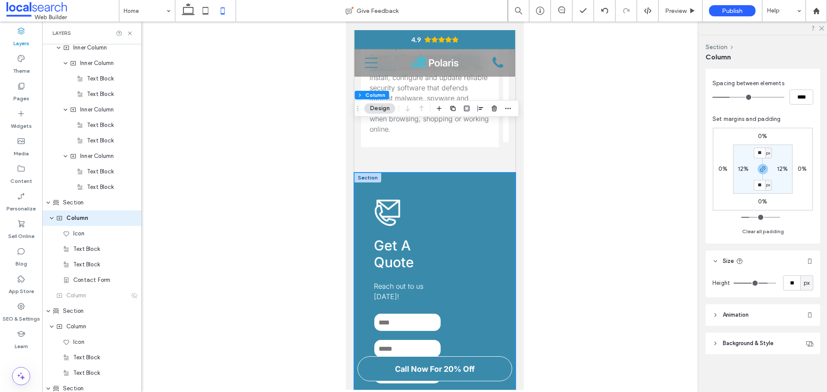
scroll to position [1073, 0]
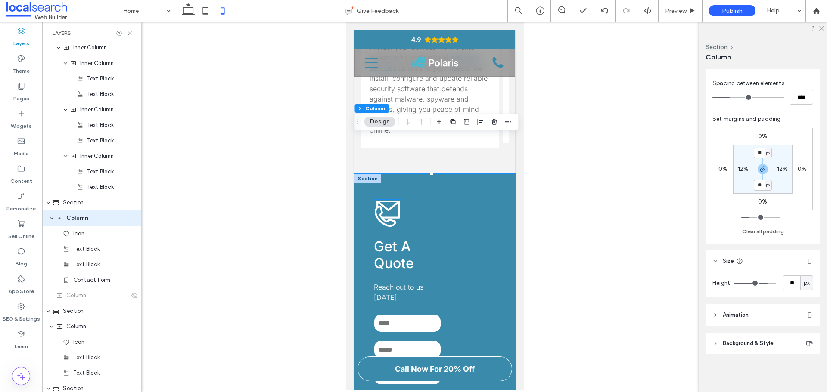
click at [392, 200] on icon at bounding box center [387, 214] width 28 height 28
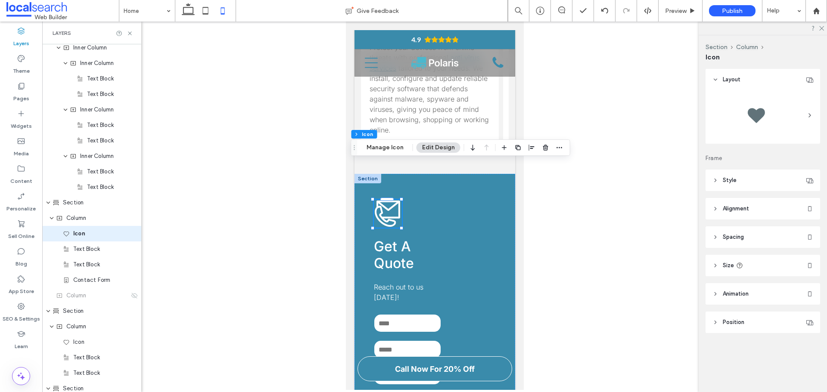
scroll to position [780, 0]
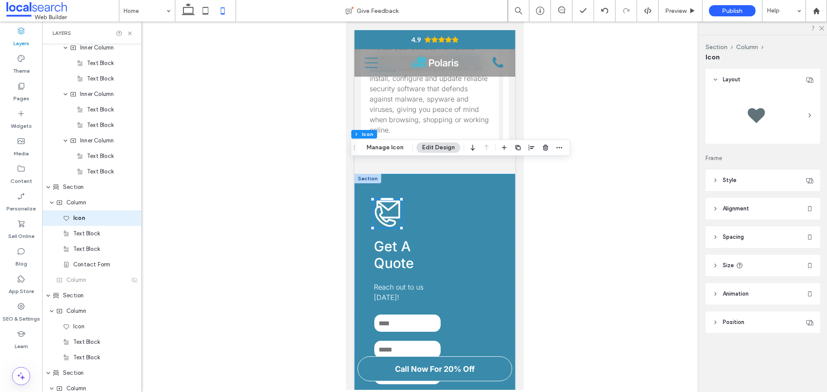
click at [740, 268] on use at bounding box center [740, 266] width 6 height 6
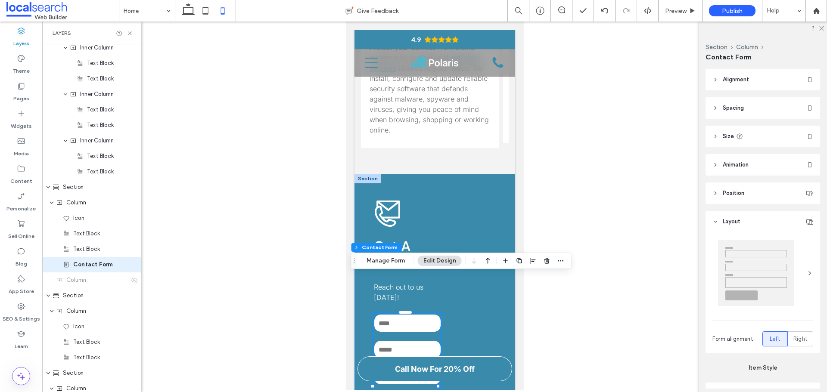
type input "*"
type input "***"
type input "**"
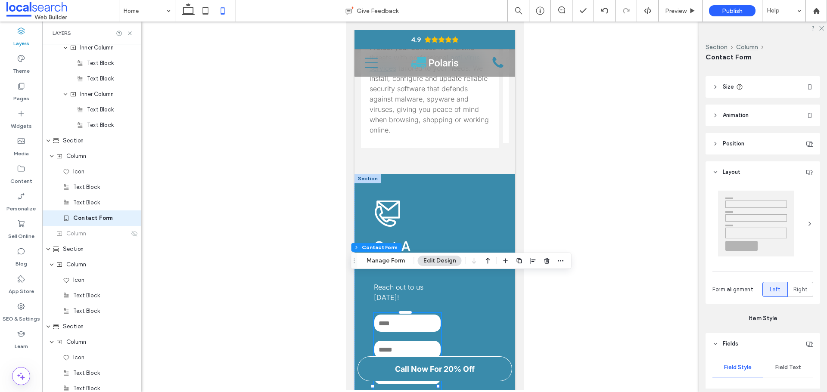
scroll to position [0, 0]
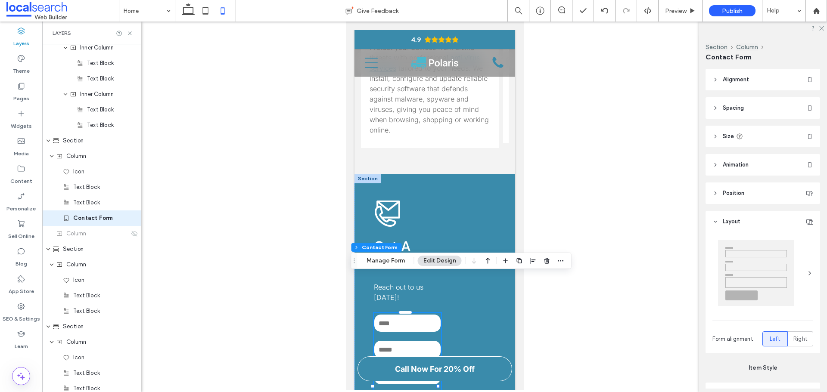
click at [743, 136] on icon at bounding box center [739, 136] width 7 height 7
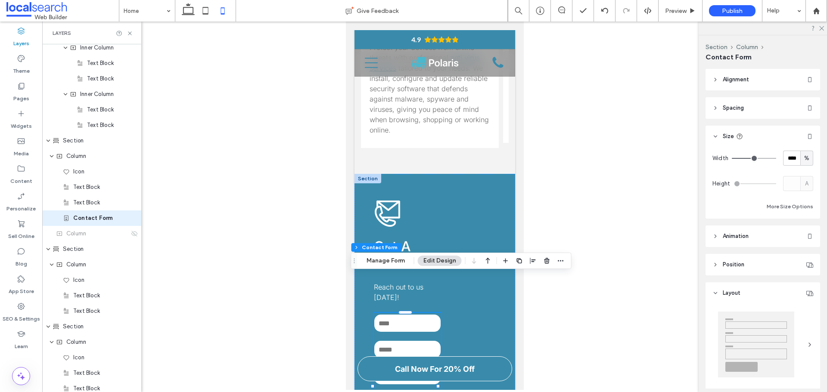
type input "**"
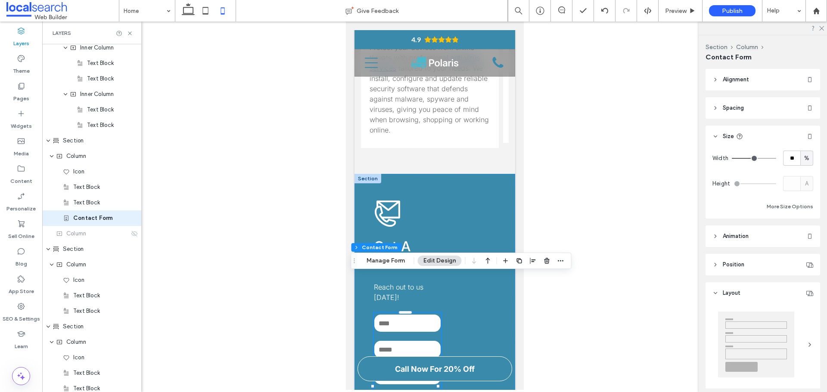
type input "**"
type input "***"
drag, startPoint x: 754, startPoint y: 159, endPoint x: 809, endPoint y: 168, distance: 56.0
type input "***"
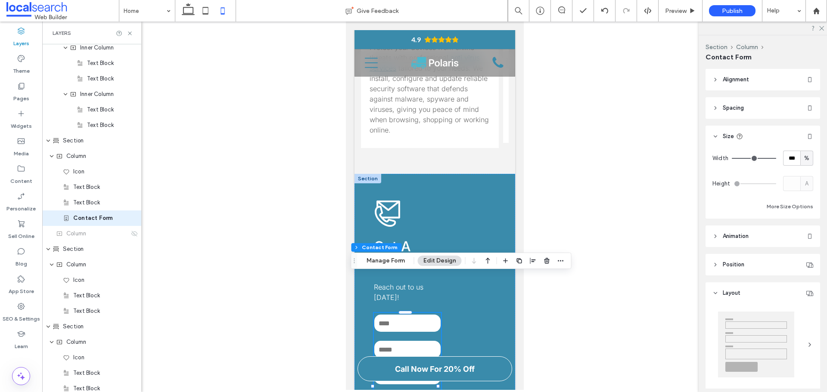
click at [776, 159] on input "range" at bounding box center [754, 158] width 44 height 1
click at [436, 238] on h2 "Get A Quote" at bounding box center [406, 255] width 67 height 34
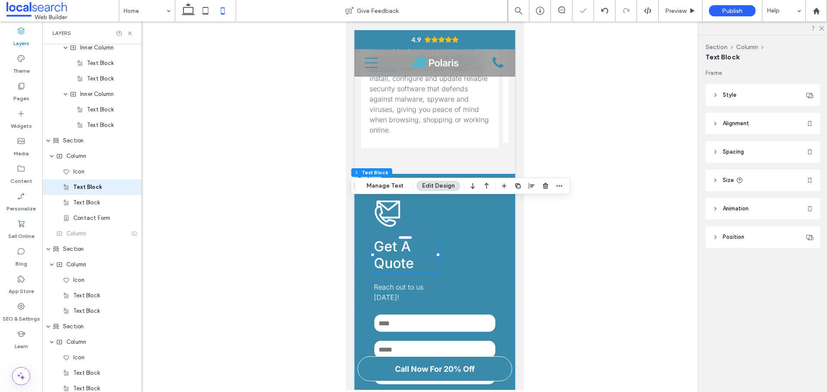
scroll to position [795, 0]
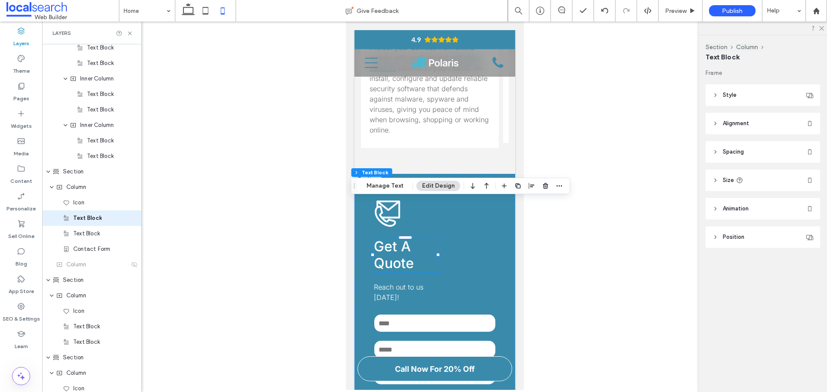
click at [741, 179] on icon at bounding box center [739, 180] width 7 height 7
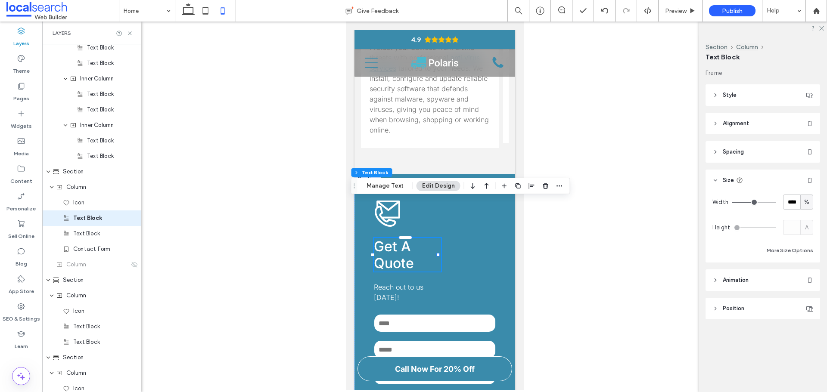
type input "**"
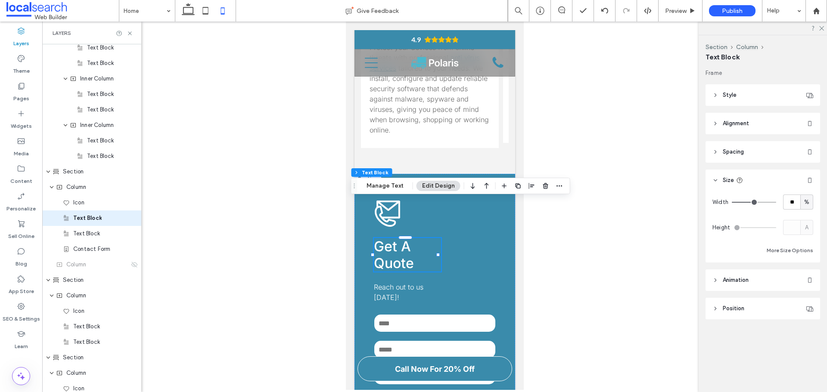
type input "**"
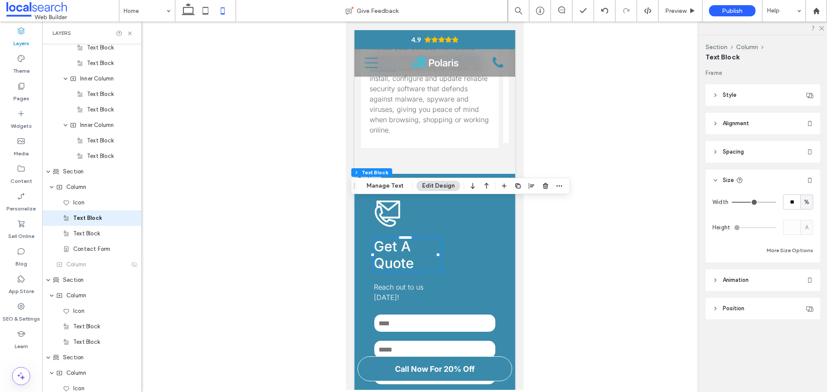
type input "**"
type input "***"
drag, startPoint x: 756, startPoint y: 203, endPoint x: 761, endPoint y: 223, distance: 20.0
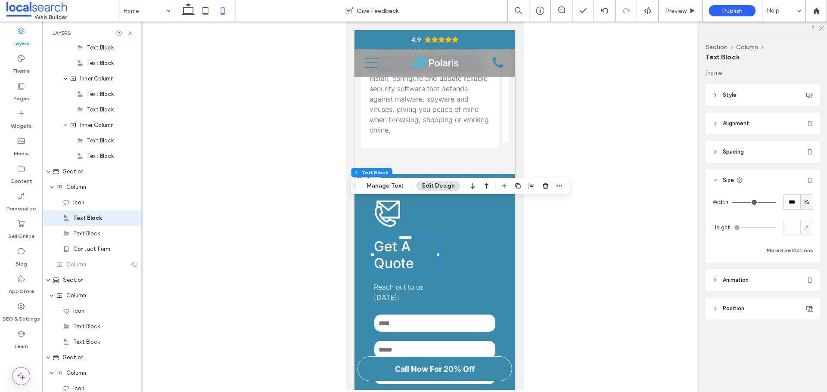
type input "***"
click at [776, 203] on input "range" at bounding box center [754, 202] width 44 height 1
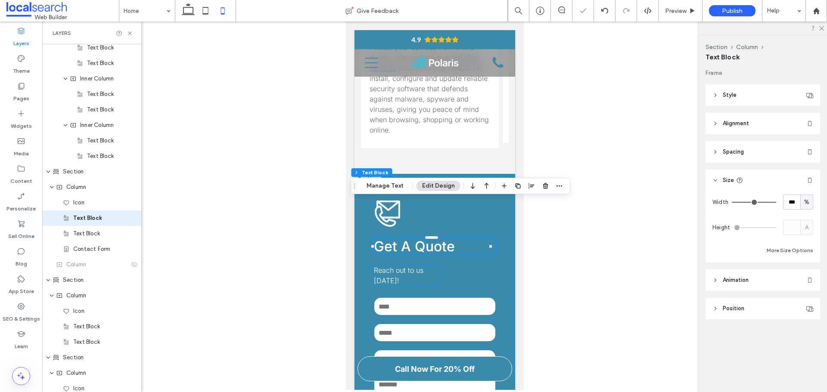
click at [400, 265] on p "Reach out to us today!" at bounding box center [406, 275] width 67 height 21
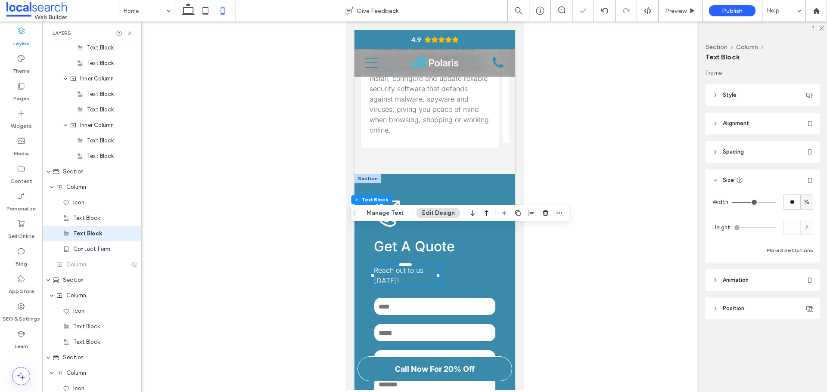
scroll to position [811, 0]
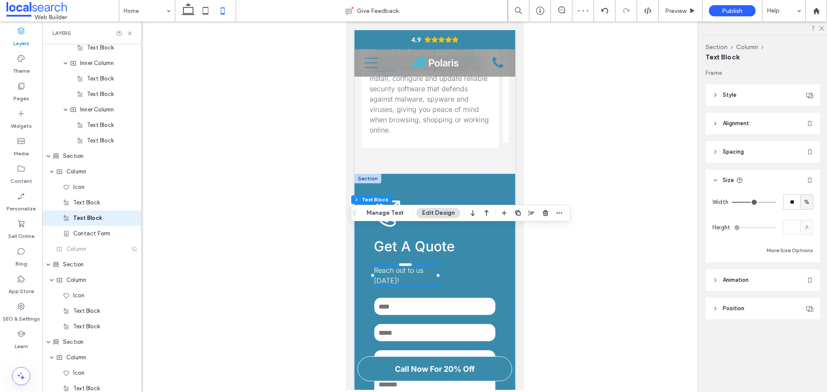
type input "**"
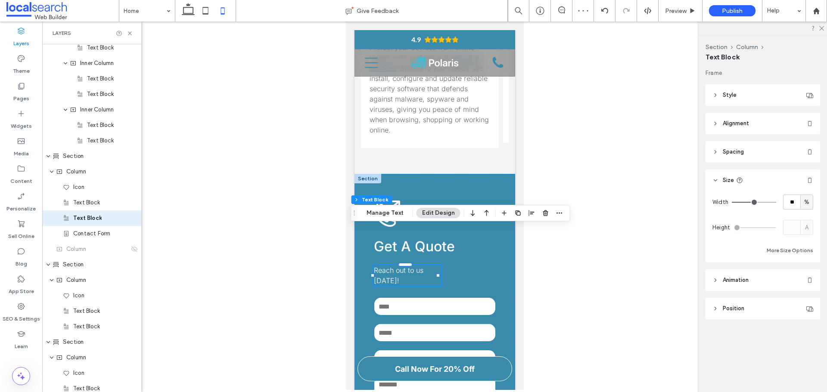
type input "**"
type input "***"
drag, startPoint x: 759, startPoint y: 202, endPoint x: 795, endPoint y: 212, distance: 37.8
click at [776, 202] on input "range" at bounding box center [754, 202] width 44 height 1
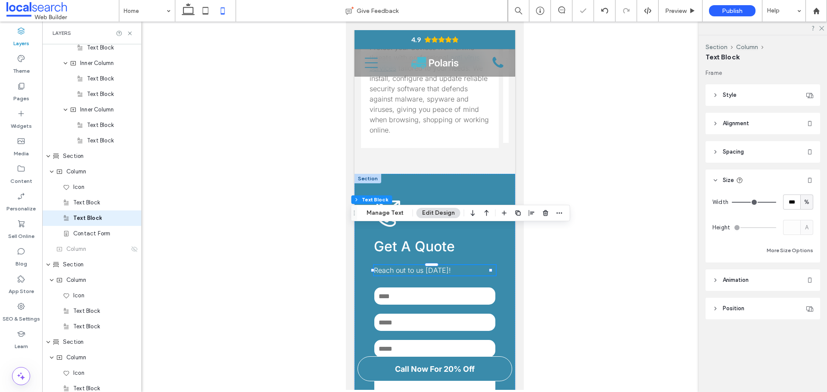
click at [624, 234] on div at bounding box center [434, 206] width 785 height 369
click at [308, 174] on div at bounding box center [434, 206] width 785 height 369
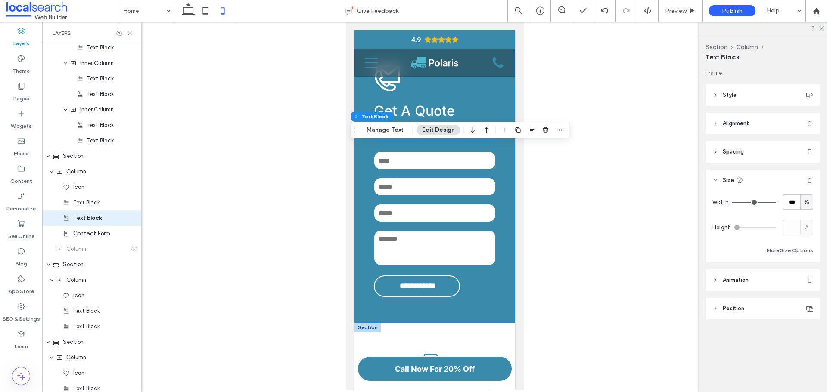
scroll to position [1116, 0]
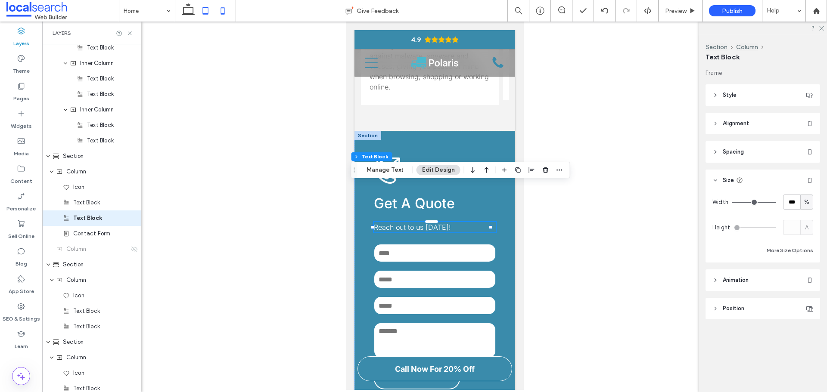
click at [209, 16] on icon at bounding box center [205, 10] width 17 height 17
type input "**"
type input "****"
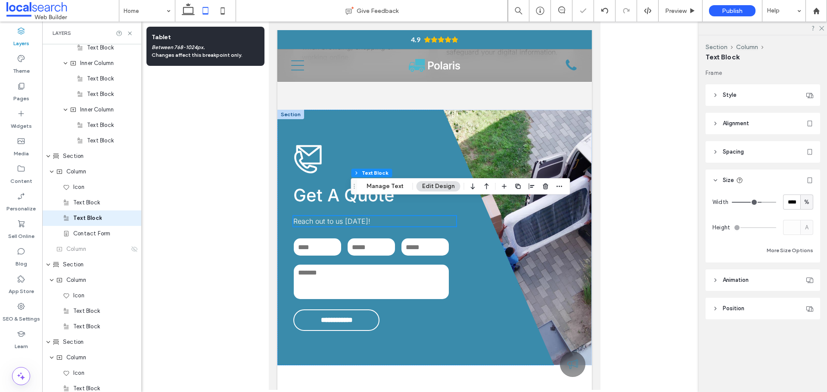
scroll to position [1097, 0]
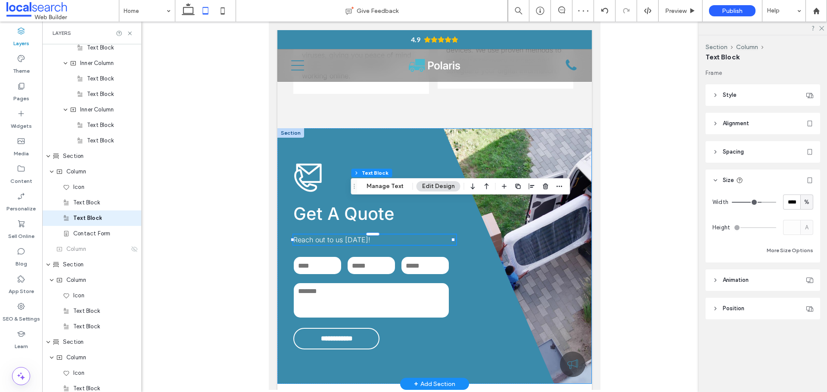
click at [541, 269] on div "**********" at bounding box center [434, 256] width 314 height 256
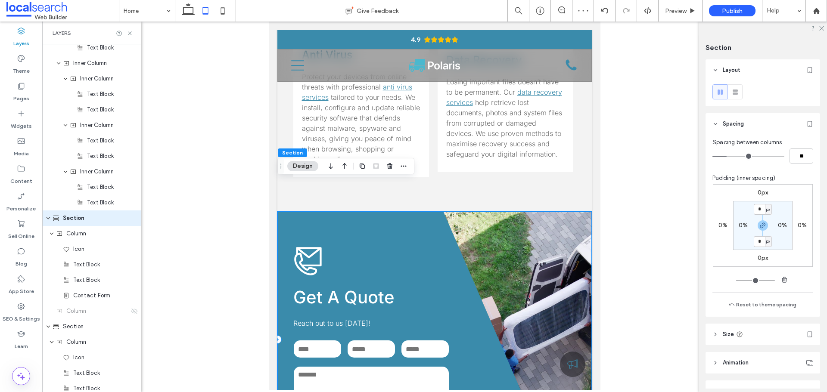
scroll to position [1011, 0]
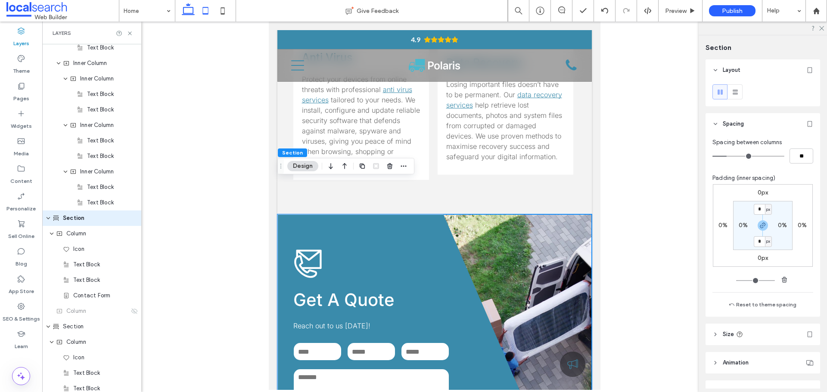
click at [192, 8] on icon at bounding box center [188, 10] width 17 height 17
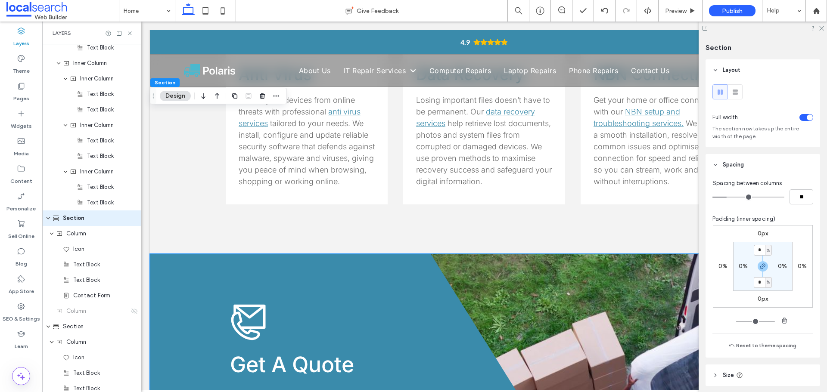
scroll to position [1067, 0]
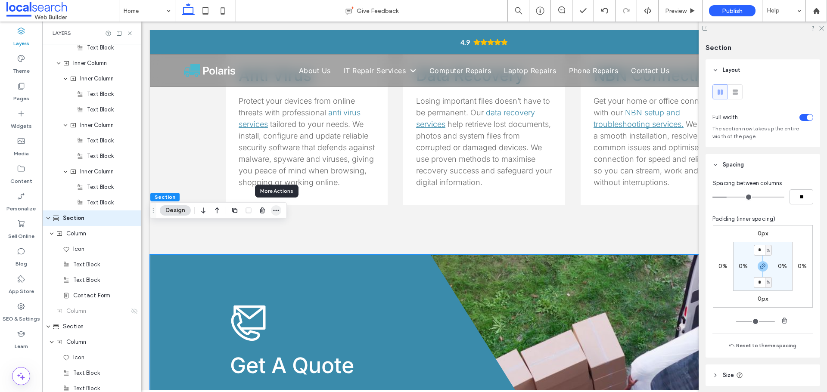
click at [275, 213] on icon "button" at bounding box center [276, 210] width 7 height 7
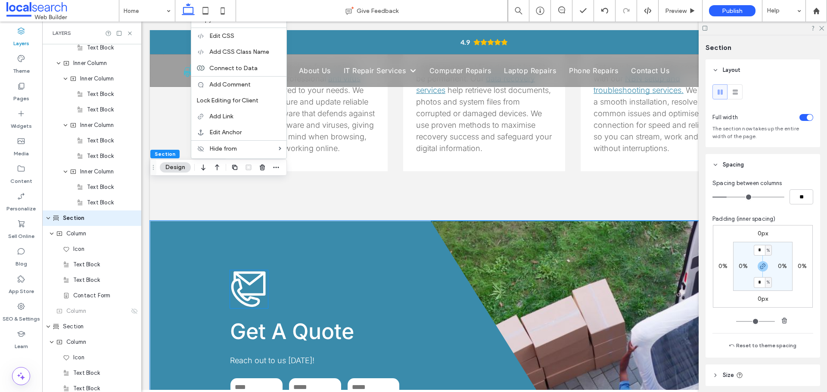
scroll to position [1110, 0]
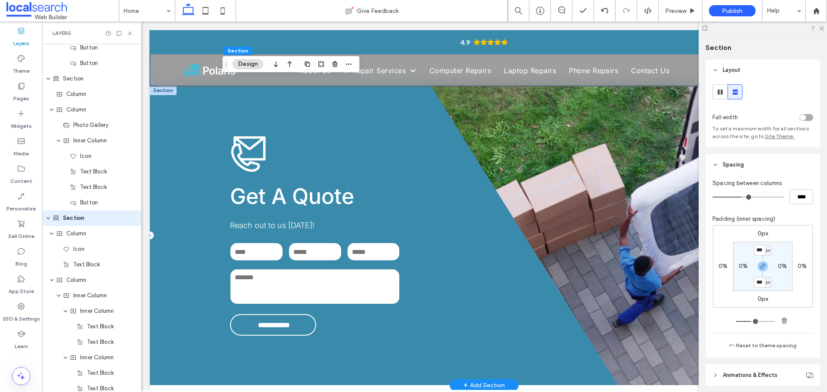
scroll to position [1196, 0]
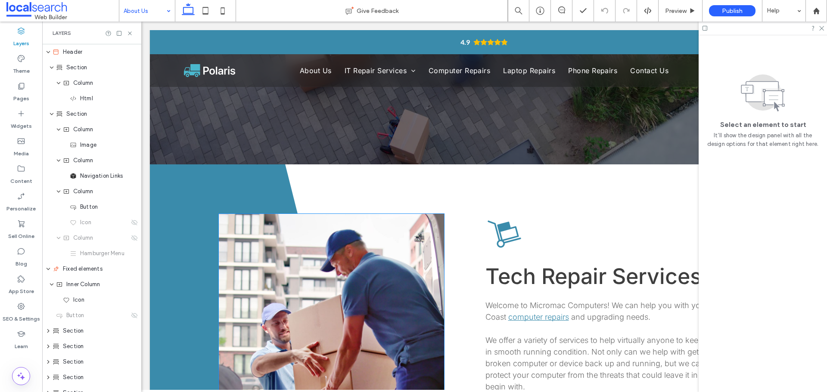
scroll to position [86, 0]
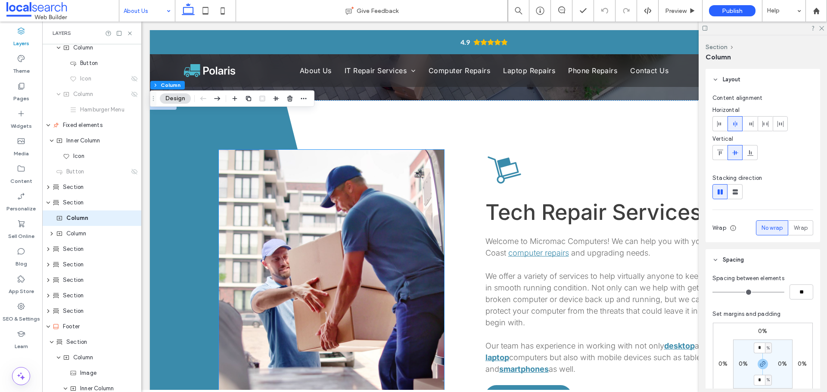
scroll to position [172, 0]
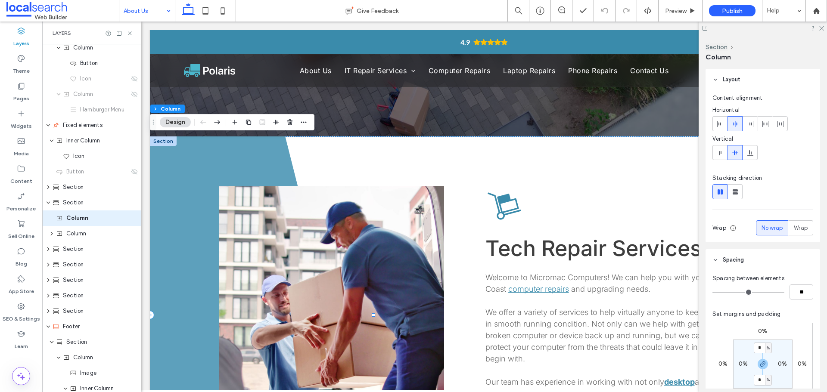
click at [207, 150] on span at bounding box center [263, 316] width 226 height 358
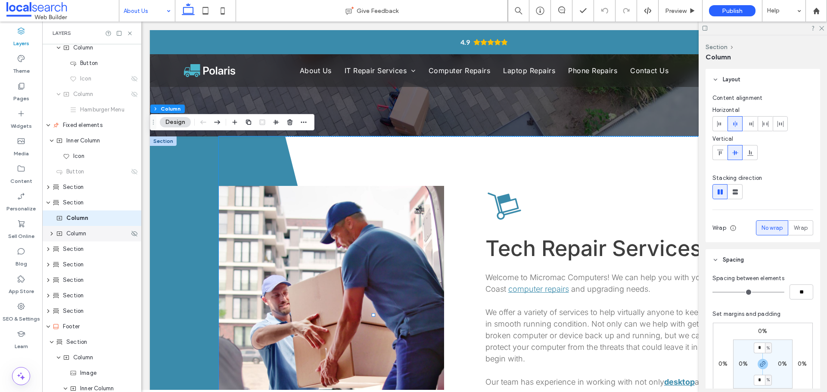
click at [53, 238] on div "Column" at bounding box center [91, 234] width 99 height 16
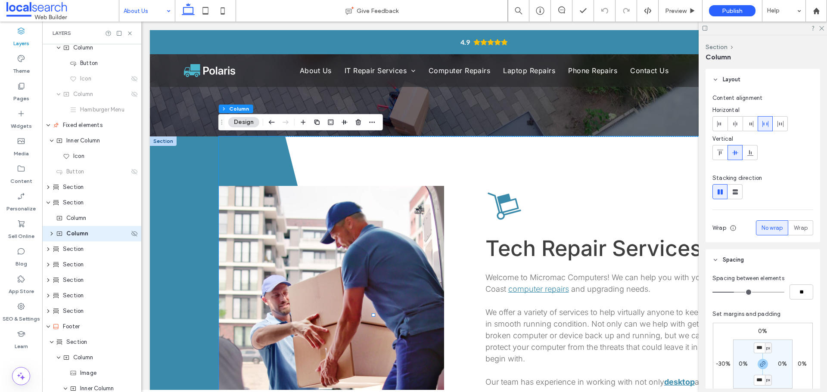
scroll to position [159, 0]
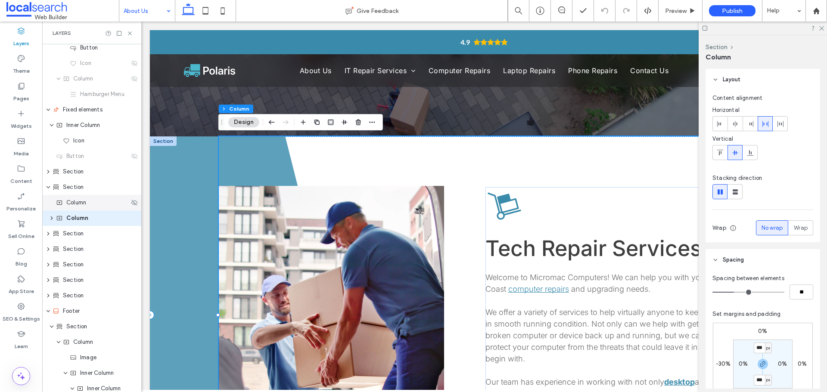
click at [68, 207] on span "Column" at bounding box center [76, 203] width 20 height 9
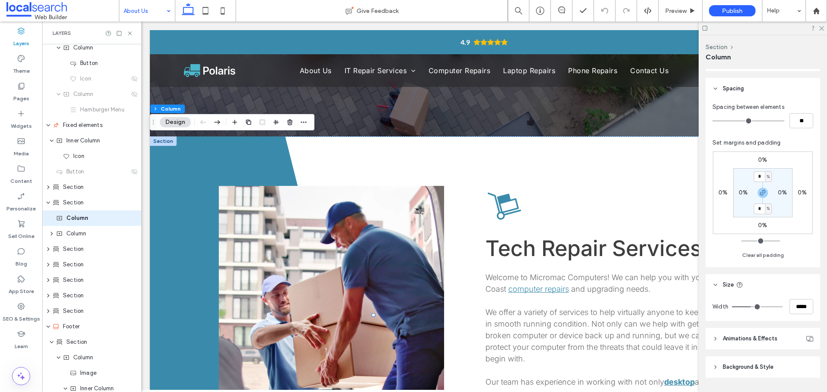
scroll to position [172, 0]
click at [307, 121] on span "button" at bounding box center [304, 122] width 10 height 10
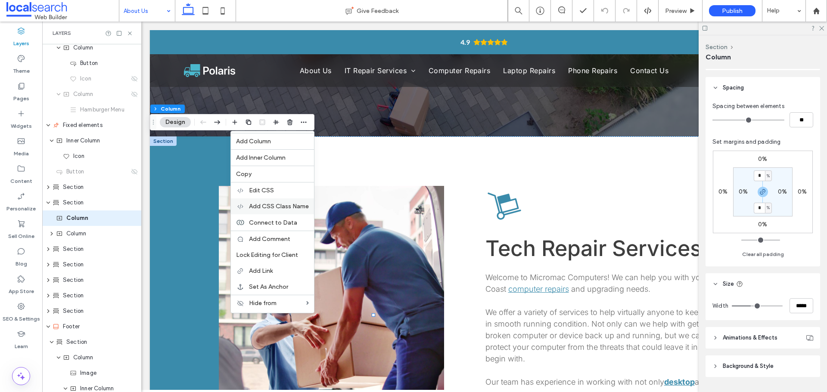
click at [280, 210] on div "Add CSS Class Name" at bounding box center [272, 207] width 83 height 16
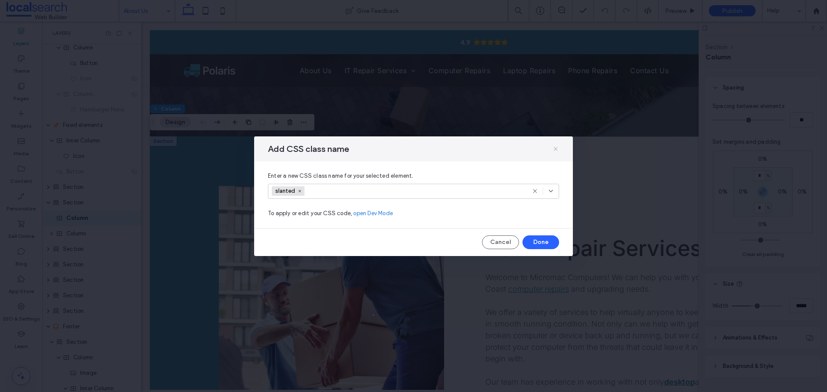
click at [553, 147] on icon at bounding box center [555, 149] width 7 height 7
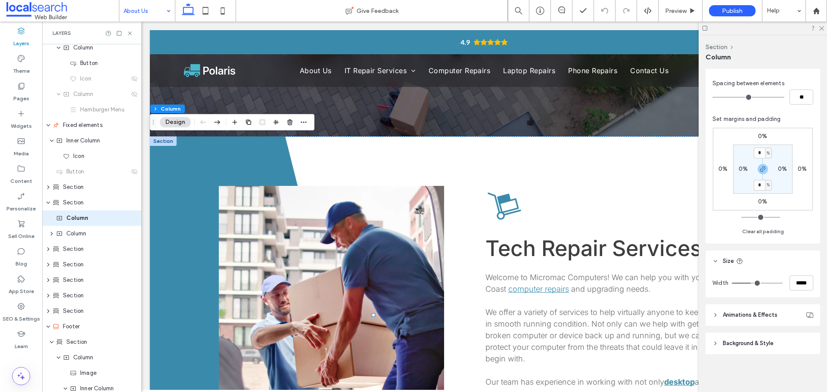
click at [747, 343] on span "Background & Style" at bounding box center [748, 343] width 51 height 9
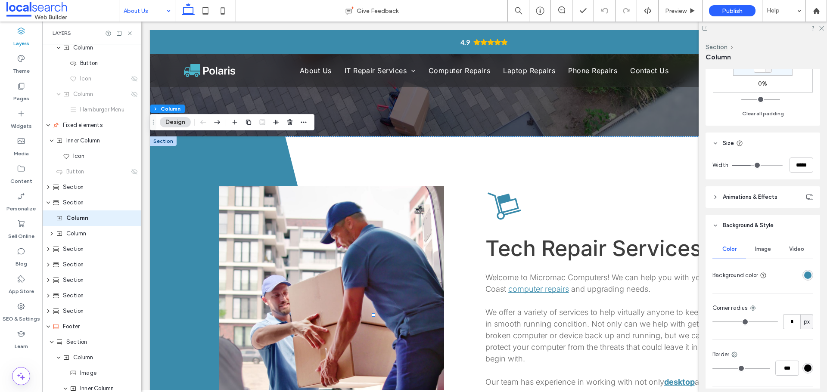
scroll to position [324, 0]
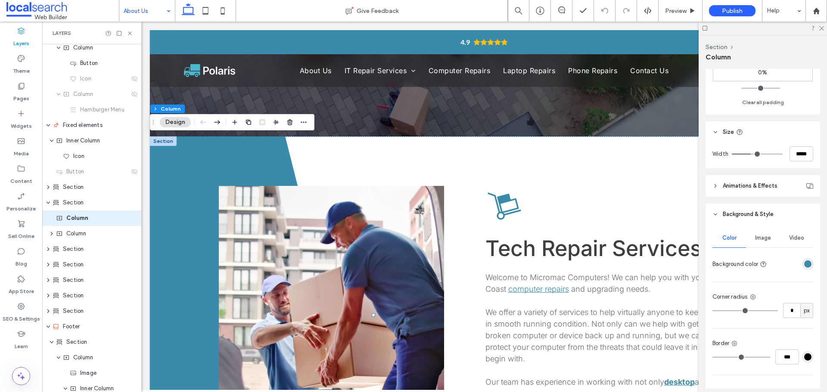
click at [765, 240] on span "Image" at bounding box center [763, 238] width 16 height 7
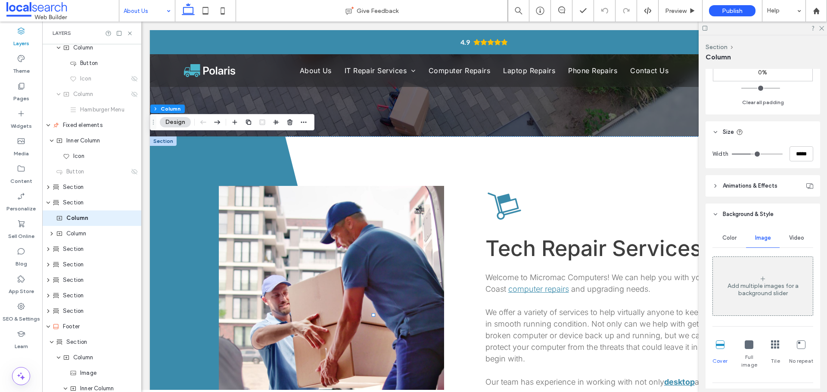
drag, startPoint x: 722, startPoint y: 239, endPoint x: 737, endPoint y: 237, distance: 14.7
click at [725, 239] on span "Color" at bounding box center [729, 238] width 14 height 7
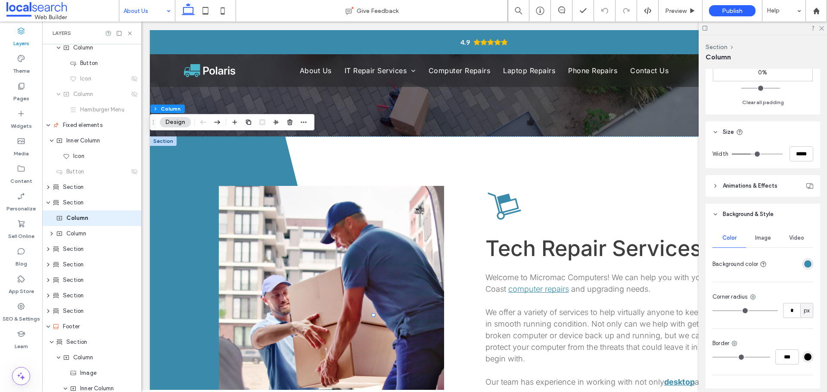
click at [759, 237] on span "Image" at bounding box center [763, 238] width 16 height 7
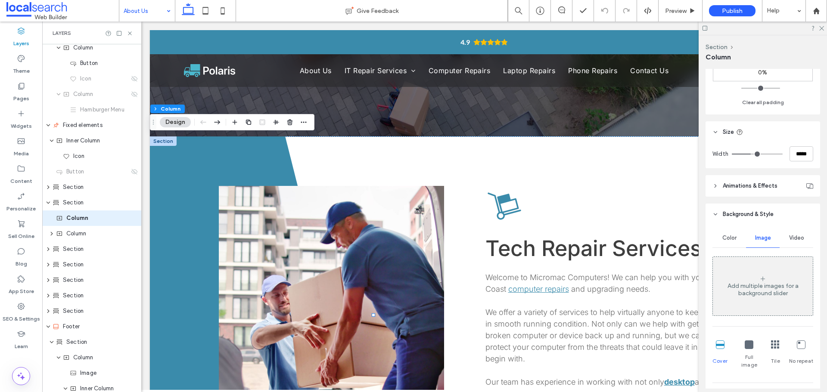
click at [792, 236] on span "Video" at bounding box center [796, 238] width 15 height 7
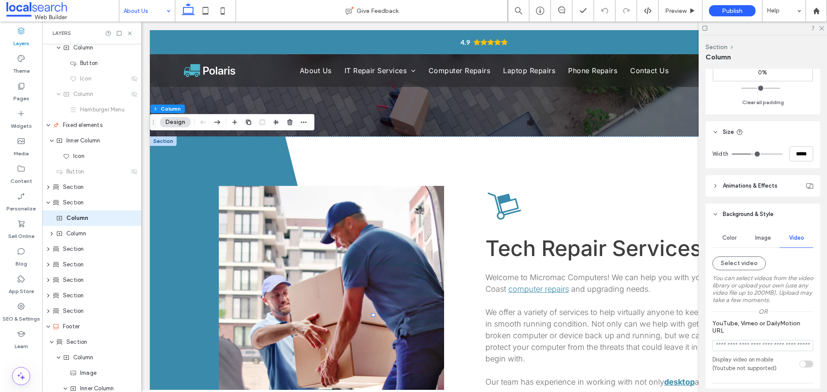
click at [765, 239] on span "Image" at bounding box center [763, 238] width 16 height 7
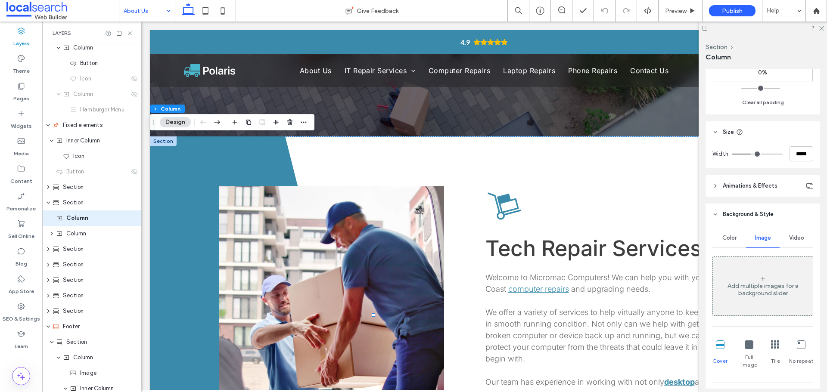
click at [727, 238] on span "Color" at bounding box center [729, 238] width 14 height 7
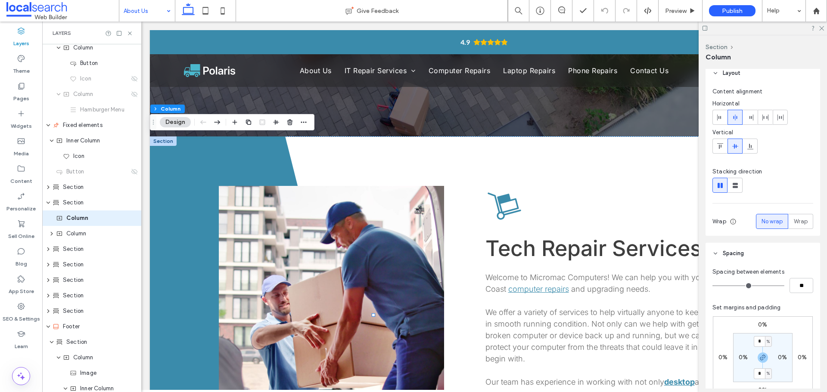
scroll to position [0, 0]
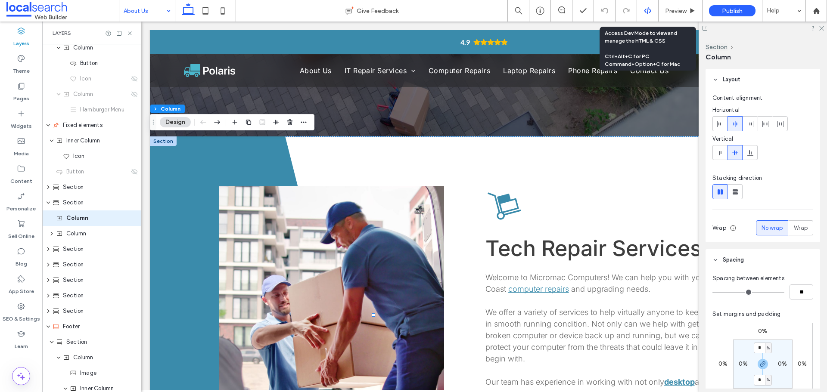
click at [644, 10] on icon at bounding box center [648, 11] width 8 height 8
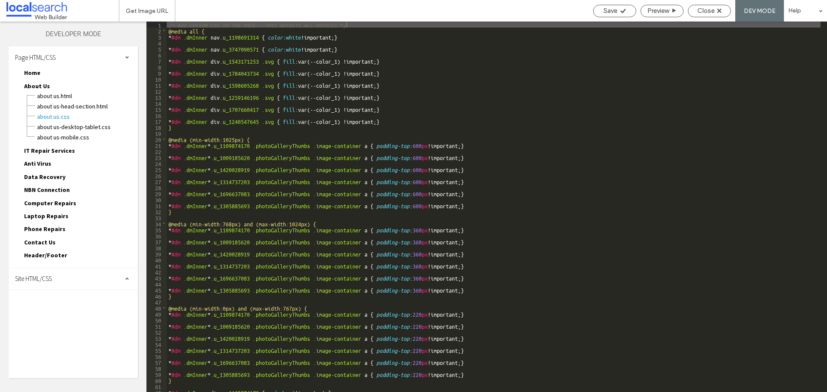
click at [93, 279] on div "Site HTML/CSS" at bounding box center [73, 279] width 129 height 22
click at [129, 53] on div "Page HTML/CSS" at bounding box center [73, 58] width 129 height 22
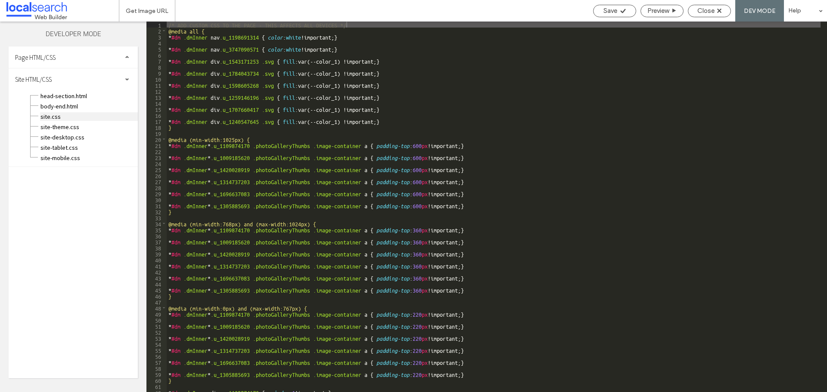
click at [101, 118] on span "site.css" at bounding box center [89, 116] width 98 height 9
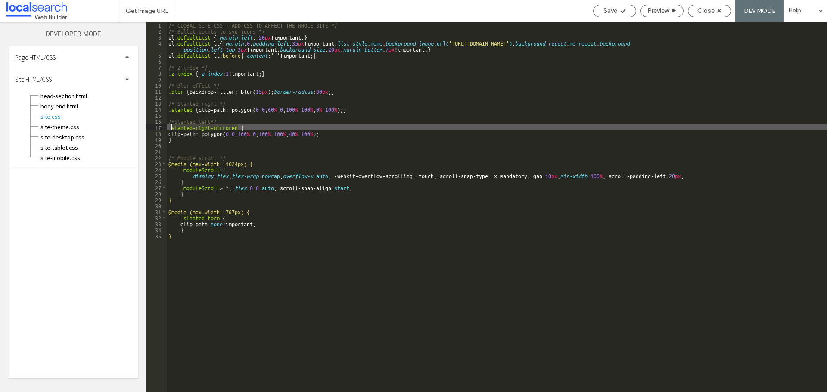
drag, startPoint x: 239, startPoint y: 128, endPoint x: 171, endPoint y: 126, distance: 67.2
click at [171, 126] on div "/* GLOBAL SITE CSS - ADD CSS TO AFFECT THE WHOLE SITE */ /* Bullet points to sv…" at bounding box center [497, 213] width 660 height 383
click at [705, 10] on span "Close" at bounding box center [705, 11] width 17 height 8
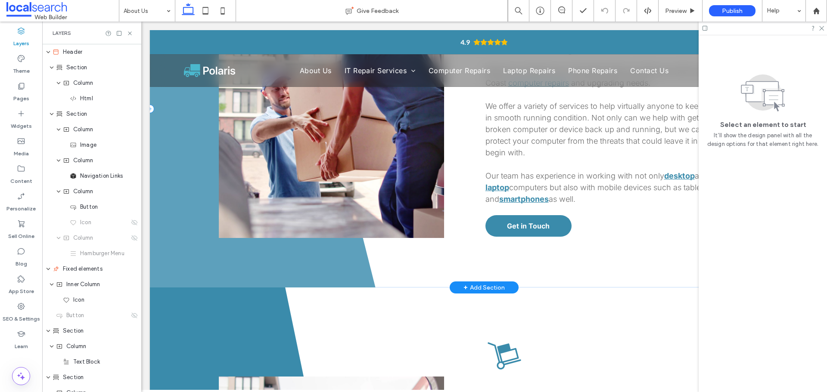
scroll to position [431, 0]
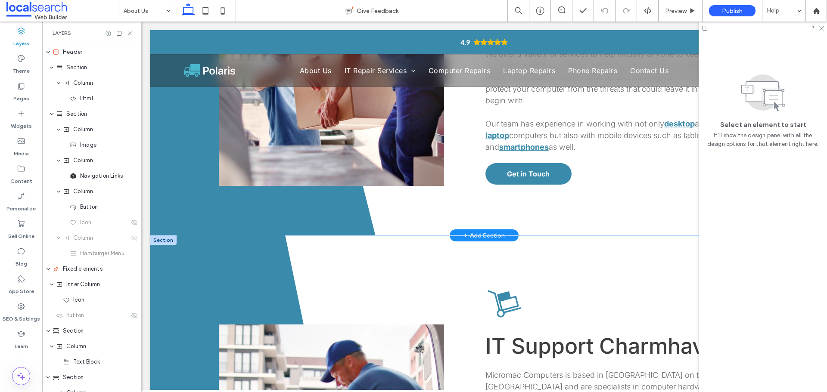
click at [165, 241] on div at bounding box center [163, 240] width 27 height 9
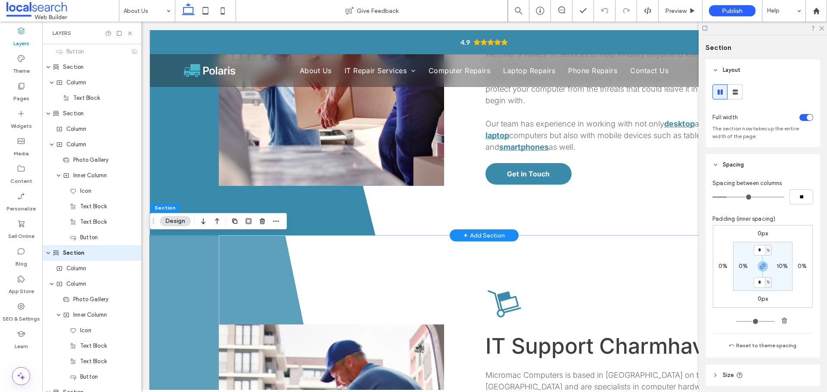
scroll to position [299, 0]
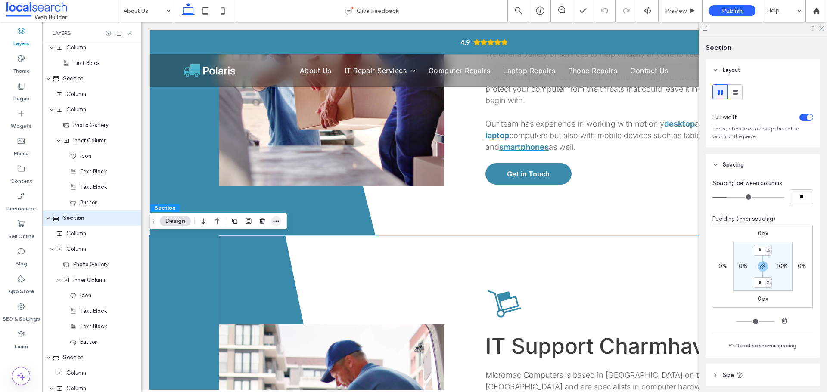
click at [276, 223] on icon "button" at bounding box center [276, 221] width 7 height 7
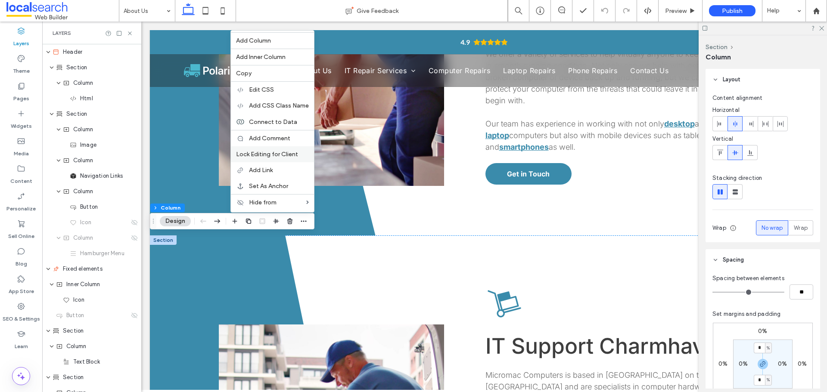
scroll to position [314, 0]
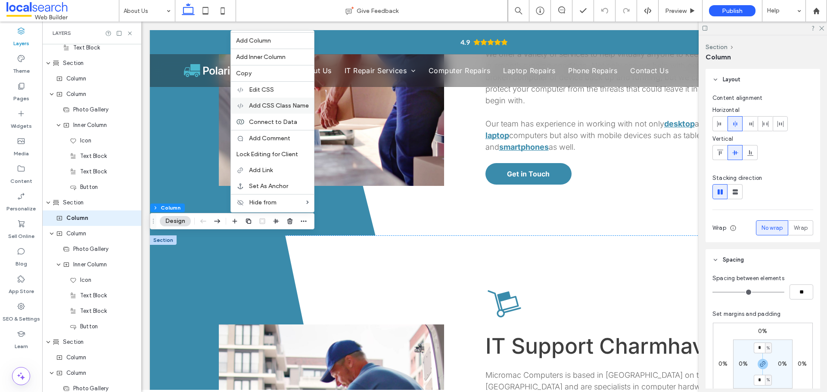
click at [281, 103] on span "Add CSS Class Name" at bounding box center [279, 105] width 60 height 7
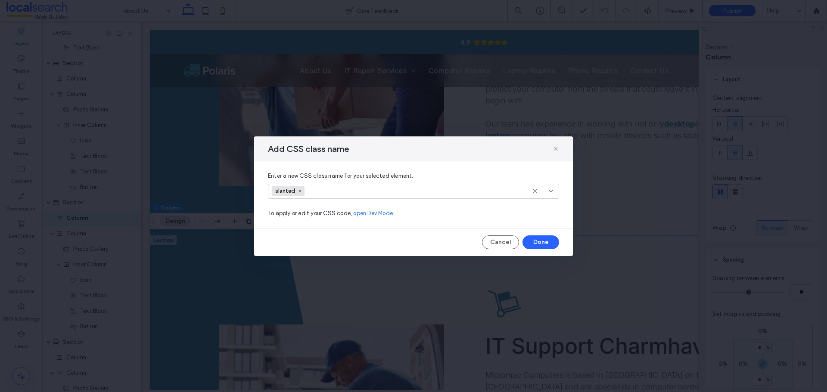
click at [328, 193] on input at bounding box center [338, 191] width 59 height 13
paste input "**********"
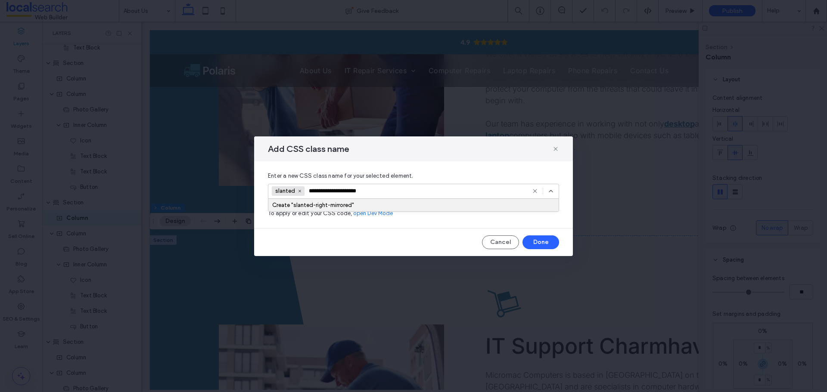
scroll to position [0, 2]
type input "**********"
click at [311, 205] on div "Create "slanted-right-mirrored"" at bounding box center [413, 205] width 283 height 6
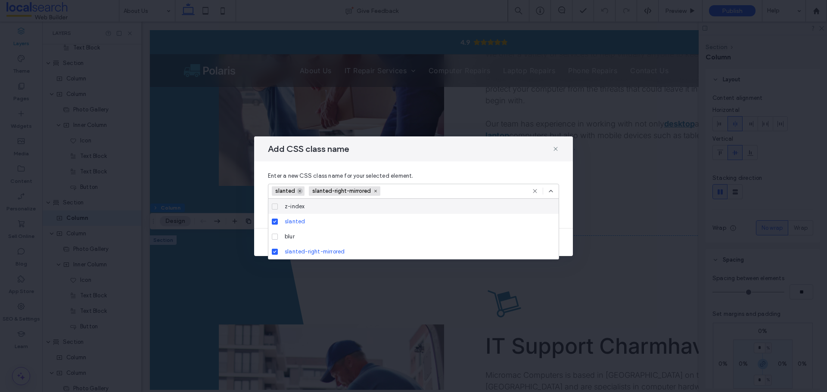
click at [299, 192] on icon at bounding box center [300, 191] width 4 height 4
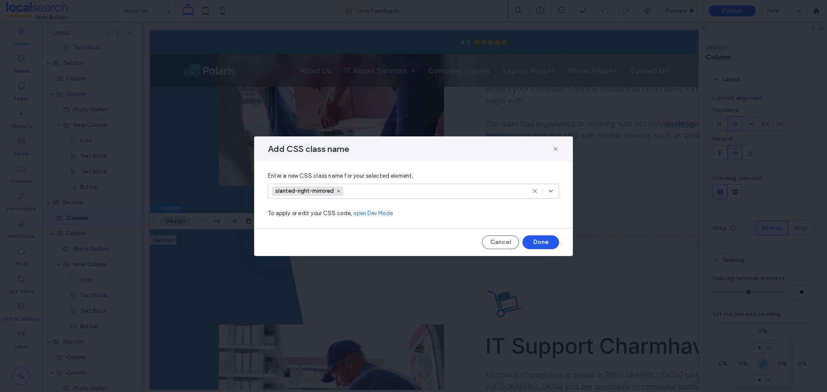
click at [539, 238] on button "Done" at bounding box center [541, 243] width 37 height 14
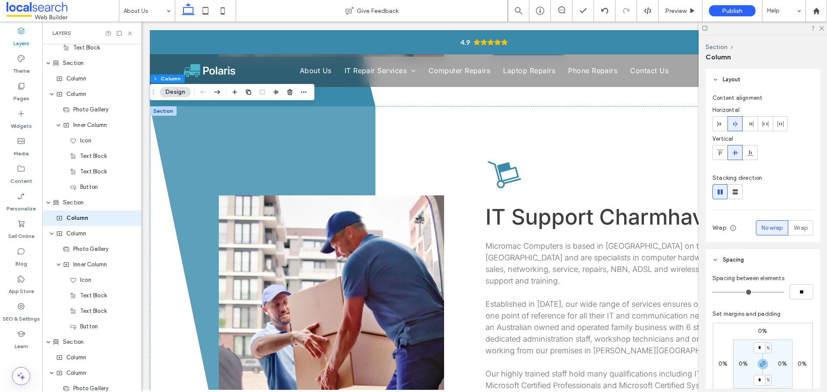
scroll to position [517, 0]
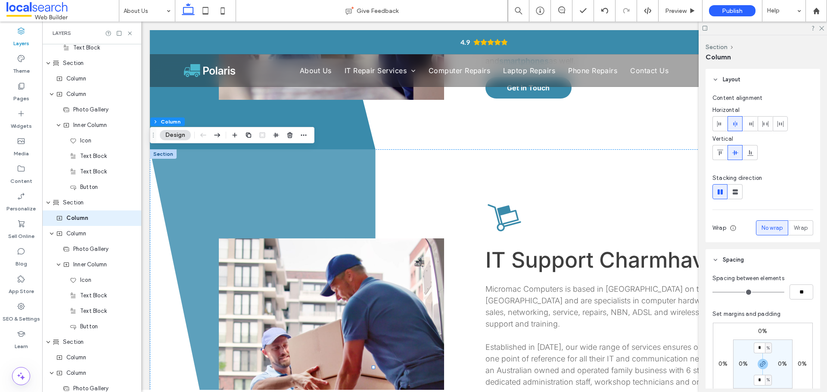
click at [187, 208] on span at bounding box center [263, 367] width 226 height 436
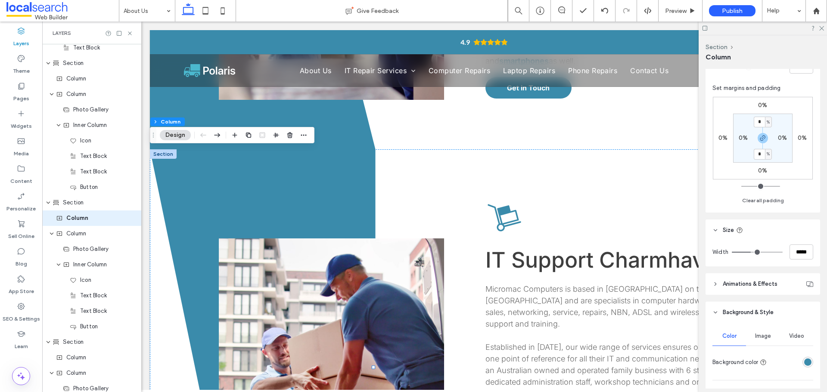
scroll to position [205, 0]
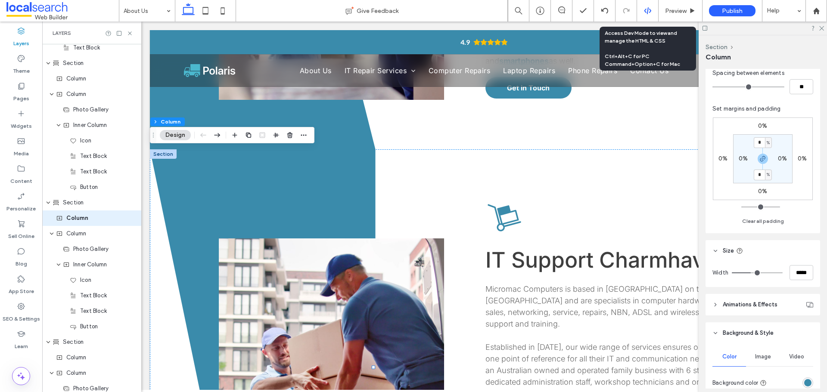
click at [643, 9] on div at bounding box center [647, 11] width 21 height 8
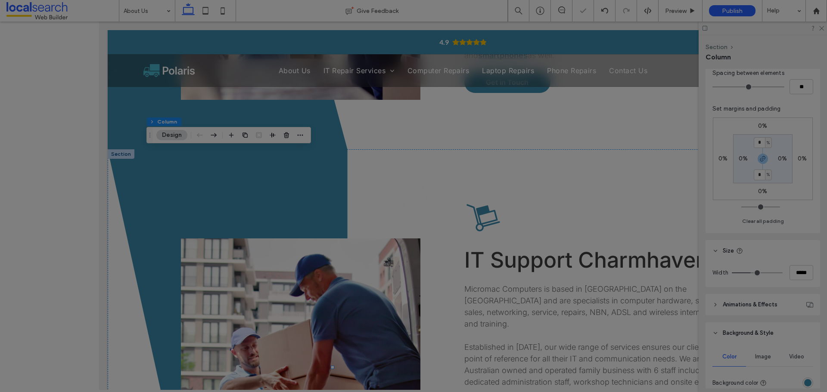
scroll to position [0, 0]
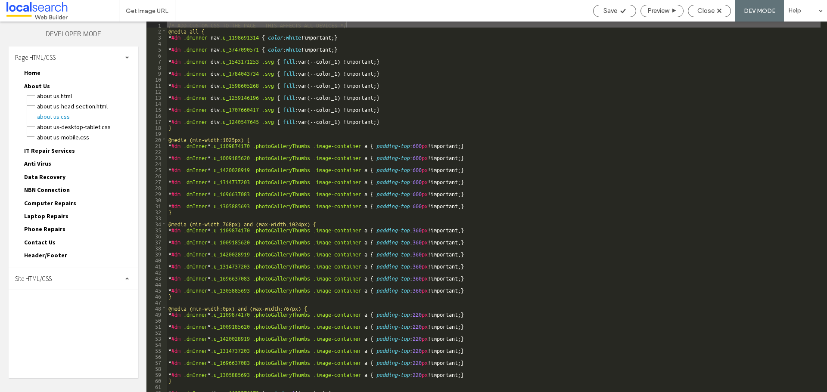
drag, startPoint x: 135, startPoint y: 62, endPoint x: 131, endPoint y: 59, distance: 4.9
click at [135, 62] on div "Page HTML/CSS" at bounding box center [73, 58] width 129 height 22
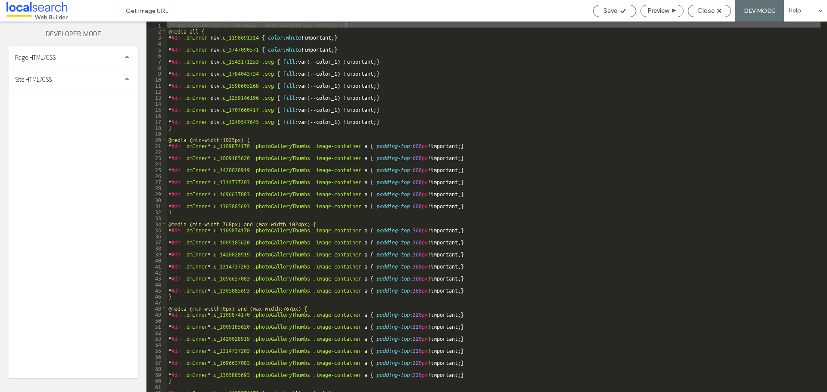
drag, startPoint x: 115, startPoint y: 70, endPoint x: 114, endPoint y: 75, distance: 4.8
click at [115, 73] on div "Site HTML/CSS" at bounding box center [73, 79] width 129 height 22
click at [65, 116] on span "site.css" at bounding box center [89, 116] width 98 height 9
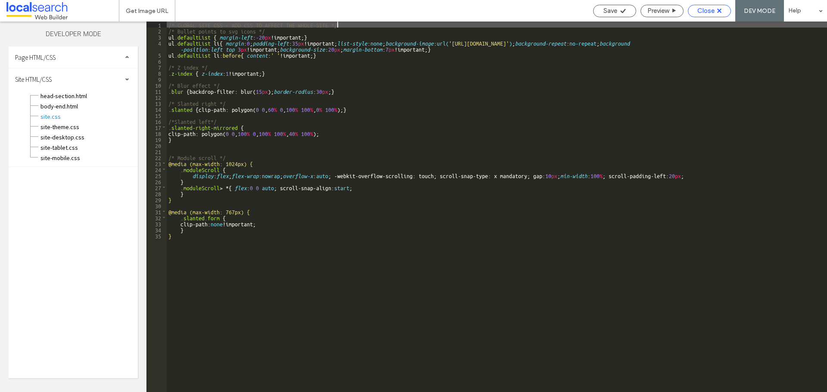
click at [716, 13] on div "Close" at bounding box center [709, 11] width 42 height 8
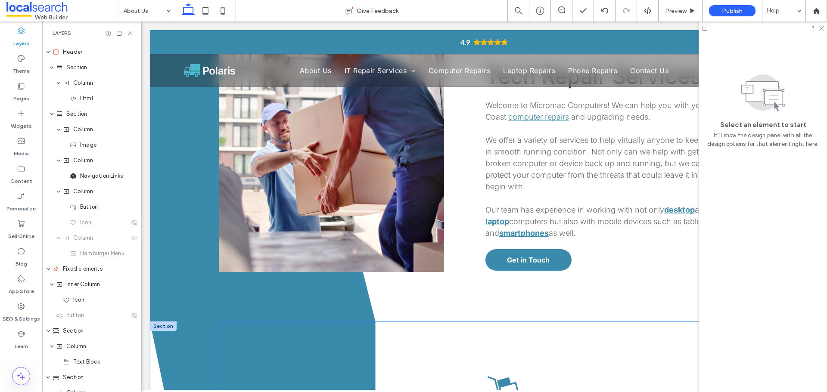
scroll to position [431, 0]
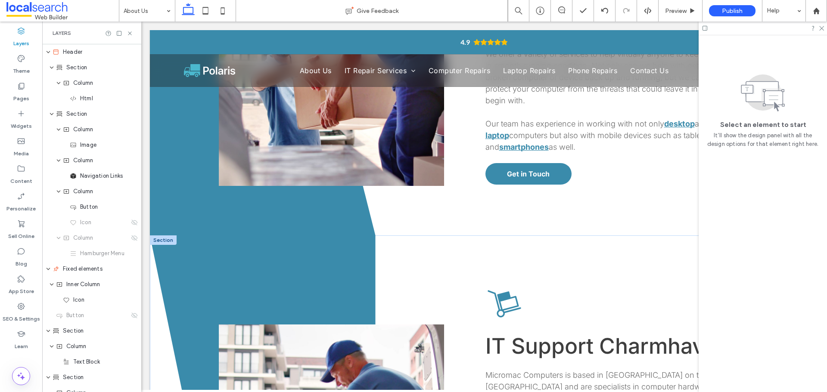
click at [164, 241] on div at bounding box center [163, 240] width 27 height 9
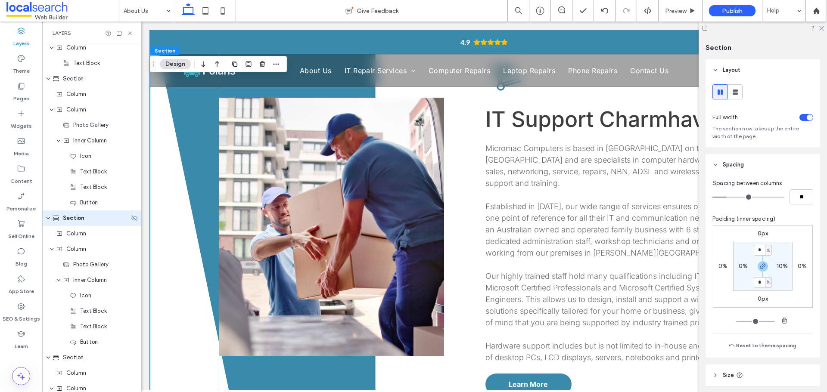
scroll to position [646, 0]
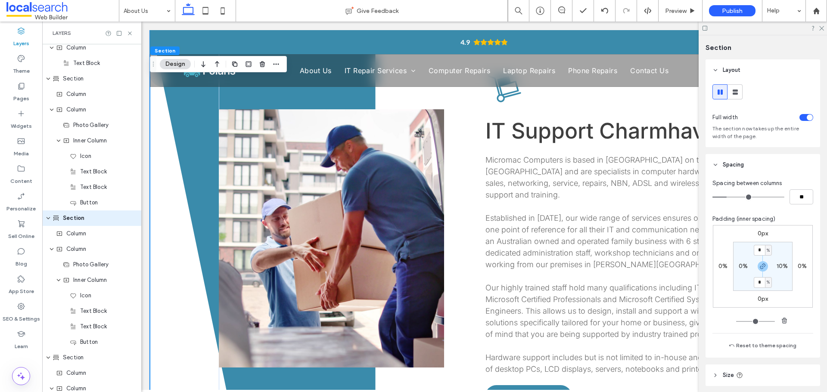
click at [164, 182] on div "Button IT Support [GEOGRAPHIC_DATA] Micromac Computers is based in [GEOGRAPHIC_…" at bounding box center [484, 238] width 669 height 436
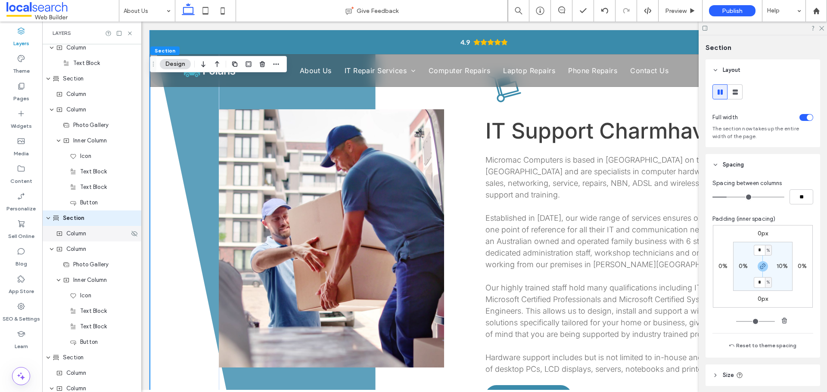
click at [105, 235] on div "Column" at bounding box center [92, 234] width 73 height 9
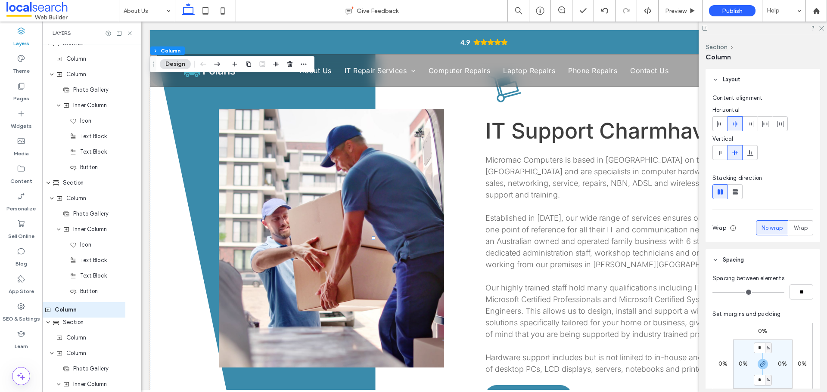
scroll to position [337, 0]
drag, startPoint x: 88, startPoint y: 223, endPoint x: 77, endPoint y: 306, distance: 84.3
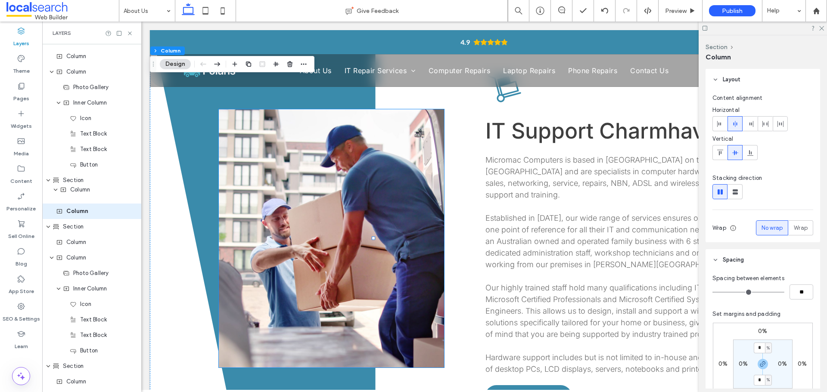
drag, startPoint x: 72, startPoint y: 218, endPoint x: 76, endPoint y: 196, distance: 21.9
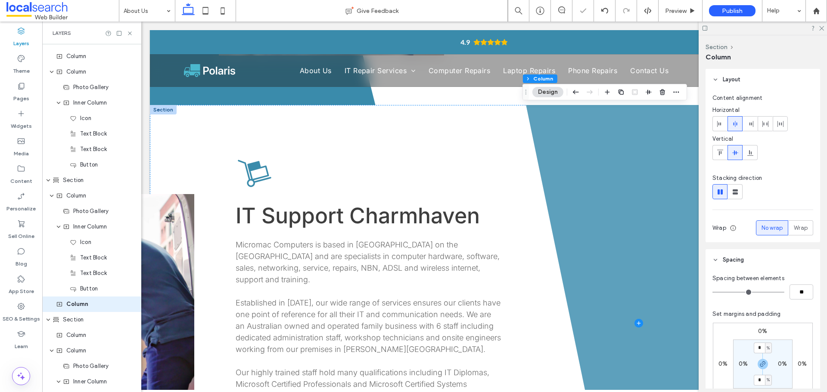
scroll to position [560, 0]
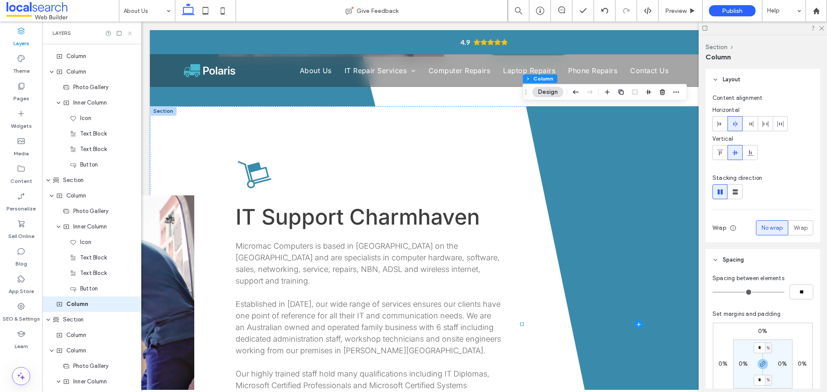
click at [131, 35] on use at bounding box center [129, 32] width 3 height 3
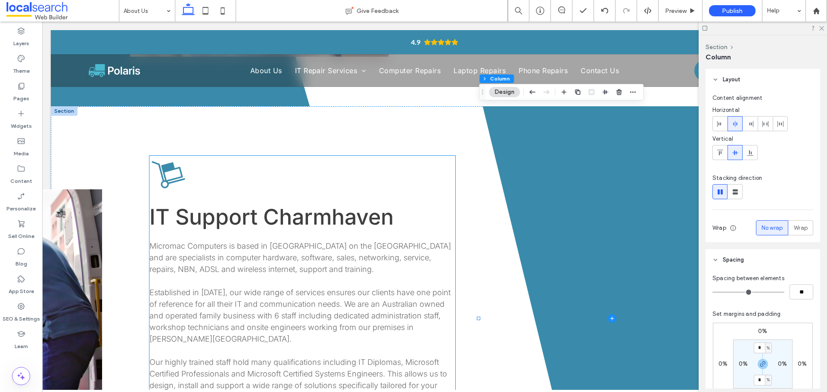
click at [252, 169] on div "IT Support Charmhaven Micromac Computers is based in [GEOGRAPHIC_DATA] on the […" at bounding box center [302, 319] width 306 height 326
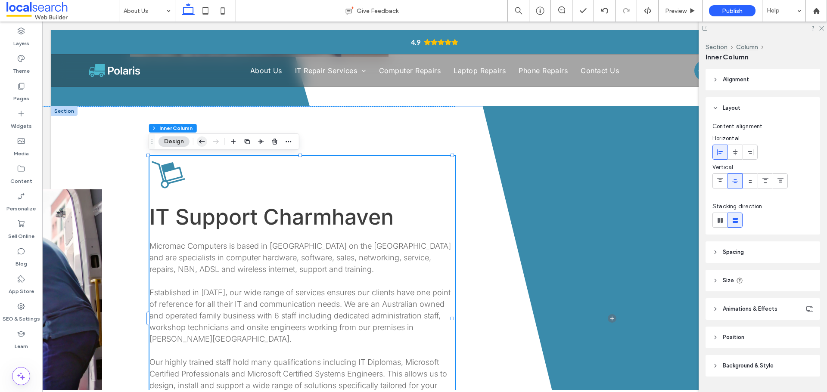
click at [201, 145] on icon "button" at bounding box center [202, 142] width 10 height 16
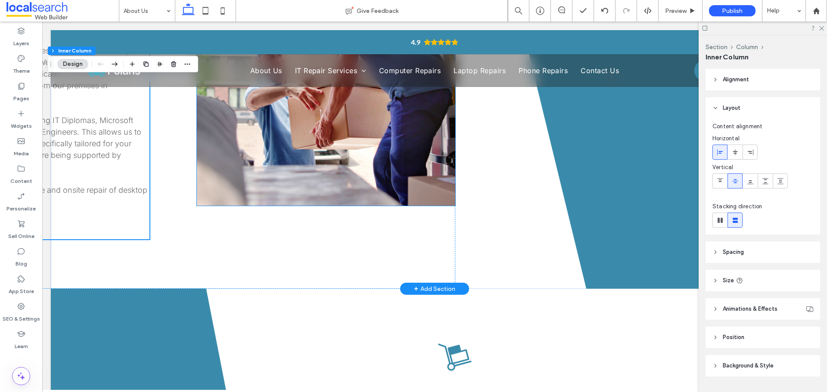
scroll to position [818, 0]
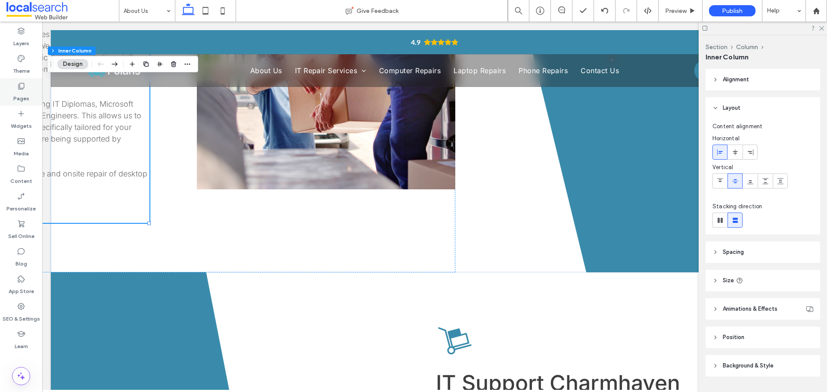
click at [17, 90] on label "Pages" at bounding box center [21, 96] width 16 height 12
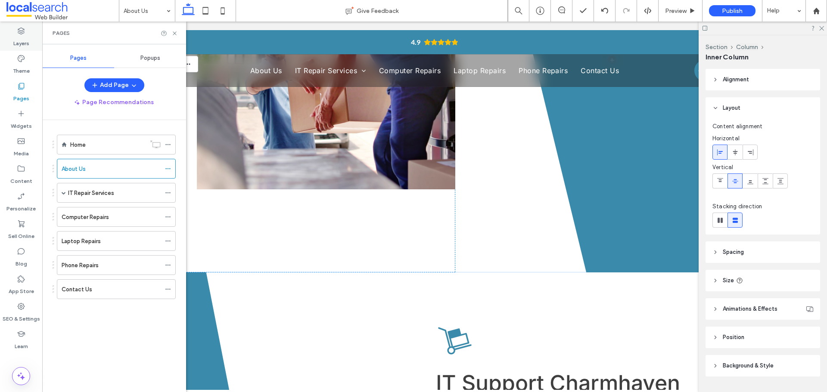
click at [22, 41] on label "Layers" at bounding box center [21, 41] width 16 height 12
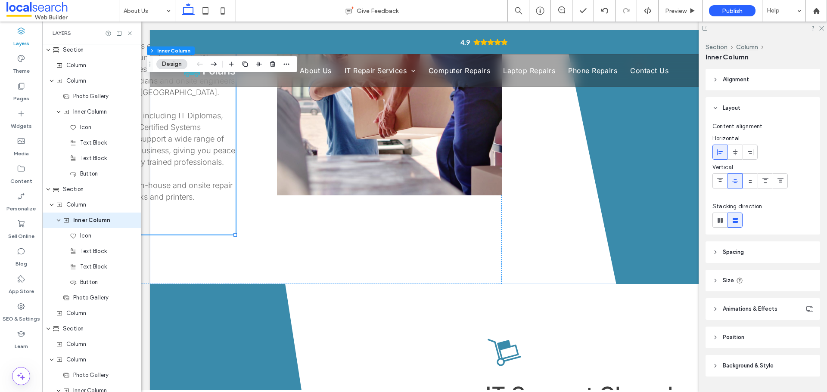
scroll to position [330, 0]
click at [821, 28] on div at bounding box center [763, 28] width 128 height 13
click at [821, 28] on use at bounding box center [821, 28] width 5 height 5
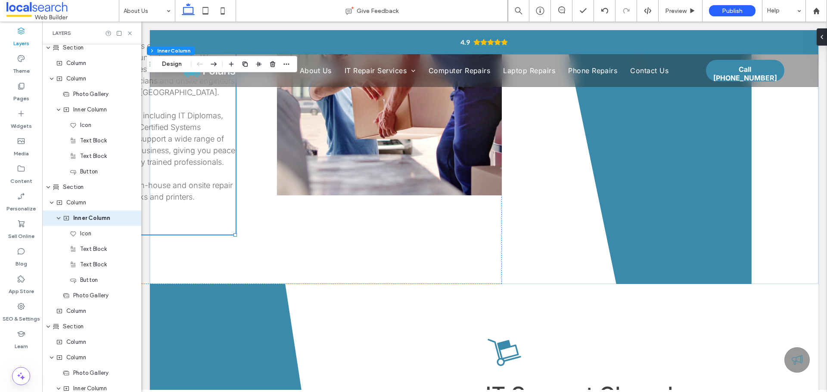
click at [130, 32] on icon at bounding box center [130, 33] width 6 height 6
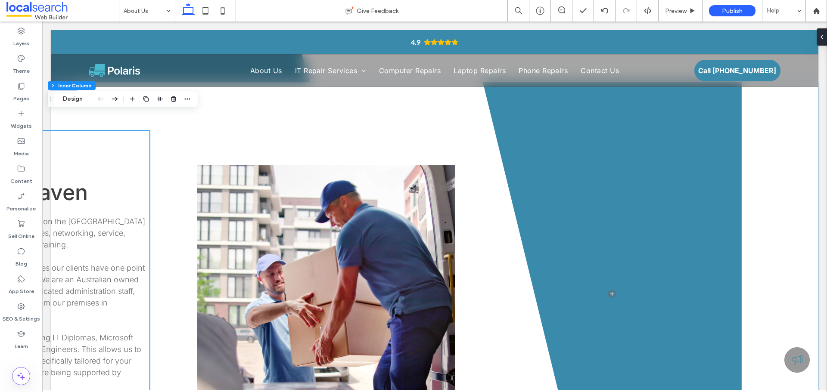
scroll to position [603, 0]
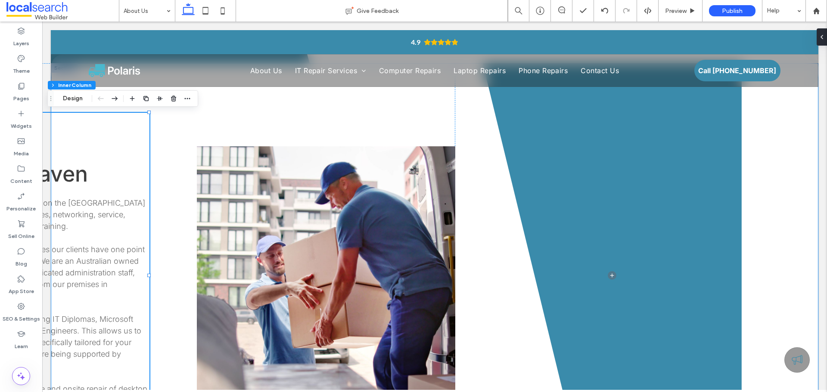
click at [786, 257] on div "IT Support Charmhaven Micromac Computers is based in [GEOGRAPHIC_DATA] on the […" at bounding box center [435, 275] width 768 height 425
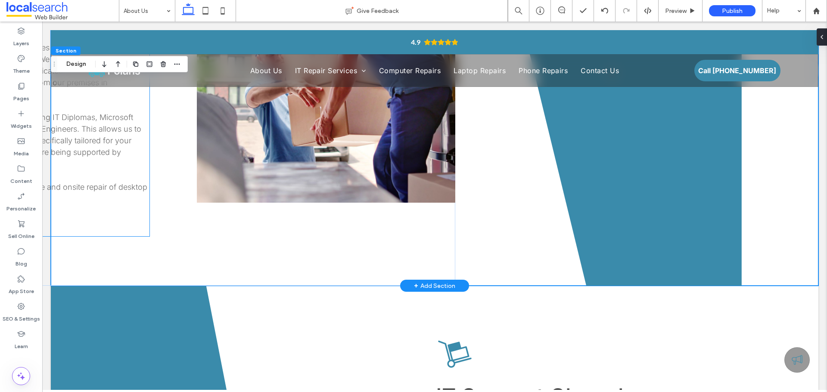
scroll to position [818, 0]
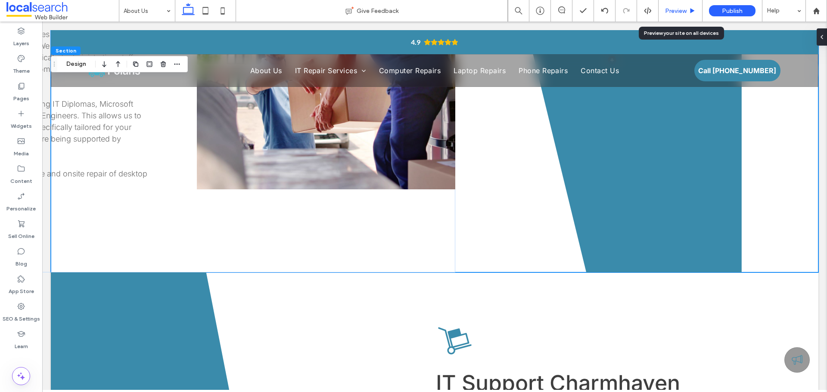
click at [681, 6] on div "Preview" at bounding box center [681, 11] width 44 height 22
click at [680, 11] on span "Preview" at bounding box center [676, 10] width 22 height 7
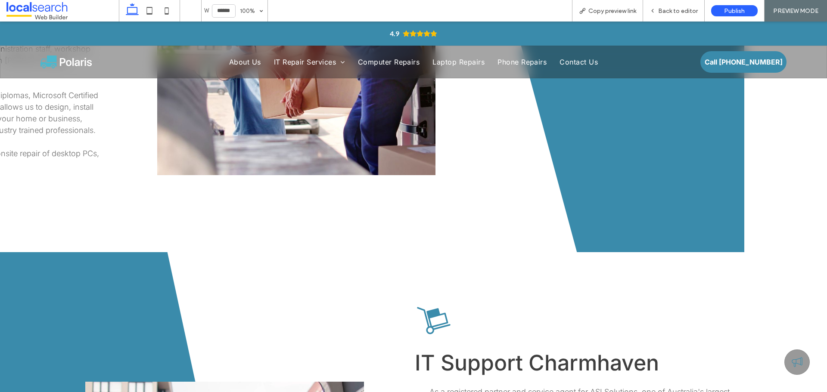
click at [680, 11] on span "Back to editor" at bounding box center [678, 10] width 40 height 7
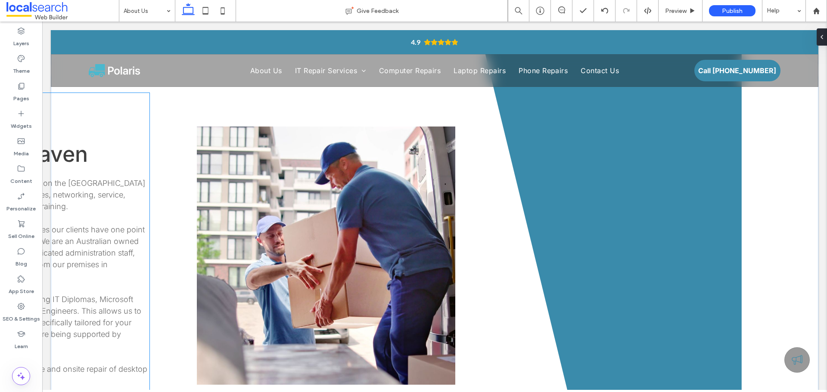
scroll to position [603, 0]
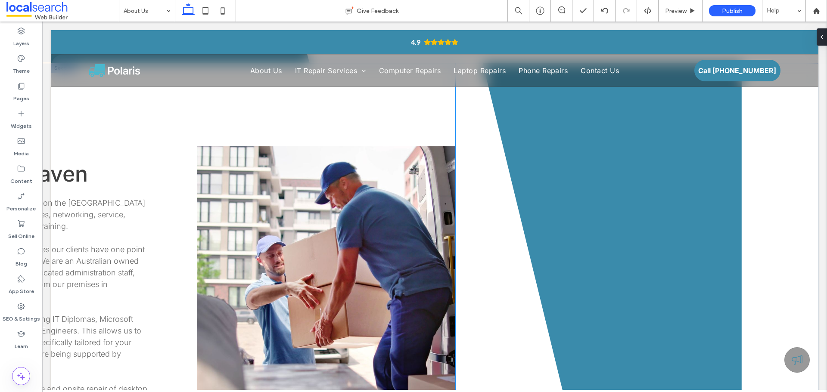
click at [187, 124] on div "IT Support Charmhaven Micromac Computers is based in [GEOGRAPHIC_DATA] on the […" at bounding box center [150, 275] width 612 height 425
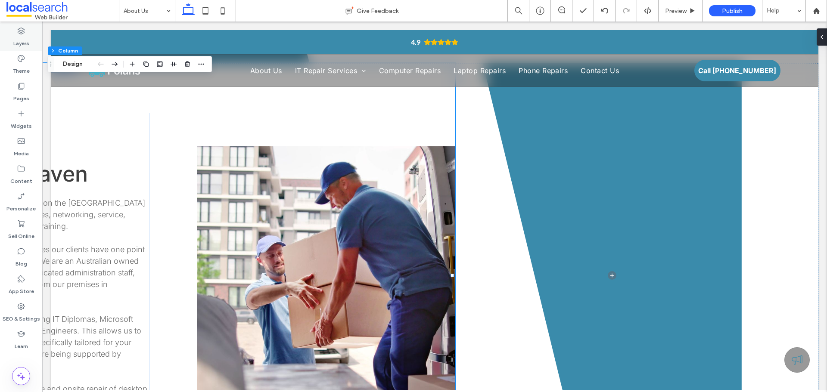
click at [18, 37] on label "Layers" at bounding box center [21, 41] width 16 height 12
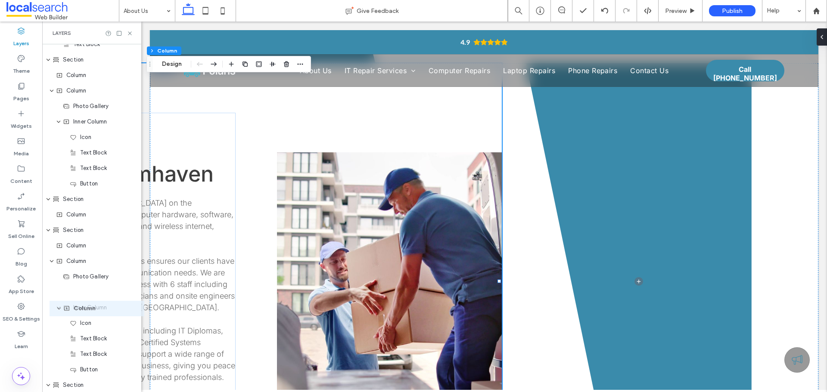
scroll to position [320, 0]
drag, startPoint x: 86, startPoint y: 225, endPoint x: 88, endPoint y: 231, distance: 6.3
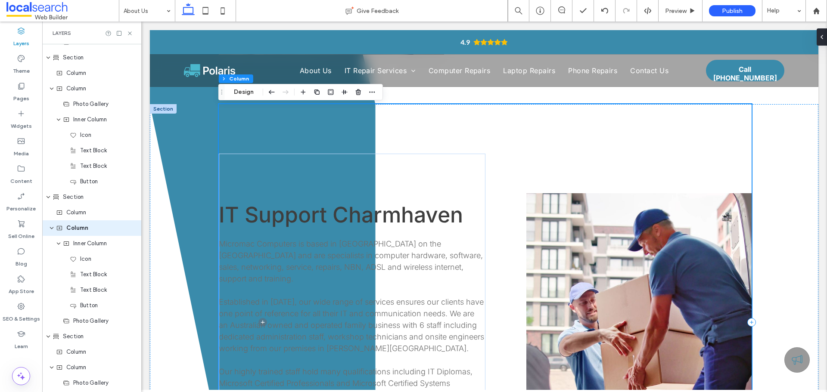
scroll to position [560, 0]
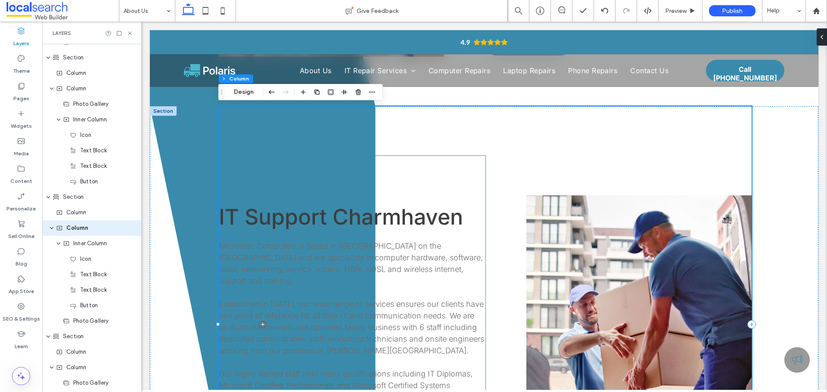
click at [460, 172] on div "IT Support Charmhaven Micromac Computers is based in [GEOGRAPHIC_DATA] on the […" at bounding box center [352, 324] width 266 height 337
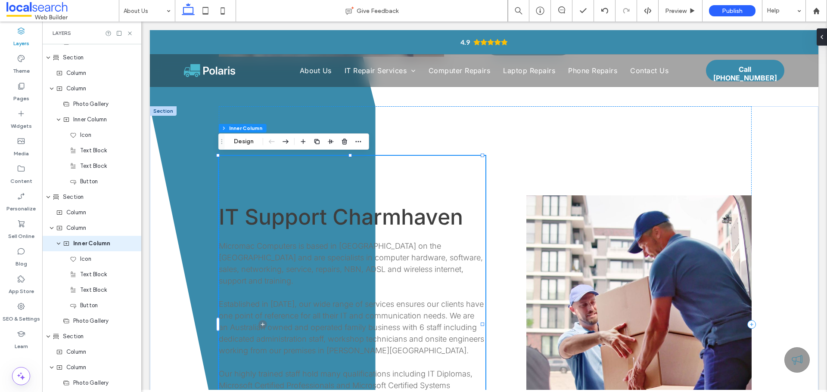
scroll to position [345, 0]
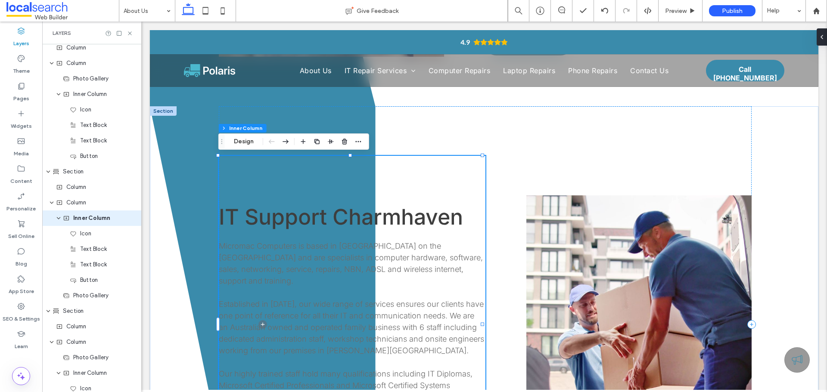
click at [291, 142] on div "Section Column Inner Column Design" at bounding box center [293, 142] width 151 height 16
click at [286, 143] on icon "button" at bounding box center [285, 142] width 10 height 16
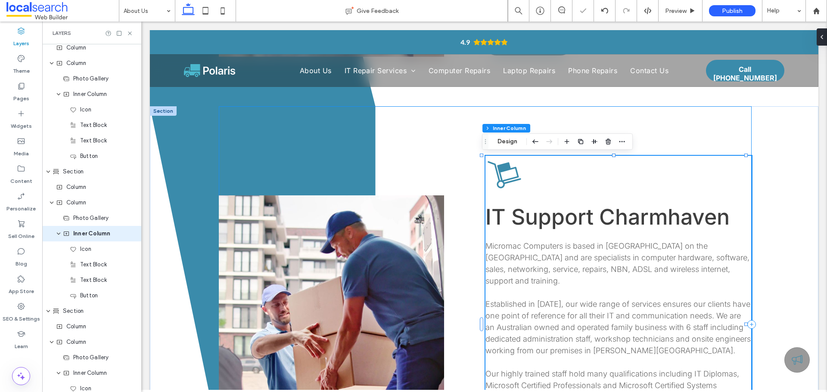
click at [454, 135] on div "Button IT Support [GEOGRAPHIC_DATA] Micromac Computers is based in [GEOGRAPHIC_…" at bounding box center [485, 324] width 532 height 436
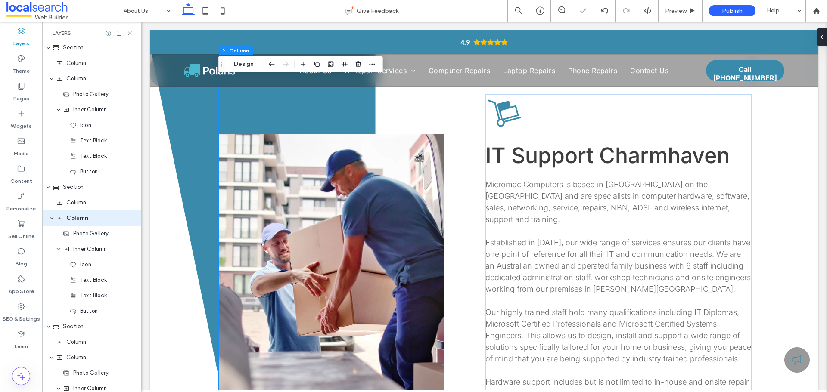
scroll to position [603, 0]
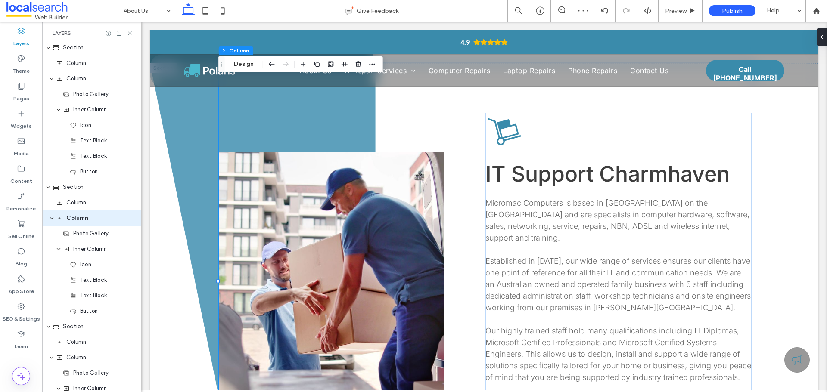
click at [182, 205] on span at bounding box center [263, 281] width 226 height 436
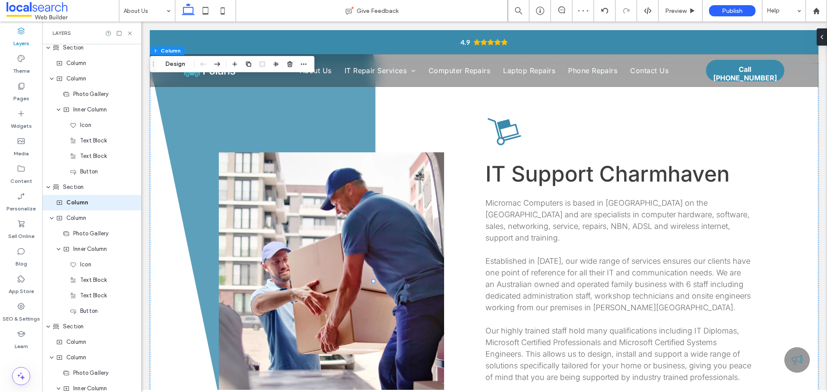
scroll to position [314, 0]
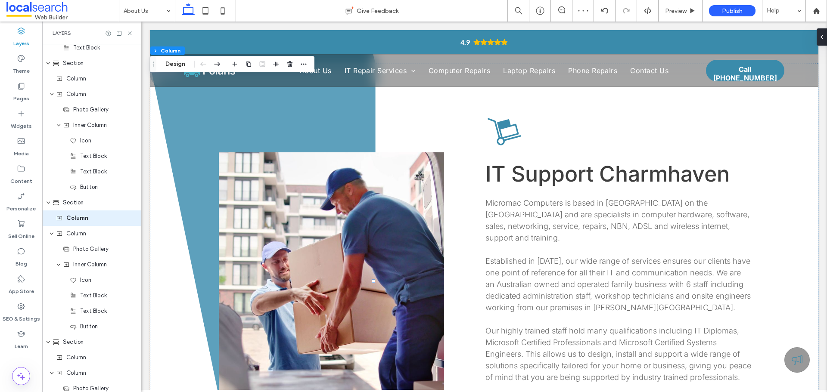
click at [171, 153] on span at bounding box center [263, 281] width 226 height 436
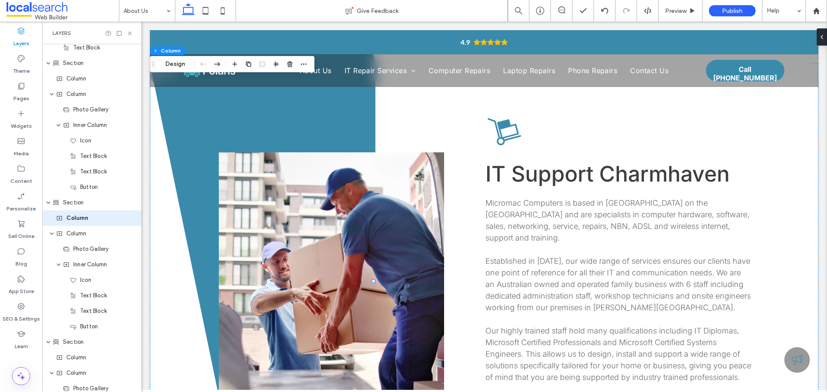
click at [132, 34] on icon at bounding box center [130, 33] width 6 height 6
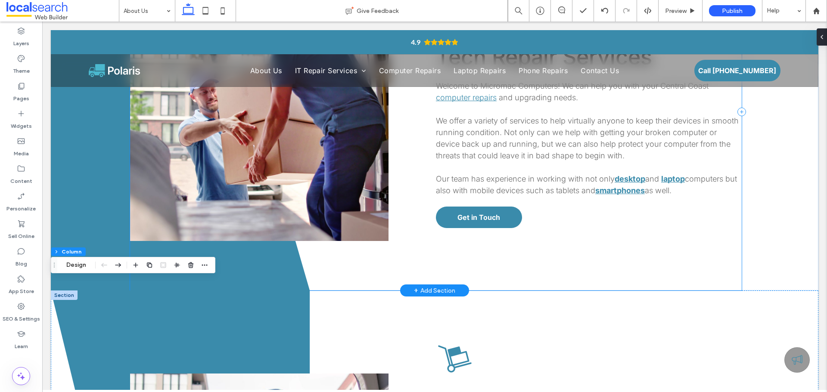
scroll to position [388, 0]
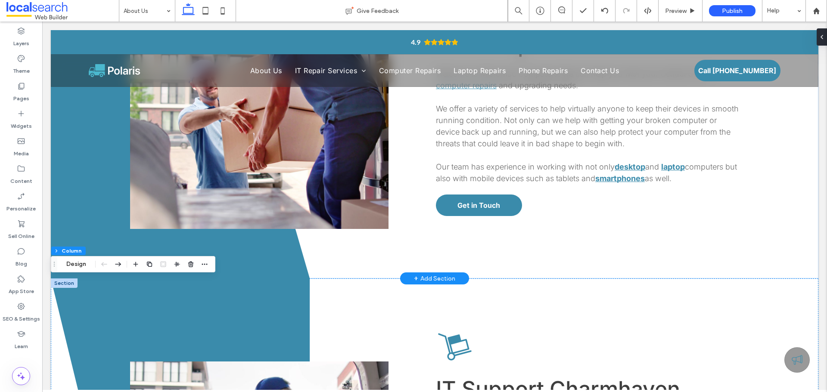
click at [423, 275] on div "+ Add Section" at bounding box center [434, 278] width 41 height 9
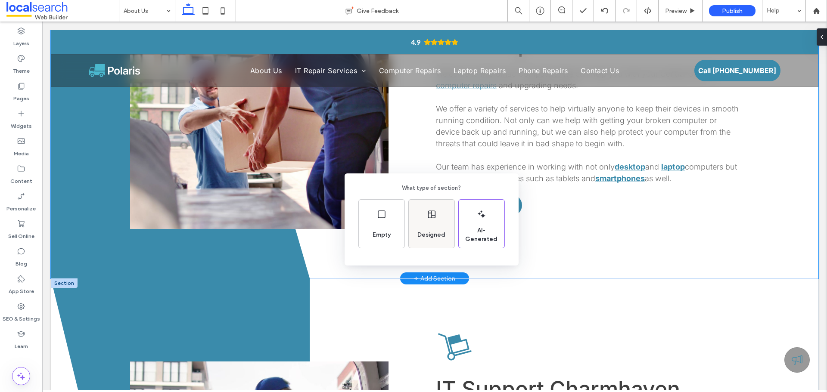
click at [423, 236] on span "Designed" at bounding box center [431, 235] width 35 height 9
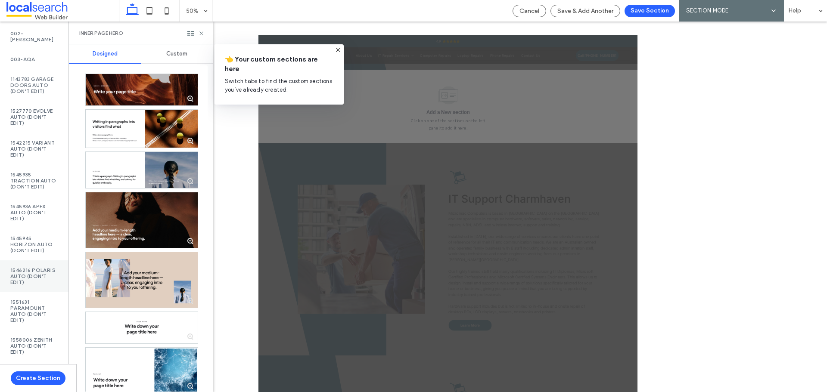
scroll to position [209, 0]
click at [50, 275] on label "1546216 Polaris AUTO (DON'T EDIT)" at bounding box center [34, 277] width 48 height 18
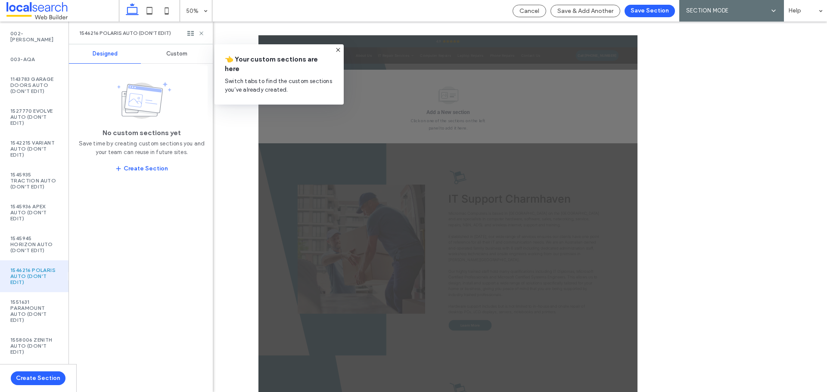
click at [183, 56] on span "Custom" at bounding box center [176, 53] width 21 height 7
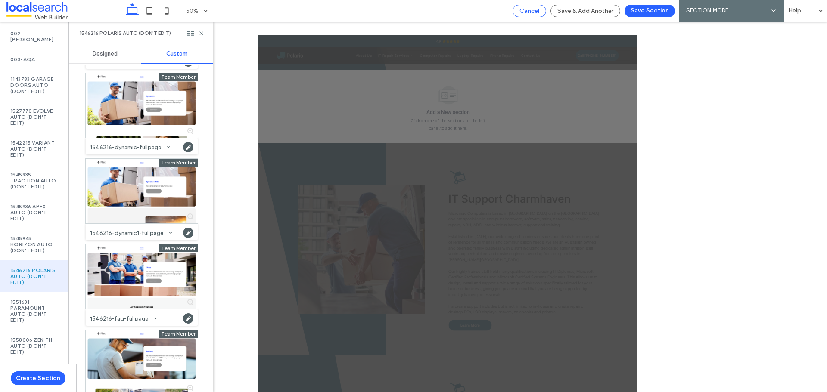
click at [530, 9] on span "Cancel" at bounding box center [530, 10] width 20 height 7
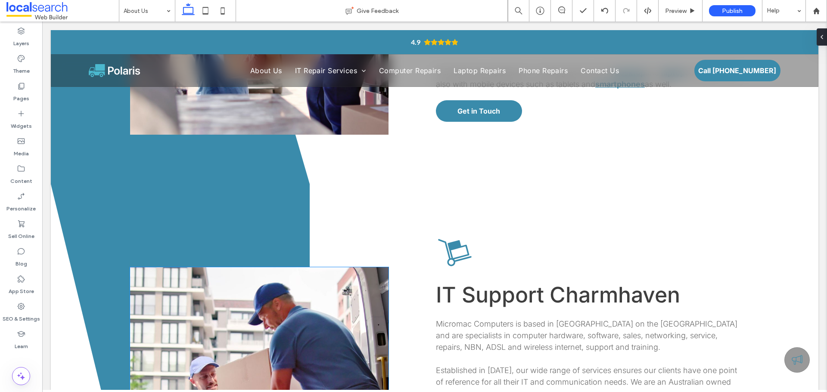
scroll to position [481, 0]
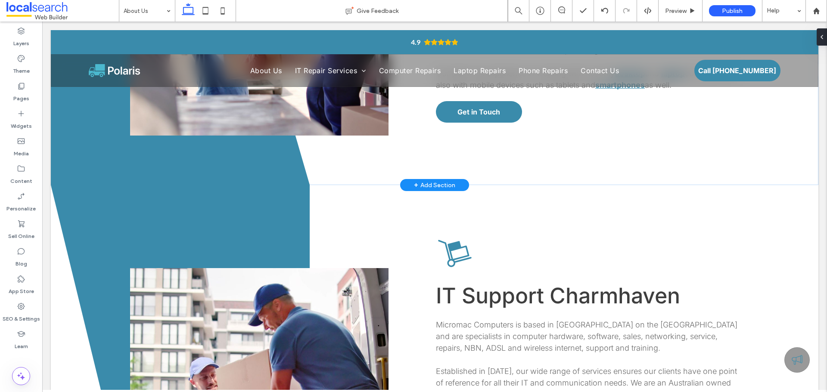
click at [414, 184] on span "+" at bounding box center [416, 184] width 4 height 9
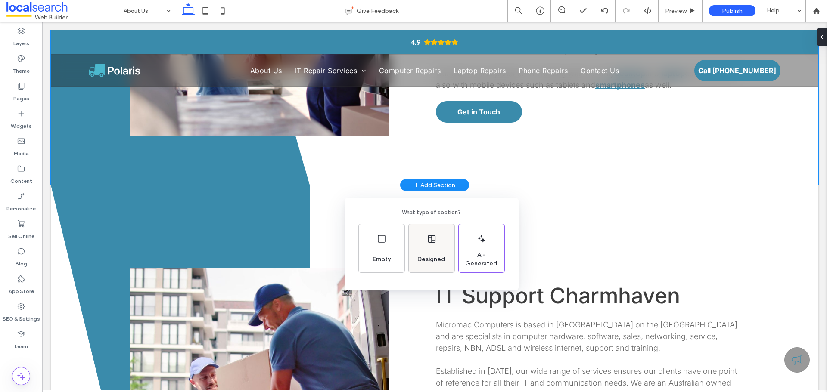
click at [421, 254] on div "Designed" at bounding box center [431, 259] width 35 height 19
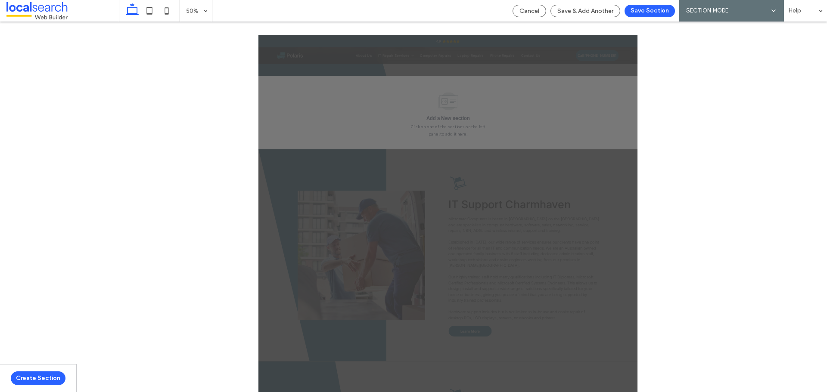
scroll to position [567, 0]
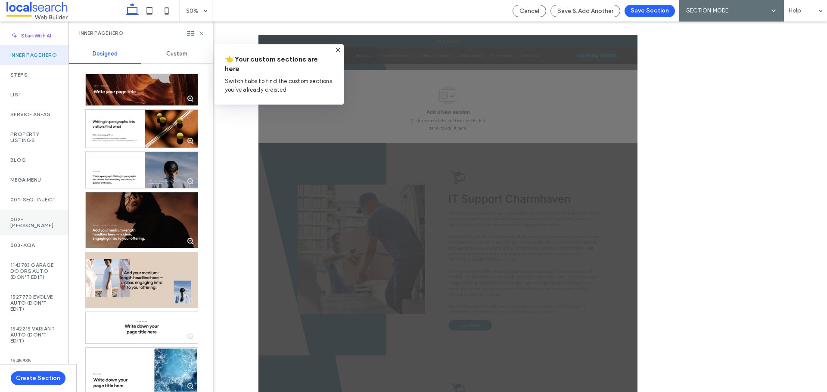
click at [31, 235] on div "002-[PERSON_NAME]" at bounding box center [34, 223] width 68 height 26
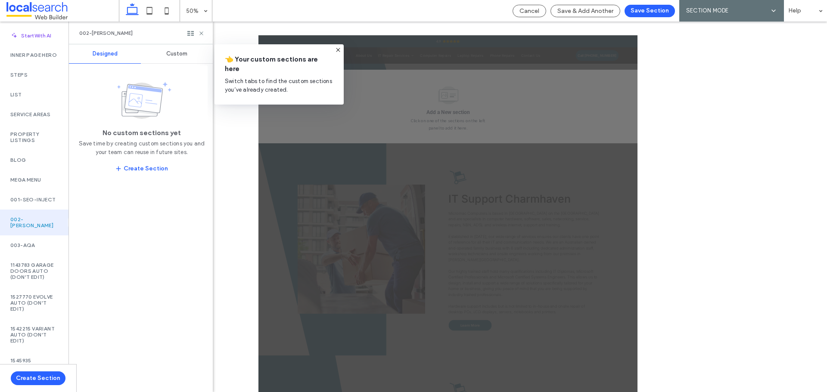
click at [178, 51] on span "Custom" at bounding box center [176, 53] width 21 height 7
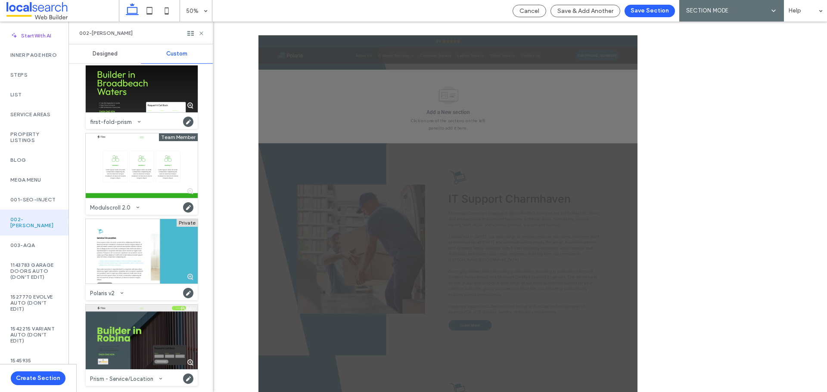
scroll to position [0, 0]
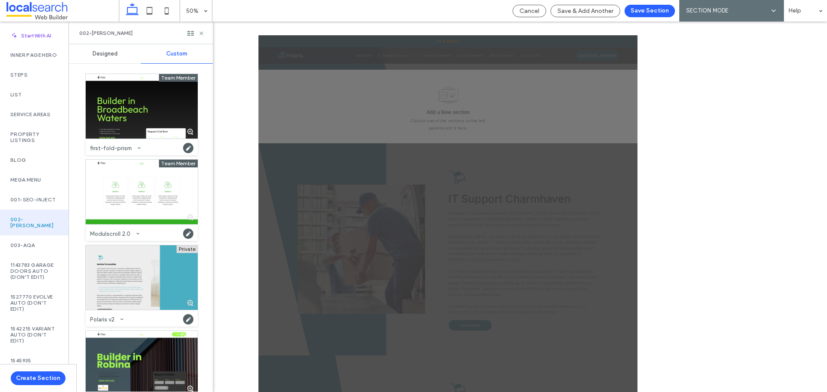
click at [154, 274] on div at bounding box center [142, 278] width 112 height 65
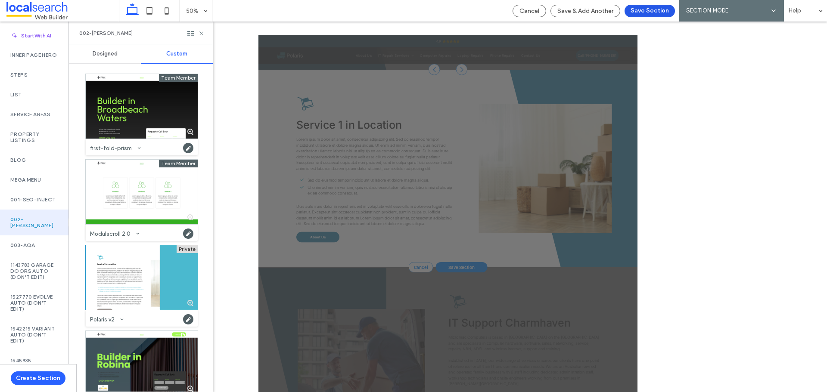
click at [651, 10] on button "Save Section" at bounding box center [650, 11] width 50 height 12
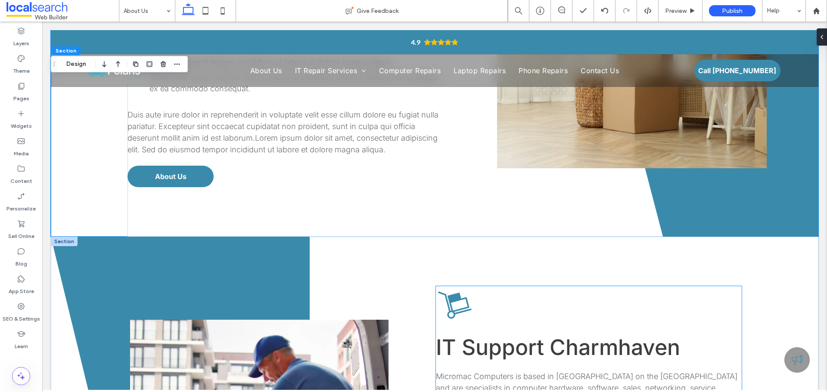
scroll to position [862, 0]
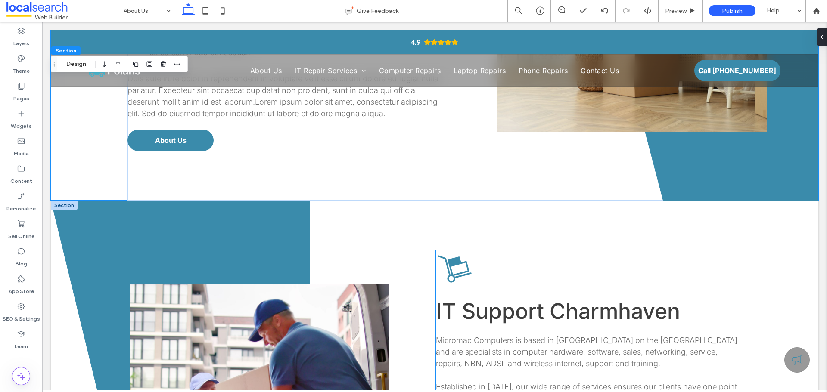
click at [508, 308] on span "IT Support Charmhaven" at bounding box center [558, 312] width 244 height 26
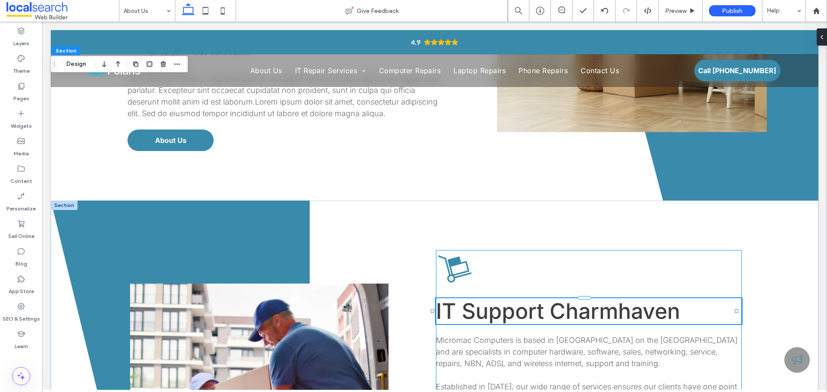
click at [508, 308] on span "IT Support Charmhaven" at bounding box center [558, 312] width 244 height 26
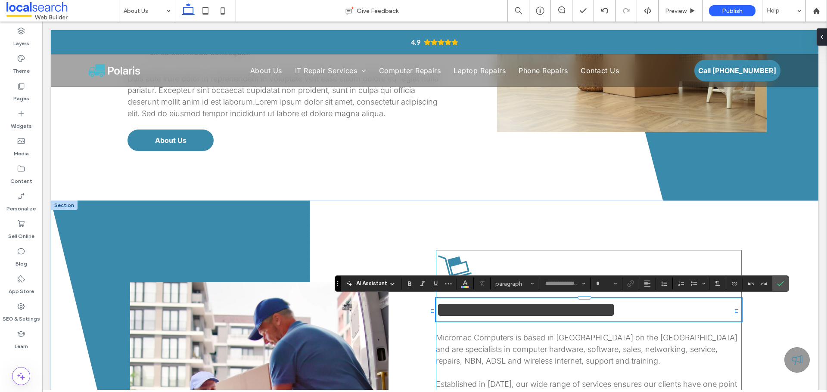
type input "*****"
type input "**"
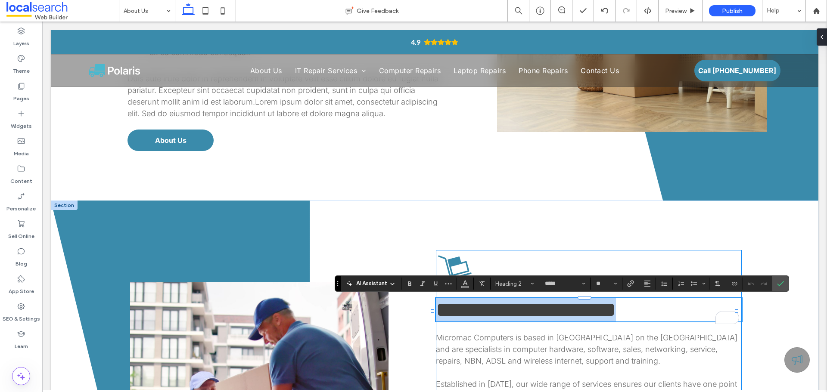
copy span "**********"
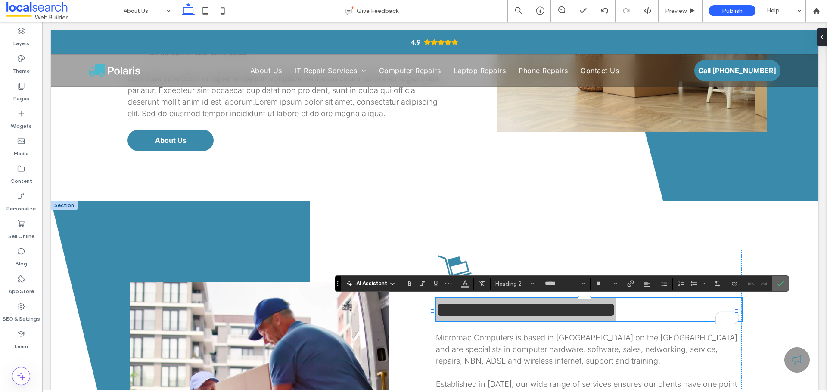
click at [787, 277] on label "Confirm" at bounding box center [780, 284] width 13 height 16
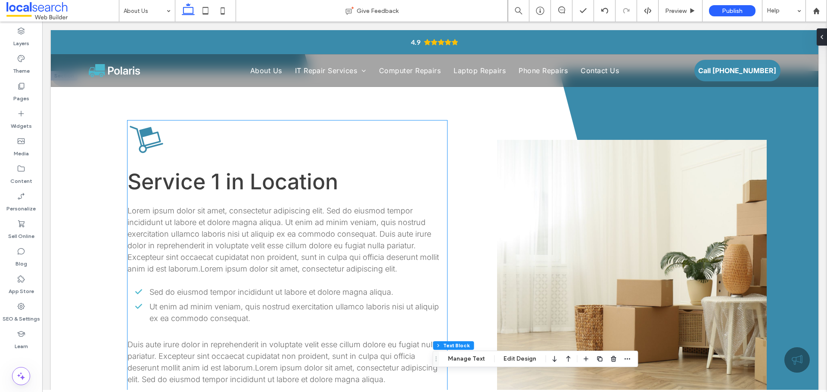
scroll to position [517, 0]
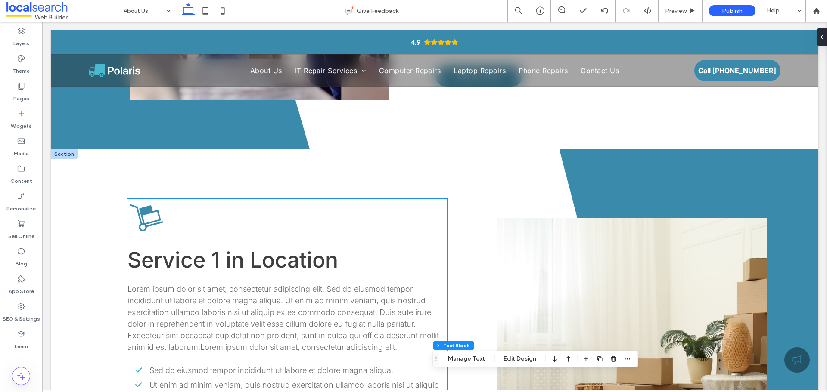
click at [304, 259] on span "Service 1 in Location" at bounding box center [233, 260] width 211 height 26
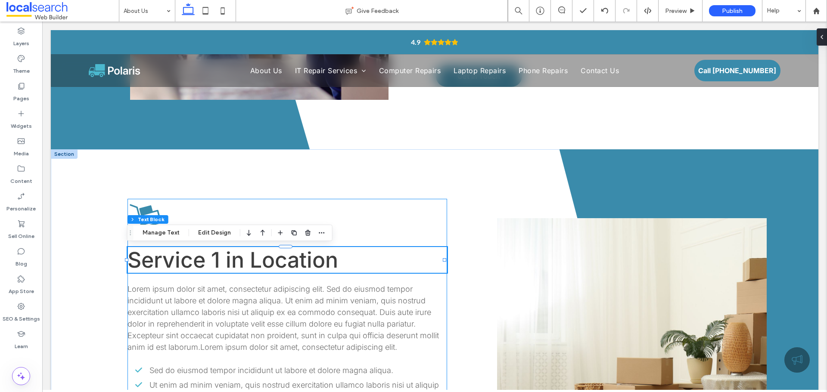
click at [304, 259] on span "Service 1 in Location" at bounding box center [233, 260] width 211 height 26
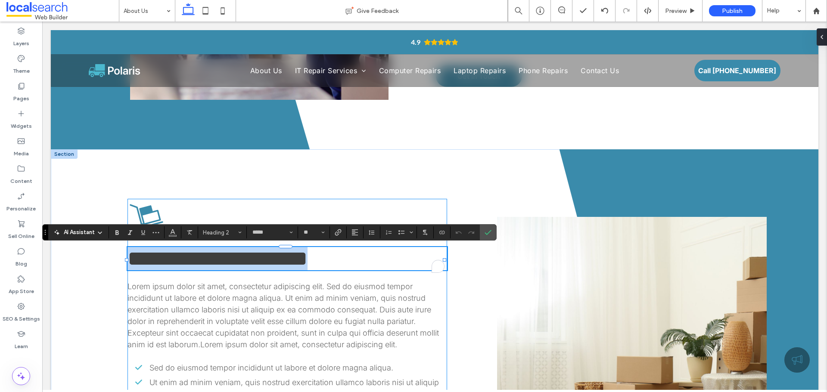
click at [362, 258] on h2 "**********" at bounding box center [288, 258] width 320 height 23
drag, startPoint x: 348, startPoint y: 258, endPoint x: 142, endPoint y: 248, distance: 206.2
click at [142, 248] on h2 "**********" at bounding box center [288, 258] width 320 height 23
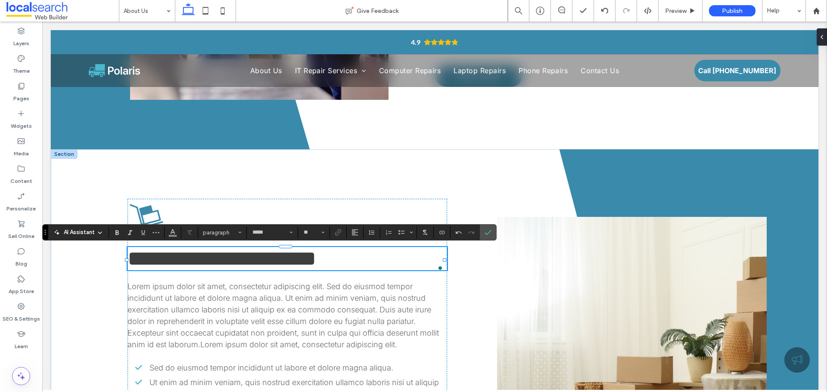
type input "**"
click at [140, 258] on span "**********" at bounding box center [222, 258] width 189 height 21
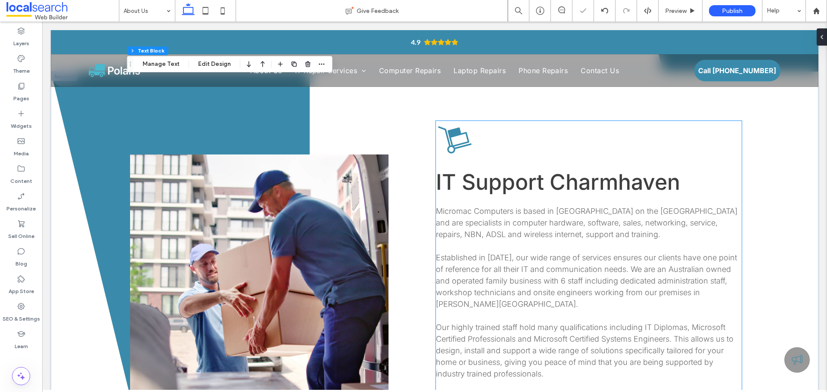
click at [519, 272] on span "Micromac Computers is based in [GEOGRAPHIC_DATA] on the [GEOGRAPHIC_DATA] and a…" at bounding box center [587, 258] width 302 height 102
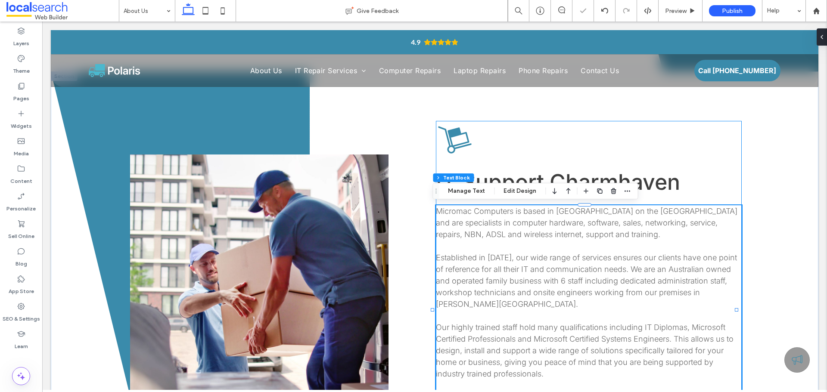
click at [519, 272] on span "Micromac Computers is based in [GEOGRAPHIC_DATA] on the [GEOGRAPHIC_DATA] and a…" at bounding box center [587, 258] width 302 height 102
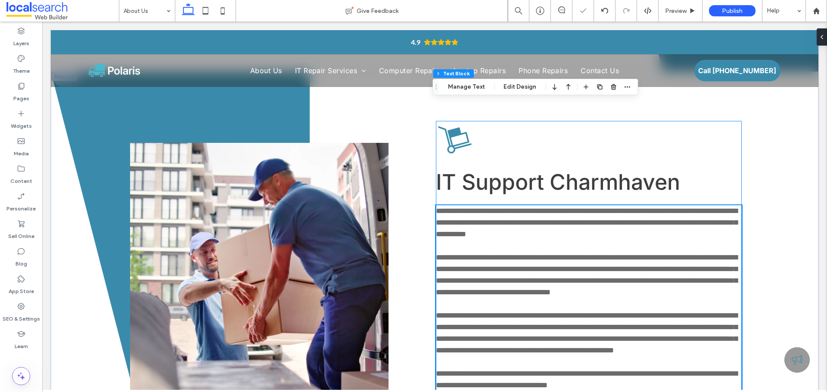
type input "*****"
type input "**"
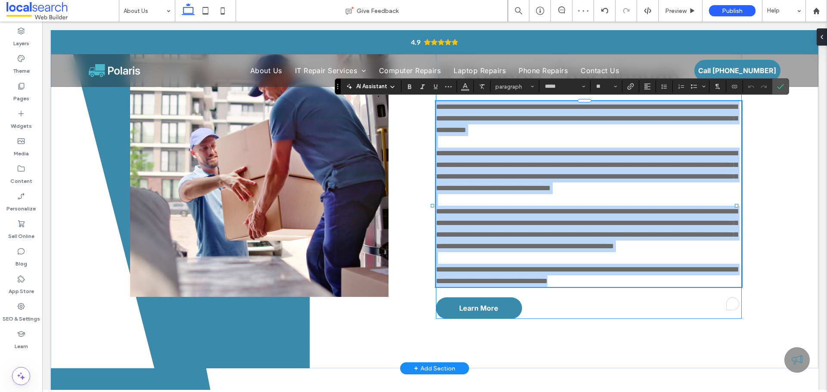
copy div "**********"
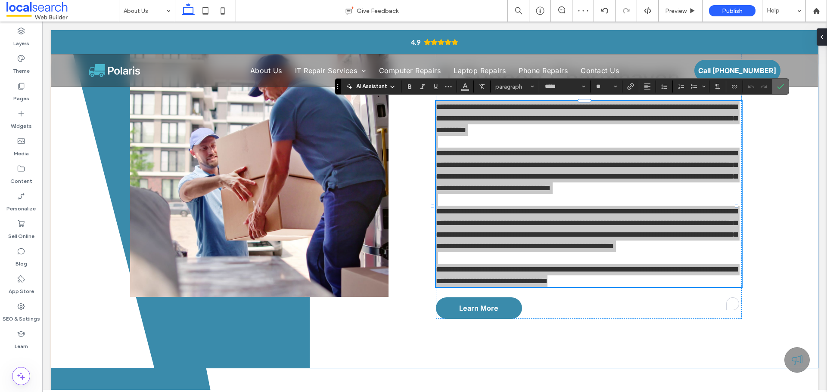
click at [786, 84] on label "Confirm" at bounding box center [780, 87] width 13 height 16
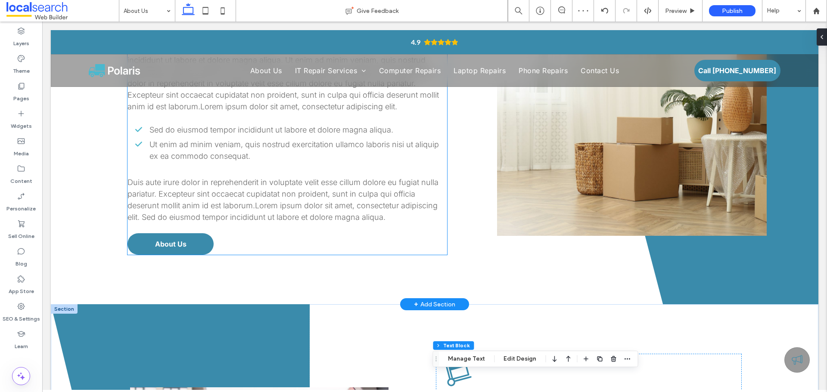
scroll to position [707, 0]
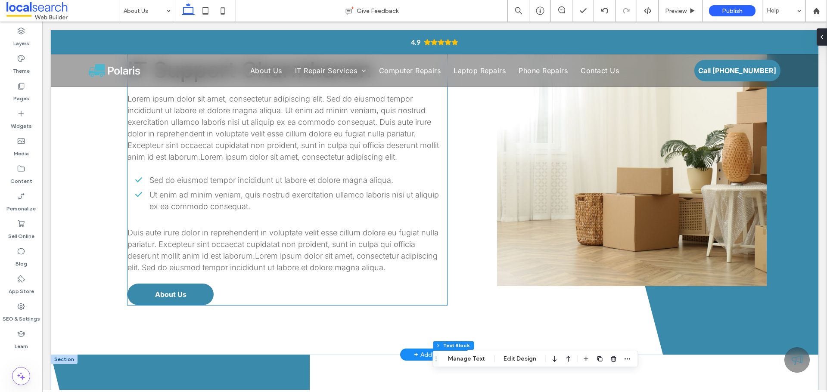
click at [304, 232] on span "Duis aute irure dolor in reprehenderit in voluptate velit esse cillum dolore eu…" at bounding box center [283, 250] width 311 height 44
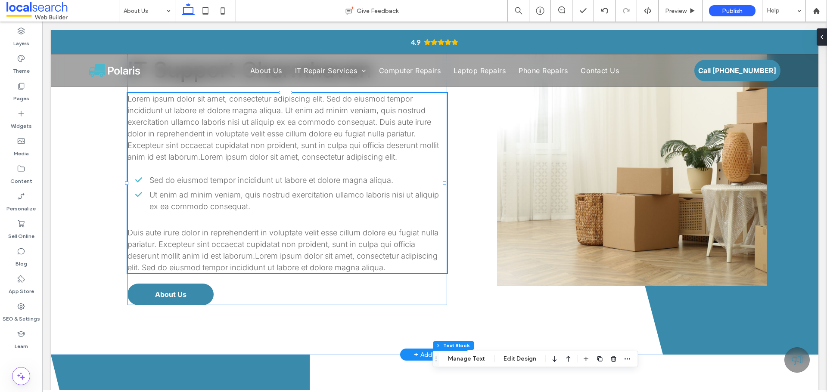
click at [304, 232] on span "Duis aute irure dolor in reprehenderit in voluptate velit esse cillum dolore eu…" at bounding box center [283, 250] width 311 height 44
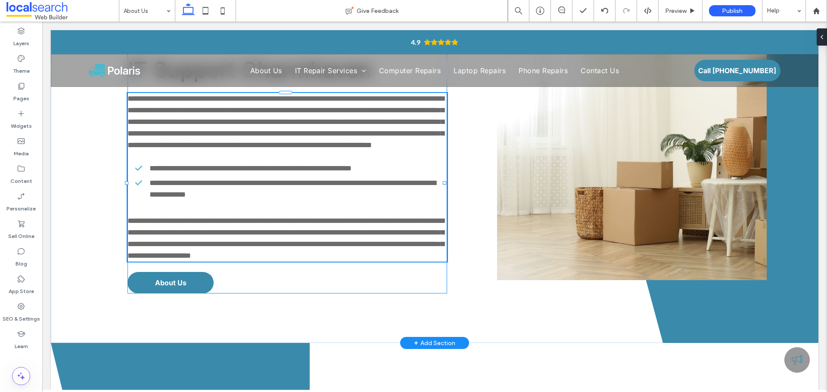
type input "*****"
type input "**"
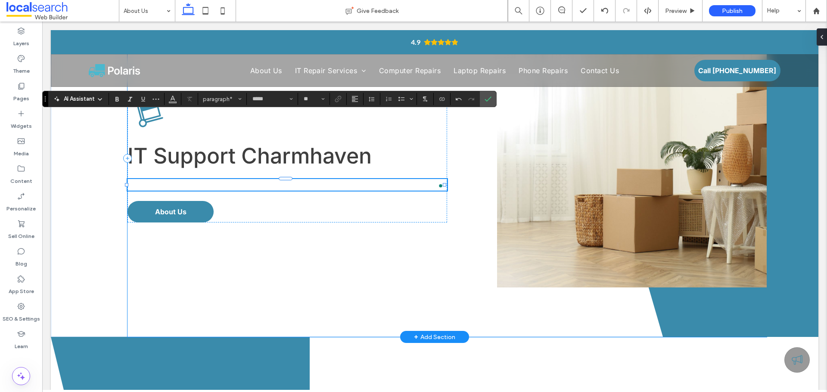
scroll to position [0, 0]
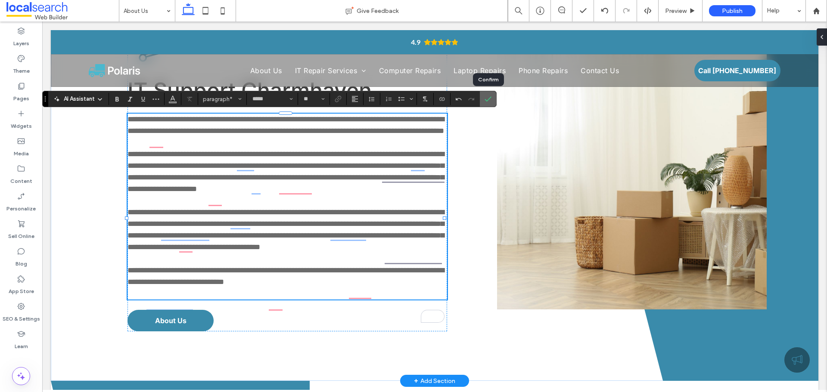
click at [487, 96] on icon "Confirm" at bounding box center [488, 99] width 7 height 7
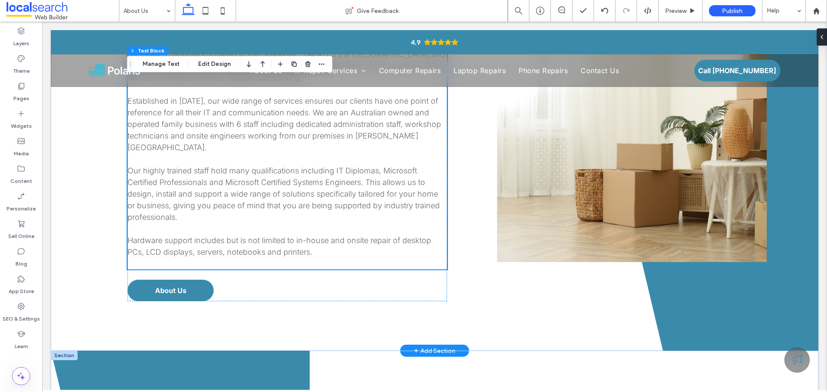
scroll to position [902, 0]
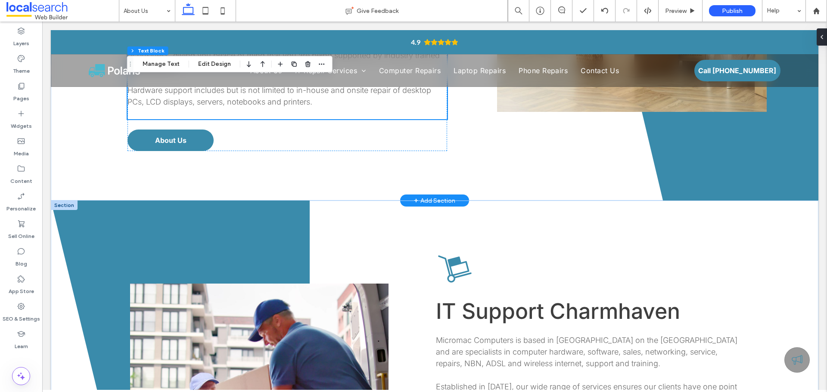
click at [63, 201] on div at bounding box center [64, 205] width 27 height 9
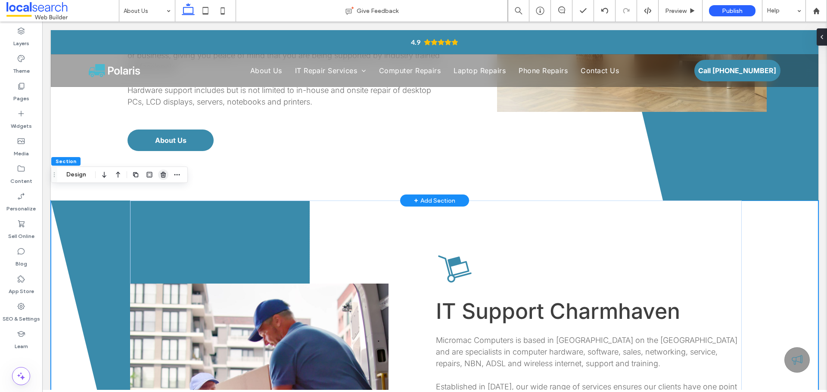
click at [162, 173] on use "button" at bounding box center [163, 175] width 5 height 6
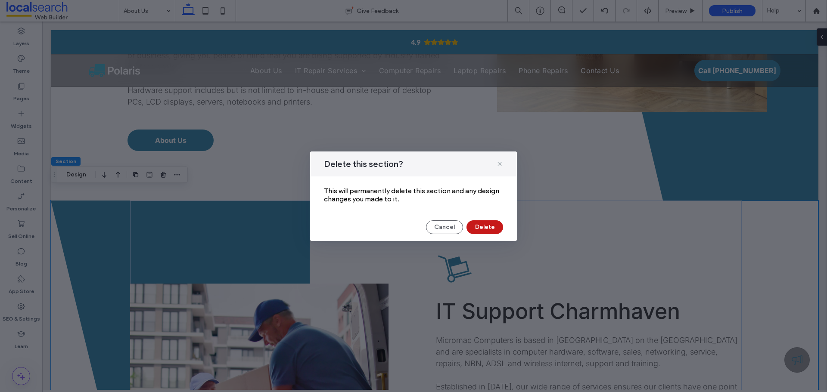
click at [486, 223] on button "Delete" at bounding box center [485, 228] width 37 height 14
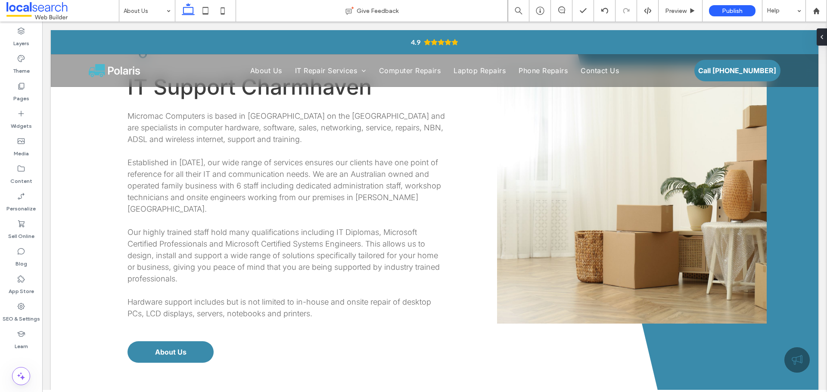
scroll to position [600, 0]
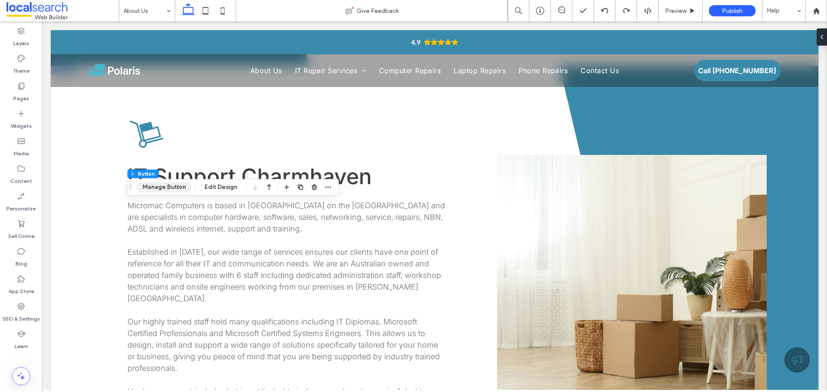
drag, startPoint x: 171, startPoint y: 180, endPoint x: 168, endPoint y: 187, distance: 7.5
click at [170, 182] on div "Section Column Inner Column Button Manage Button Edit Design" at bounding box center [233, 187] width 212 height 16
click at [168, 189] on button "Manage Button" at bounding box center [164, 187] width 55 height 10
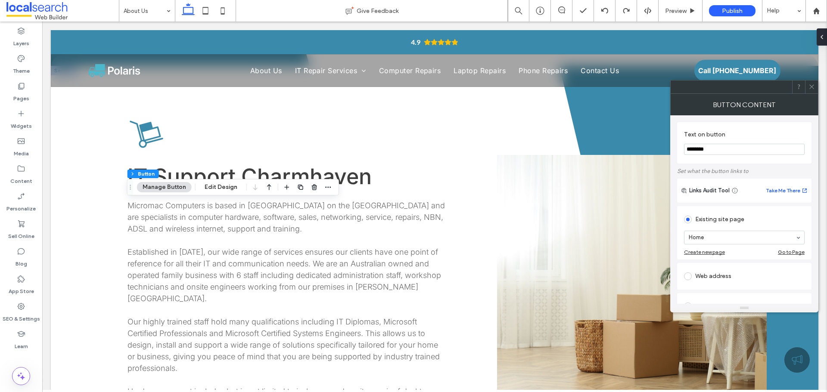
click at [731, 150] on input "********" at bounding box center [744, 149] width 121 height 11
type input "**********"
type input "*****"
click at [808, 90] on div at bounding box center [811, 87] width 13 height 13
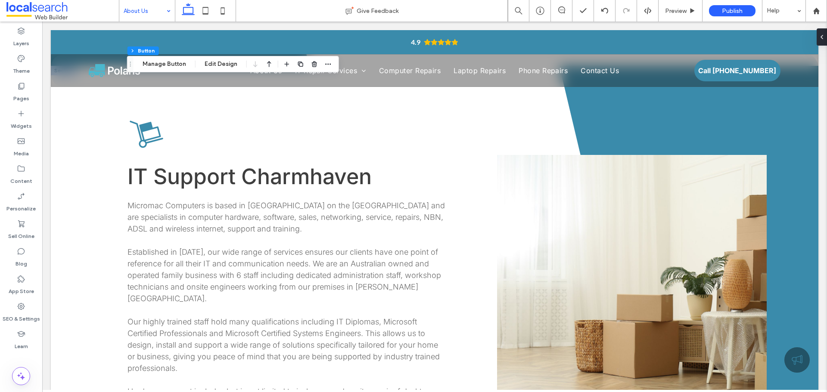
click at [169, 13] on div "About Us" at bounding box center [147, 11] width 56 height 22
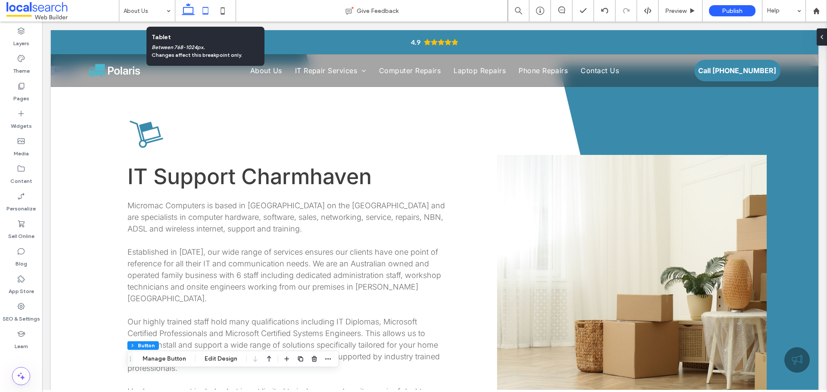
click at [213, 9] on icon at bounding box center [205, 10] width 17 height 17
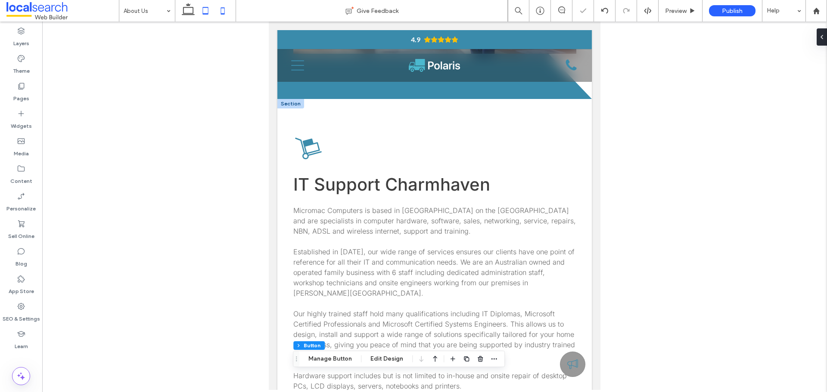
click at [218, 10] on icon at bounding box center [222, 10] width 17 height 17
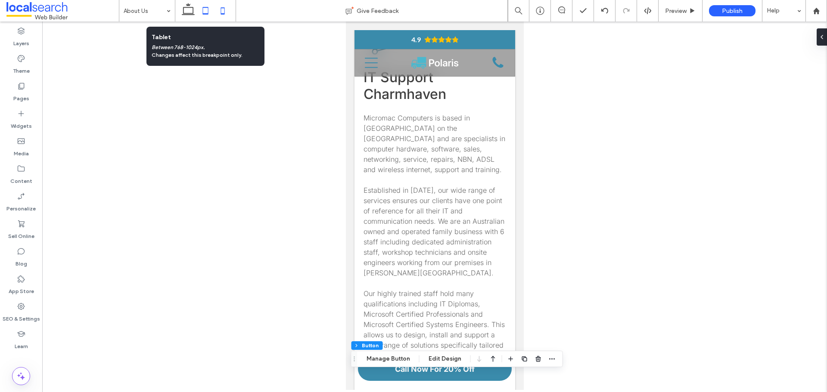
click at [206, 12] on icon at bounding box center [205, 10] width 17 height 17
type input "***"
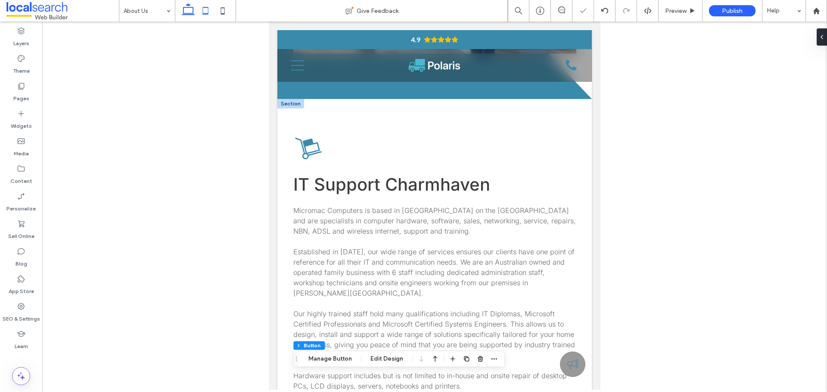
click at [192, 10] on icon at bounding box center [188, 10] width 17 height 17
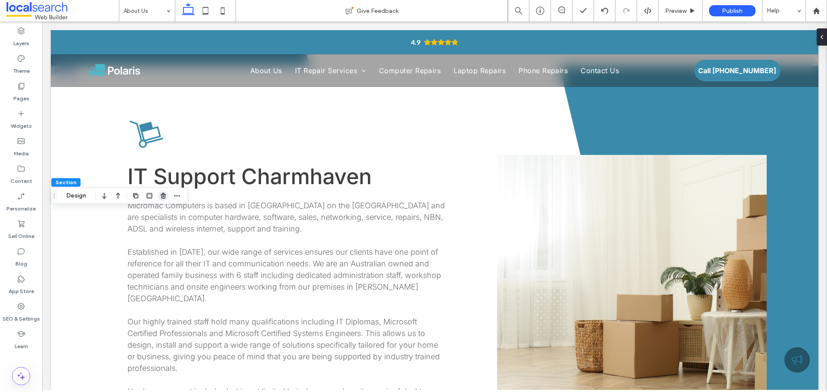
click at [163, 197] on use "button" at bounding box center [163, 196] width 5 height 6
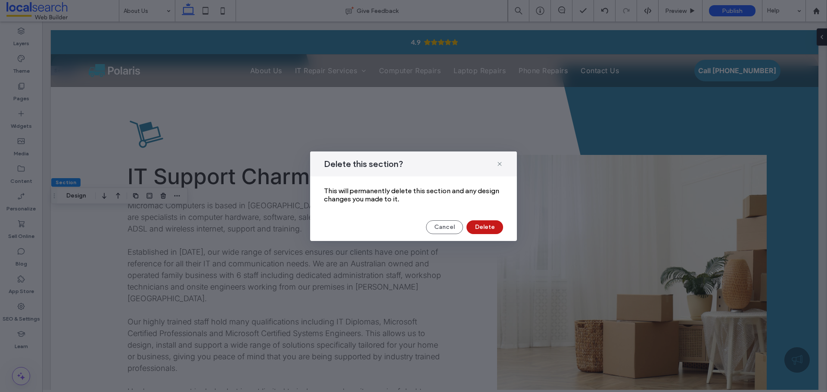
click at [489, 225] on button "Delete" at bounding box center [485, 228] width 37 height 14
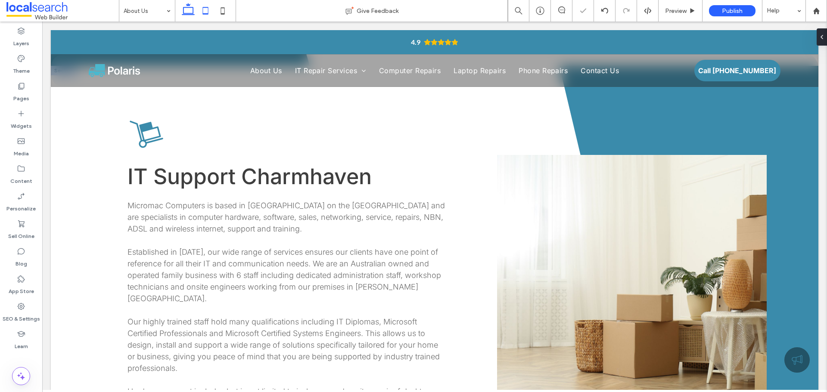
click at [208, 10] on use at bounding box center [206, 10] width 6 height 7
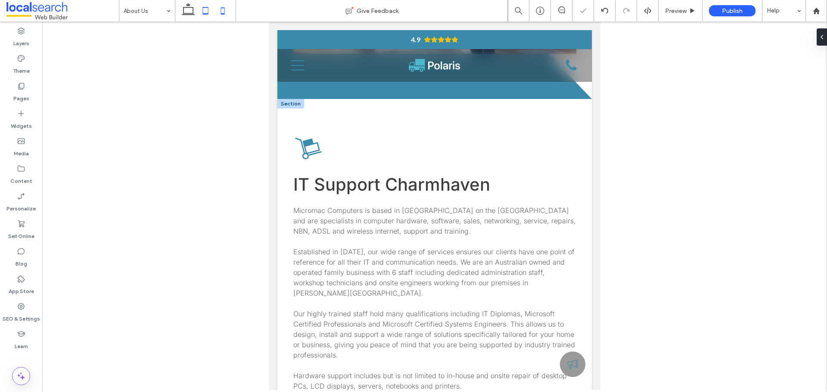
click at [220, 12] on icon at bounding box center [222, 10] width 17 height 17
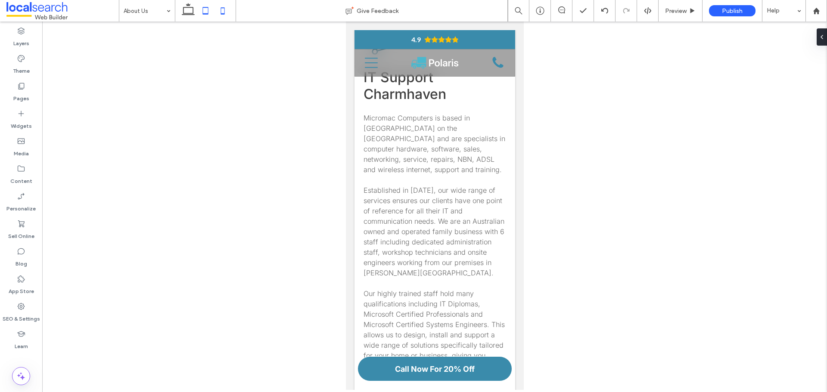
click at [209, 14] on icon at bounding box center [205, 10] width 17 height 17
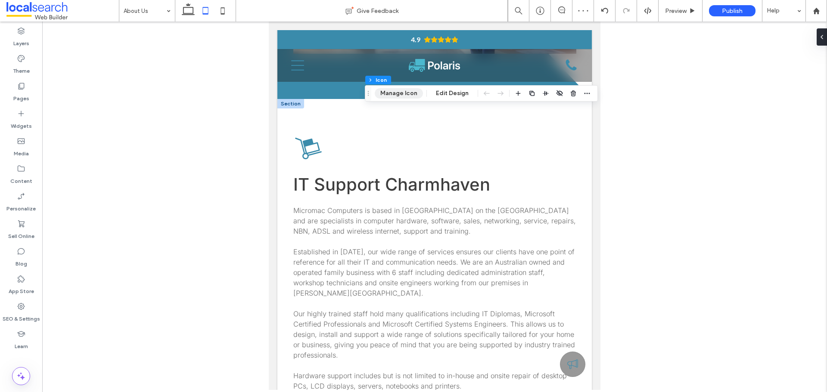
click at [411, 95] on button "Manage Icon" at bounding box center [399, 93] width 48 height 10
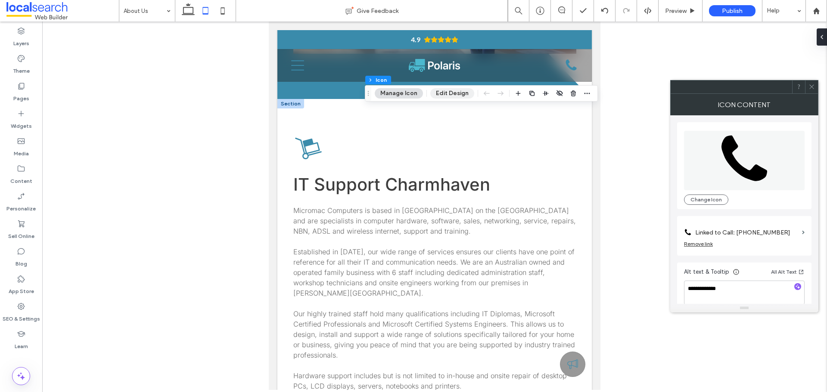
click at [455, 92] on button "Edit Design" at bounding box center [452, 93] width 44 height 10
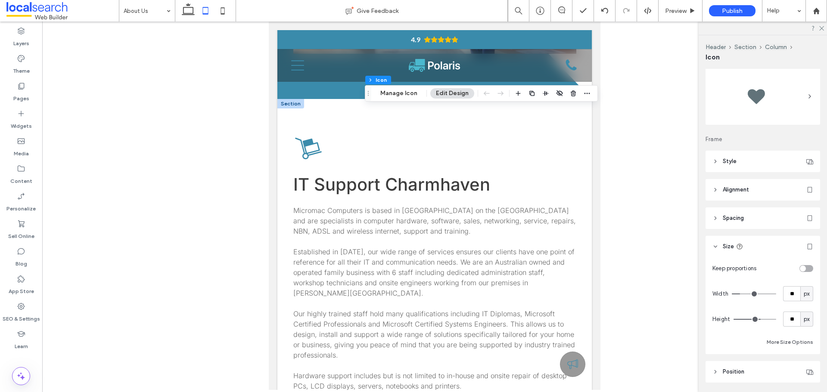
scroll to position [47, 0]
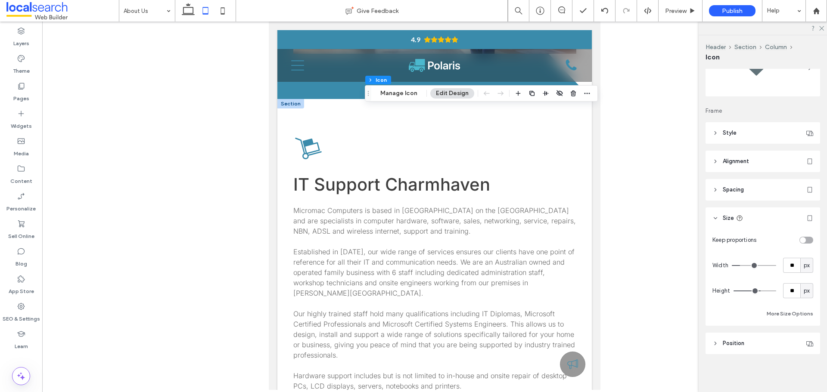
click at [745, 135] on header "Style" at bounding box center [763, 133] width 115 height 22
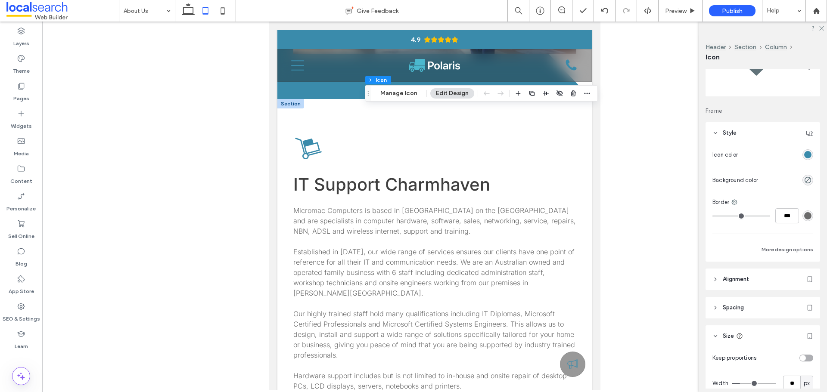
click at [804, 155] on div "rgb(58, 139, 171)" at bounding box center [807, 154] width 7 height 7
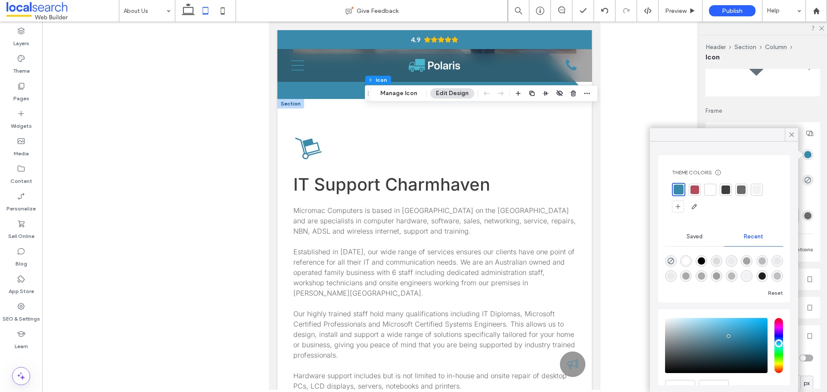
click at [710, 187] on div at bounding box center [710, 190] width 9 height 9
click at [790, 134] on icon at bounding box center [792, 135] width 8 height 8
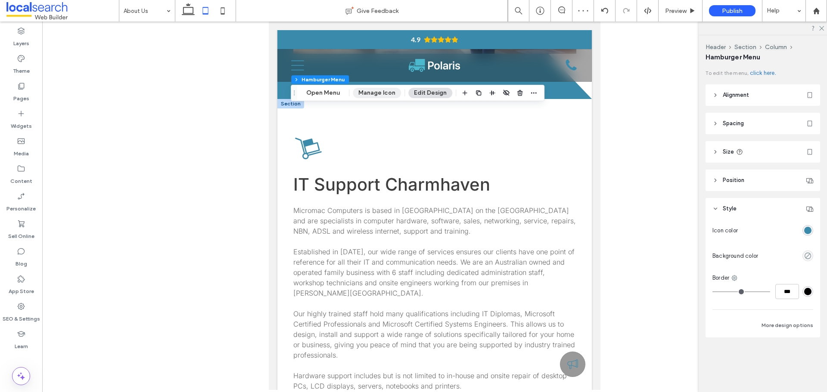
click at [364, 96] on button "Manage Icon" at bounding box center [377, 93] width 48 height 10
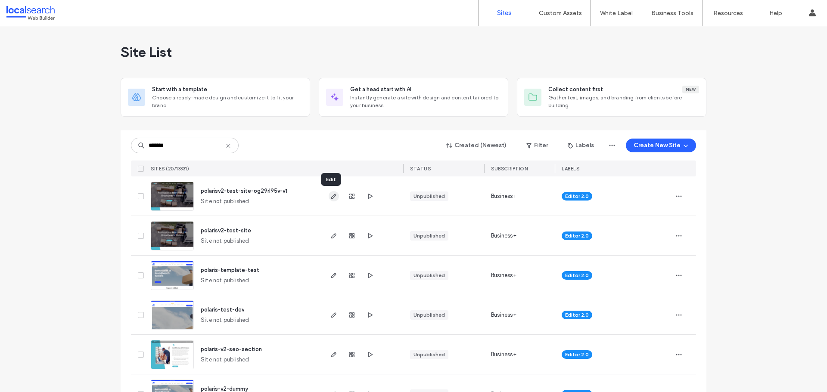
type input "*******"
click at [330, 196] on icon "button" at bounding box center [333, 196] width 7 height 7
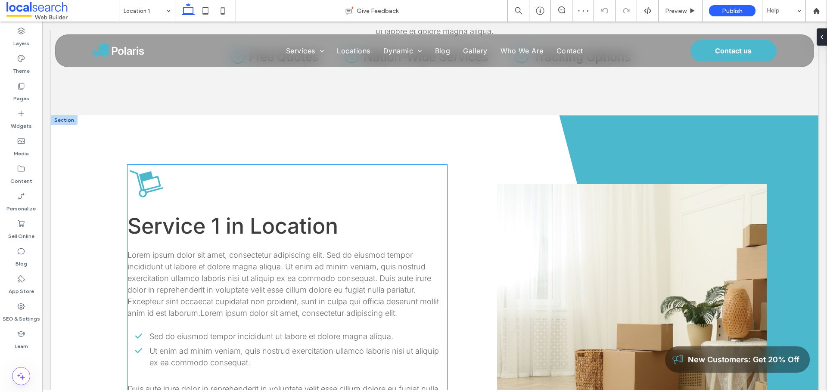
scroll to position [598, 0]
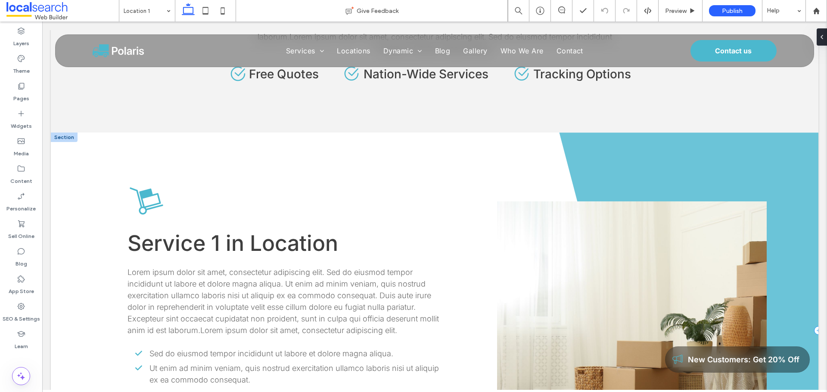
click at [642, 171] on span at bounding box center [689, 331] width 259 height 396
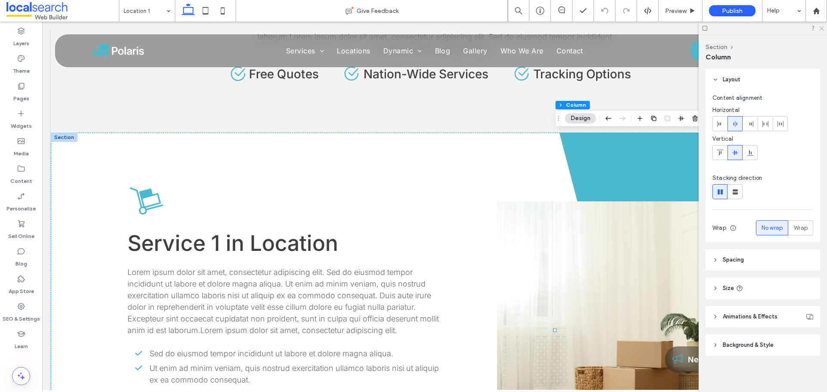
drag, startPoint x: 822, startPoint y: 26, endPoint x: 753, endPoint y: 31, distance: 69.1
click at [822, 26] on icon at bounding box center [821, 28] width 6 height 6
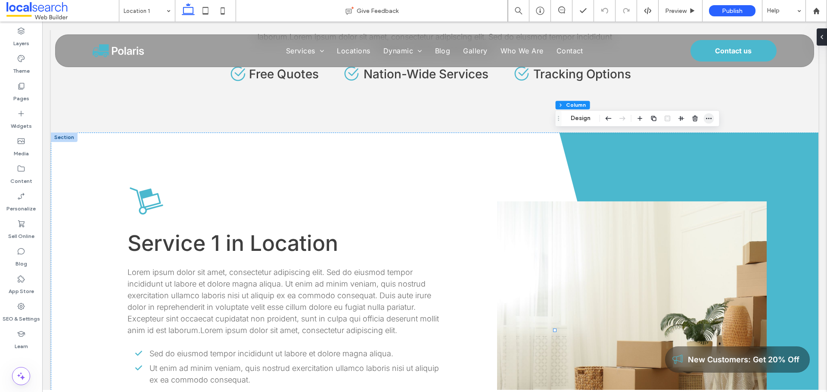
click at [708, 119] on icon "button" at bounding box center [709, 118] width 7 height 7
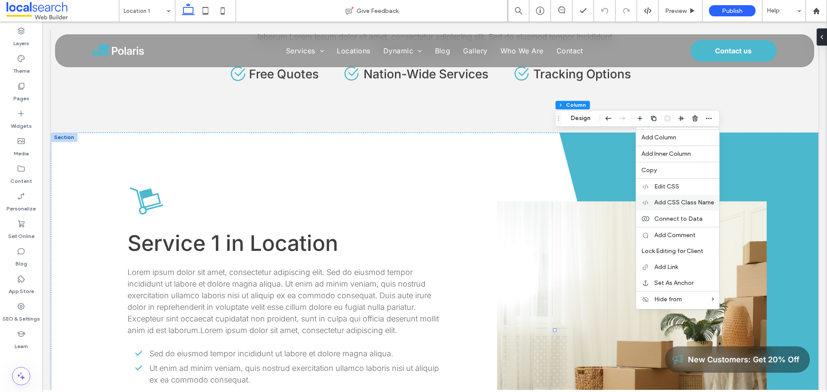
click at [669, 207] on div "Add CSS Class Name" at bounding box center [677, 203] width 83 height 16
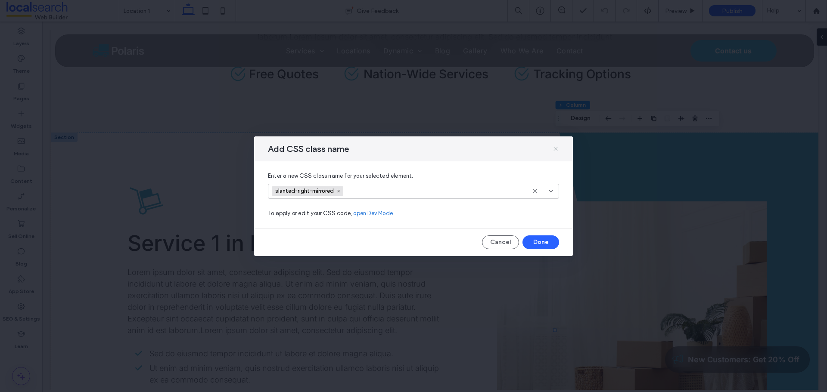
click at [555, 149] on icon at bounding box center [555, 149] width 7 height 7
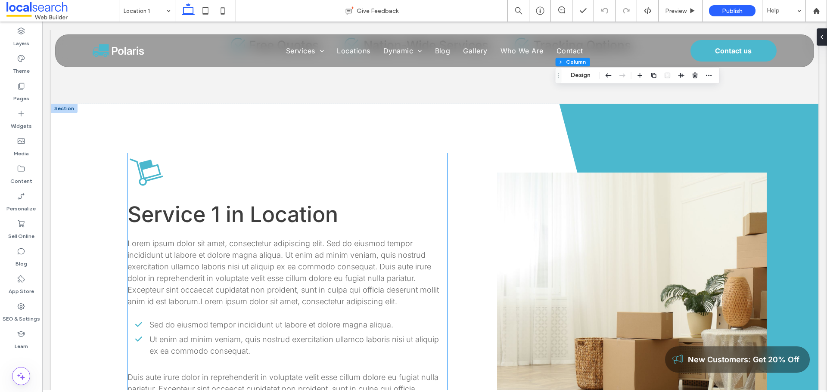
scroll to position [641, 0]
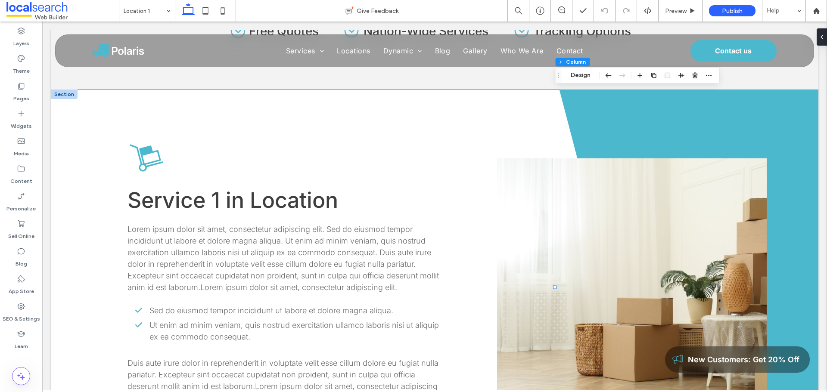
click at [110, 111] on div "Service 1 in Location Lorem ipsum dolor sit amet, consectetur adipiscing elit. …" at bounding box center [435, 288] width 768 height 396
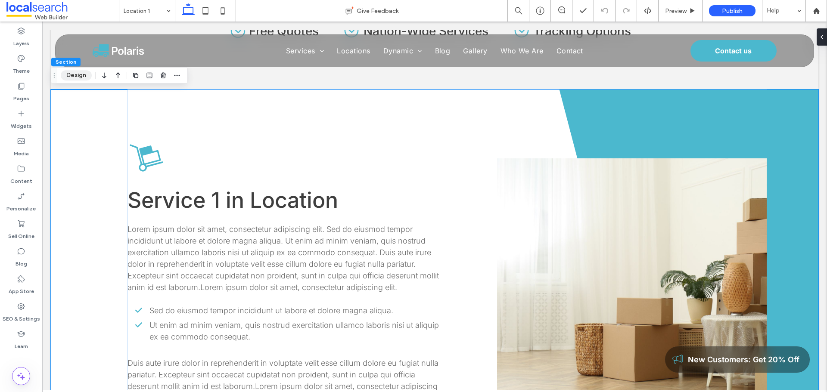
click at [76, 72] on button "Design" at bounding box center [76, 75] width 31 height 10
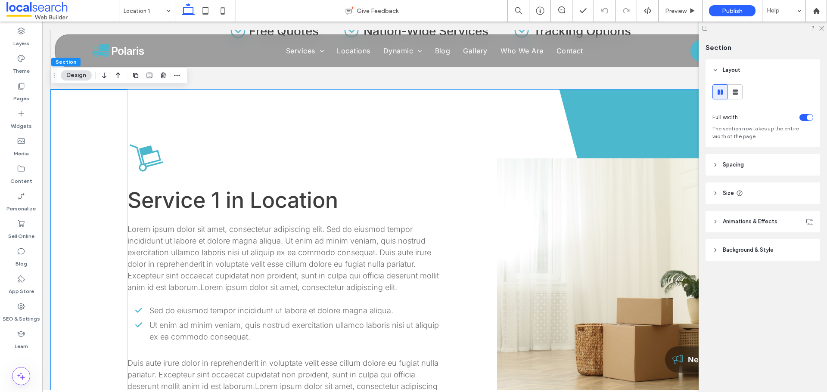
click at [745, 169] on header "Spacing" at bounding box center [763, 165] width 115 height 22
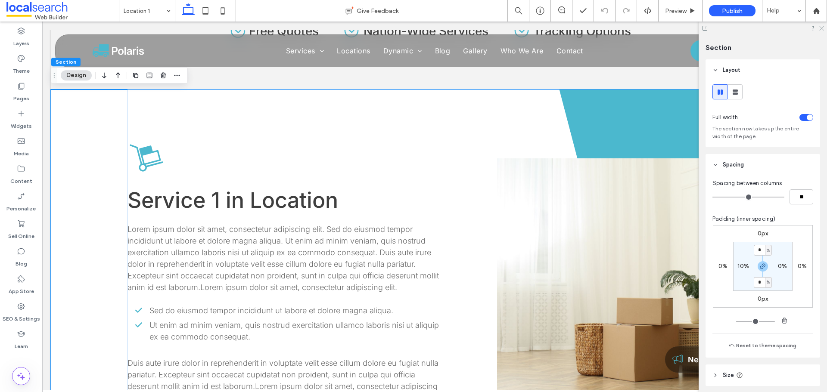
click at [822, 28] on use at bounding box center [821, 28] width 5 height 5
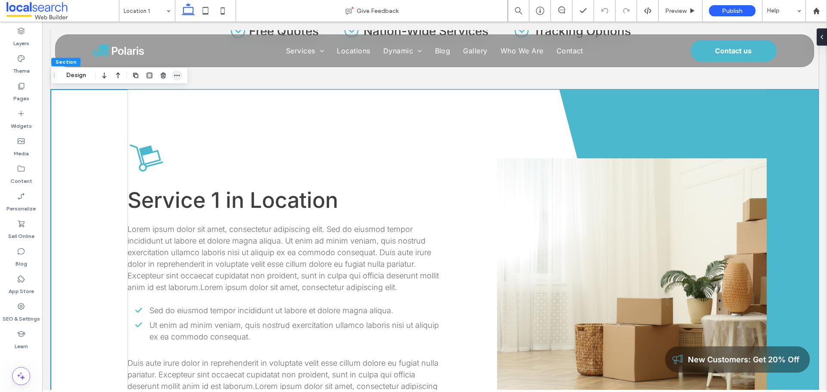
click at [178, 78] on icon "button" at bounding box center [177, 75] width 7 height 7
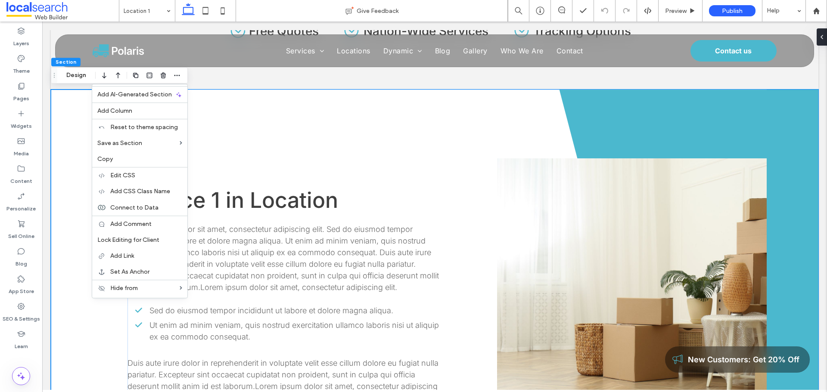
click at [77, 100] on div "Service 1 in Location Lorem ipsum dolor sit amet, consectetur adipiscing elit. …" at bounding box center [435, 288] width 768 height 396
click at [73, 73] on button "Design" at bounding box center [76, 75] width 31 height 10
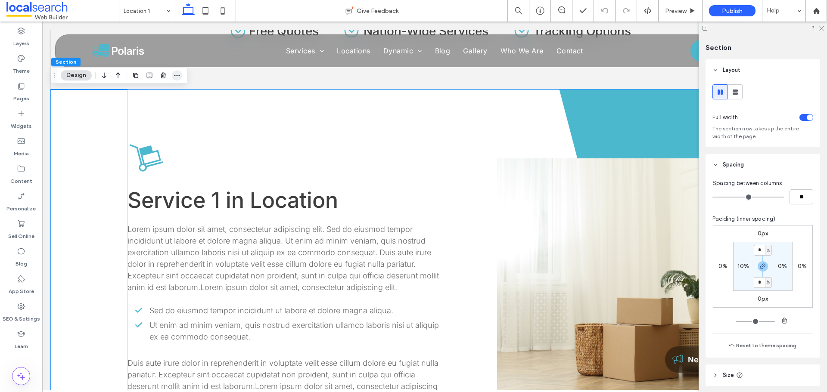
click at [180, 75] on span "button" at bounding box center [177, 75] width 10 height 10
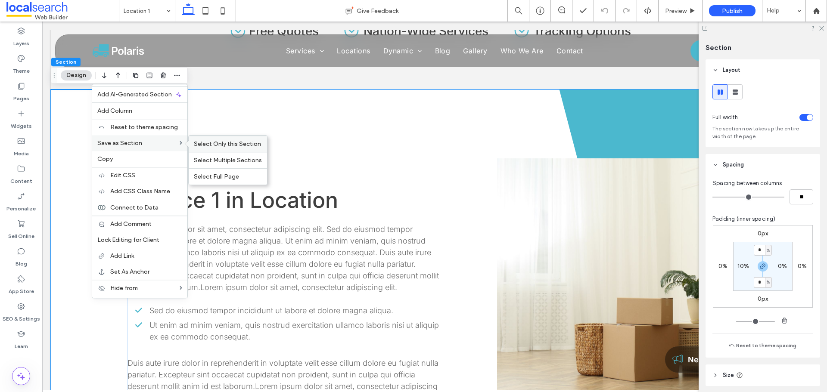
click at [207, 144] on span "Select Only this Section" at bounding box center [227, 143] width 67 height 7
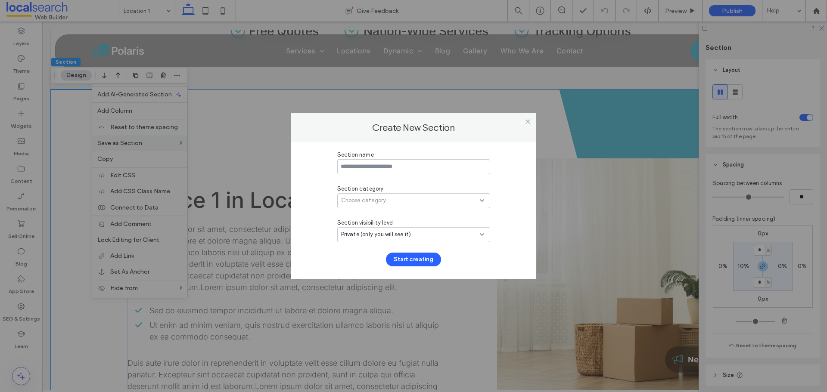
click at [390, 166] on input at bounding box center [413, 166] width 153 height 15
type input "**********"
click at [373, 198] on span "Choose category" at bounding box center [363, 200] width 45 height 9
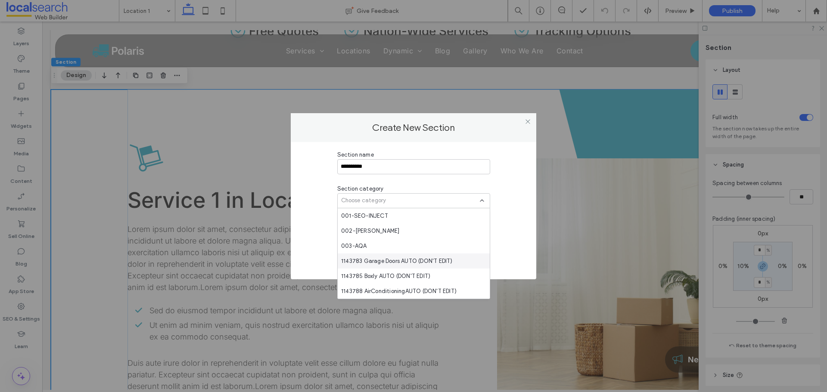
click at [370, 261] on span "1143783 Garage Doors AUTO (DON'T EDIT)" at bounding box center [397, 261] width 112 height 9
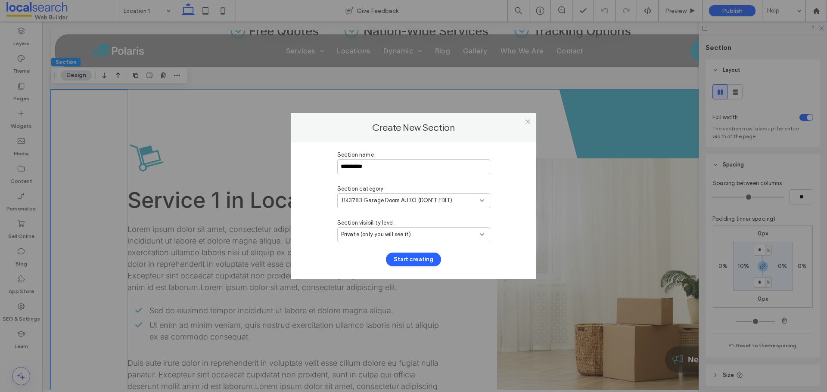
click at [490, 202] on div "1143783 Garage Doors AUTO (DON'T EDIT)" at bounding box center [413, 200] width 153 height 15
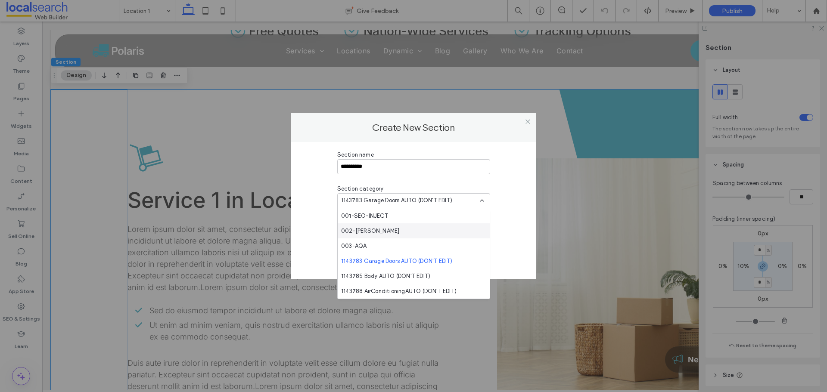
click at [440, 230] on div "002-Monty" at bounding box center [414, 231] width 152 height 15
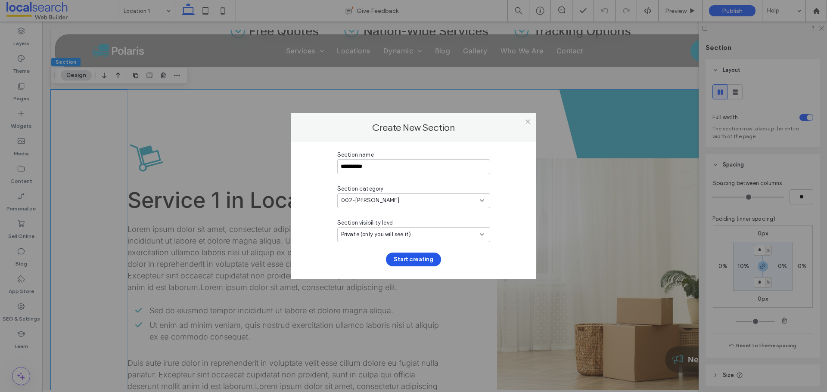
click at [414, 261] on button "Start creating" at bounding box center [413, 260] width 55 height 14
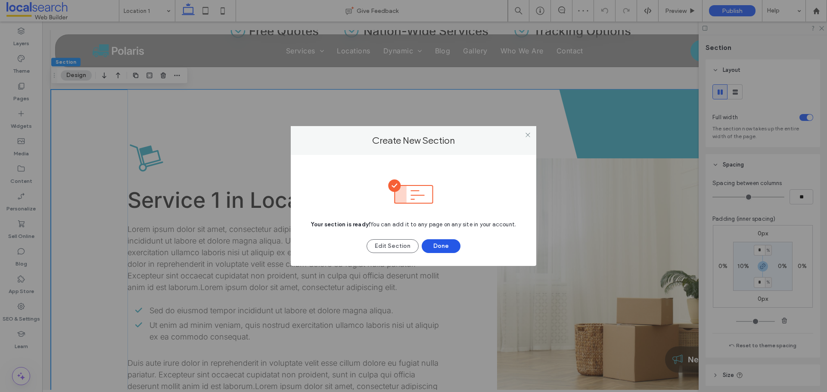
click at [445, 246] on button "Done" at bounding box center [441, 247] width 39 height 14
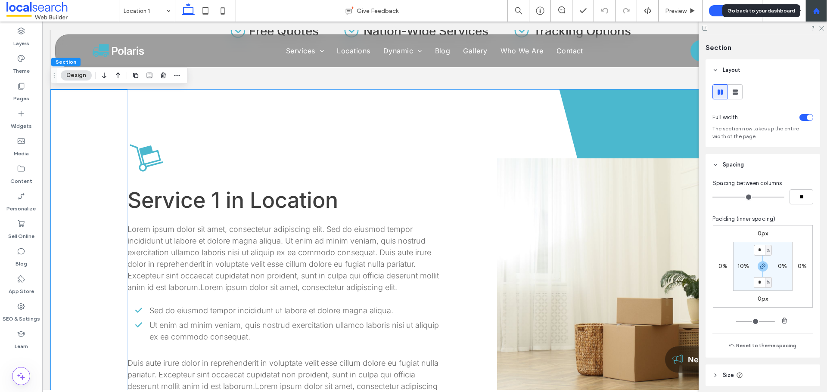
click at [822, 17] on div at bounding box center [817, 11] width 22 height 22
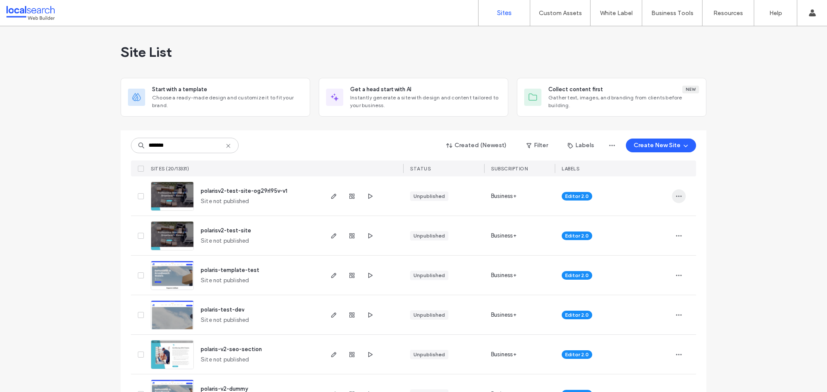
type input "*******"
click at [679, 195] on span "button" at bounding box center [679, 197] width 14 height 14
click at [642, 305] on span "Delete Site" at bounding box center [636, 306] width 29 height 9
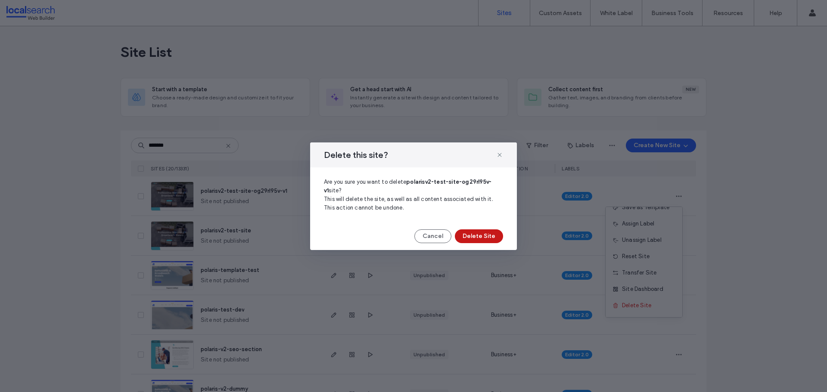
click at [470, 233] on button "Delete Site" at bounding box center [479, 237] width 48 height 14
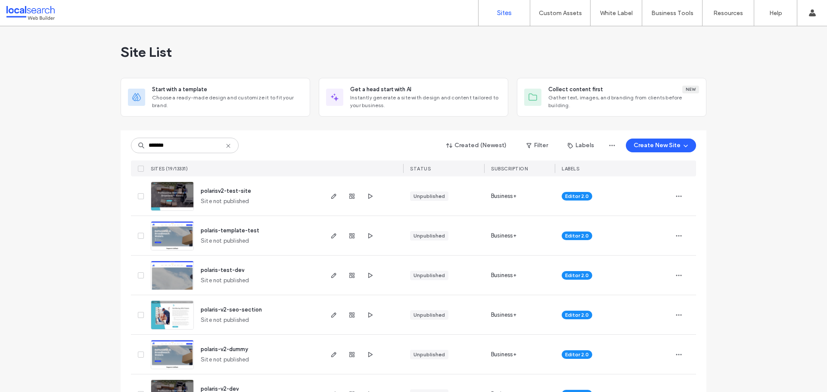
click at [225, 147] on icon at bounding box center [228, 146] width 7 height 7
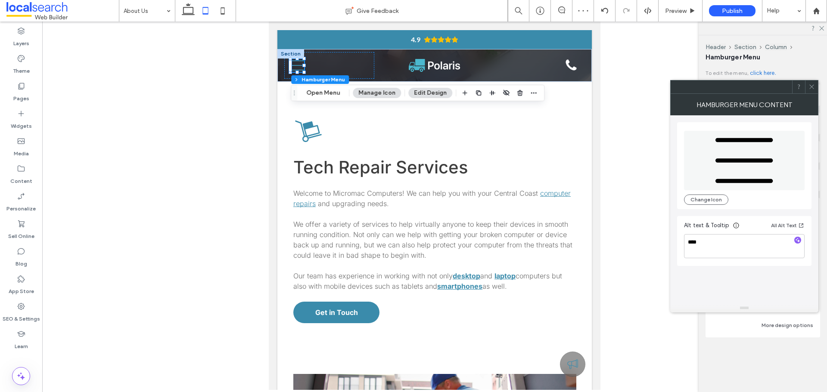
scroll to position [125, 0]
click at [812, 91] on span at bounding box center [812, 87] width 6 height 13
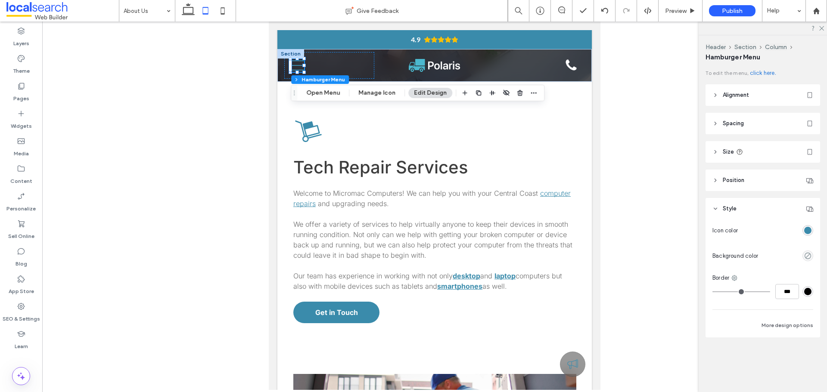
click at [807, 226] on div "rgba(58,139,171,1)" at bounding box center [808, 230] width 11 height 11
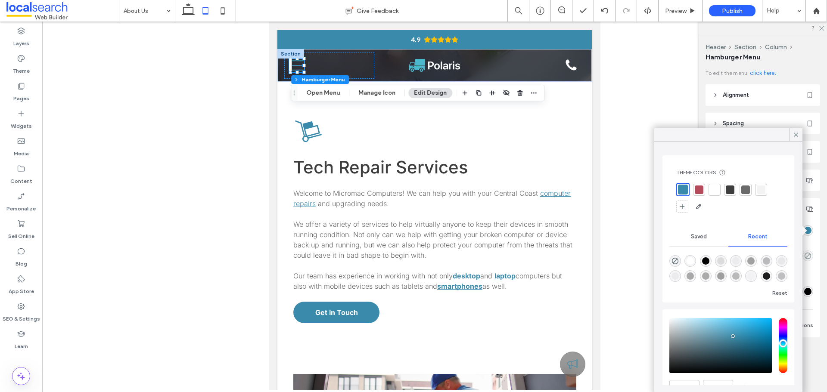
click at [715, 186] on div at bounding box center [714, 190] width 9 height 9
click at [793, 133] on icon at bounding box center [796, 135] width 8 height 8
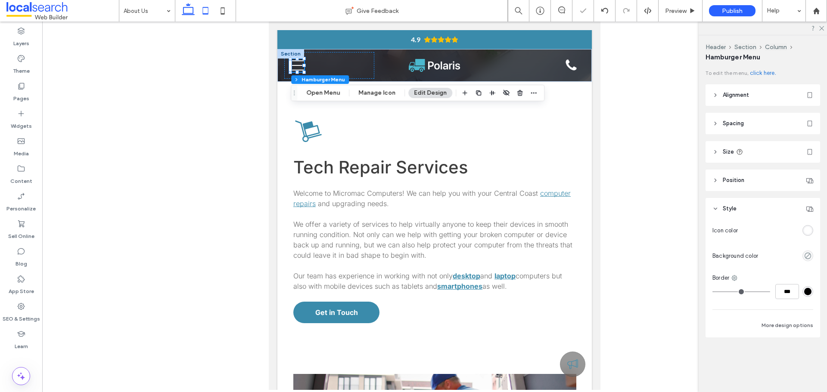
click at [191, 9] on icon at bounding box center [188, 10] width 17 height 17
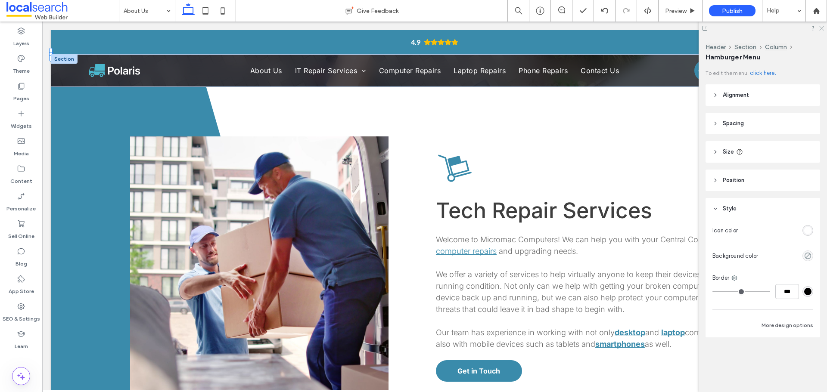
click at [823, 30] on icon at bounding box center [821, 28] width 6 height 6
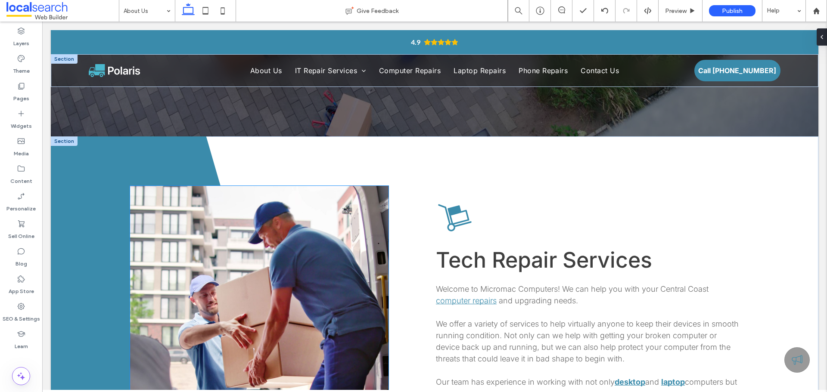
scroll to position [0, 0]
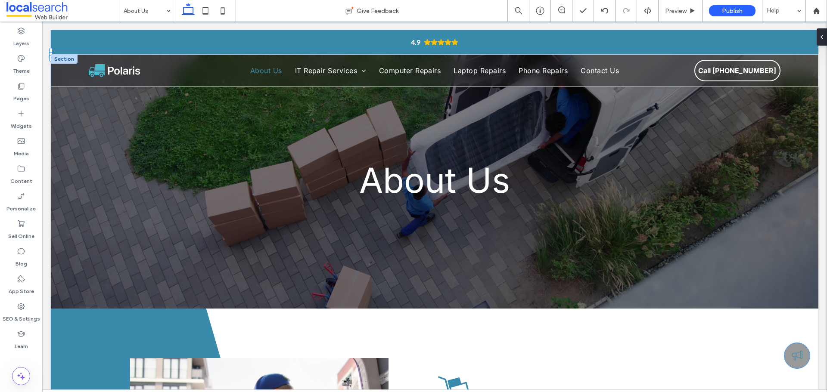
click at [784, 361] on div at bounding box center [796, 355] width 25 height 25
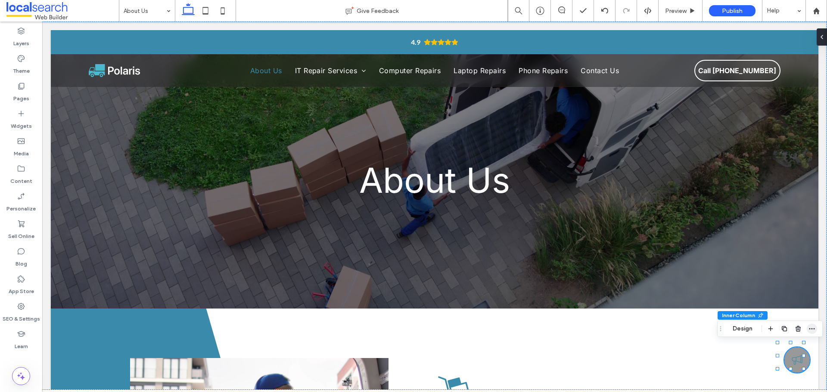
click at [812, 331] on icon "button" at bounding box center [812, 329] width 7 height 7
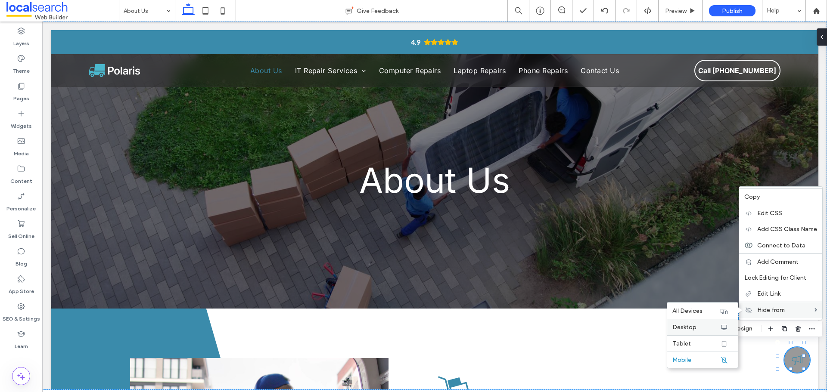
click at [688, 328] on span "Desktop" at bounding box center [684, 327] width 24 height 7
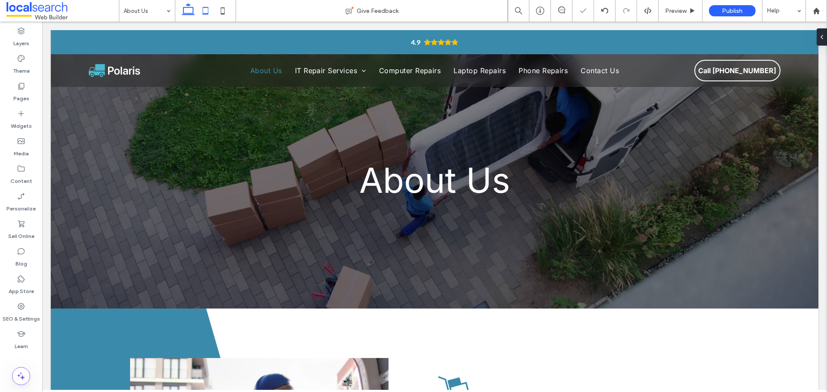
click at [208, 16] on icon at bounding box center [205, 10] width 17 height 17
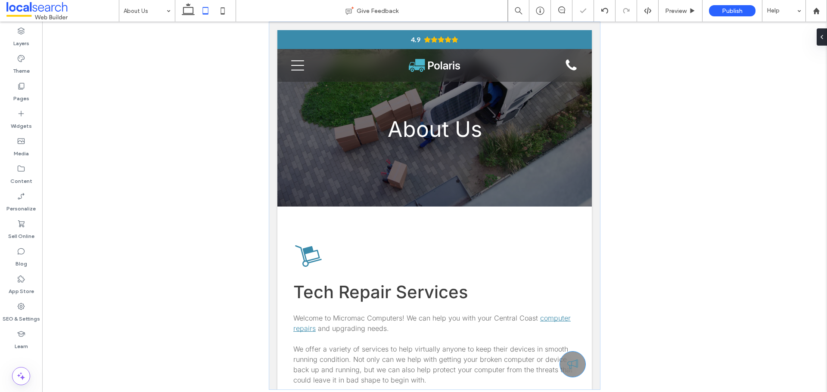
click at [569, 357] on div at bounding box center [572, 364] width 25 height 25
click at [589, 338] on span "button" at bounding box center [585, 338] width 10 height 10
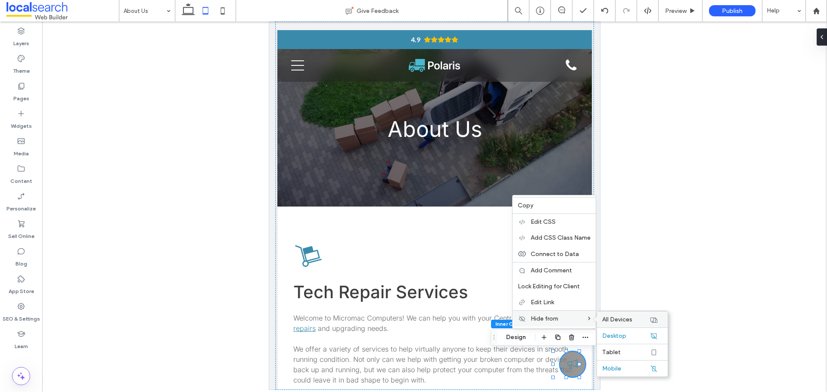
click at [630, 321] on span "All Devices" at bounding box center [617, 319] width 30 height 7
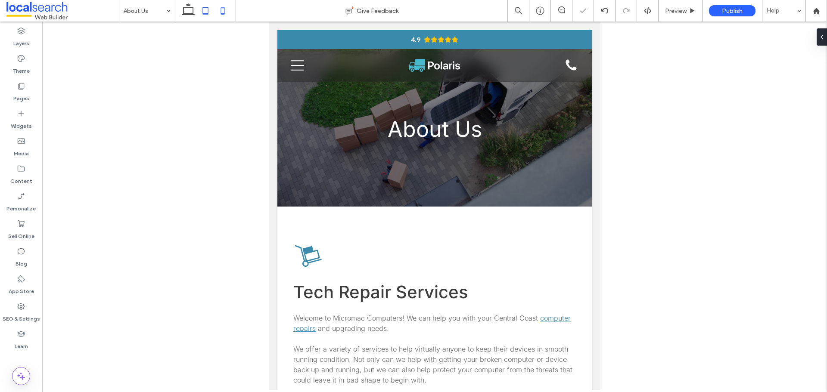
click at [221, 12] on icon at bounding box center [222, 10] width 17 height 17
